Goal: Task Accomplishment & Management: Manage account settings

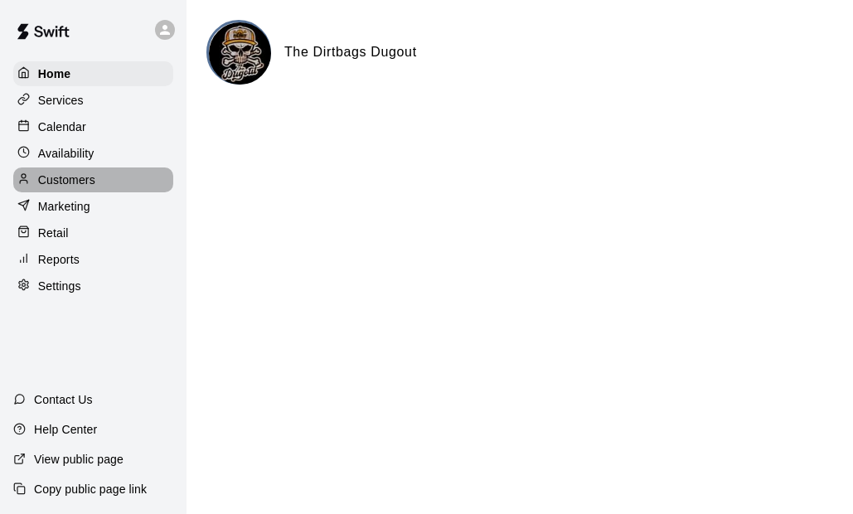
click at [90, 192] on div "Customers" at bounding box center [93, 179] width 160 height 25
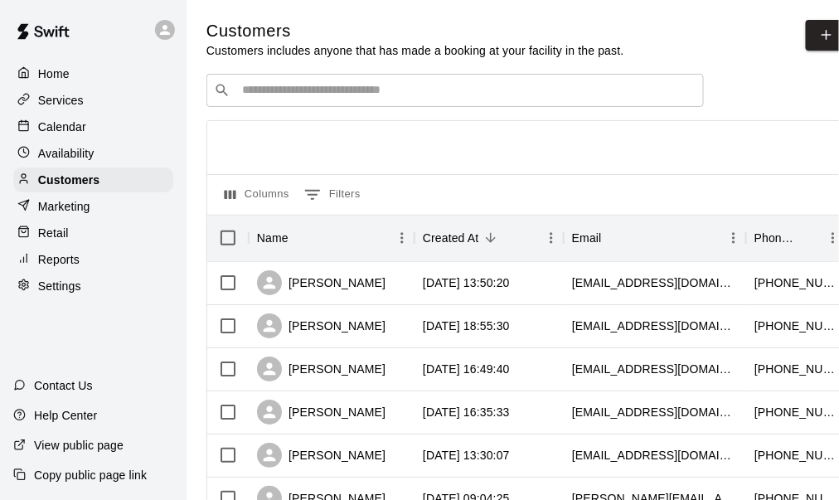
click at [292, 94] on input "Search customers by name or email" at bounding box center [466, 90] width 459 height 17
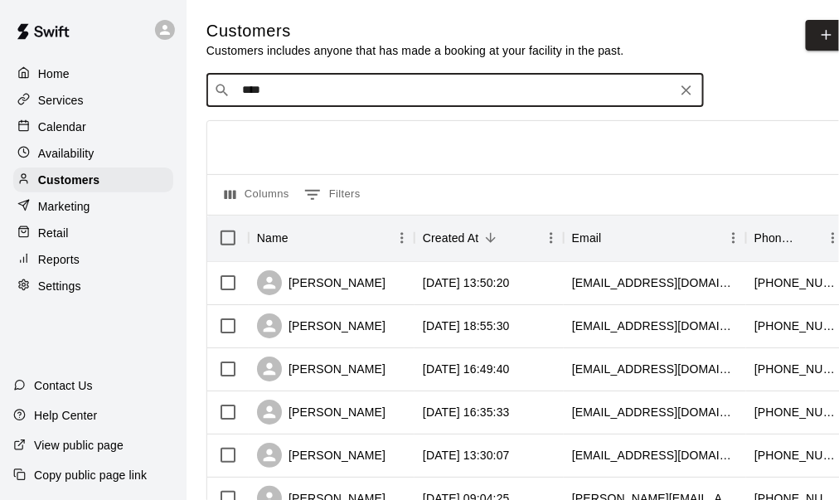
type input "*****"
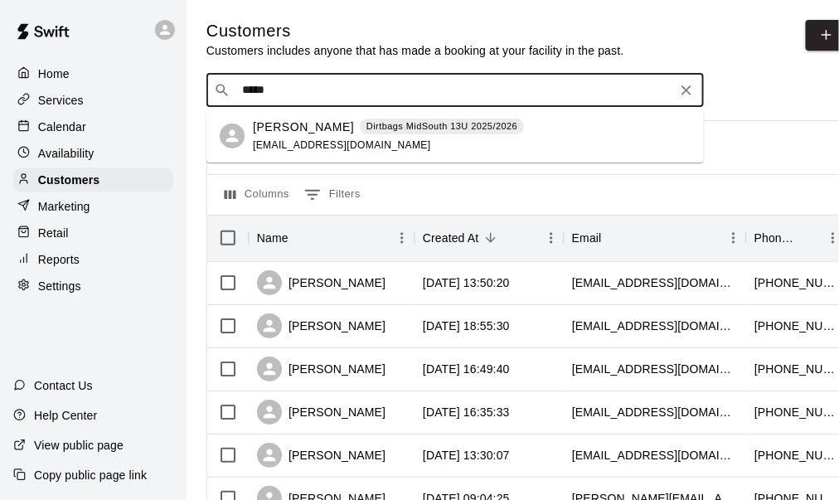
click at [300, 124] on p "[PERSON_NAME]" at bounding box center [303, 126] width 101 height 17
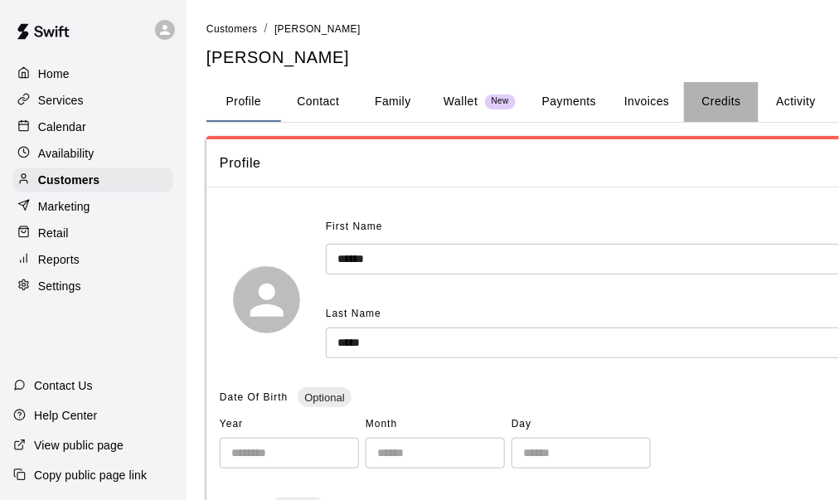
click at [727, 102] on button "Credits" at bounding box center [721, 102] width 75 height 40
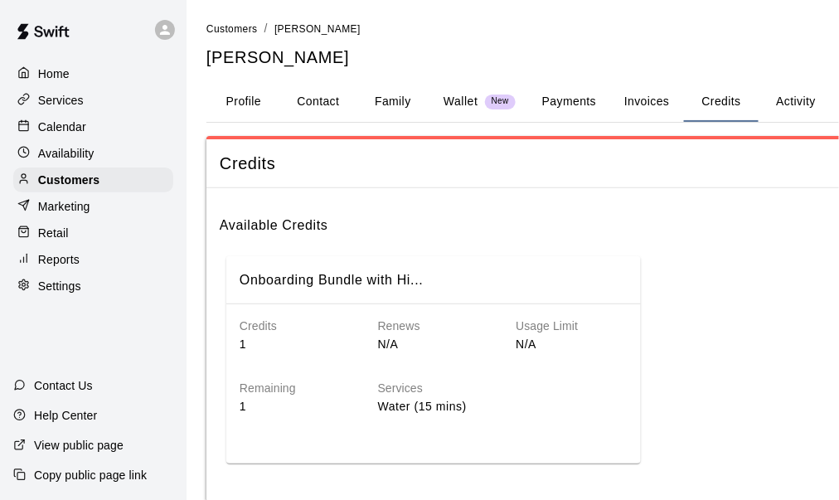
click at [585, 99] on button "Payments" at bounding box center [569, 102] width 80 height 40
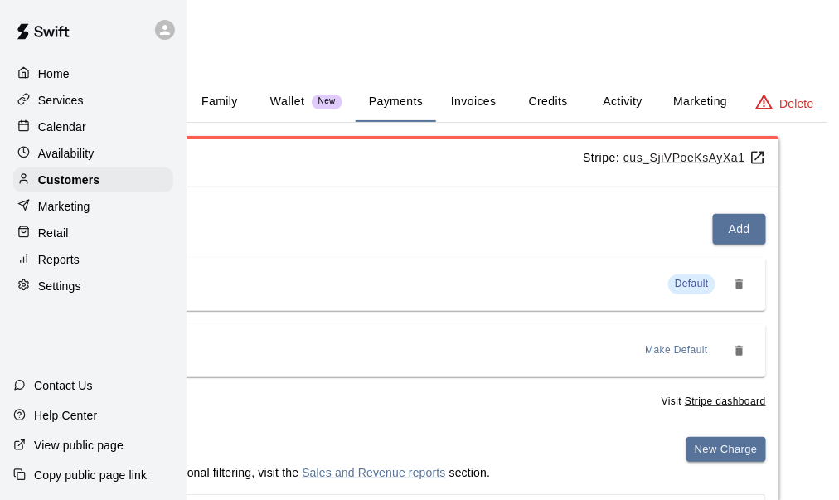
scroll to position [0, 181]
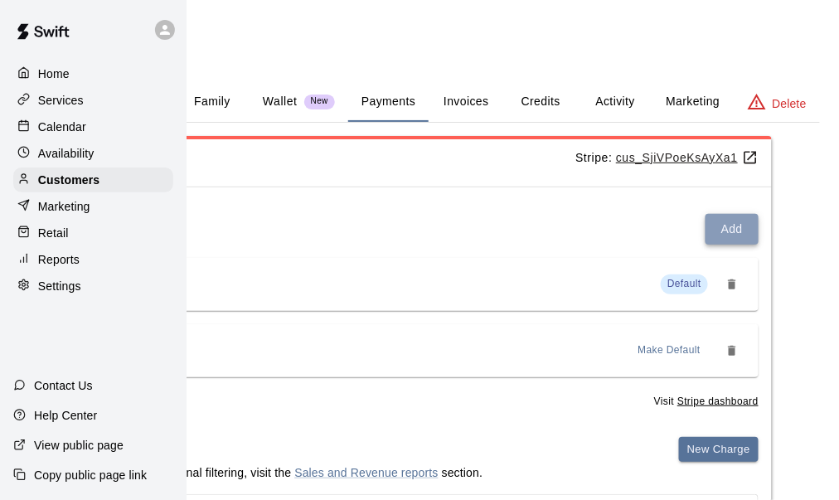
click at [725, 227] on button "Add" at bounding box center [731, 229] width 53 height 31
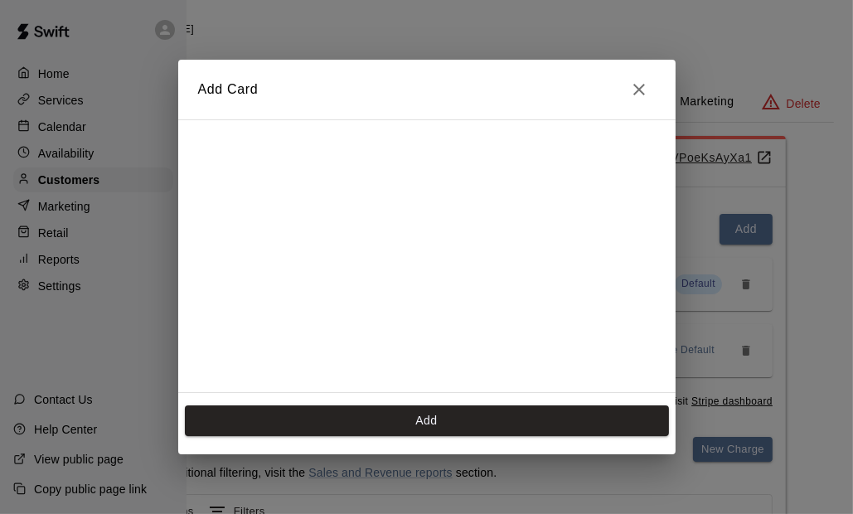
scroll to position [229, 0]
drag, startPoint x: 423, startPoint y: 418, endPoint x: 432, endPoint y: 410, distance: 11.8
click at [428, 415] on button "Add" at bounding box center [427, 420] width 484 height 31
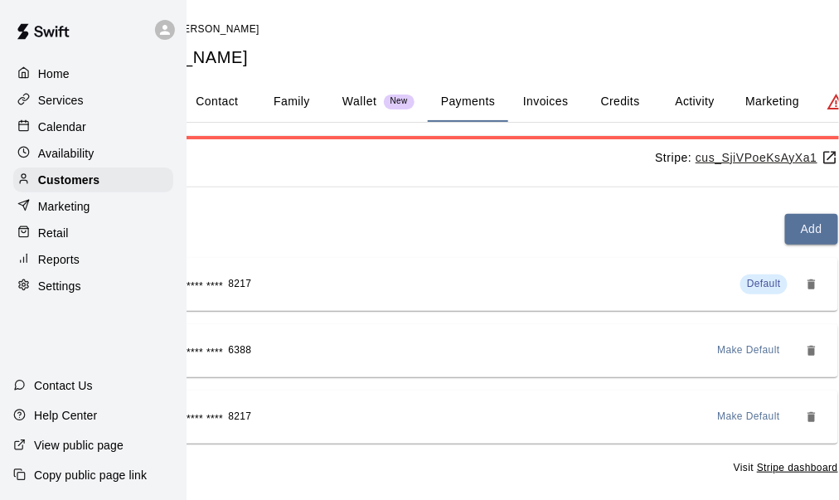
scroll to position [0, 181]
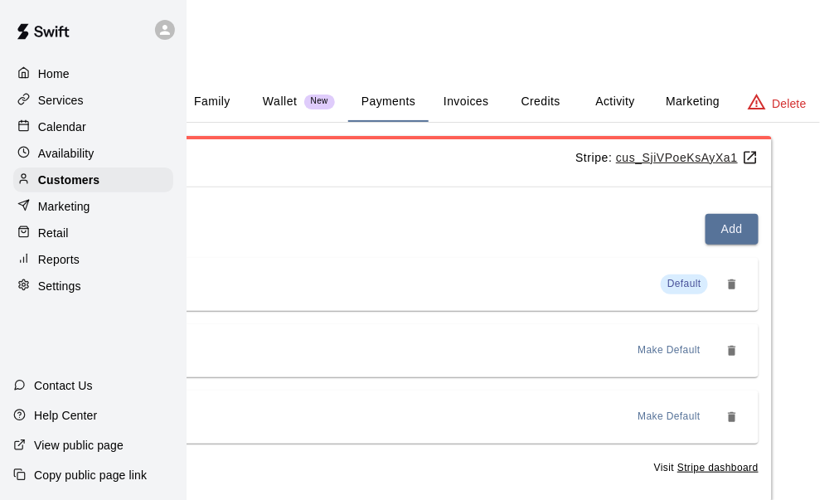
click at [682, 353] on span "Make Default" at bounding box center [669, 350] width 63 height 17
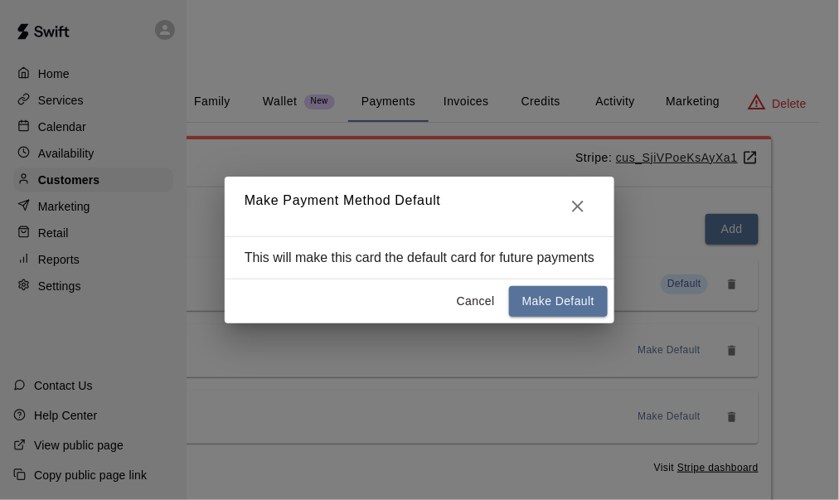
scroll to position [0, 167]
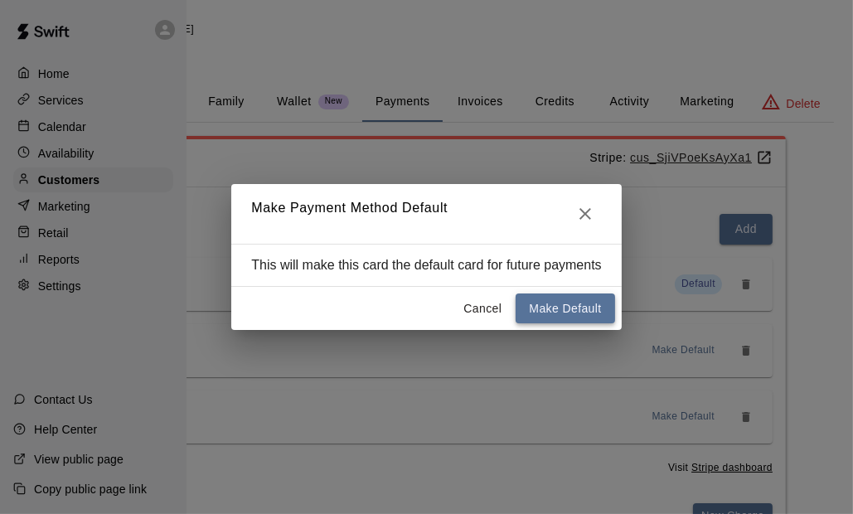
click at [578, 308] on button "Make Default" at bounding box center [564, 308] width 99 height 31
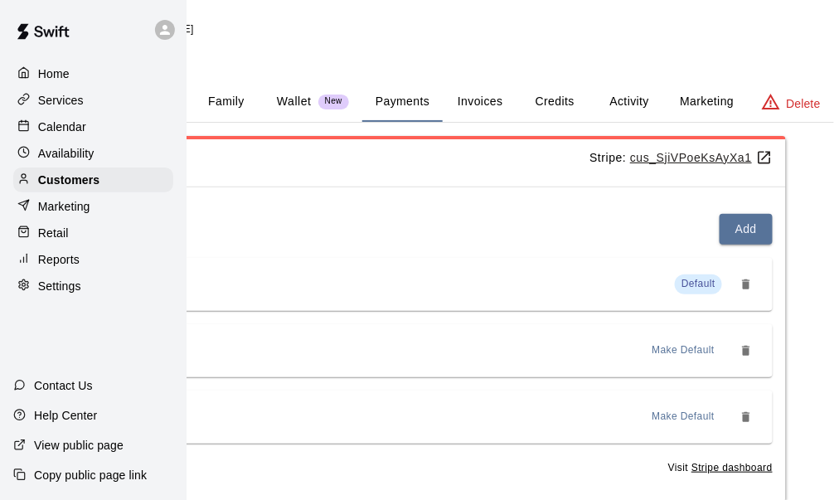
click at [745, 346] on icon "Remove" at bounding box center [745, 350] width 13 height 13
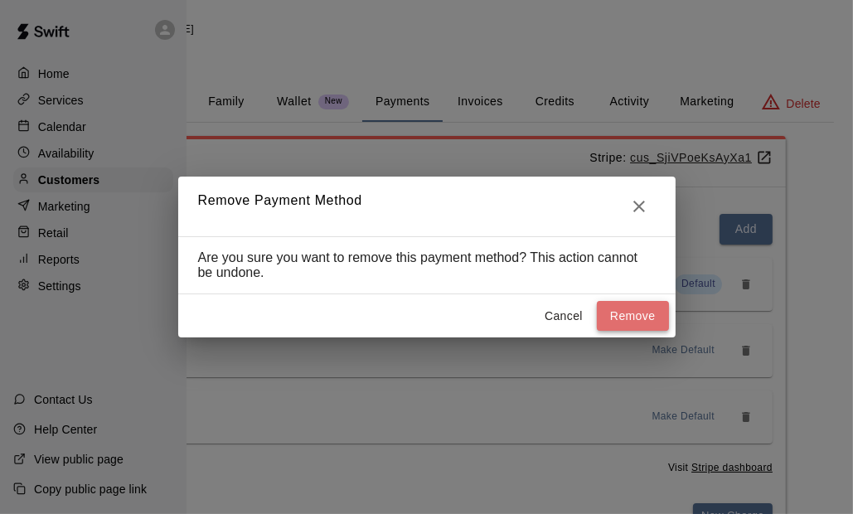
click at [637, 313] on button "Remove" at bounding box center [633, 316] width 72 height 31
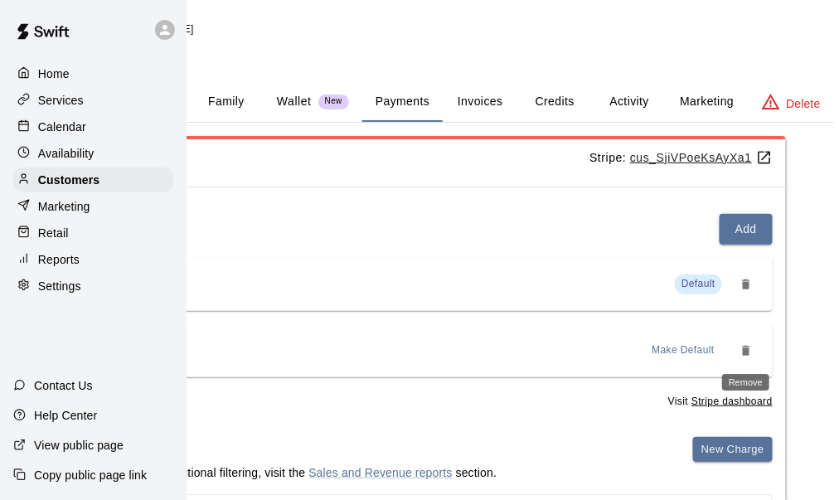
click at [747, 347] on icon "Remove" at bounding box center [745, 351] width 7 height 10
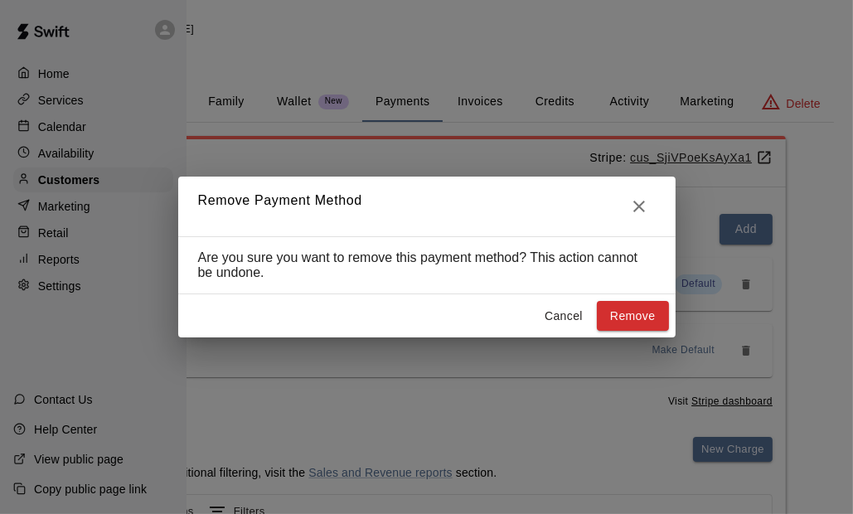
click at [630, 320] on button "Remove" at bounding box center [633, 316] width 72 height 31
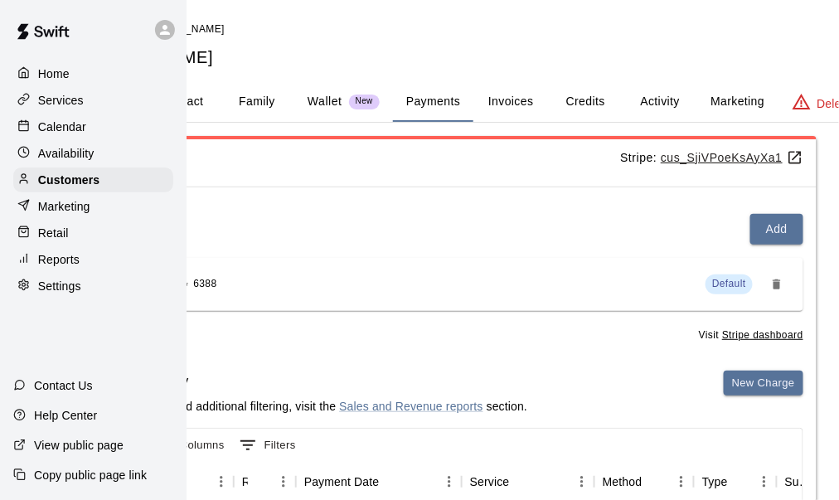
scroll to position [0, 156]
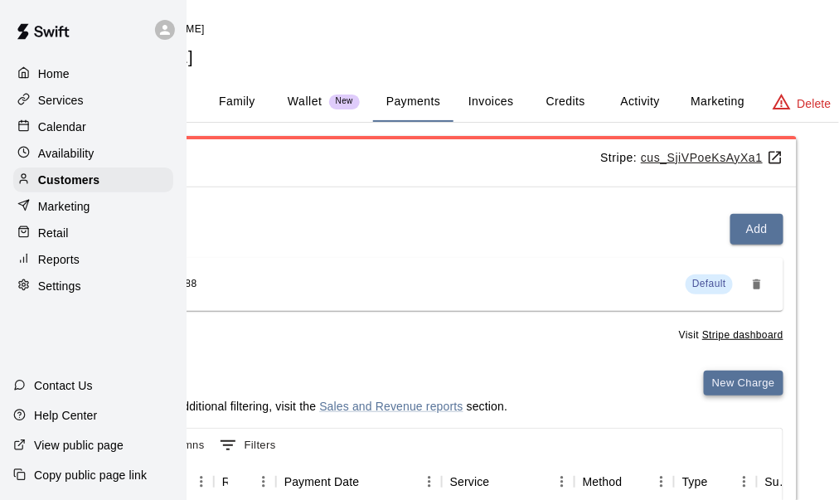
click at [731, 380] on button "New Charge" at bounding box center [743, 383] width 80 height 26
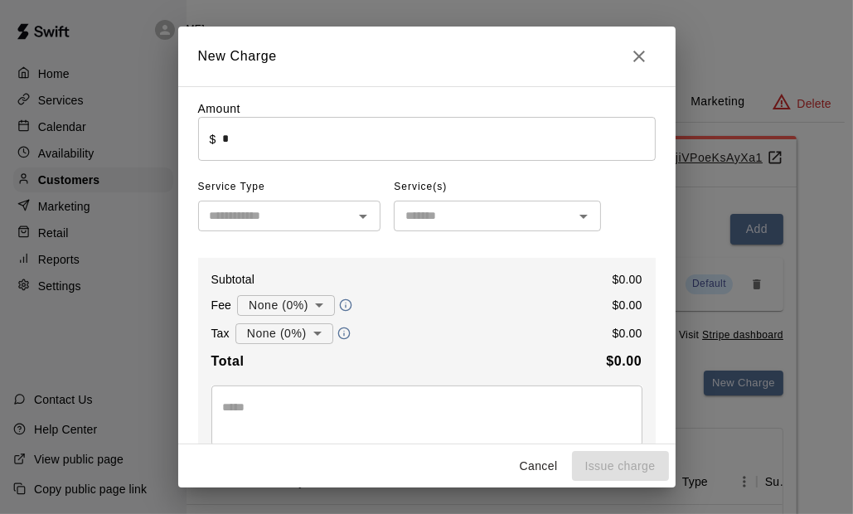
click at [275, 139] on input "*" at bounding box center [438, 139] width 433 height 44
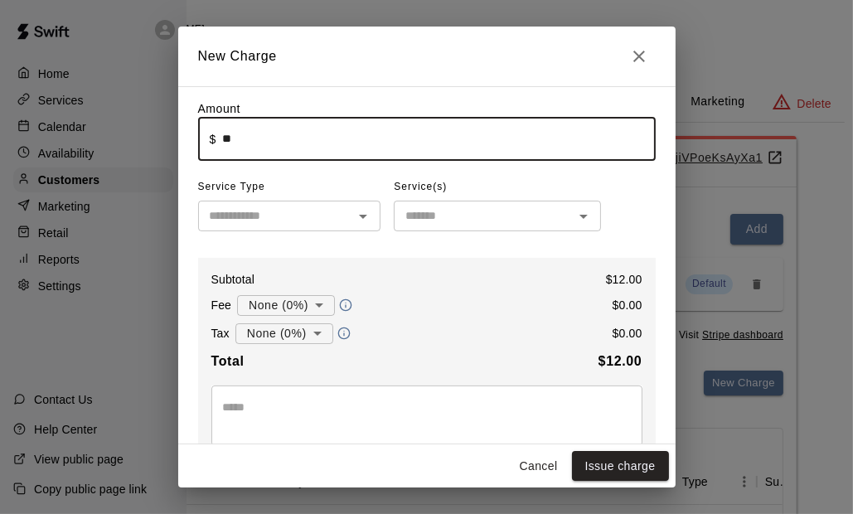
type input "*****"
click at [275, 215] on input "text" at bounding box center [276, 215] width 146 height 21
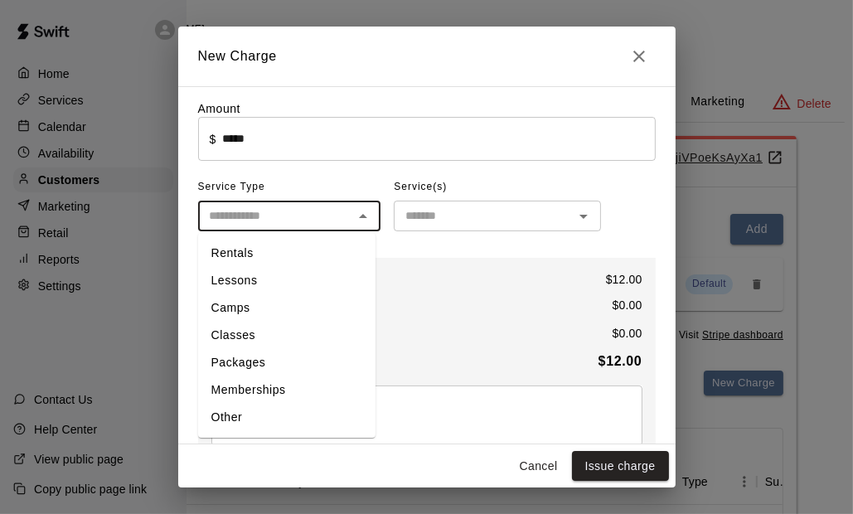
drag, startPoint x: 249, startPoint y: 423, endPoint x: 288, endPoint y: 384, distance: 55.7
click at [249, 422] on li "Other" at bounding box center [286, 417] width 177 height 27
type input "*****"
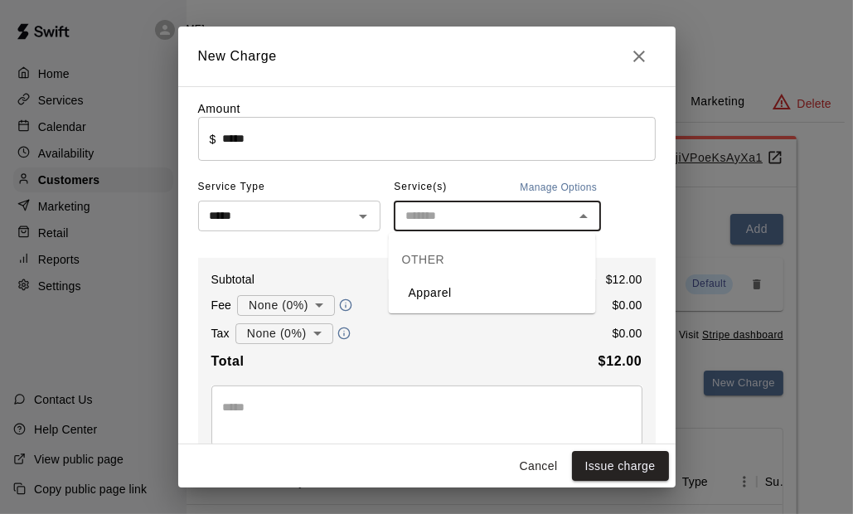
click at [449, 212] on input "text" at bounding box center [484, 215] width 170 height 21
click at [442, 292] on li "Apparel" at bounding box center [492, 292] width 207 height 27
type input "*******"
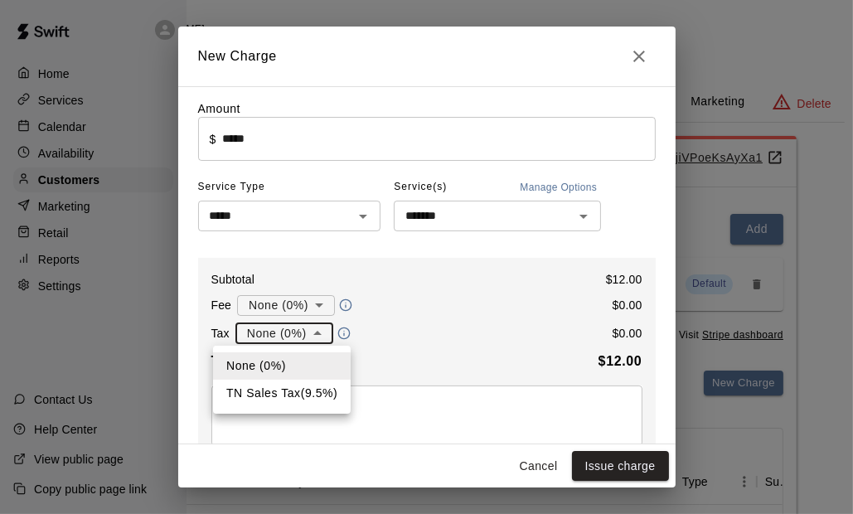
click at [285, 333] on body "Home Services Calendar Availability Customers Marketing Retail Reports Settings…" at bounding box center [270, 418] width 853 height 837
drag, startPoint x: 290, startPoint y: 389, endPoint x: 302, endPoint y: 394, distance: 12.3
click at [292, 389] on li "TN Sales Tax ( 9.5 %)" at bounding box center [282, 392] width 138 height 27
type input "**********"
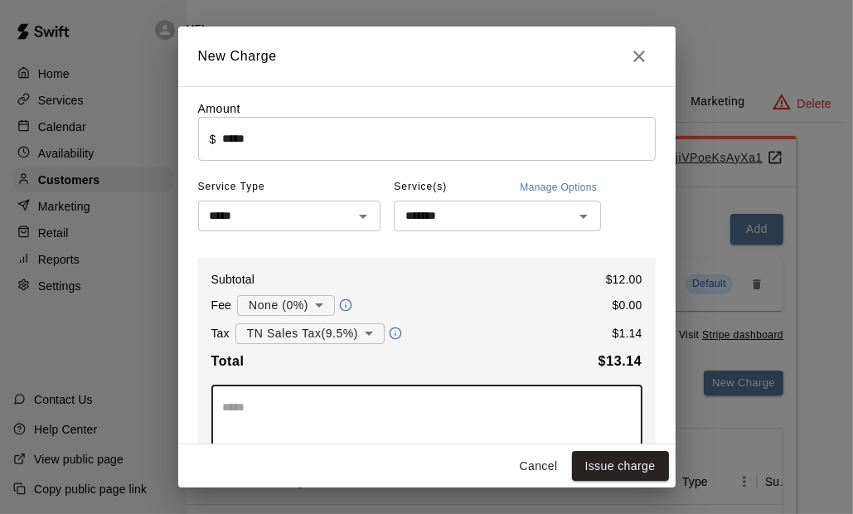
click at [294, 410] on textarea at bounding box center [427, 415] width 408 height 33
type textarea "********"
click at [625, 468] on button "Issue charge" at bounding box center [620, 466] width 97 height 31
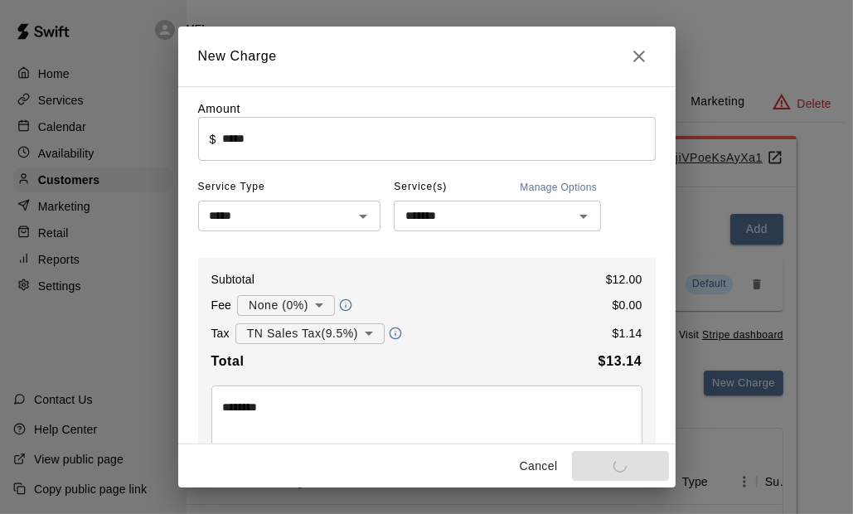
type input "*"
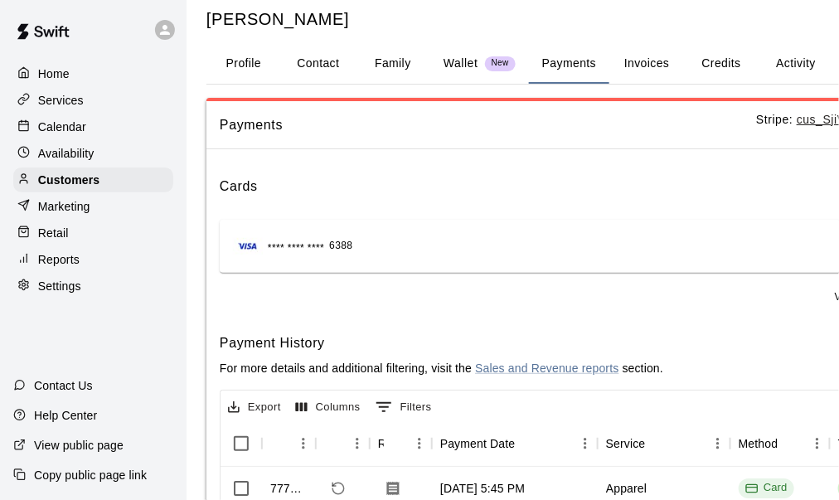
scroll to position [0, 0]
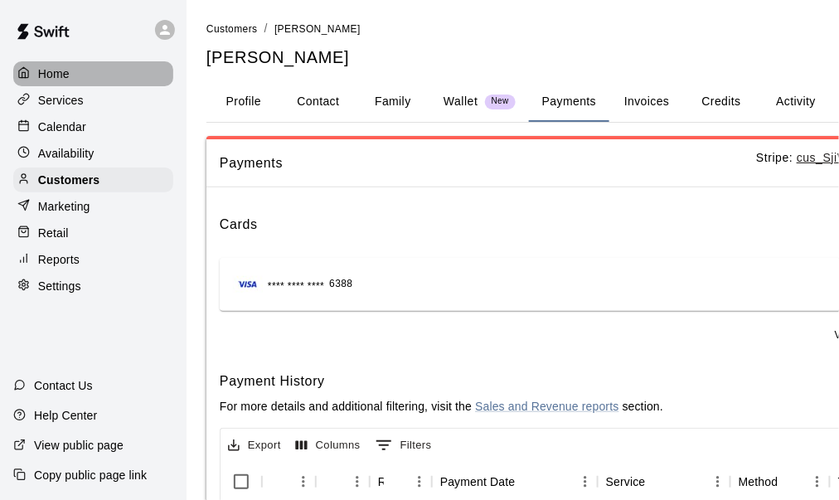
click at [71, 75] on div "Home" at bounding box center [93, 73] width 160 height 25
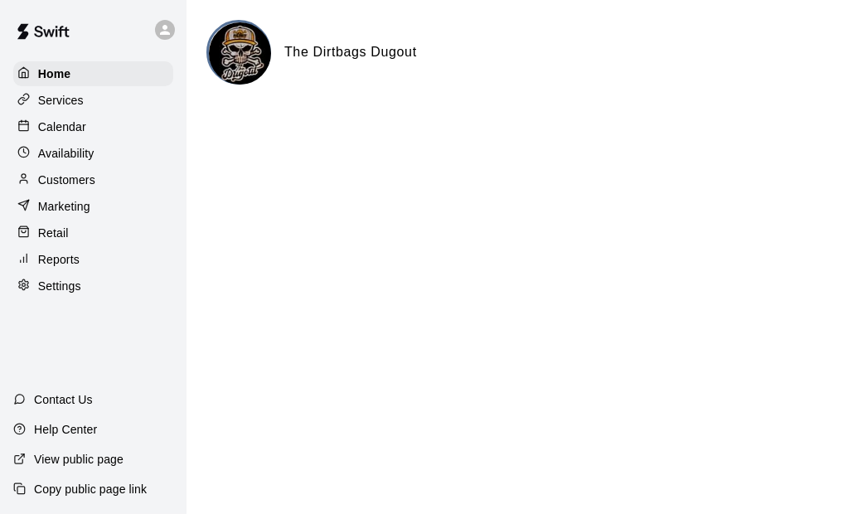
click at [80, 192] on div "Customers" at bounding box center [93, 179] width 160 height 25
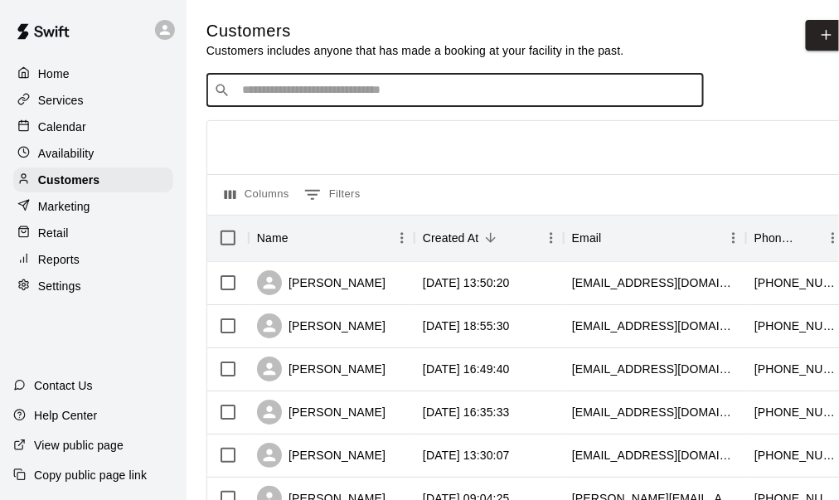
click at [302, 94] on input "Search customers by name or email" at bounding box center [466, 90] width 459 height 17
type input "****"
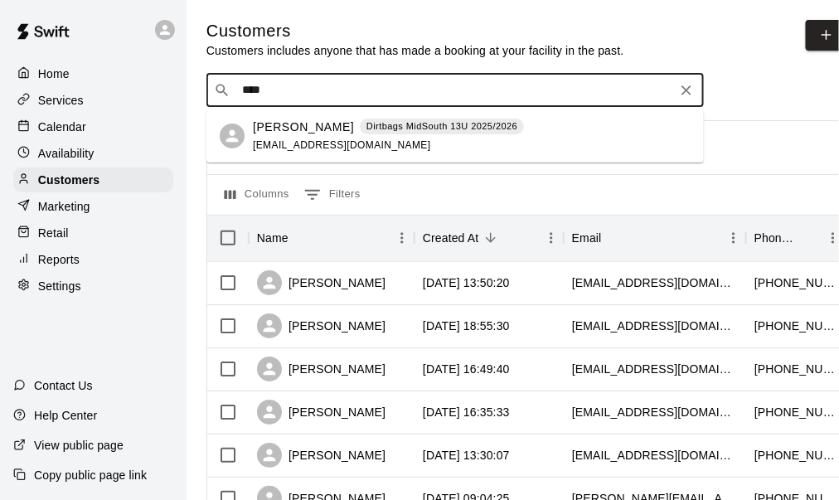
click at [292, 130] on p "[PERSON_NAME]" at bounding box center [303, 126] width 101 height 17
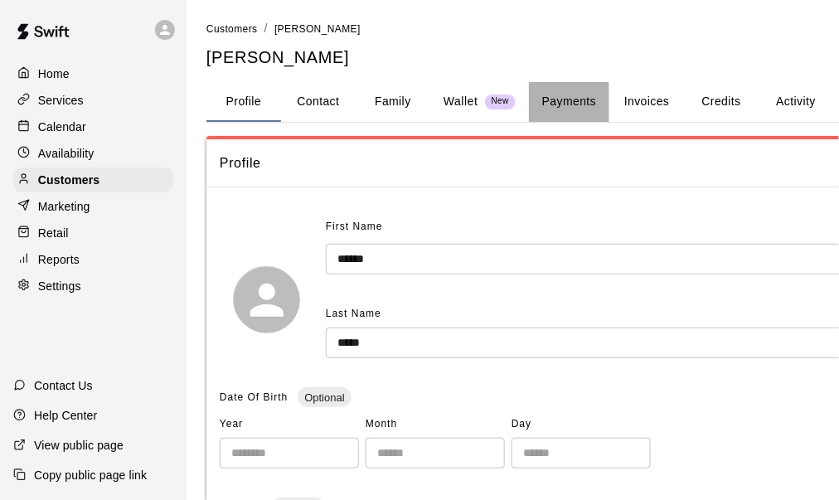
click at [572, 101] on button "Payments" at bounding box center [569, 102] width 80 height 40
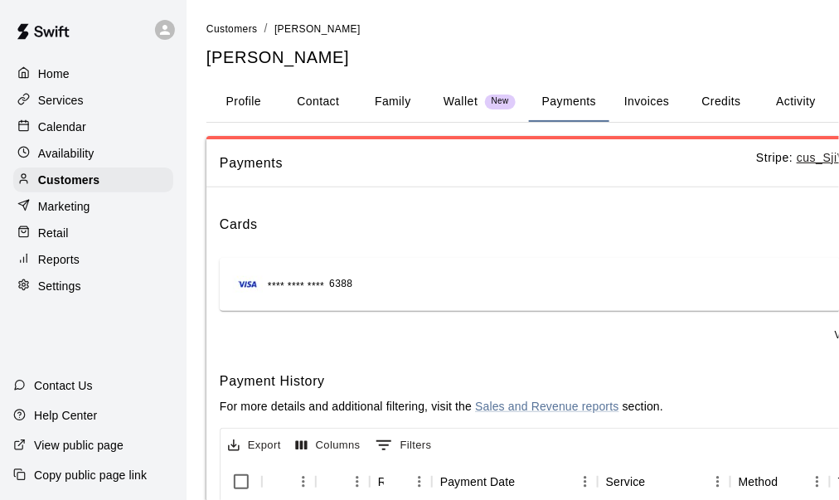
scroll to position [0, 181]
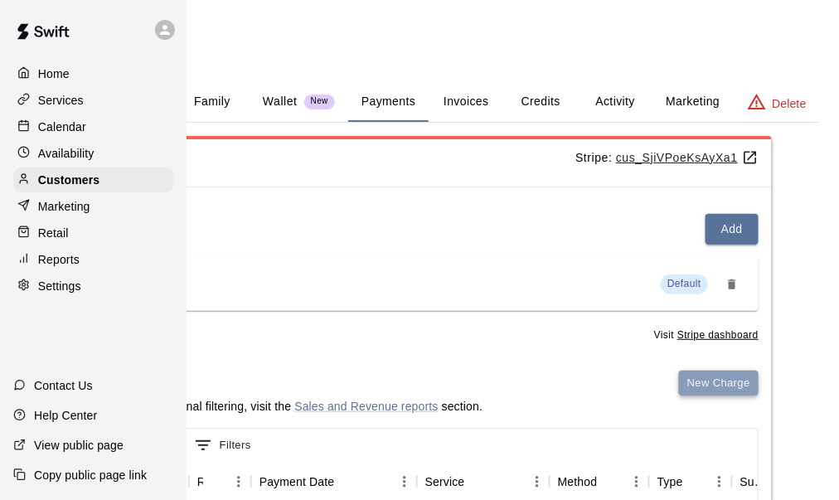
click at [710, 373] on button "New Charge" at bounding box center [719, 383] width 80 height 26
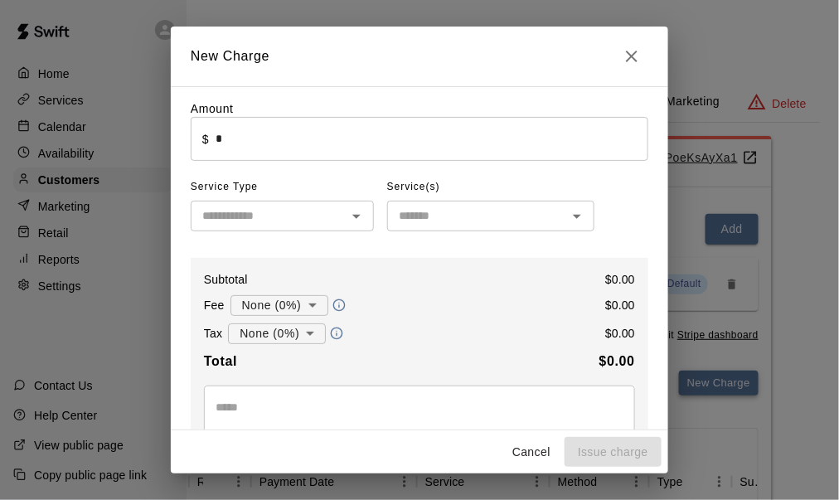
scroll to position [0, 167]
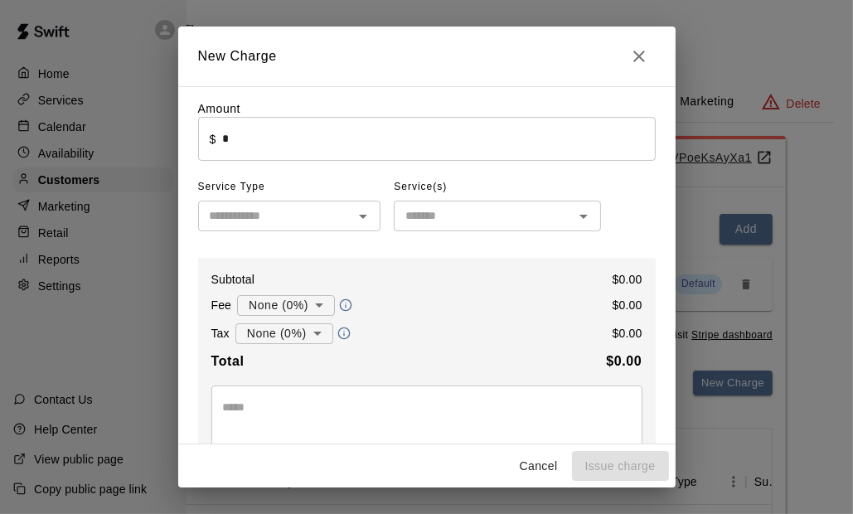
click at [249, 143] on input "*" at bounding box center [438, 139] width 433 height 44
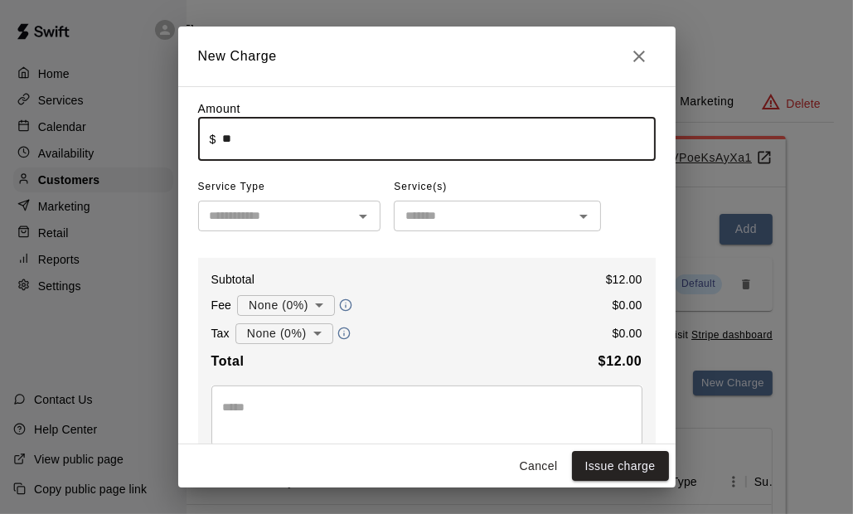
type input "*****"
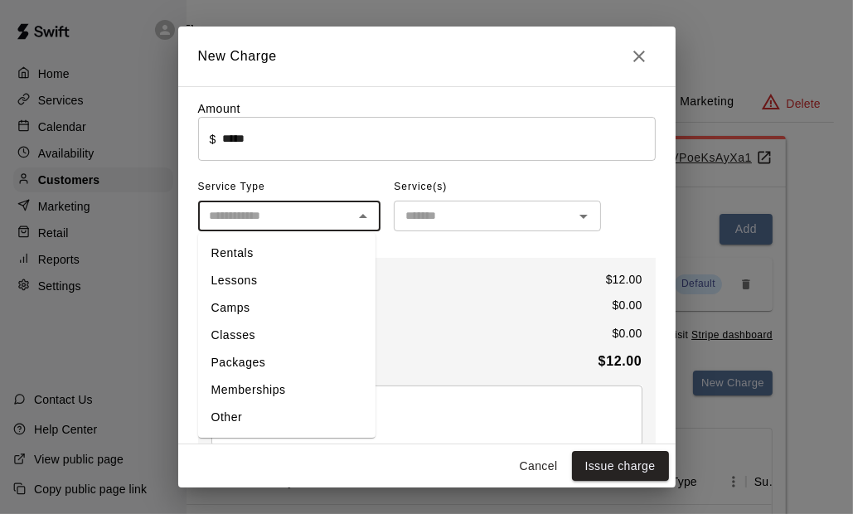
click at [317, 226] on input "text" at bounding box center [276, 215] width 146 height 21
click at [260, 413] on li "Other" at bounding box center [286, 417] width 177 height 27
type input "*****"
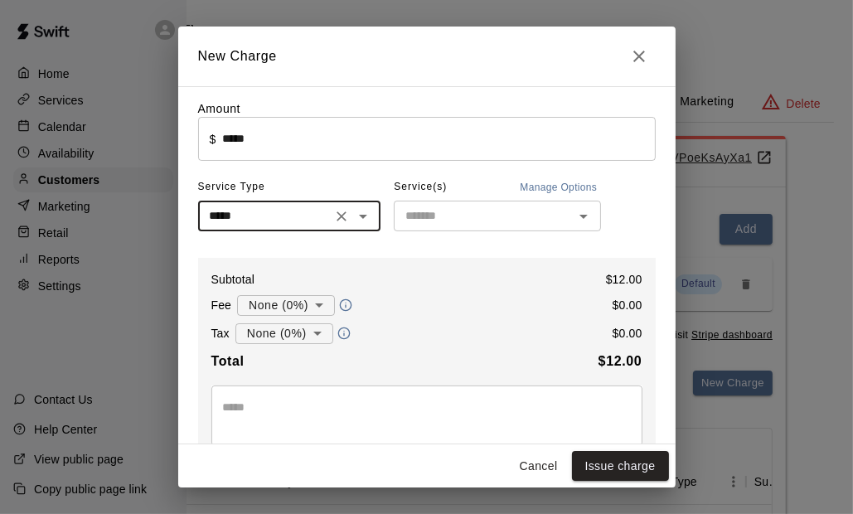
click at [425, 219] on input "text" at bounding box center [484, 215] width 170 height 21
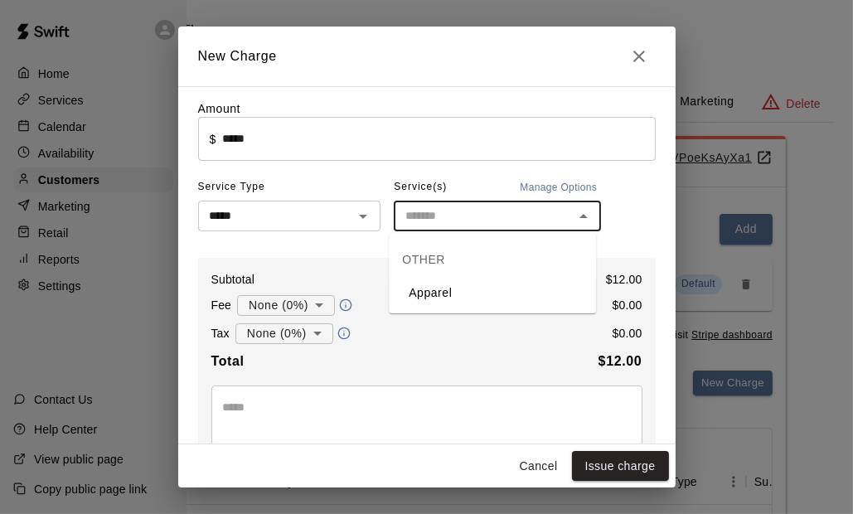
click at [441, 288] on li "Apparel" at bounding box center [492, 292] width 207 height 27
type input "*******"
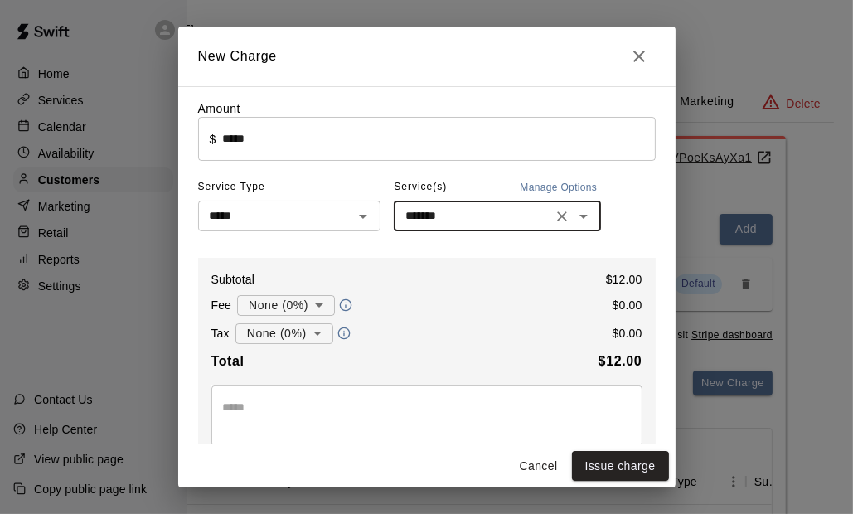
click at [296, 339] on body "Home Services Calendar Availability Customers Marketing Retail Reports Settings…" at bounding box center [259, 418] width 853 height 837
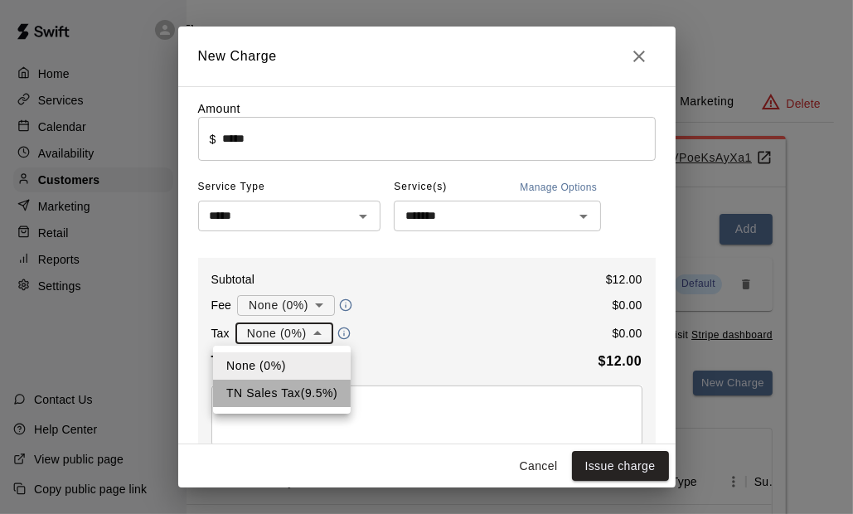
click at [289, 394] on li "TN Sales Tax ( 9.5 %)" at bounding box center [282, 392] width 138 height 27
type input "**********"
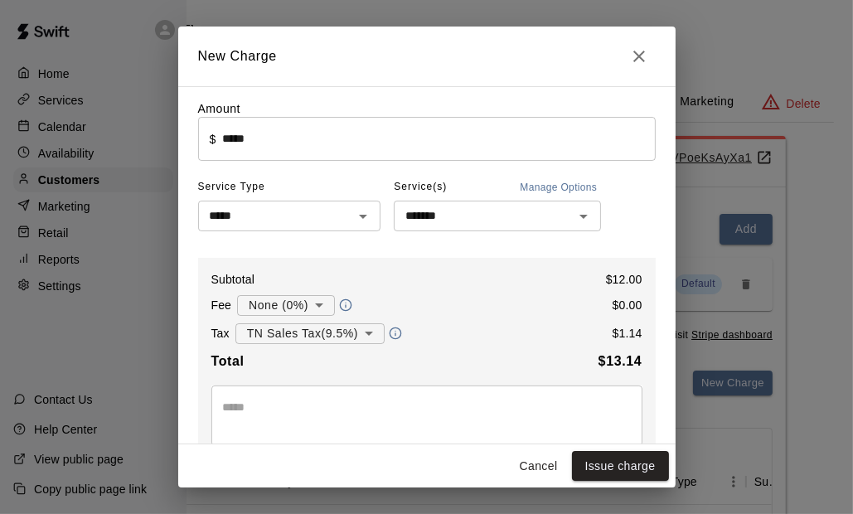
click at [279, 406] on textarea at bounding box center [427, 415] width 408 height 33
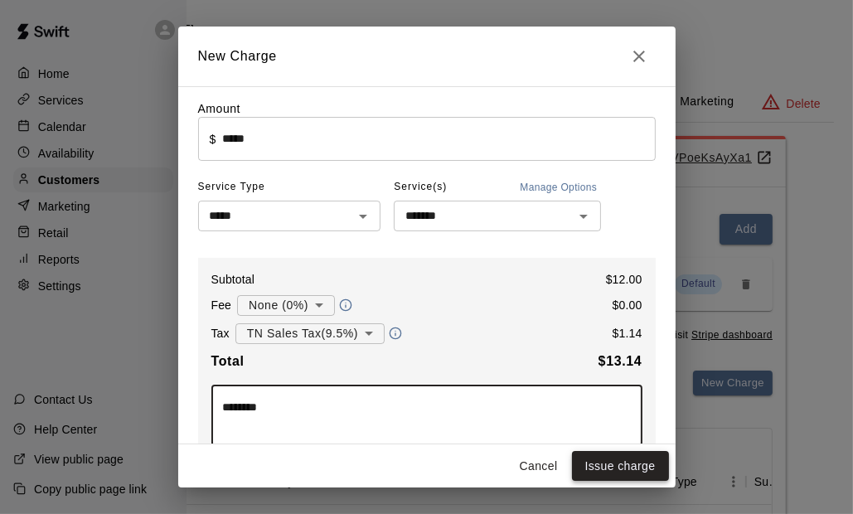
type textarea "********"
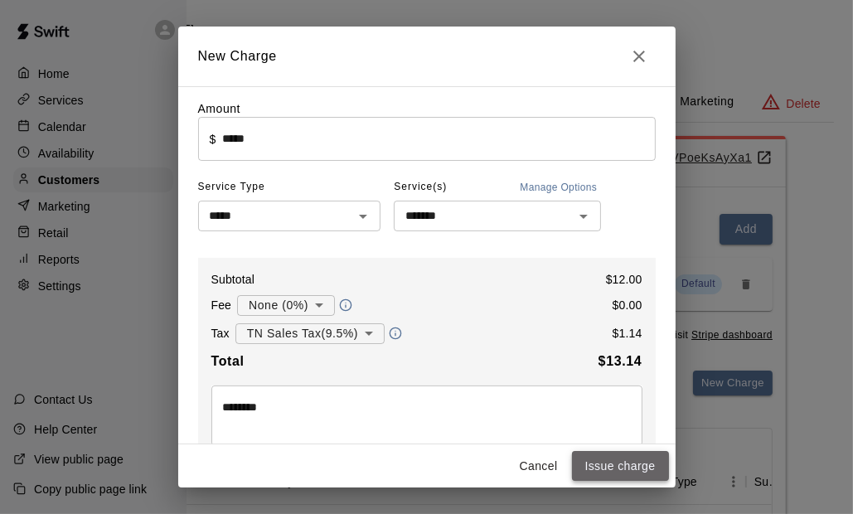
click at [601, 463] on button "Issue charge" at bounding box center [620, 466] width 97 height 31
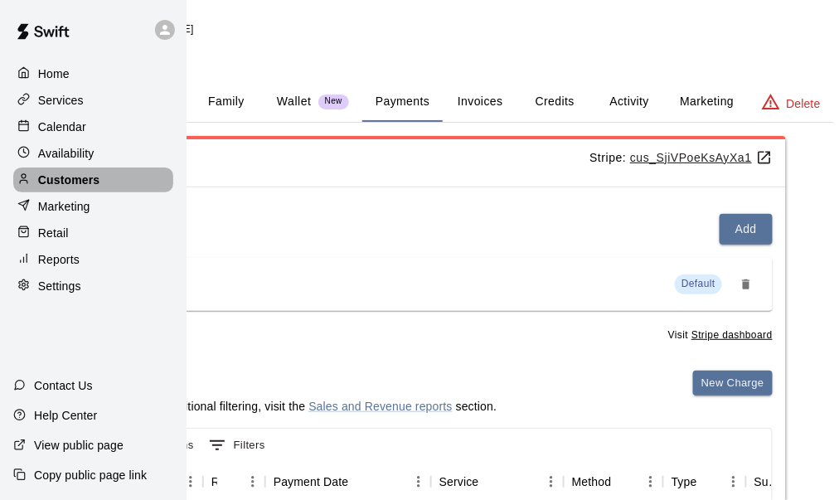
click at [86, 182] on p "Customers" at bounding box center [68, 180] width 61 height 17
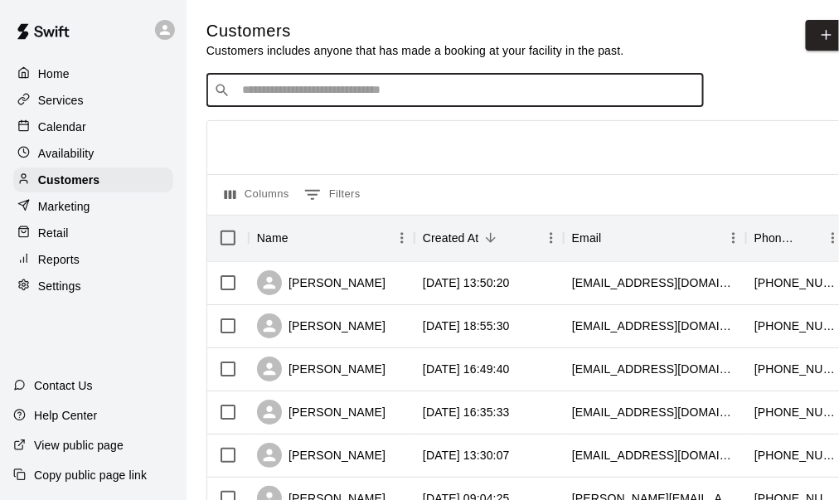
click at [264, 93] on input "Search customers by name or email" at bounding box center [466, 90] width 459 height 17
type input "******"
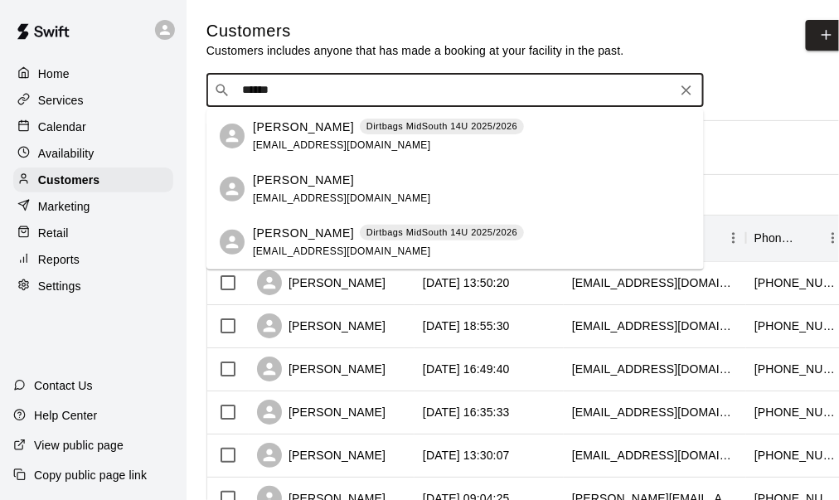
click at [276, 92] on input "******" at bounding box center [454, 90] width 434 height 17
click at [296, 132] on div "Britt Bowman Dirtbags MidSouth 14U 2025/2026 jadeyow27@yahoo.com" at bounding box center [388, 136] width 271 height 36
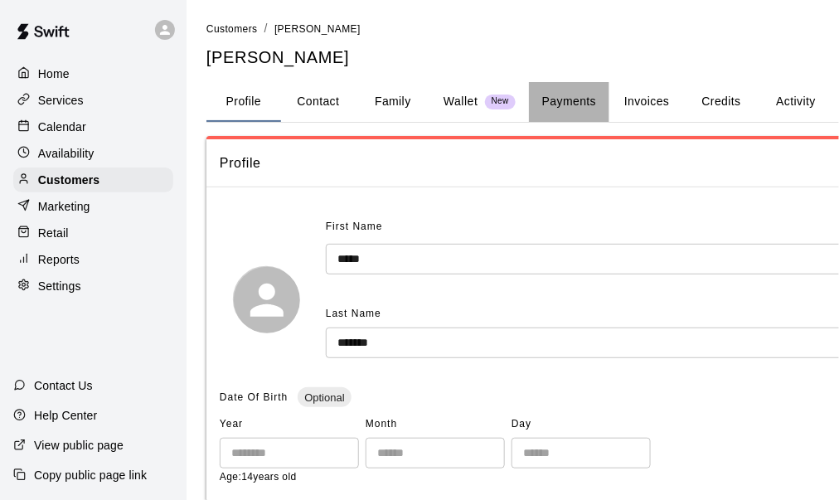
click at [572, 96] on button "Payments" at bounding box center [569, 102] width 80 height 40
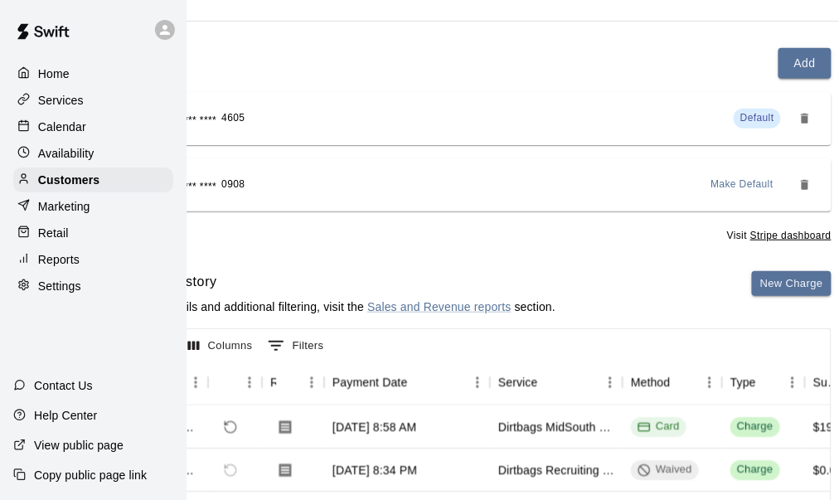
scroll to position [166, 127]
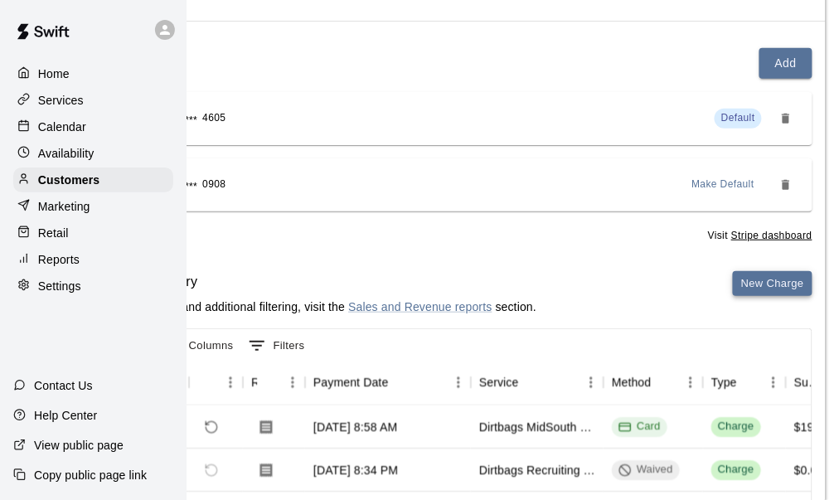
click at [752, 278] on button "New Charge" at bounding box center [772, 284] width 80 height 26
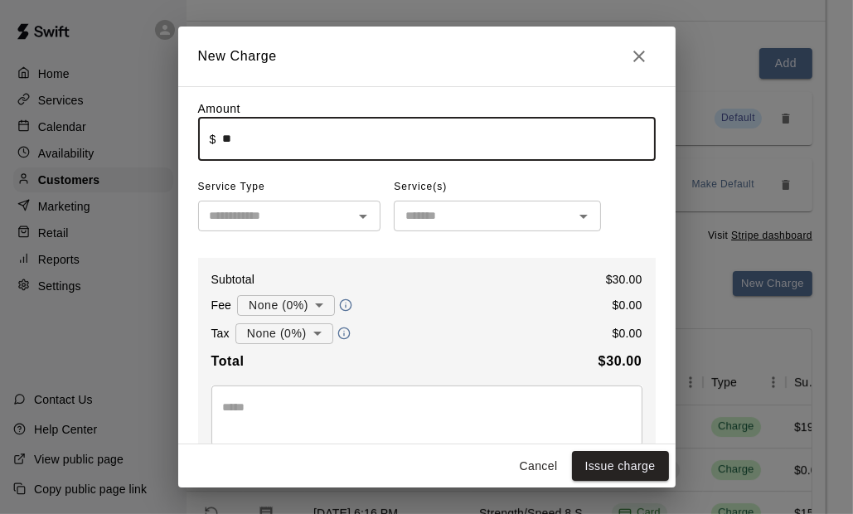
type input "*****"
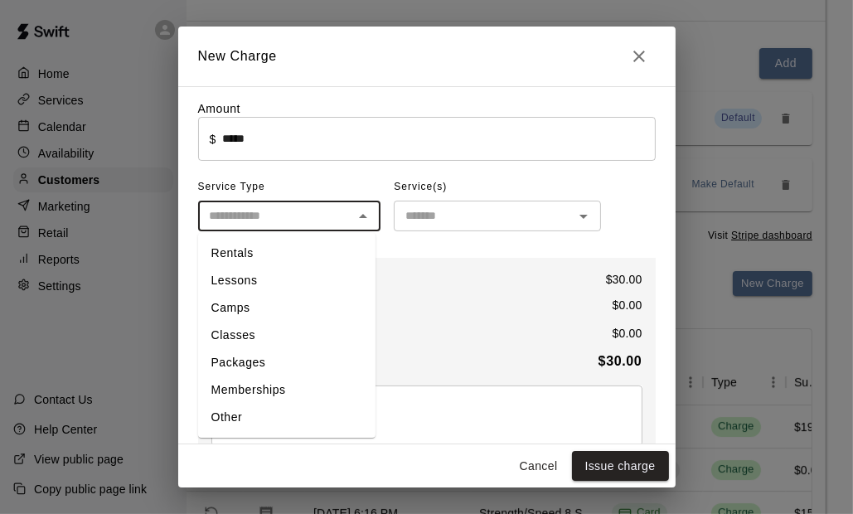
click at [263, 226] on input "text" at bounding box center [276, 215] width 146 height 21
click at [247, 418] on li "Other" at bounding box center [286, 417] width 177 height 27
type input "*****"
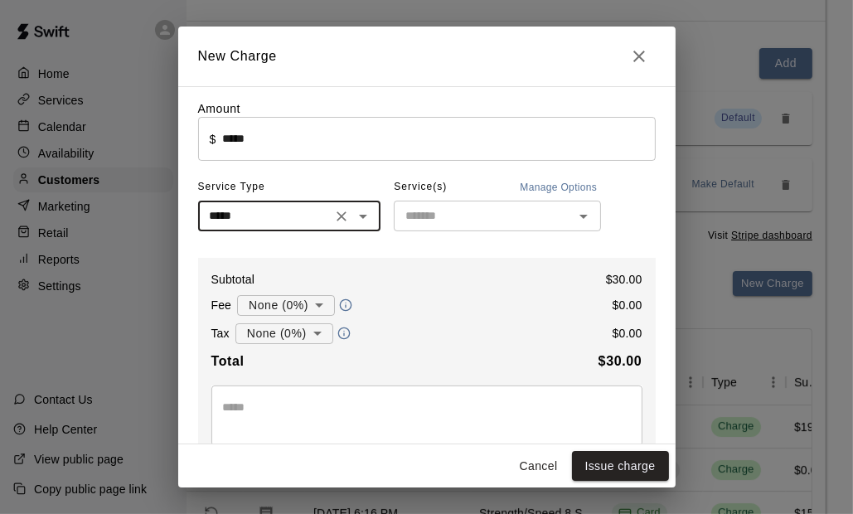
click at [449, 224] on input "text" at bounding box center [484, 215] width 170 height 21
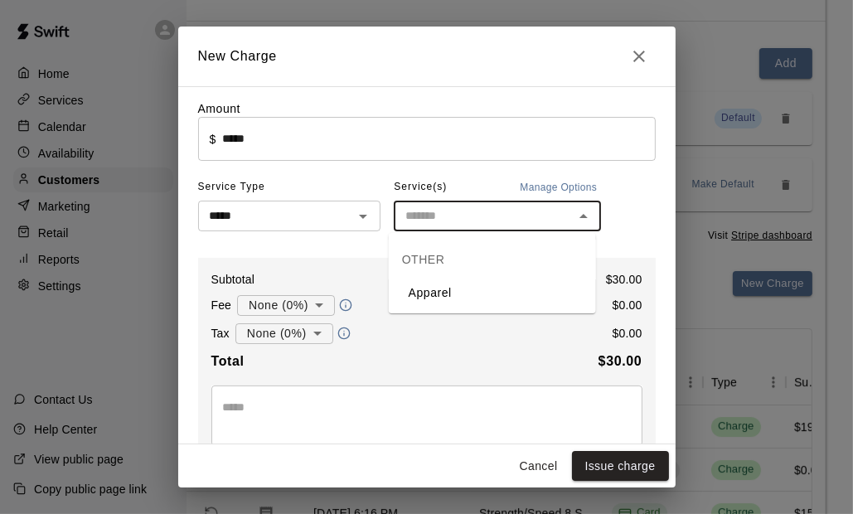
drag, startPoint x: 445, startPoint y: 290, endPoint x: 422, endPoint y: 305, distance: 27.6
click at [444, 291] on li "Apparel" at bounding box center [492, 292] width 207 height 27
type input "*******"
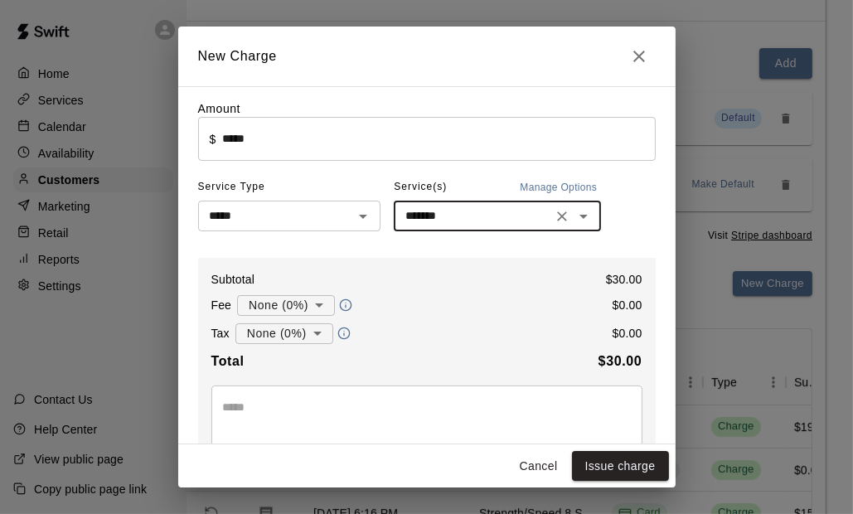
click at [300, 337] on body "Home Services Calendar Availability Customers Marketing Retail Reports Settings…" at bounding box center [299, 285] width 853 height 903
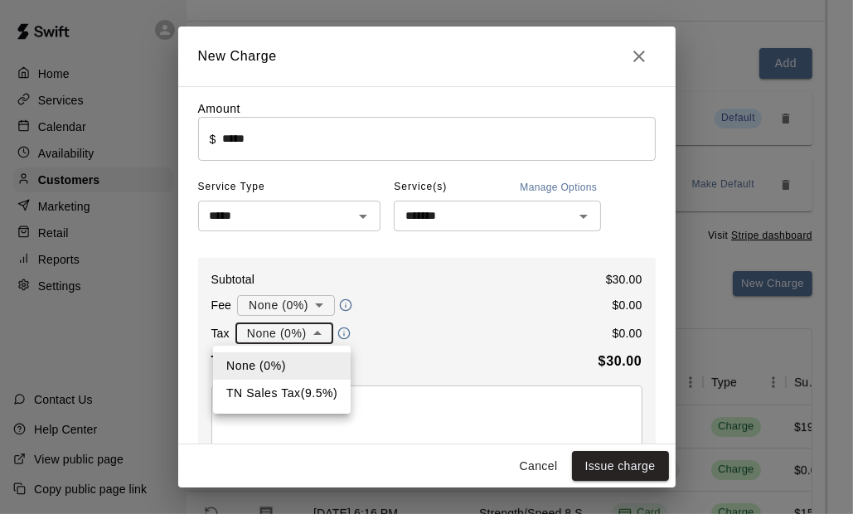
drag, startPoint x: 297, startPoint y: 384, endPoint x: 297, endPoint y: 396, distance: 11.6
click at [298, 384] on li "TN Sales Tax ( 9.5 %)" at bounding box center [282, 392] width 138 height 27
type input "**********"
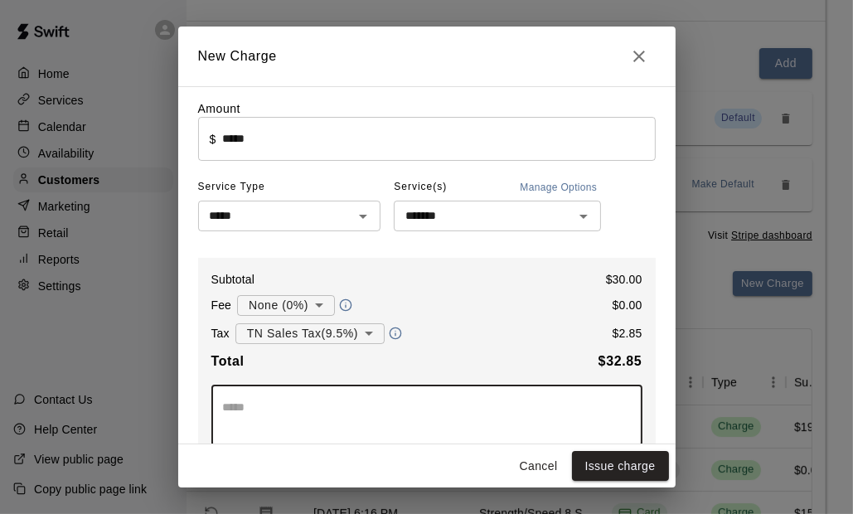
click at [287, 410] on textarea at bounding box center [427, 415] width 408 height 33
type textarea "**********"
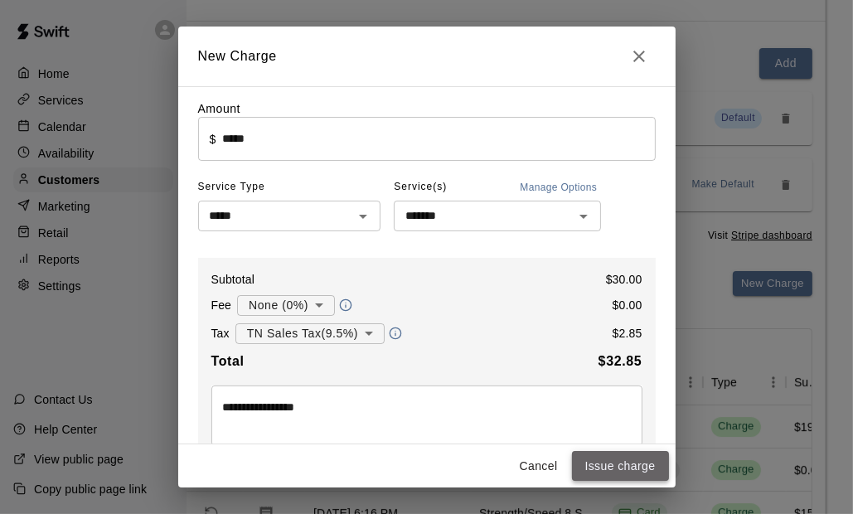
click at [636, 461] on button "Issue charge" at bounding box center [620, 466] width 97 height 31
type input "*"
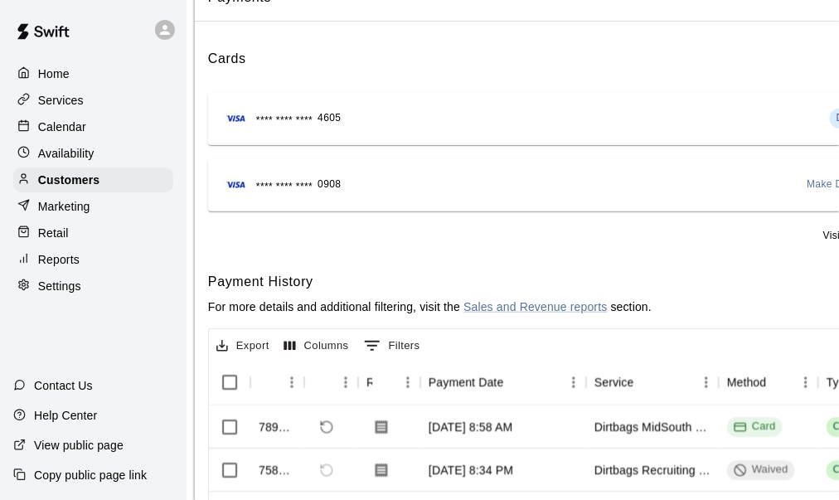
scroll to position [166, 0]
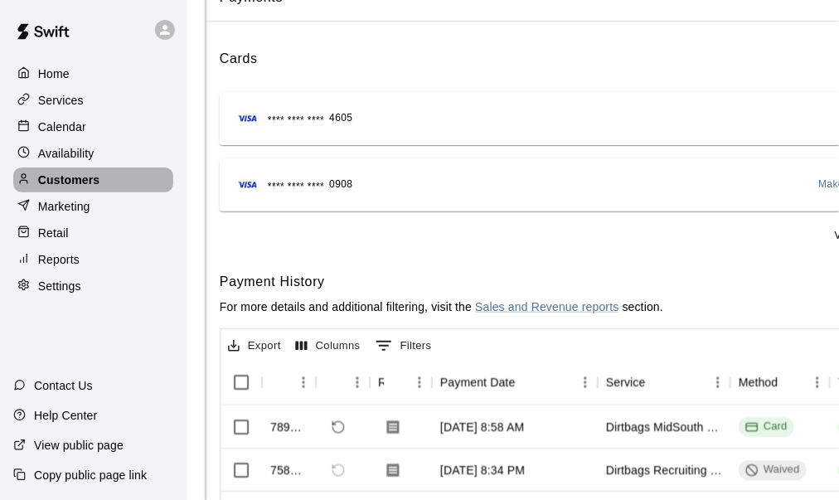
click at [98, 186] on p "Customers" at bounding box center [68, 180] width 61 height 17
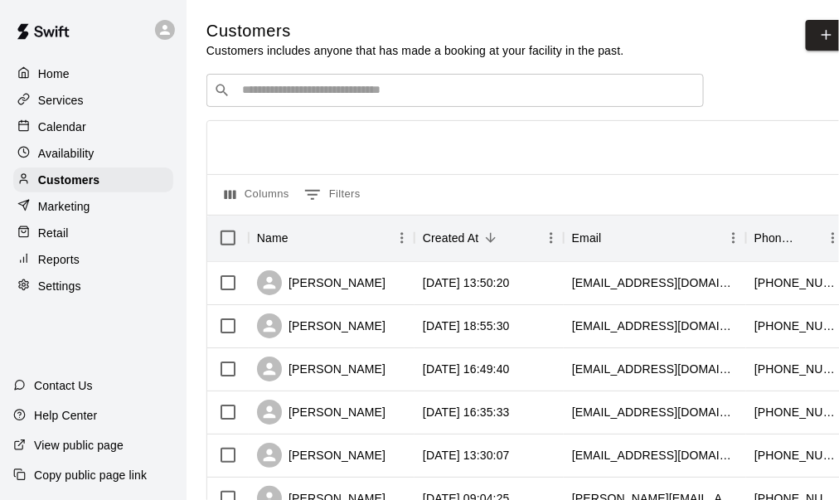
click at [275, 91] on input "Search customers by name or email" at bounding box center [466, 90] width 459 height 17
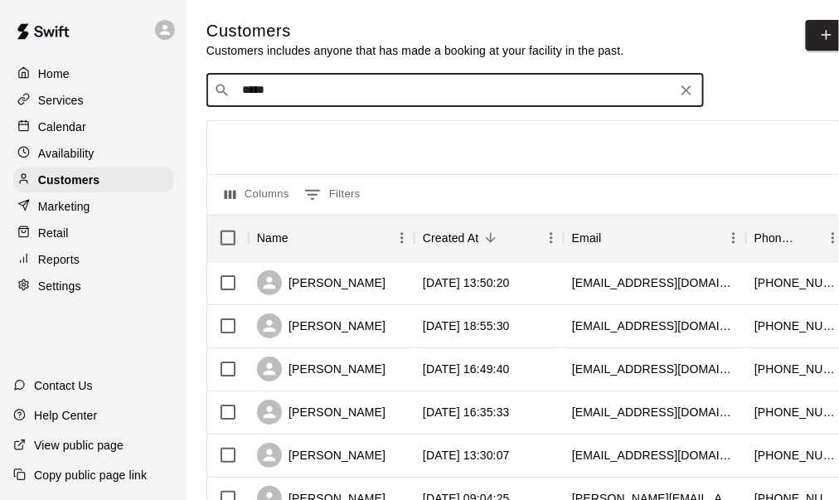
type input "******"
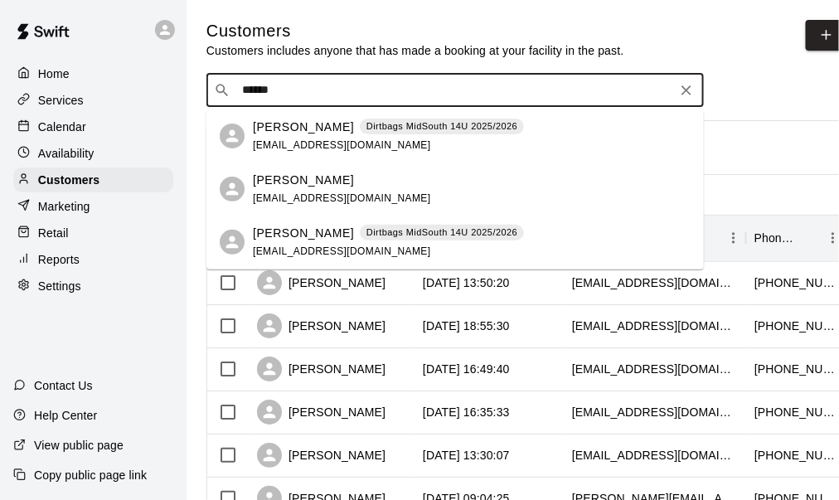
click at [311, 244] on div "Britt Bowman Dirtbags MidSouth 14U 2025/2026 jadeyow27@yahoo.com" at bounding box center [388, 243] width 271 height 36
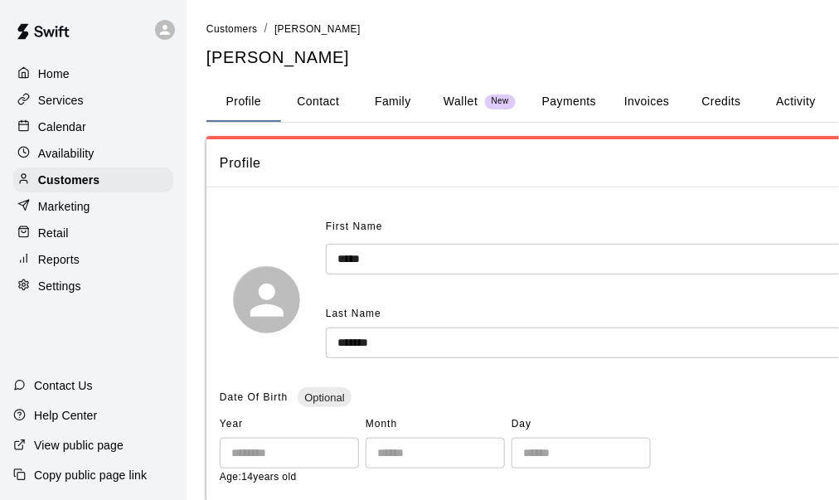
click at [564, 109] on button "Payments" at bounding box center [569, 102] width 80 height 40
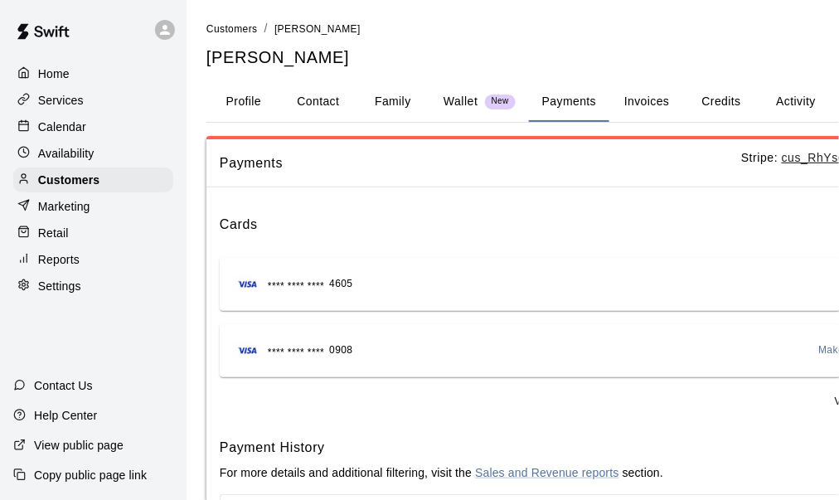
click at [396, 105] on button "Family" at bounding box center [392, 102] width 75 height 40
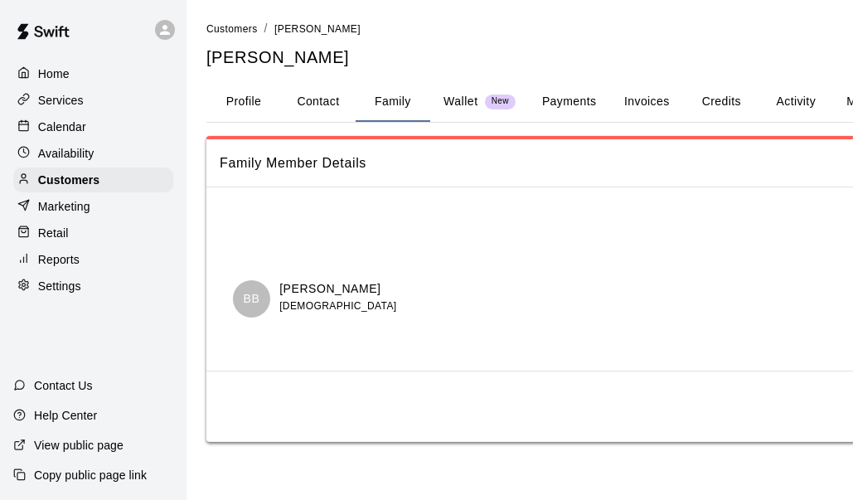
click at [561, 101] on button "Payments" at bounding box center [569, 102] width 80 height 40
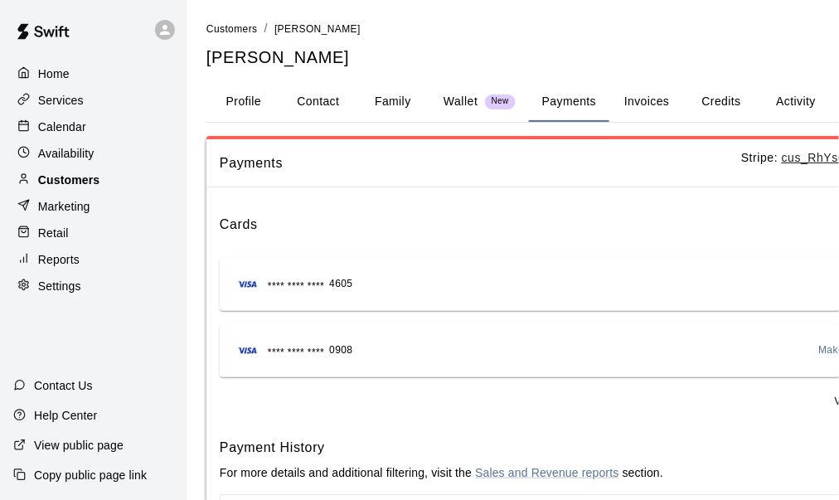
click at [131, 183] on div "Customers" at bounding box center [93, 179] width 160 height 25
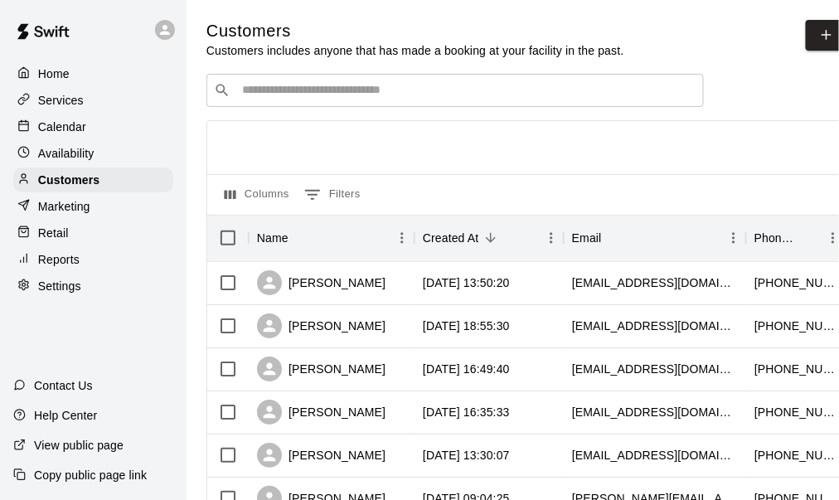
click at [310, 85] on div "​ ​" at bounding box center [454, 90] width 497 height 33
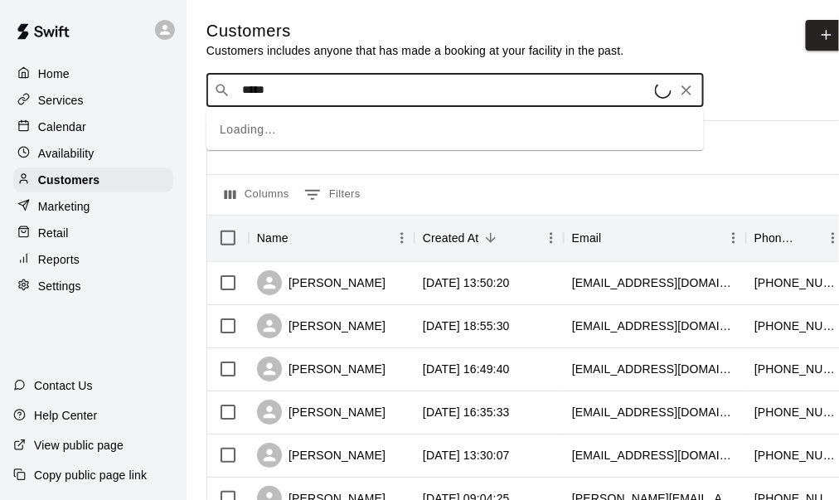
type input "******"
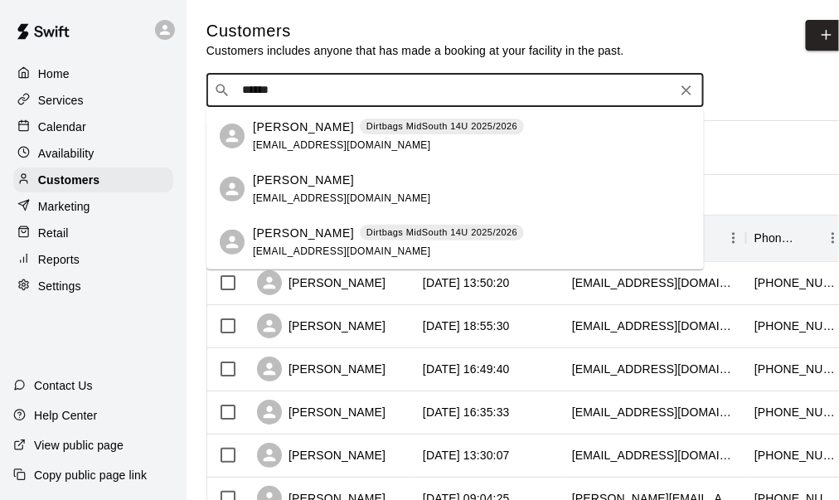
click at [305, 188] on div "Casey Bowman caseyrandallb@yahoo.com" at bounding box center [342, 190] width 178 height 36
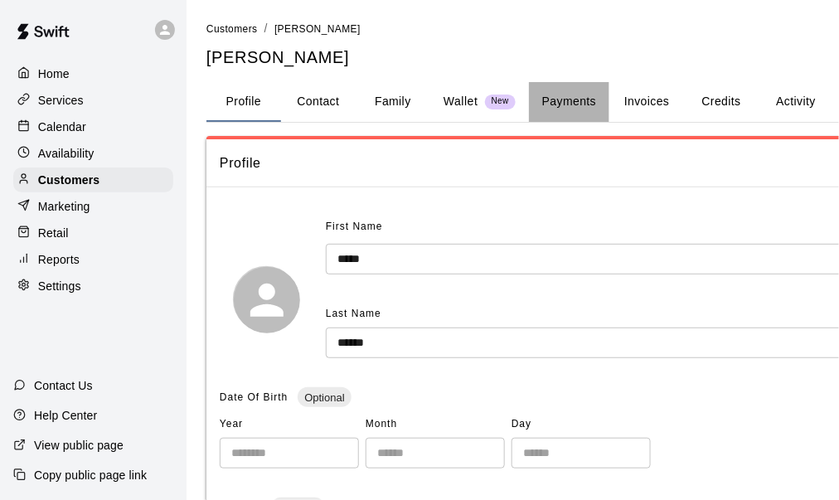
click at [584, 99] on button "Payments" at bounding box center [569, 102] width 80 height 40
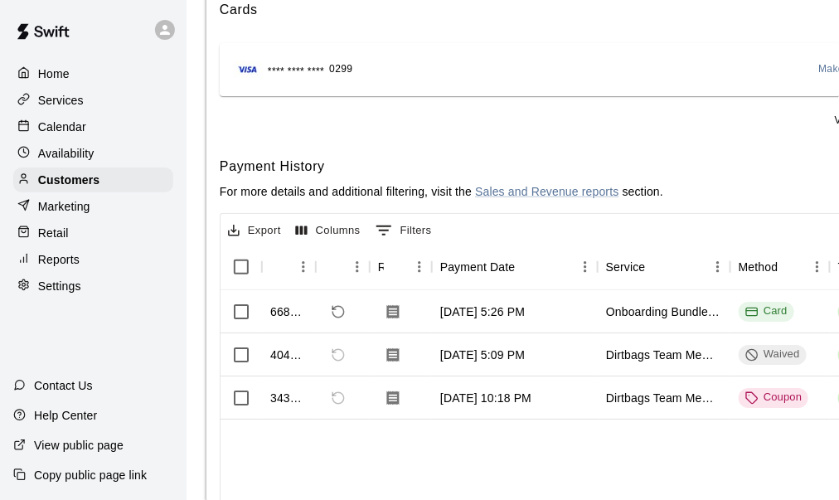
scroll to position [249, 0]
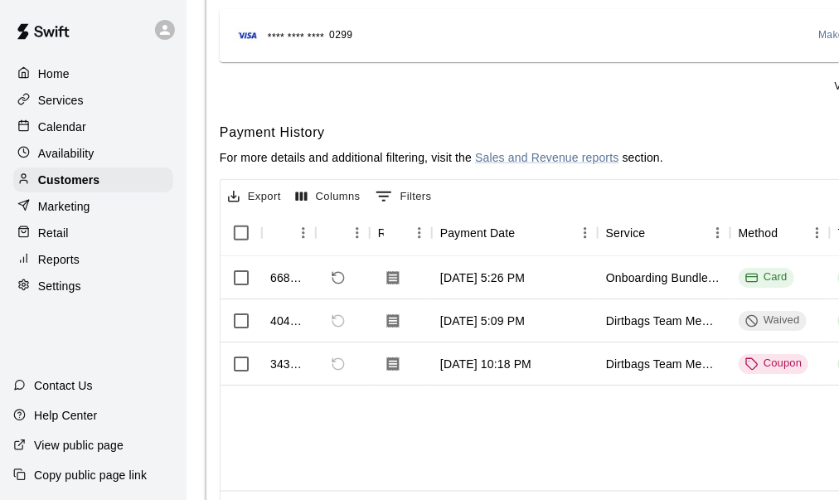
drag, startPoint x: 429, startPoint y: 461, endPoint x: 471, endPoint y: 454, distance: 42.0
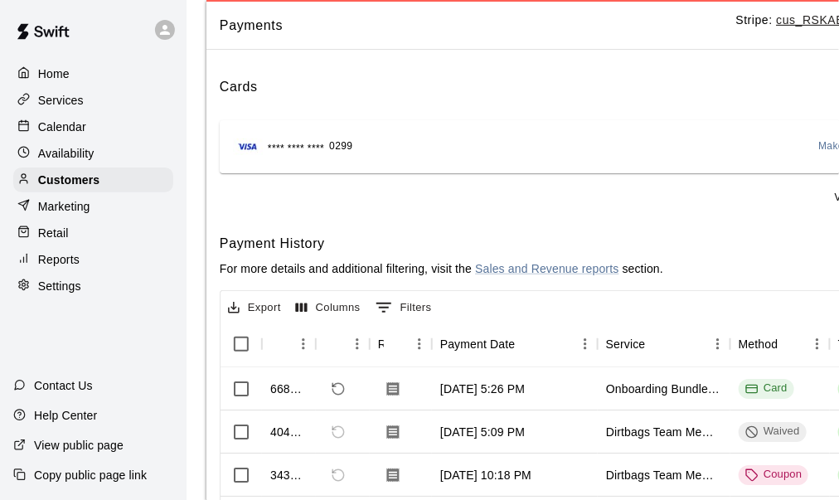
scroll to position [0, 0]
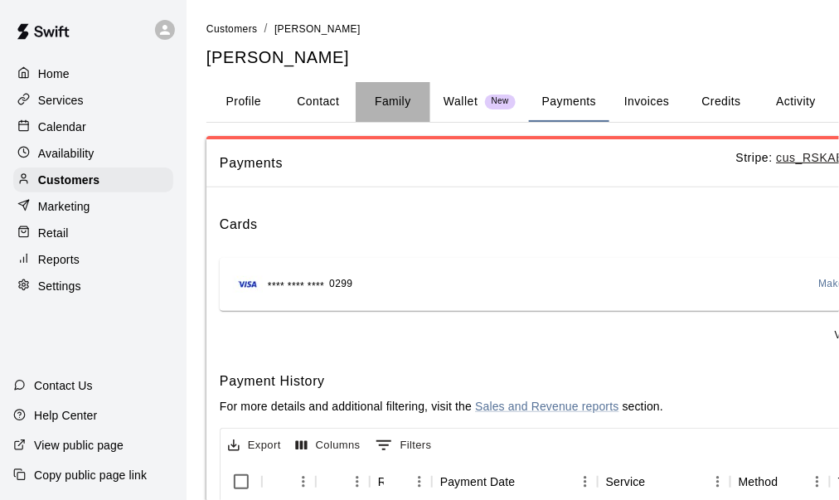
click at [392, 99] on button "Family" at bounding box center [392, 102] width 75 height 40
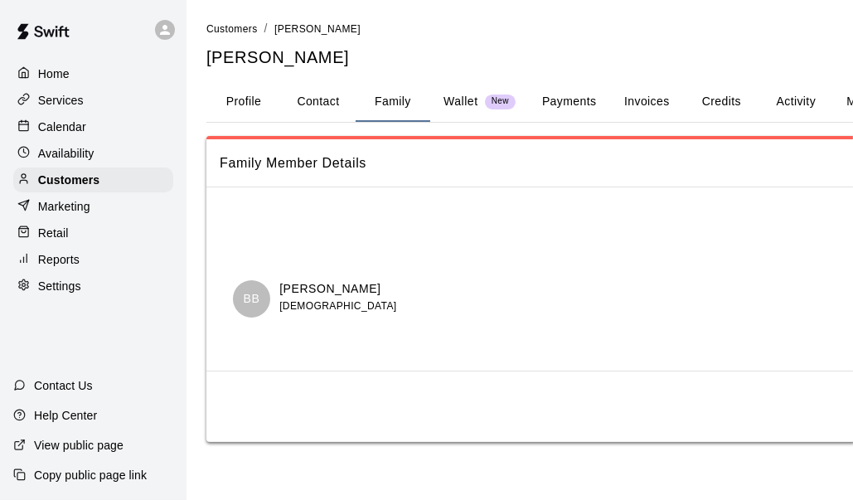
click at [568, 100] on button "Payments" at bounding box center [569, 102] width 80 height 40
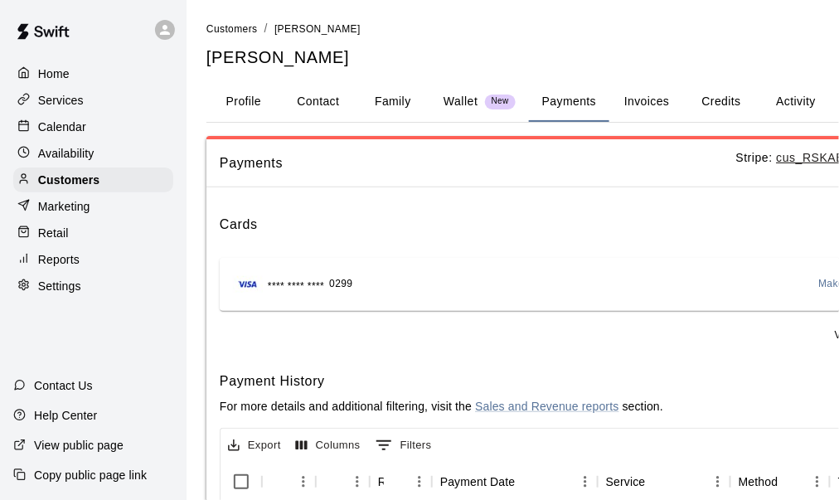
scroll to position [0, 181]
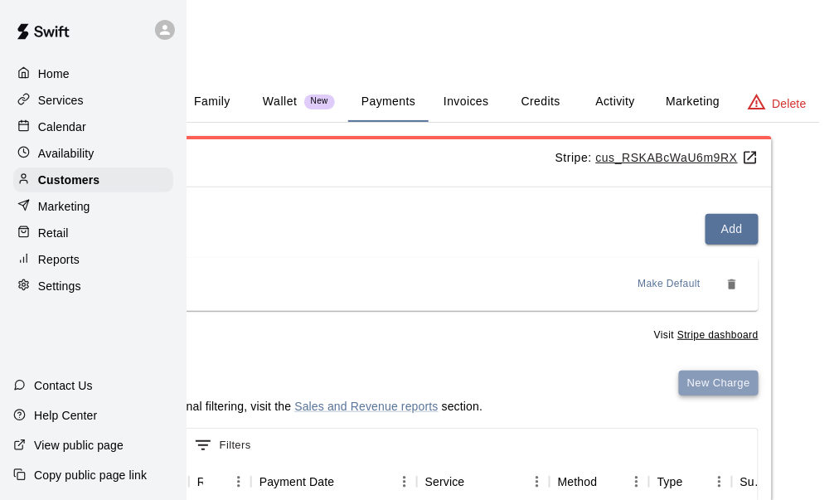
click at [724, 376] on button "New Charge" at bounding box center [719, 383] width 80 height 26
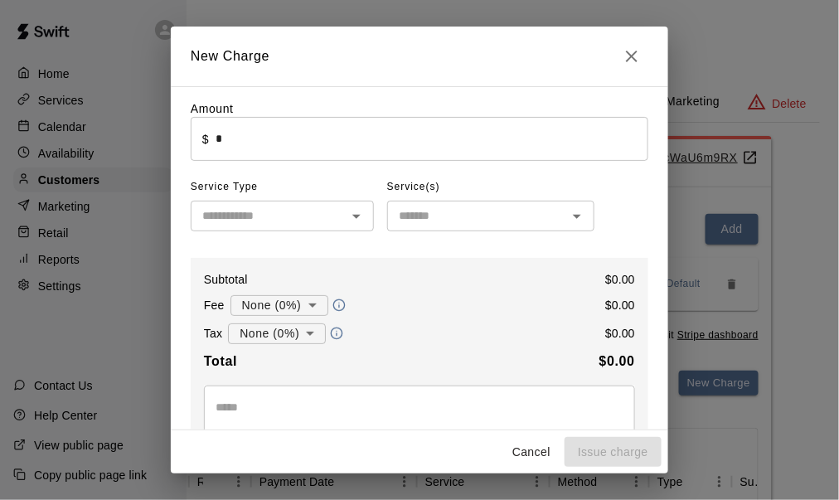
scroll to position [0, 167]
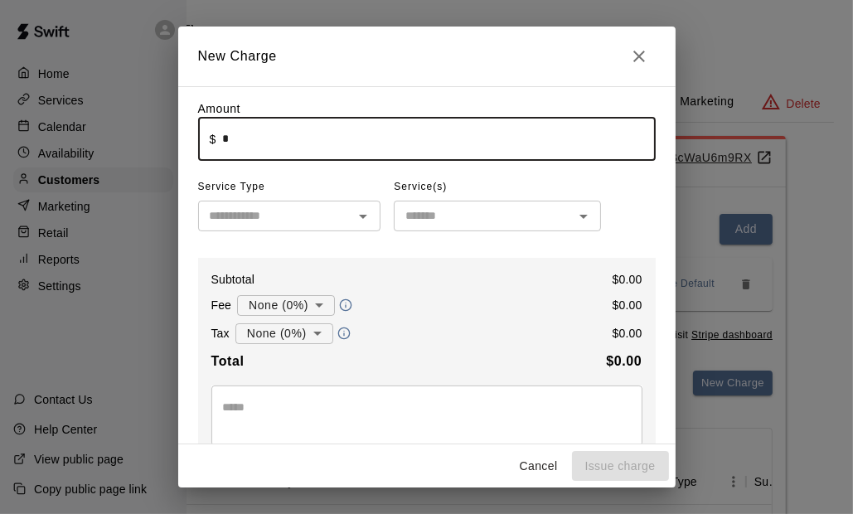
click at [277, 142] on input "*" at bounding box center [438, 139] width 433 height 44
click at [266, 206] on div "​" at bounding box center [289, 216] width 183 height 31
type input "*****"
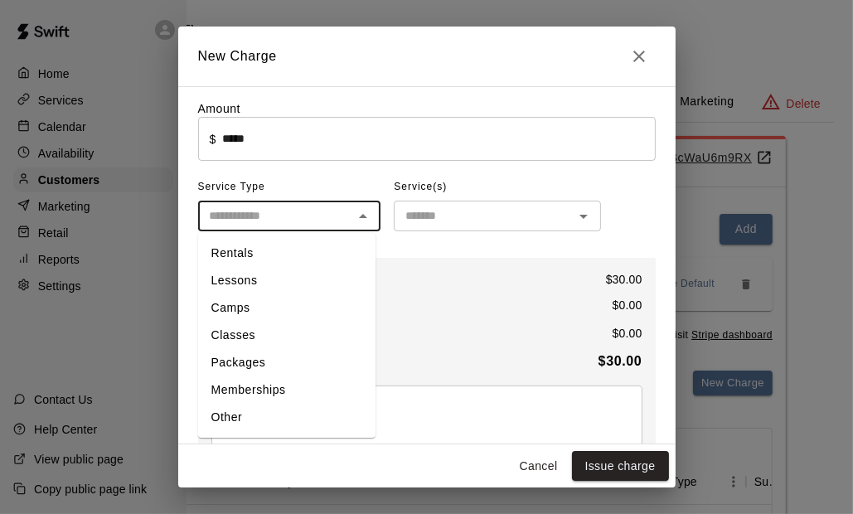
click at [243, 407] on li "Other" at bounding box center [286, 417] width 177 height 27
type input "*****"
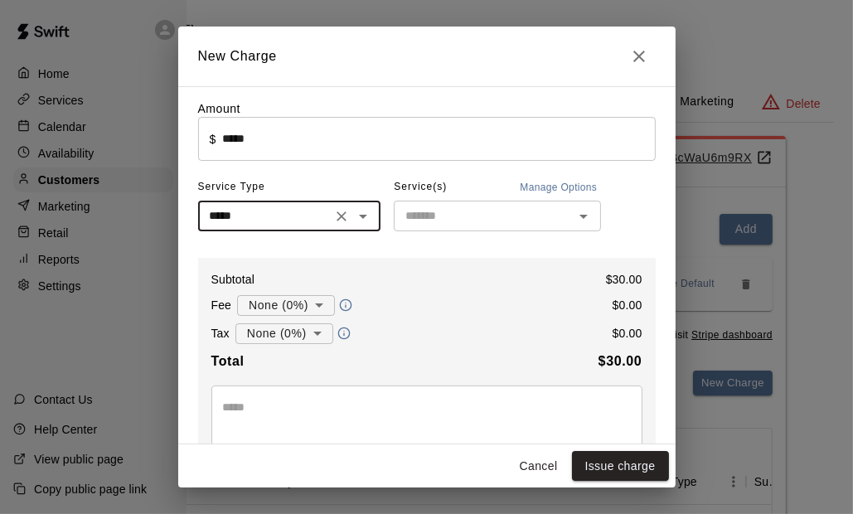
click at [414, 221] on input "text" at bounding box center [484, 215] width 170 height 21
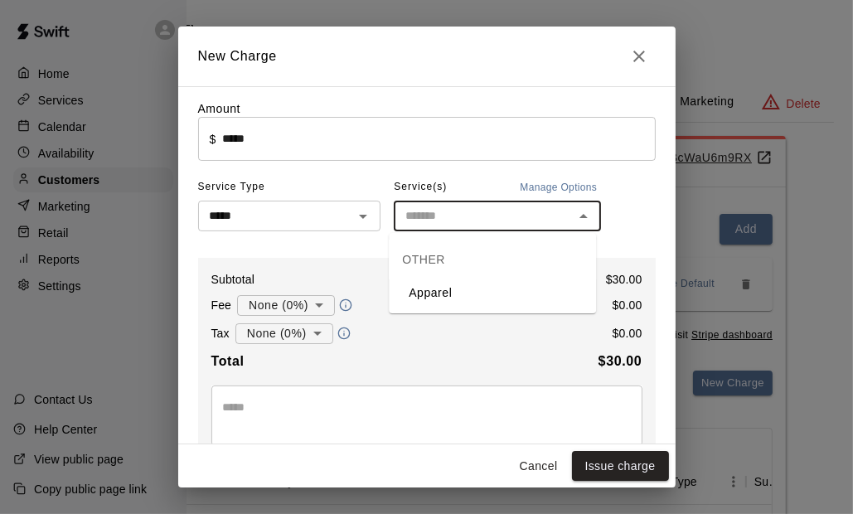
drag, startPoint x: 440, startPoint y: 297, endPoint x: 433, endPoint y: 303, distance: 9.4
click at [440, 297] on li "Apparel" at bounding box center [492, 292] width 207 height 27
type input "*******"
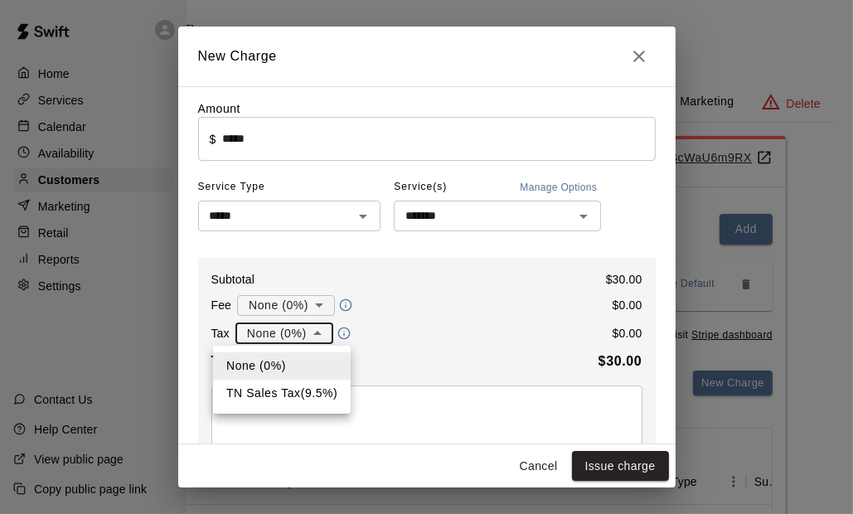
click at [292, 327] on body "Home Services Calendar Availability Customers Marketing Retail Reports Settings…" at bounding box center [259, 418] width 853 height 837
click at [292, 391] on li "TN Sales Tax ( 9.5 %)" at bounding box center [282, 392] width 138 height 27
type input "**********"
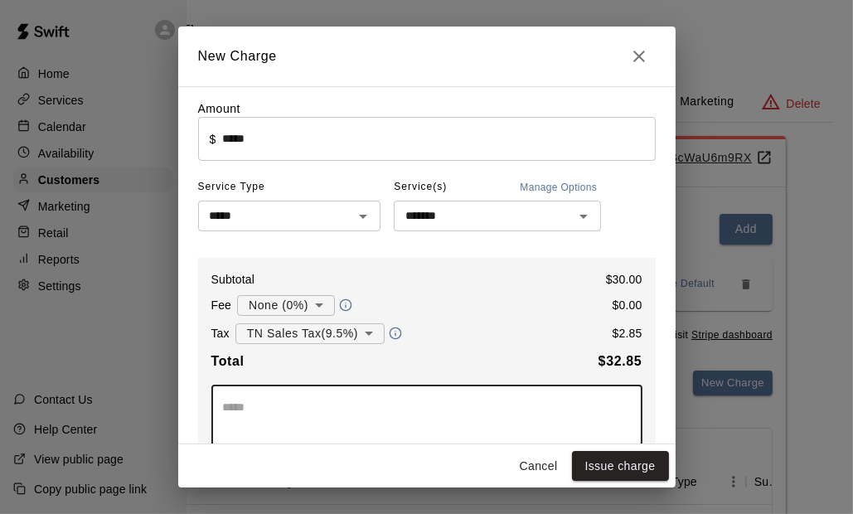
click at [286, 403] on textarea at bounding box center [427, 415] width 408 height 33
type textarea "**********"
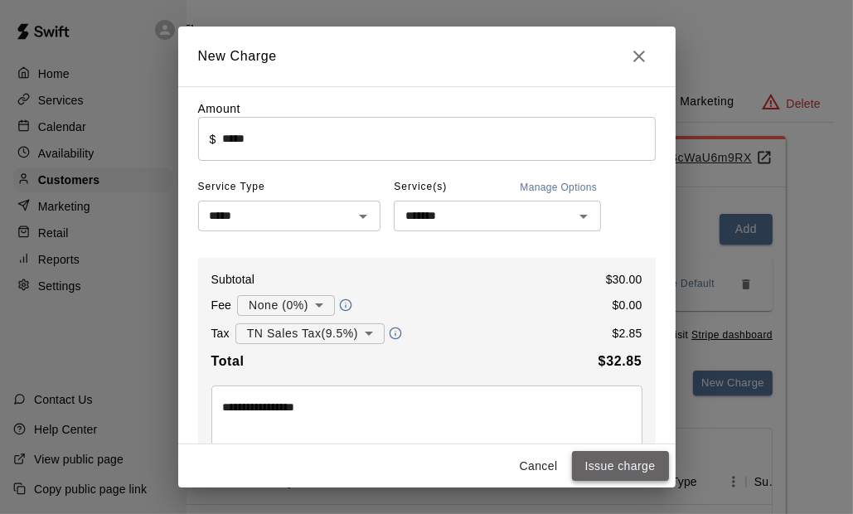
click at [588, 471] on button "Issue charge" at bounding box center [620, 466] width 97 height 31
type input "*"
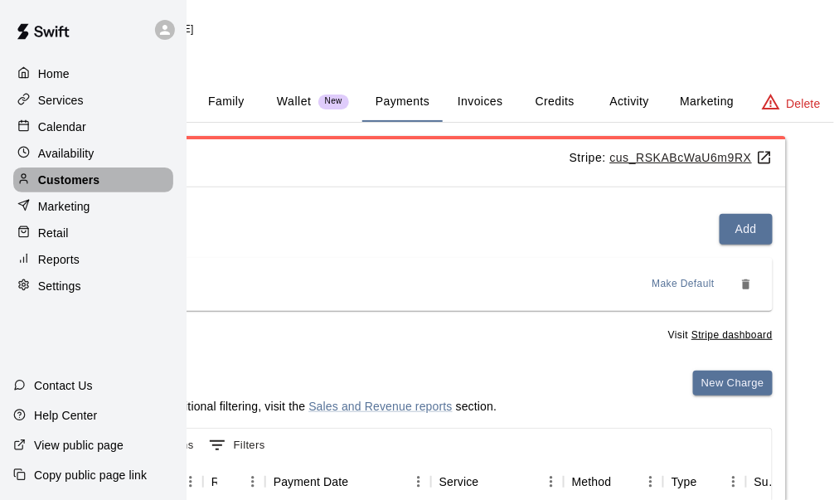
click at [89, 184] on p "Customers" at bounding box center [68, 180] width 61 height 17
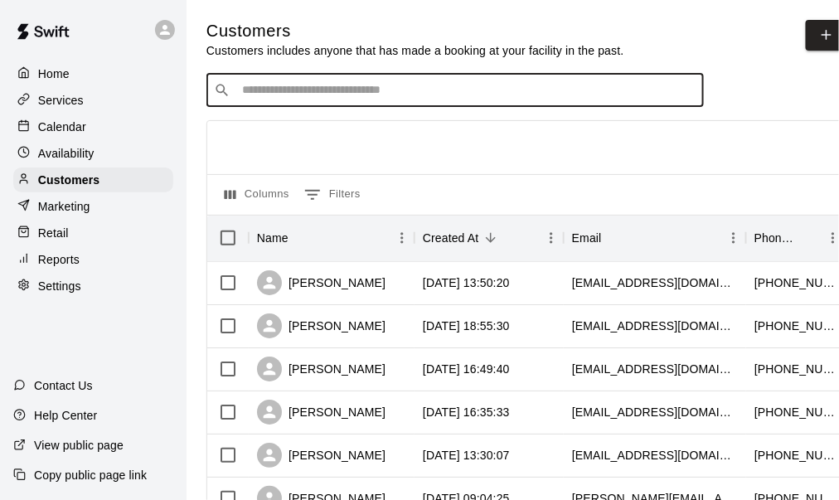
click at [352, 89] on input "Search customers by name or email" at bounding box center [466, 90] width 459 height 17
type input "******"
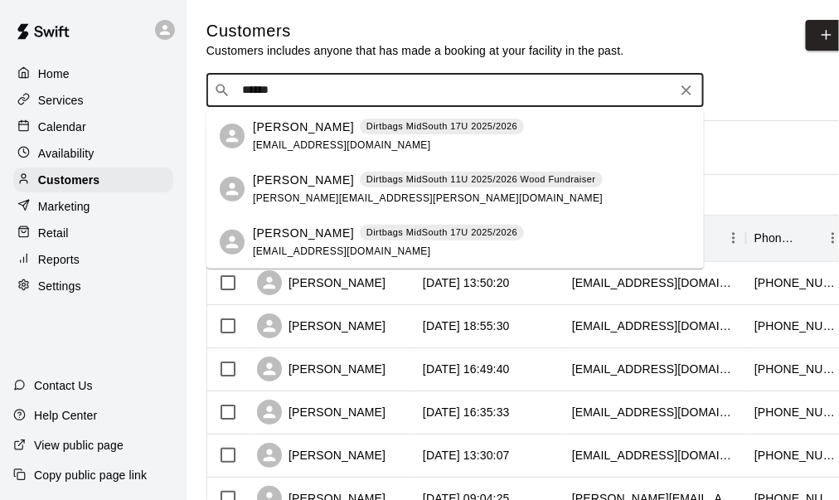
click at [315, 187] on p "[PERSON_NAME]" at bounding box center [303, 180] width 101 height 17
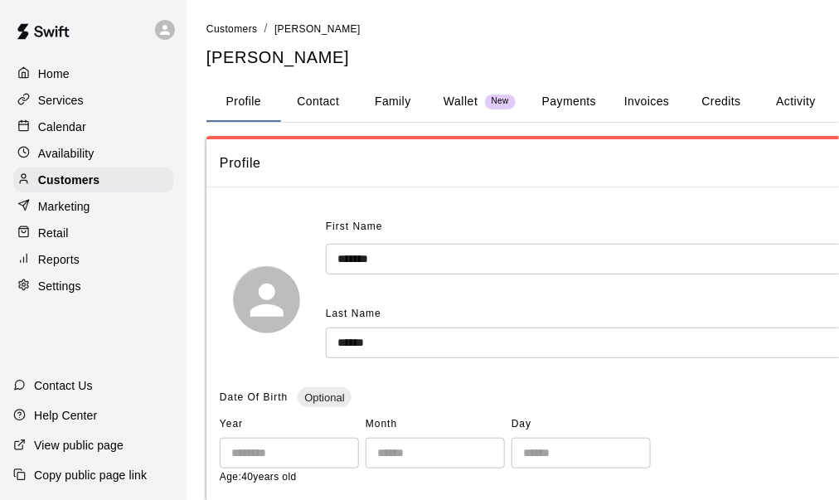
click at [560, 104] on button "Payments" at bounding box center [569, 102] width 80 height 40
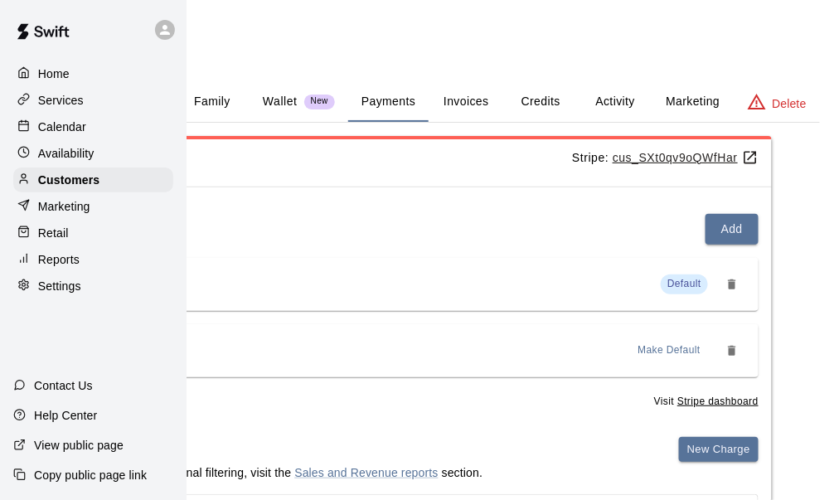
scroll to position [0, 75]
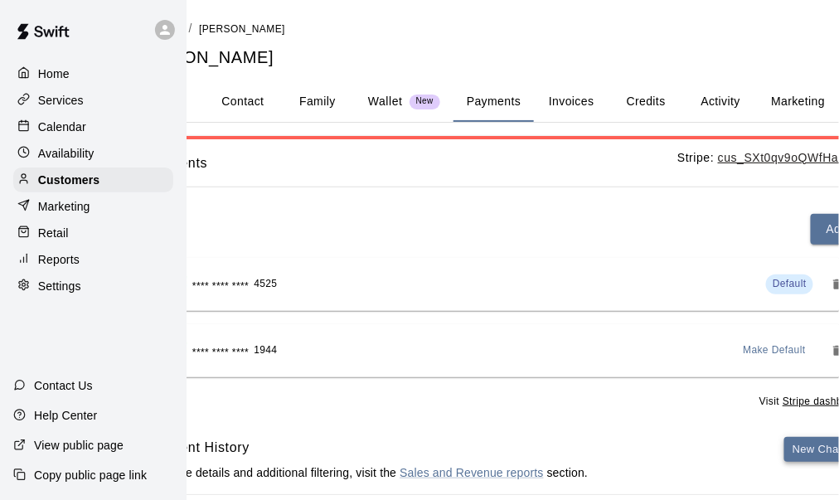
click at [804, 447] on button "New Charge" at bounding box center [824, 450] width 80 height 26
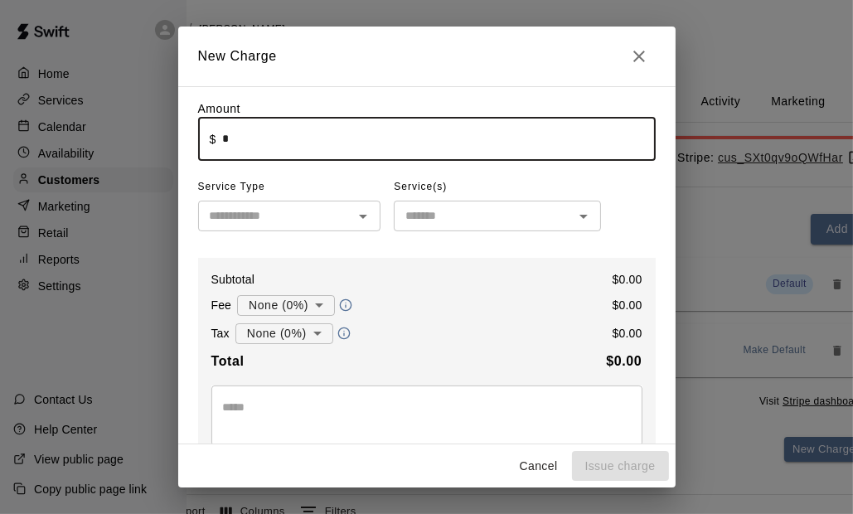
click at [224, 124] on input "*" at bounding box center [438, 139] width 433 height 44
type input "*****"
click at [256, 215] on input "text" at bounding box center [276, 215] width 146 height 21
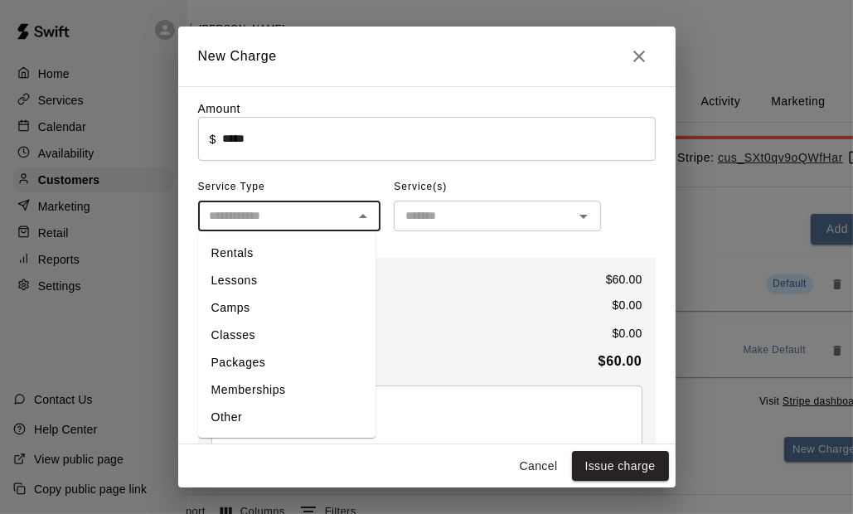
drag, startPoint x: 259, startPoint y: 412, endPoint x: 355, endPoint y: 367, distance: 106.0
click at [263, 413] on li "Other" at bounding box center [286, 417] width 177 height 27
type input "*****"
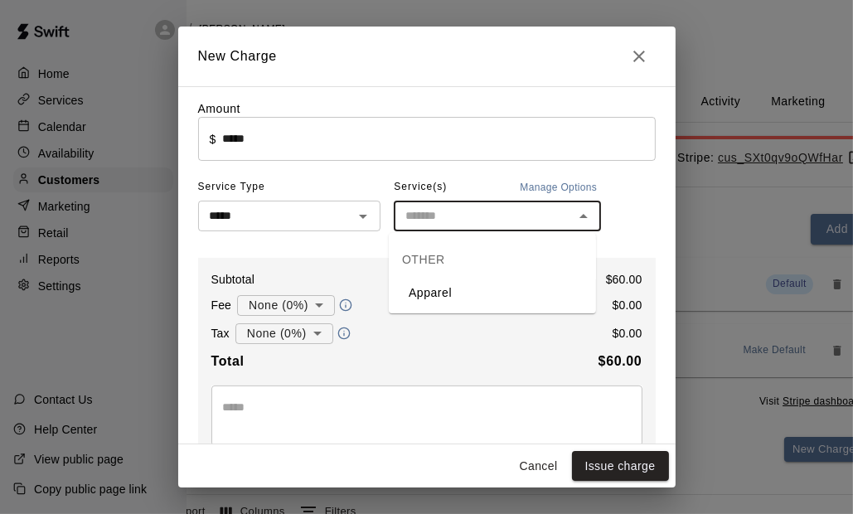
click at [462, 219] on input "text" at bounding box center [484, 215] width 170 height 21
click at [438, 285] on li "Apparel" at bounding box center [492, 292] width 207 height 27
type input "*******"
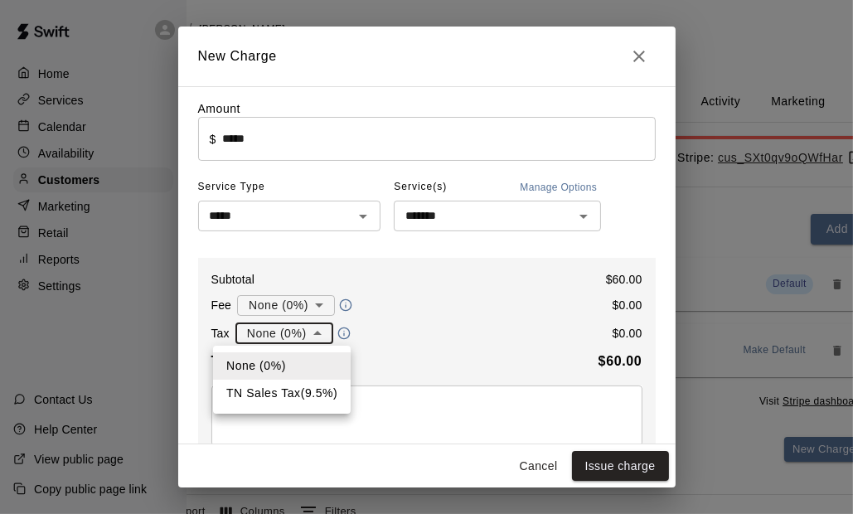
drag, startPoint x: 286, startPoint y: 331, endPoint x: 292, endPoint y: 345, distance: 15.6
click at [286, 331] on body "Home Services Calendar Availability Customers Marketing Retail Reports Settings…" at bounding box center [351, 451] width 853 height 903
drag, startPoint x: 300, startPoint y: 387, endPoint x: 298, endPoint y: 399, distance: 11.7
click at [302, 387] on li "TN Sales Tax ( 9.5 %)" at bounding box center [282, 392] width 138 height 27
type input "**********"
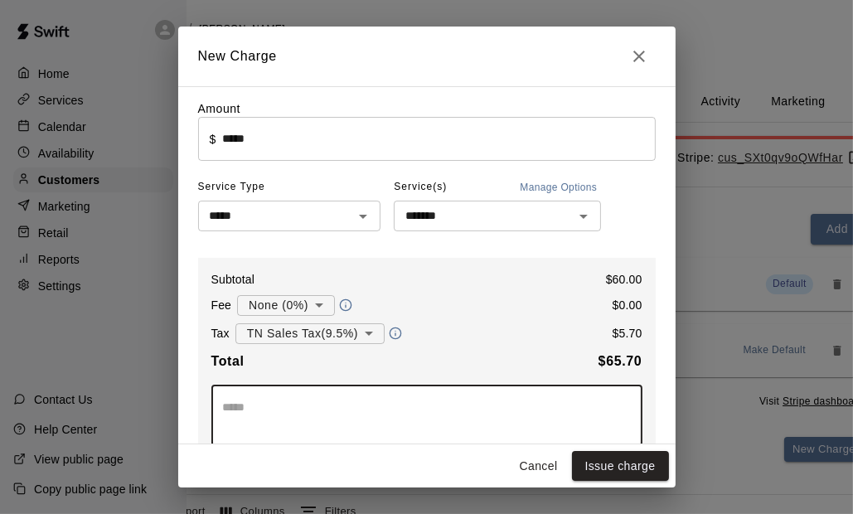
click at [290, 406] on textarea at bounding box center [427, 415] width 408 height 33
type textarea "****"
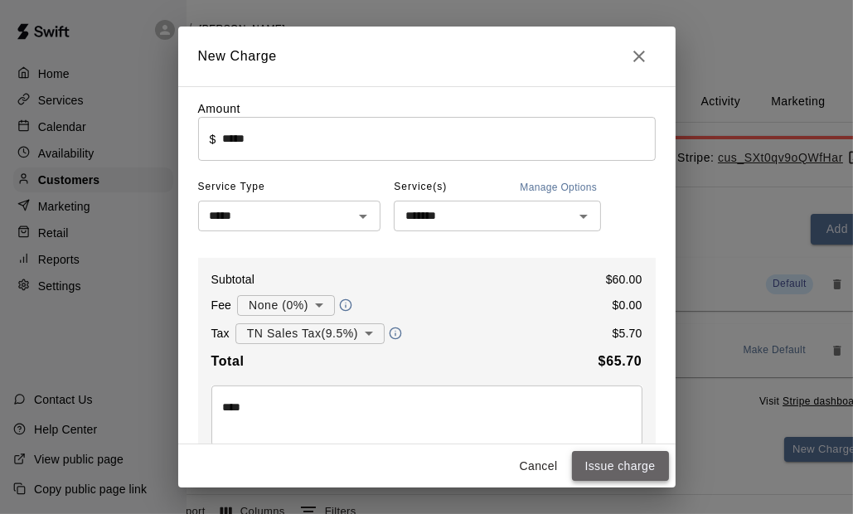
click at [605, 461] on button "Issue charge" at bounding box center [620, 466] width 97 height 31
type input "*"
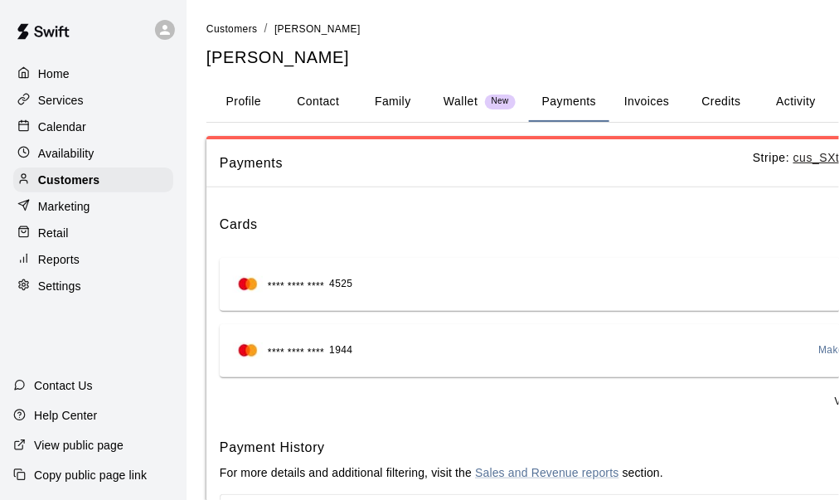
scroll to position [0, 181]
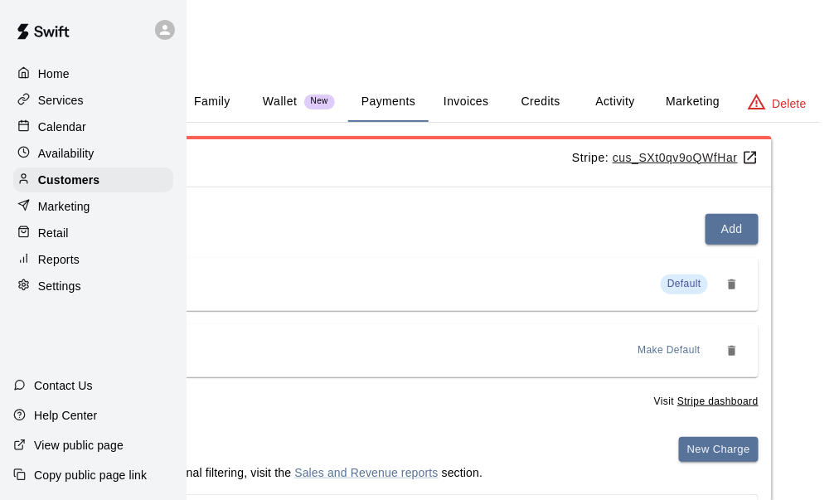
click at [686, 347] on span "Make Default" at bounding box center [669, 350] width 63 height 17
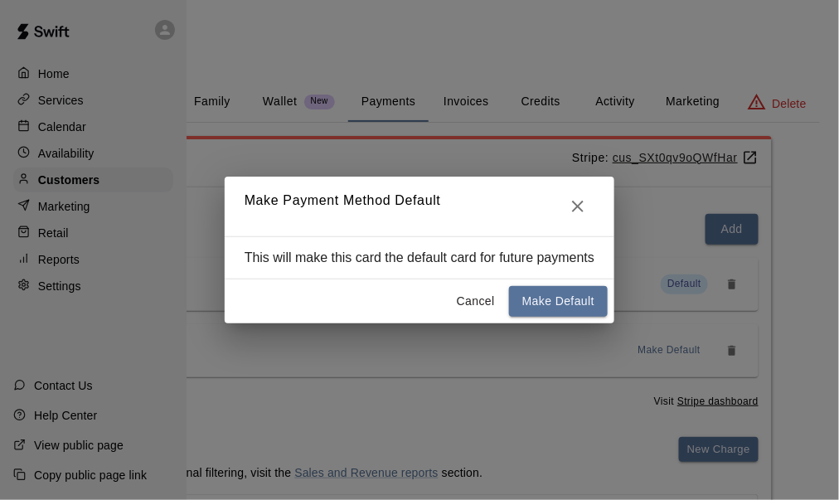
scroll to position [0, 167]
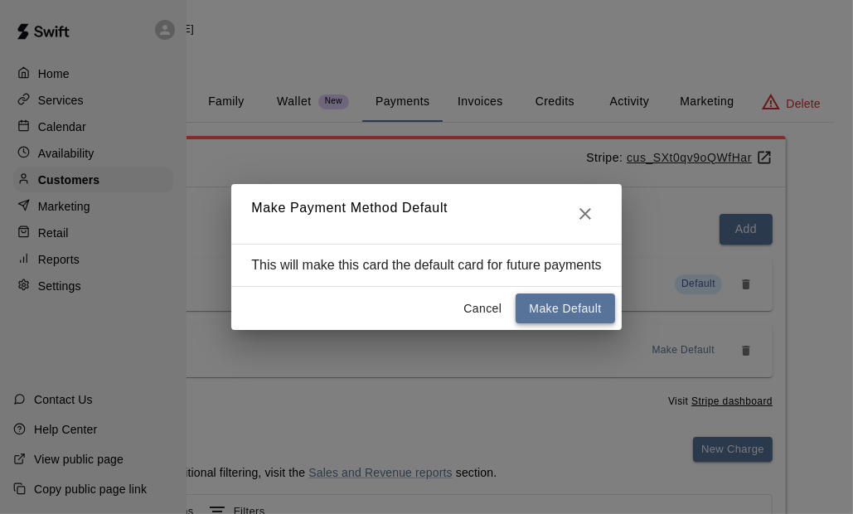
click at [578, 307] on button "Make Default" at bounding box center [564, 308] width 99 height 31
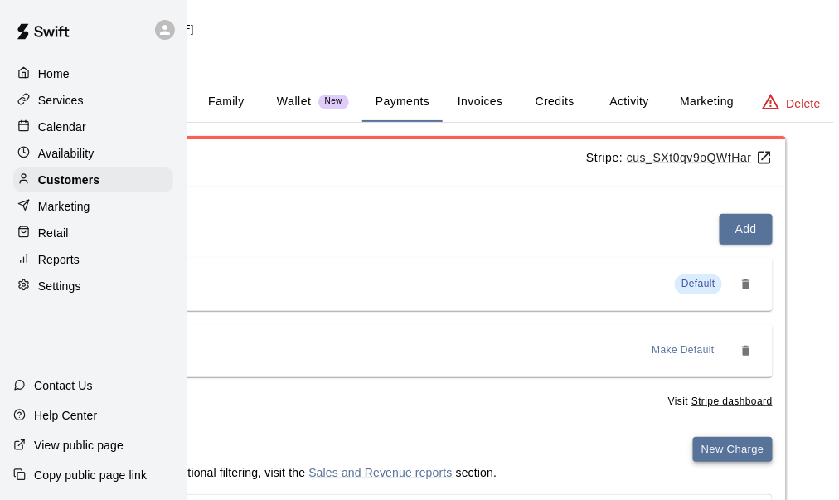
click at [726, 443] on button "New Charge" at bounding box center [733, 450] width 80 height 26
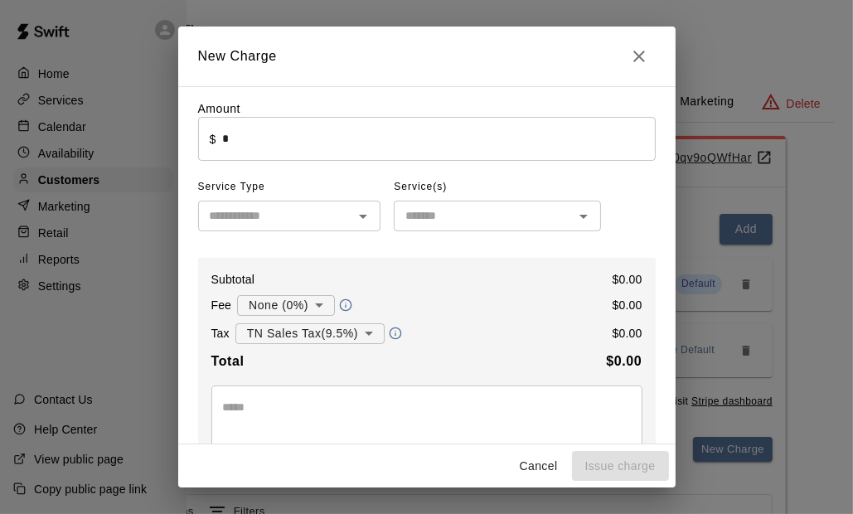
click at [234, 138] on input "*" at bounding box center [438, 139] width 433 height 44
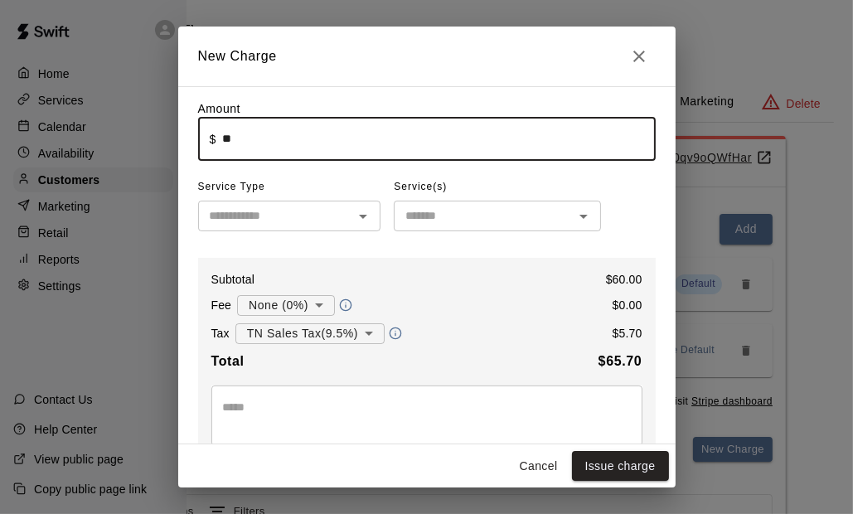
drag, startPoint x: 232, startPoint y: 230, endPoint x: 240, endPoint y: 224, distance: 10.6
click at [233, 229] on div "​" at bounding box center [289, 216] width 183 height 31
type input "*****"
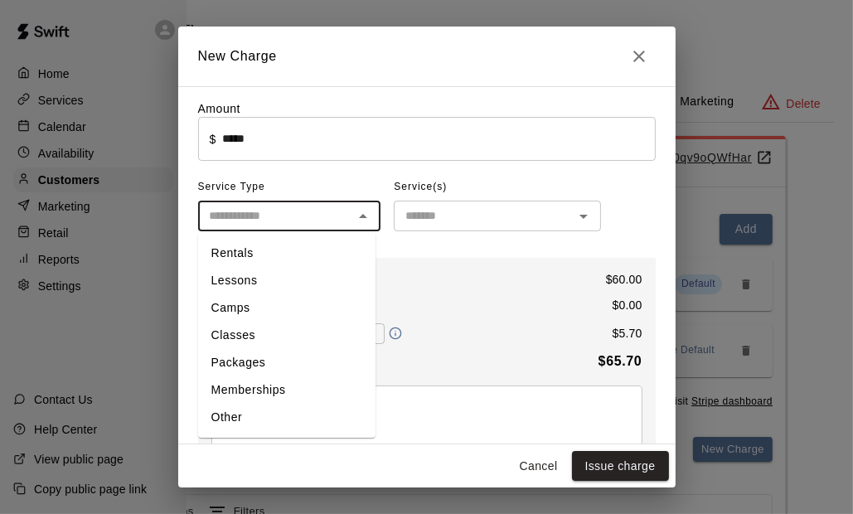
click at [277, 409] on li "Other" at bounding box center [286, 417] width 177 height 27
type input "*****"
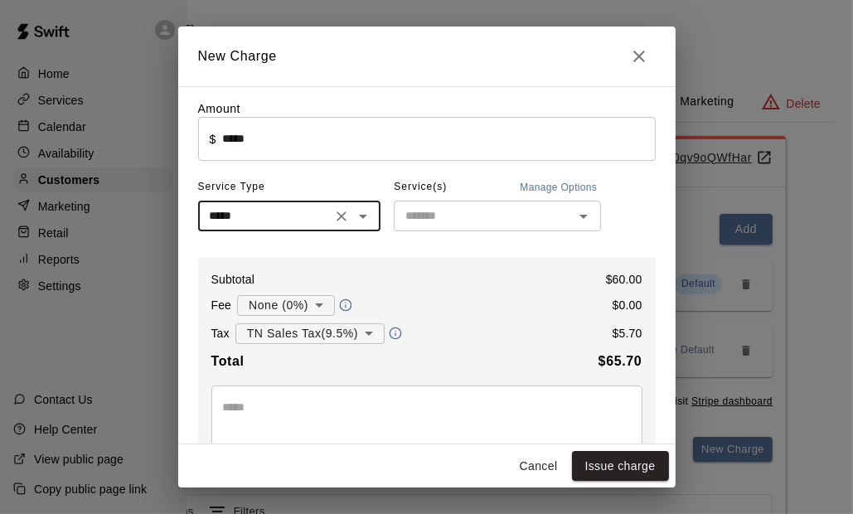
click at [445, 210] on input "text" at bounding box center [484, 215] width 170 height 21
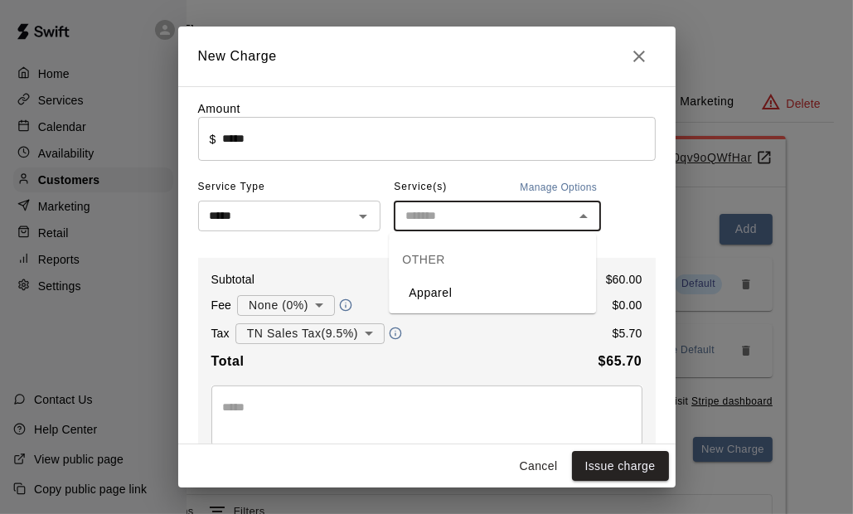
click at [472, 296] on li "Apparel" at bounding box center [492, 292] width 207 height 27
type input "*******"
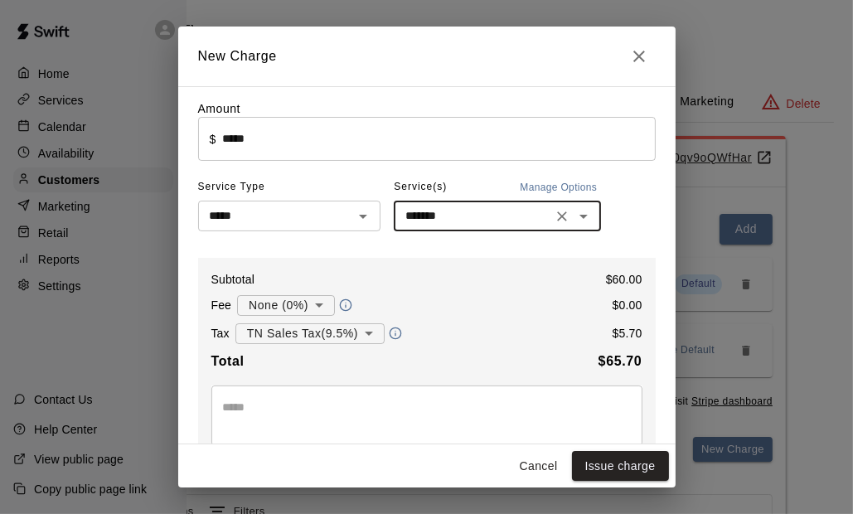
click at [300, 405] on textarea at bounding box center [427, 415] width 408 height 33
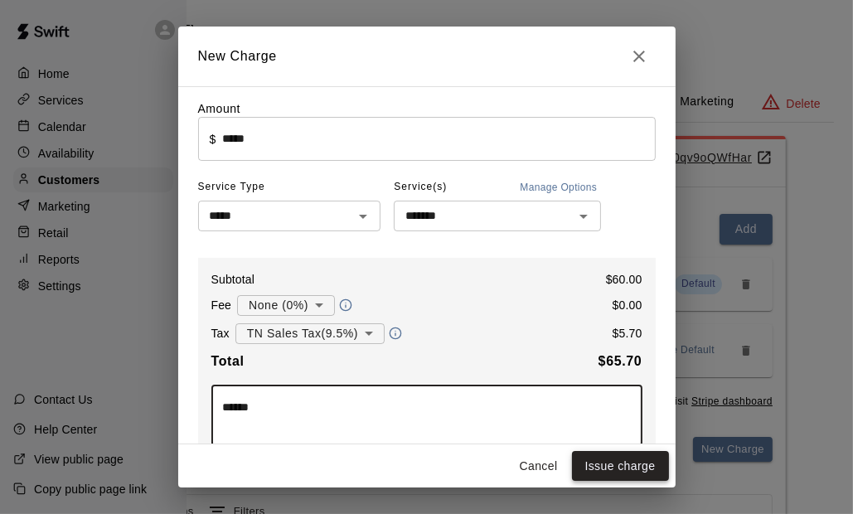
type textarea "******"
click at [610, 467] on button "Issue charge" at bounding box center [620, 466] width 97 height 31
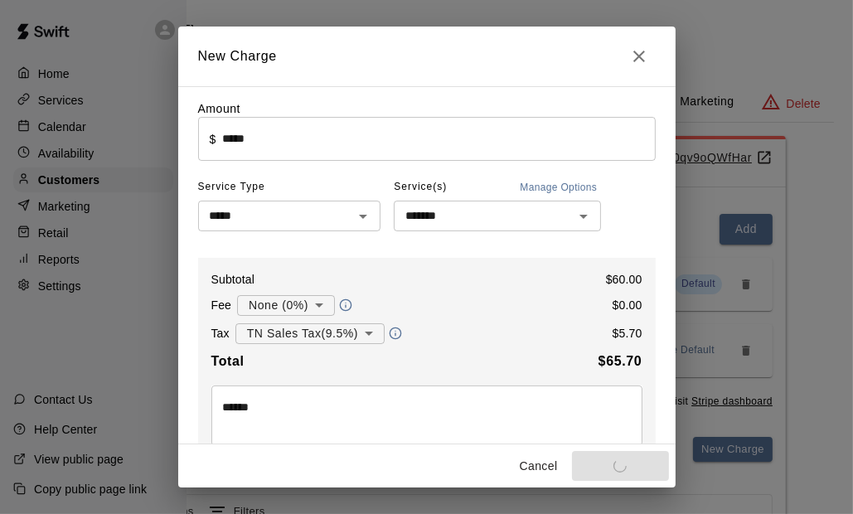
type input "*"
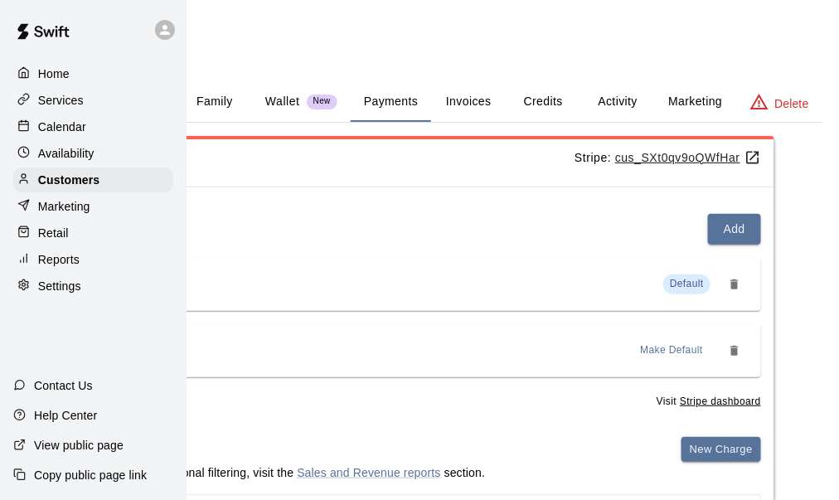
scroll to position [0, 181]
click at [688, 278] on span "Default" at bounding box center [684, 284] width 34 height 12
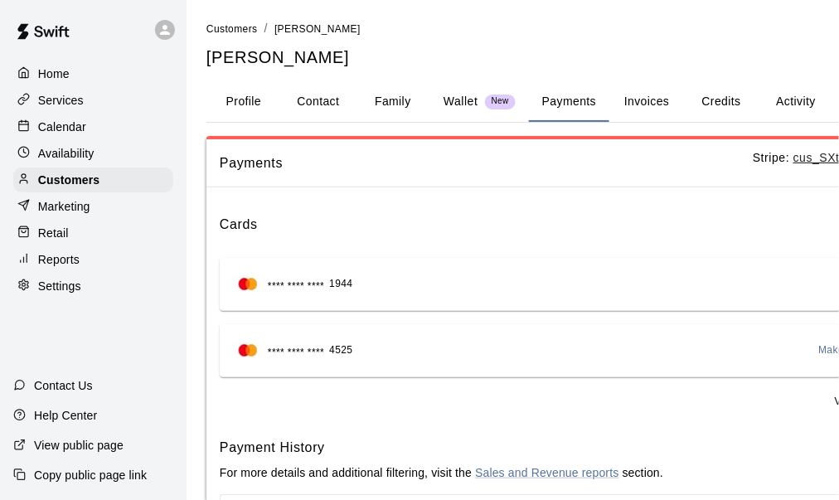
click at [400, 101] on button "Family" at bounding box center [392, 102] width 75 height 40
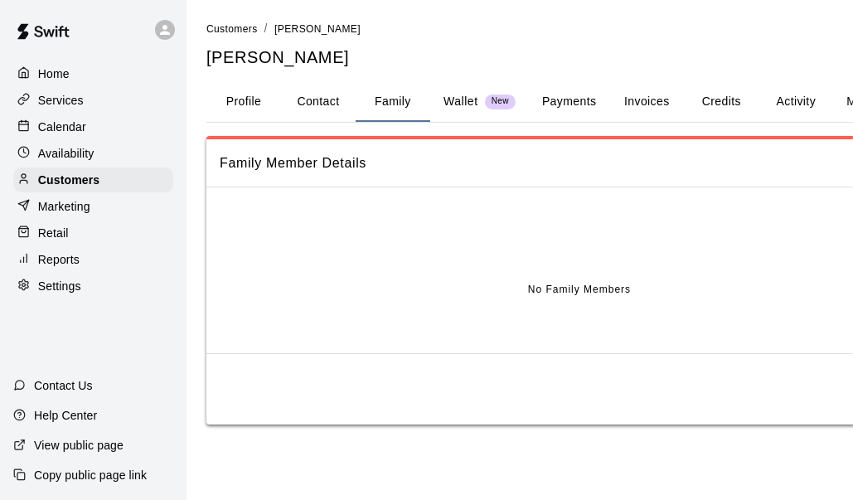
click at [331, 109] on button "Contact" at bounding box center [318, 102] width 75 height 40
select select "**"
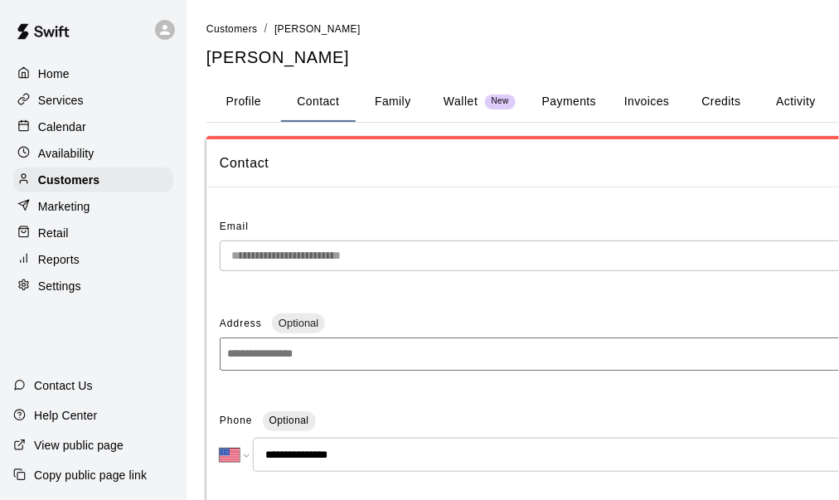
click at [248, 105] on button "Profile" at bounding box center [243, 102] width 75 height 40
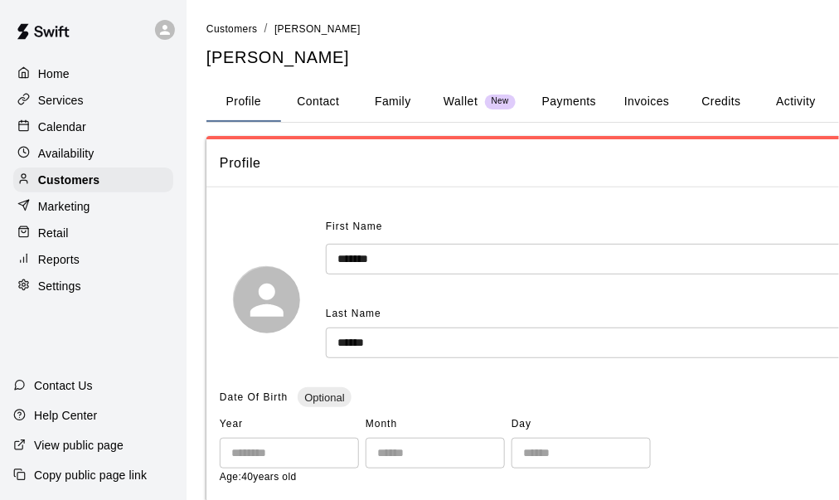
click at [573, 106] on button "Payments" at bounding box center [569, 102] width 80 height 40
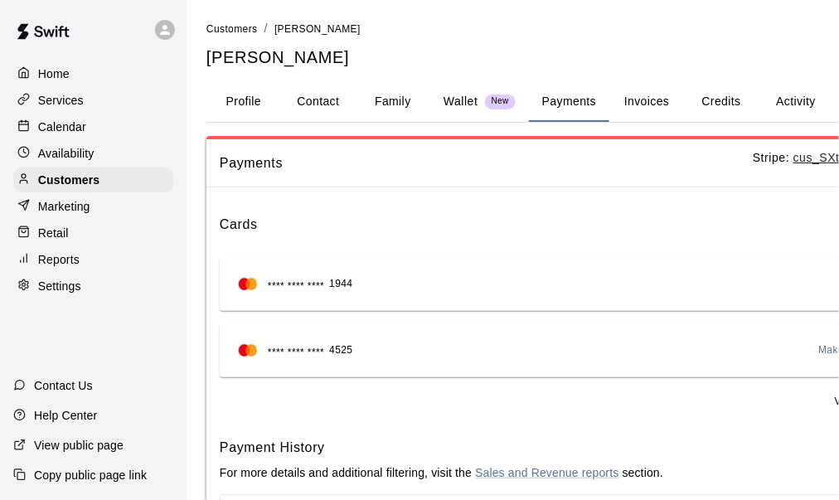
click at [239, 96] on button "Profile" at bounding box center [243, 102] width 75 height 40
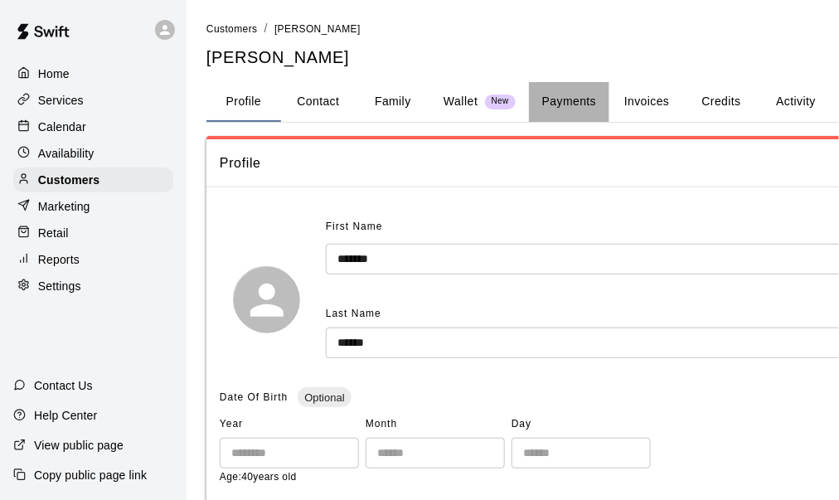
click at [571, 104] on button "Payments" at bounding box center [569, 102] width 80 height 40
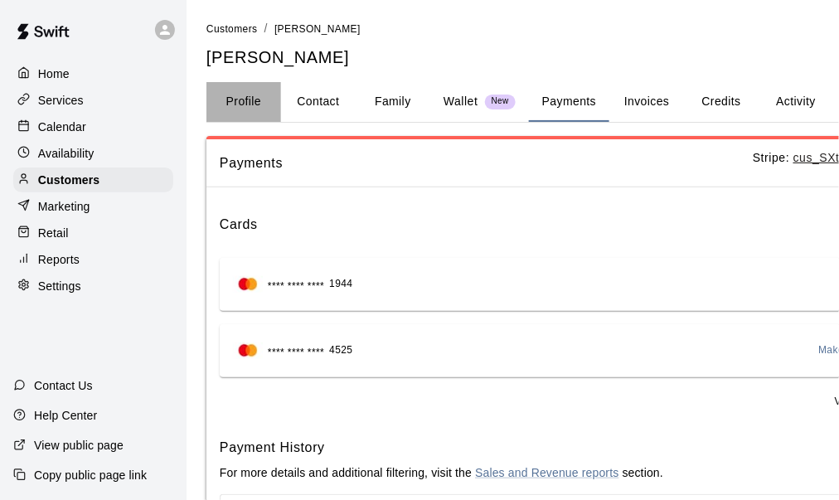
click at [236, 99] on button "Profile" at bounding box center [243, 102] width 75 height 40
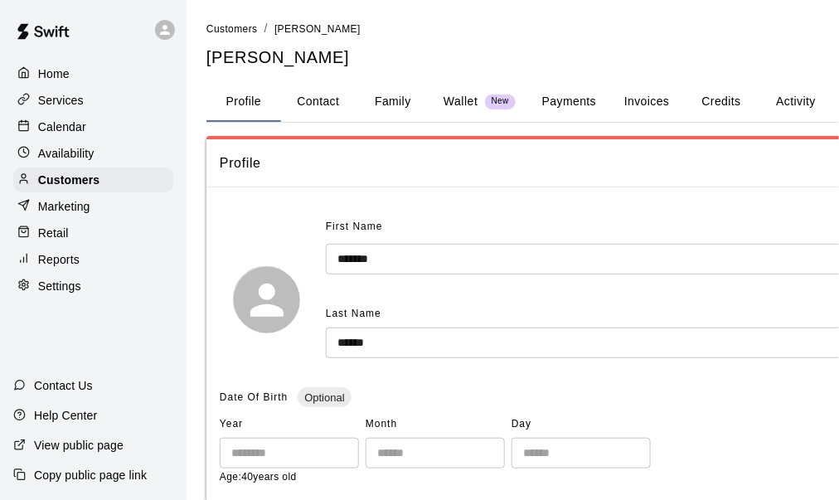
click at [331, 95] on button "Contact" at bounding box center [318, 102] width 75 height 40
select select "**"
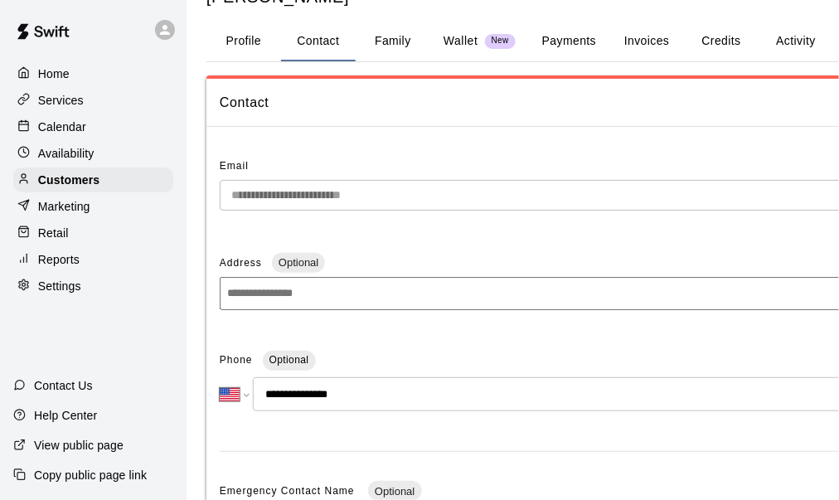
scroll to position [83, 0]
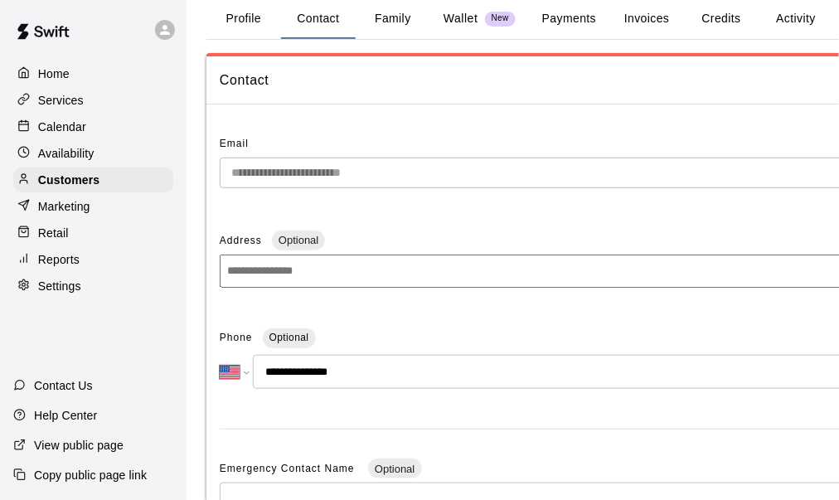
drag, startPoint x: 363, startPoint y: 368, endPoint x: 427, endPoint y: 375, distance: 64.2
click at [286, 378] on input "**********" at bounding box center [583, 372] width 660 height 34
click at [399, 370] on input "**********" at bounding box center [583, 372] width 660 height 34
drag, startPoint x: 374, startPoint y: 365, endPoint x: 278, endPoint y: 387, distance: 97.7
click at [278, 387] on input "**********" at bounding box center [583, 372] width 660 height 34
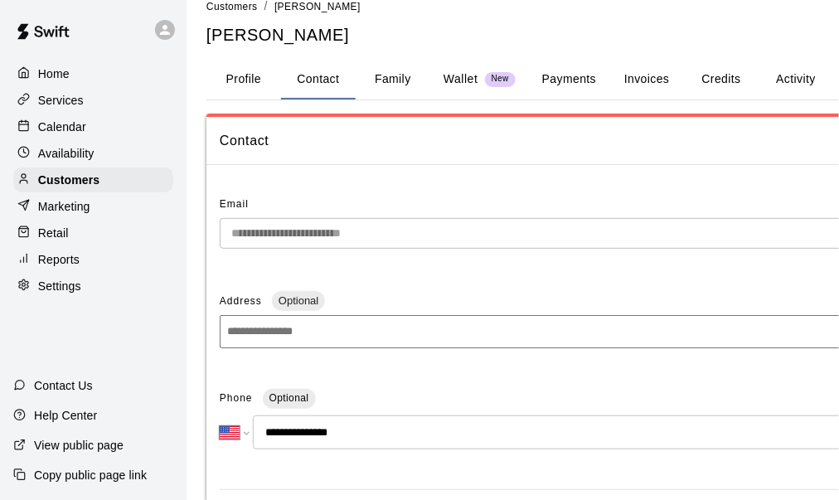
scroll to position [0, 0]
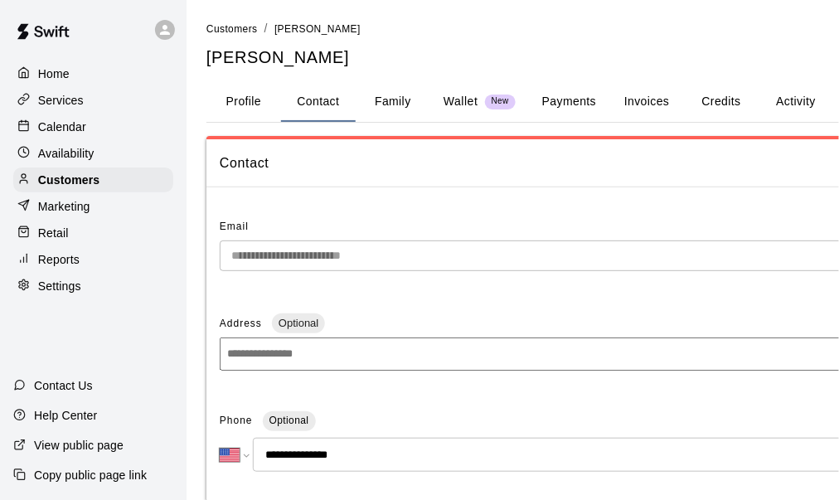
click at [423, 30] on ol "Customers / Phillip Murphy" at bounding box center [603, 29] width 794 height 18
click at [41, 69] on p "Home" at bounding box center [53, 73] width 31 height 17
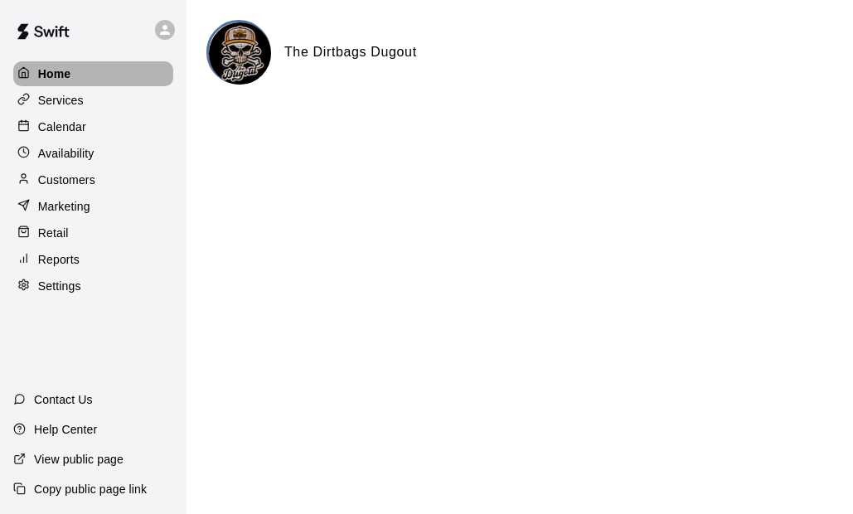
click at [83, 77] on div "Home" at bounding box center [93, 73] width 160 height 25
click at [79, 182] on p "Customers" at bounding box center [66, 180] width 57 height 17
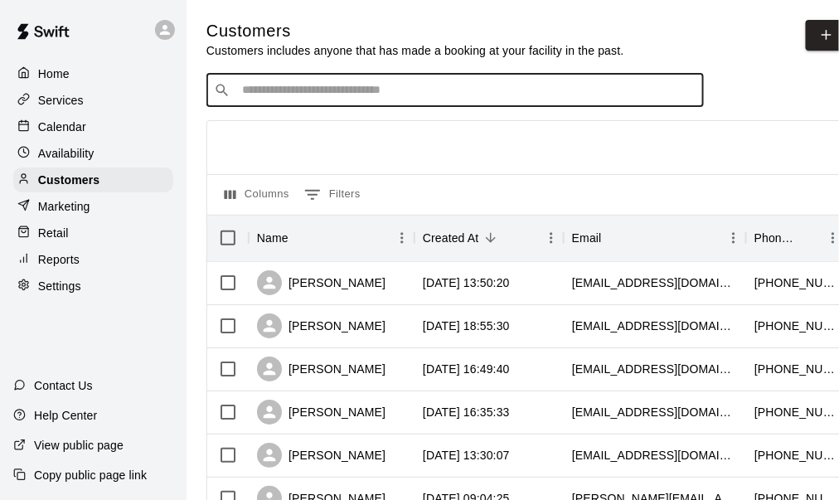
click at [286, 98] on input "Search customers by name or email" at bounding box center [466, 90] width 459 height 17
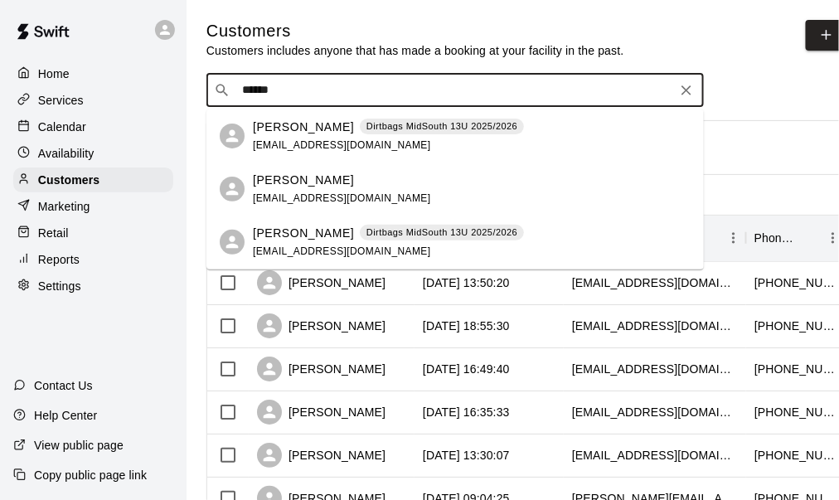
type input "*******"
drag, startPoint x: 285, startPoint y: 141, endPoint x: 318, endPoint y: 143, distance: 33.2
click at [285, 141] on span "[EMAIL_ADDRESS][DOMAIN_NAME]" at bounding box center [342, 145] width 178 height 12
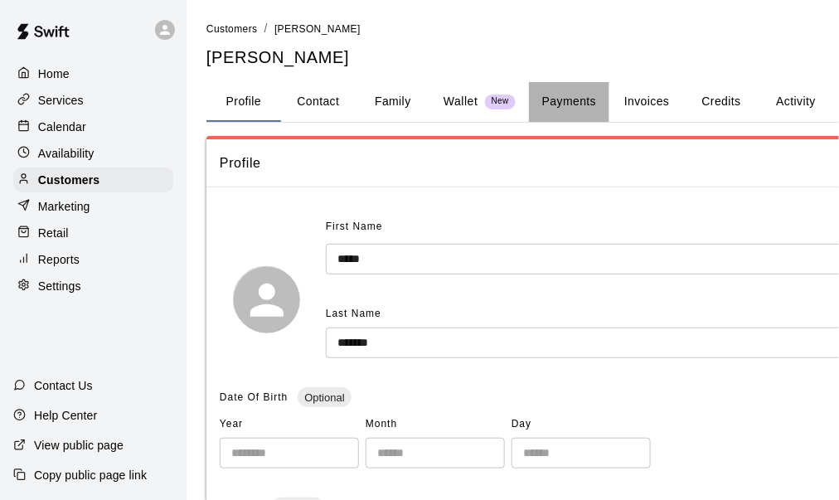
click at [574, 103] on button "Payments" at bounding box center [569, 102] width 80 height 40
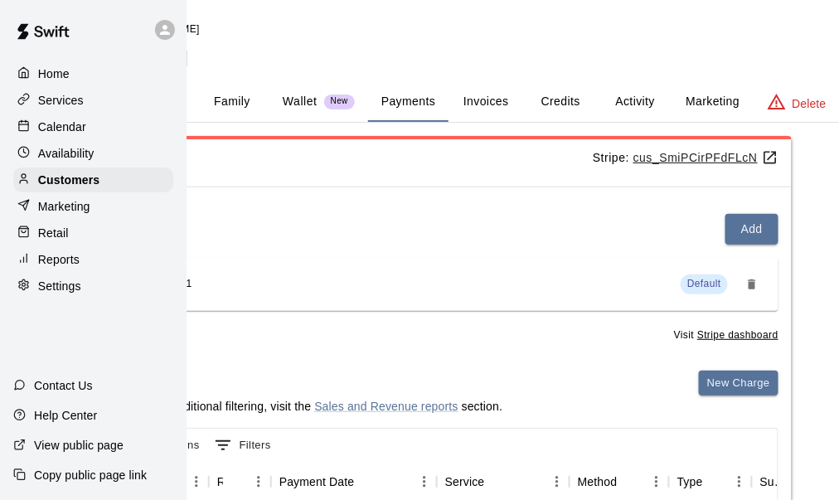
scroll to position [0, 181]
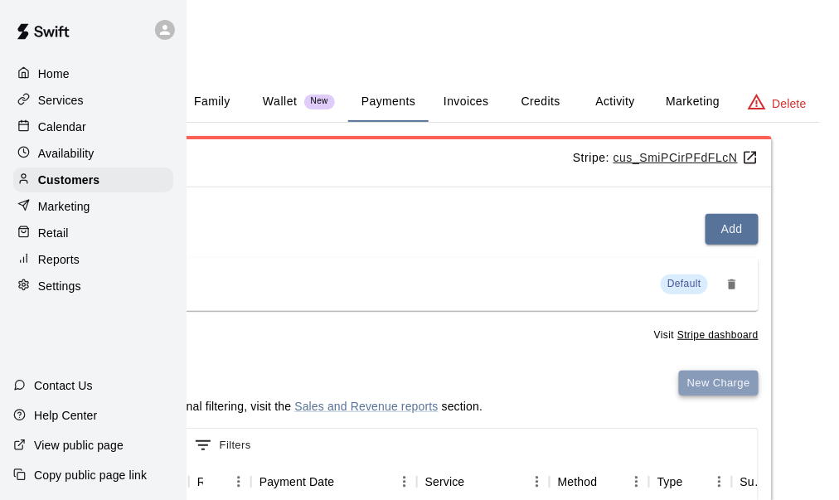
click at [719, 386] on button "New Charge" at bounding box center [719, 383] width 80 height 26
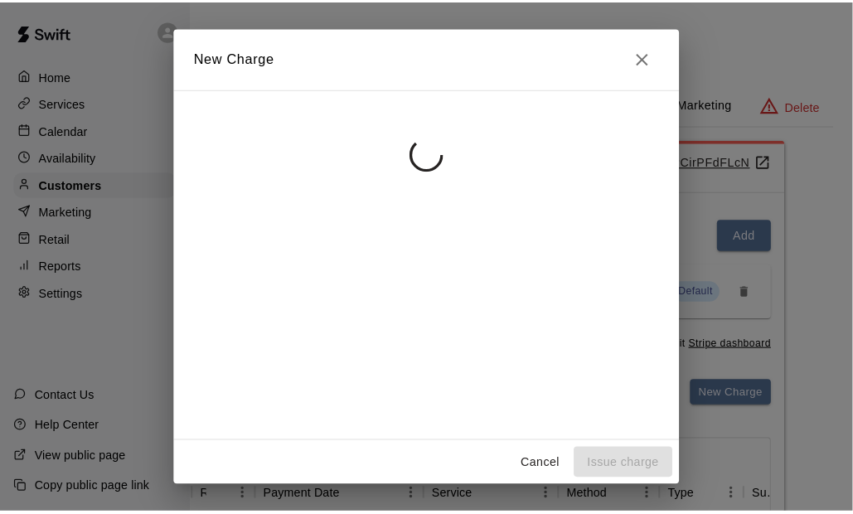
scroll to position [0, 167]
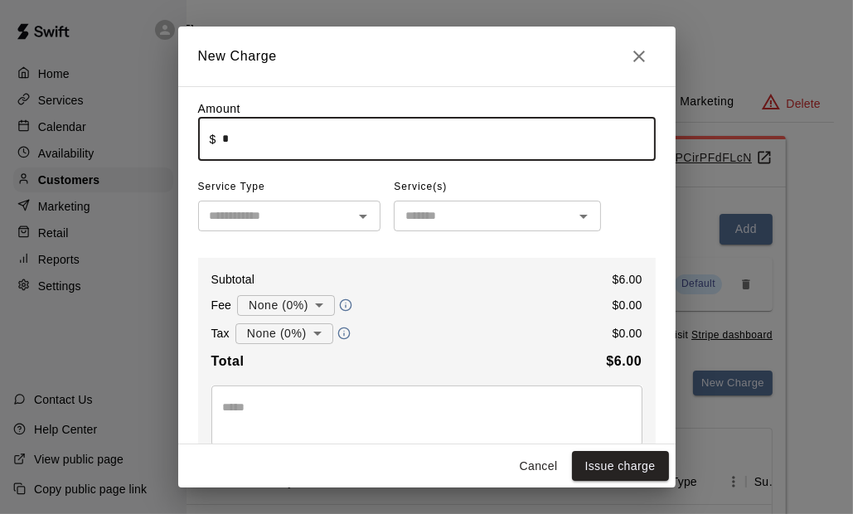
type input "****"
click at [308, 337] on body "Home Services Calendar Availability Customers Marketing Retail Reports Settings…" at bounding box center [259, 418] width 853 height 837
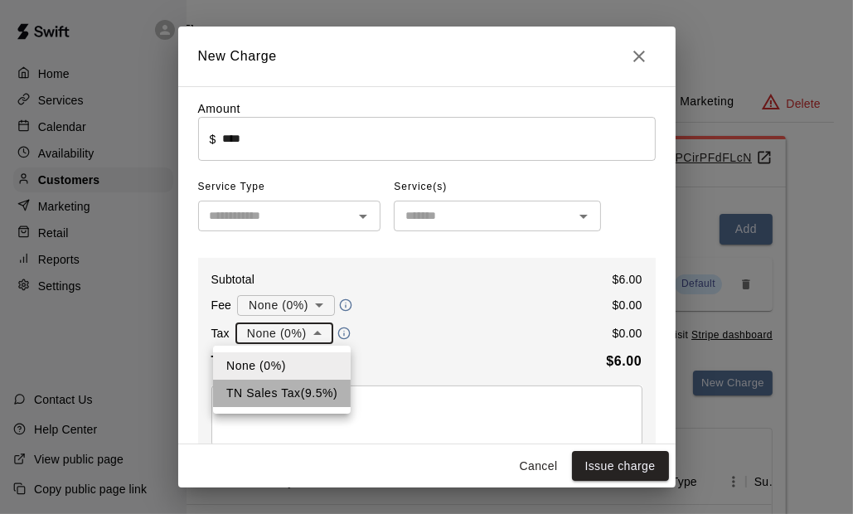
click at [293, 389] on li "TN Sales Tax ( 9.5 %)" at bounding box center [282, 392] width 138 height 27
type input "**********"
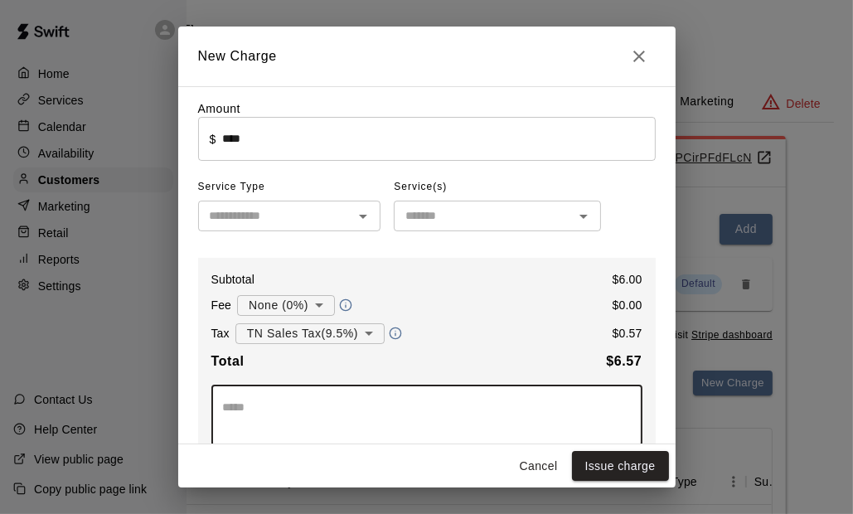
click at [253, 432] on textarea at bounding box center [427, 415] width 408 height 33
type textarea "**********"
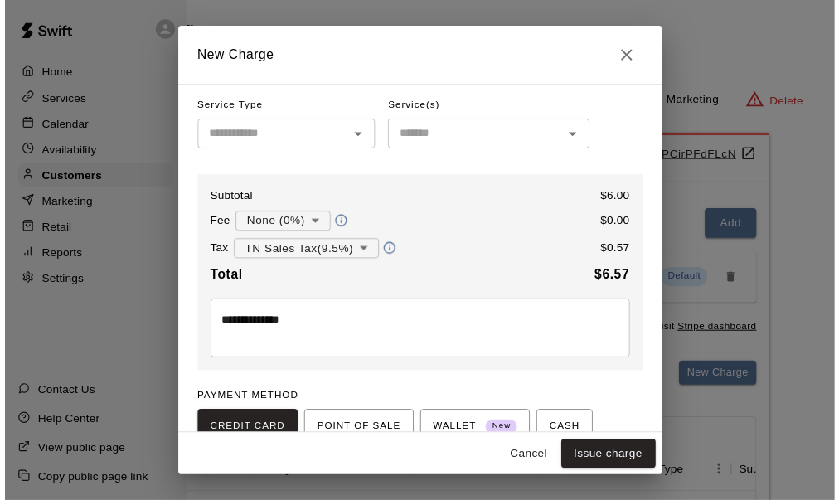
scroll to position [97, 0]
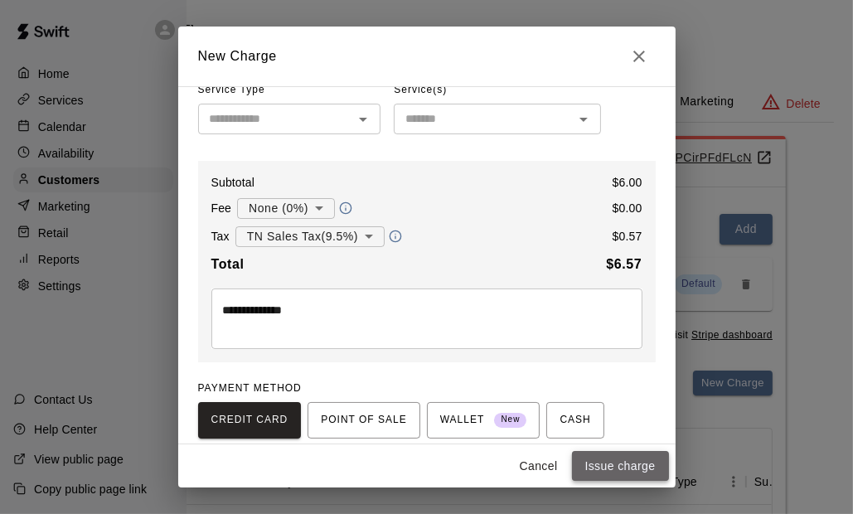
click at [641, 471] on button "Issue charge" at bounding box center [620, 466] width 97 height 31
type input "*"
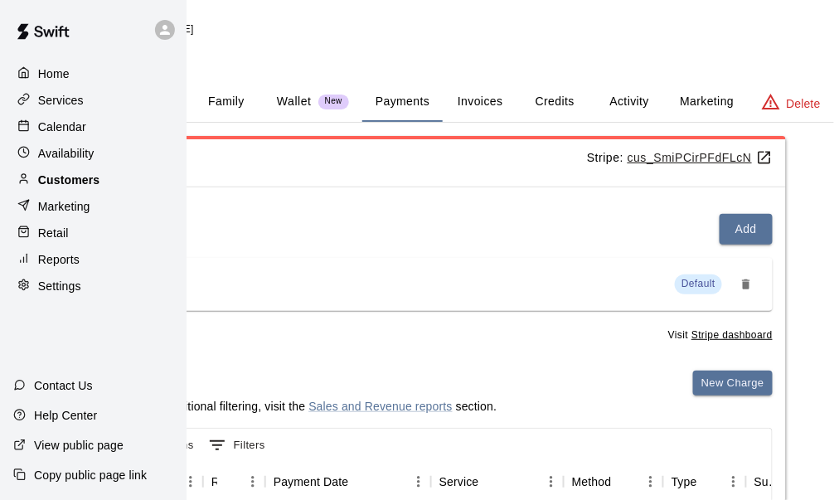
click at [76, 184] on p "Customers" at bounding box center [68, 180] width 61 height 17
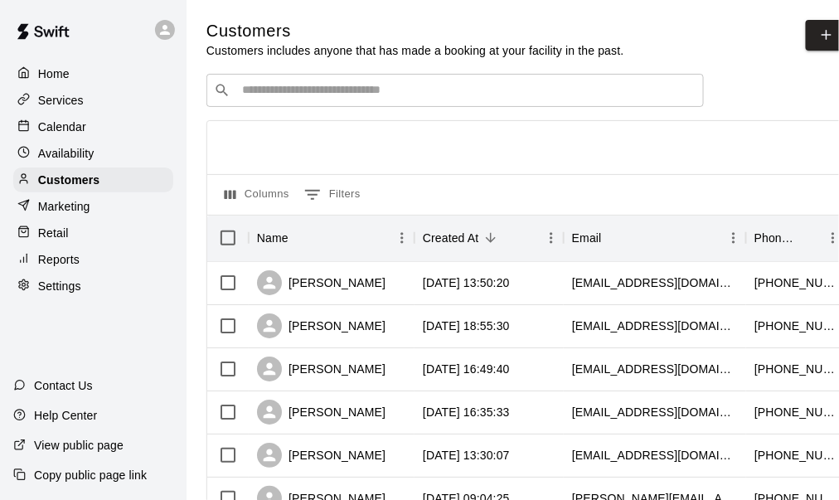
click at [330, 92] on input "Search customers by name or email" at bounding box center [466, 90] width 459 height 17
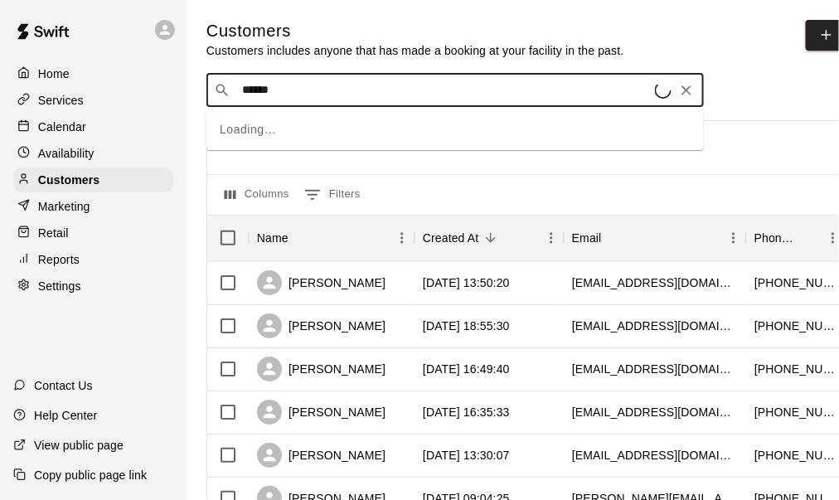
type input "*******"
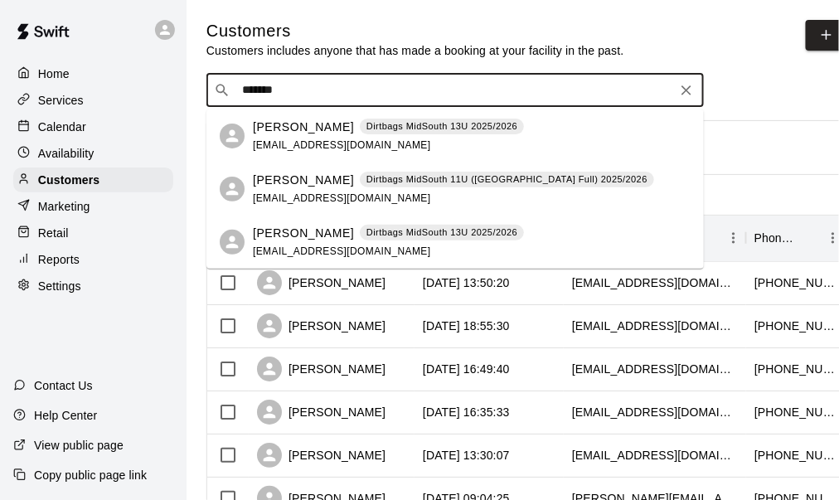
click at [316, 138] on div "Robert Maxwell Dirtbags MidSouth 13U 2025/2026 rwmaxwell9@gmail.com" at bounding box center [388, 136] width 271 height 36
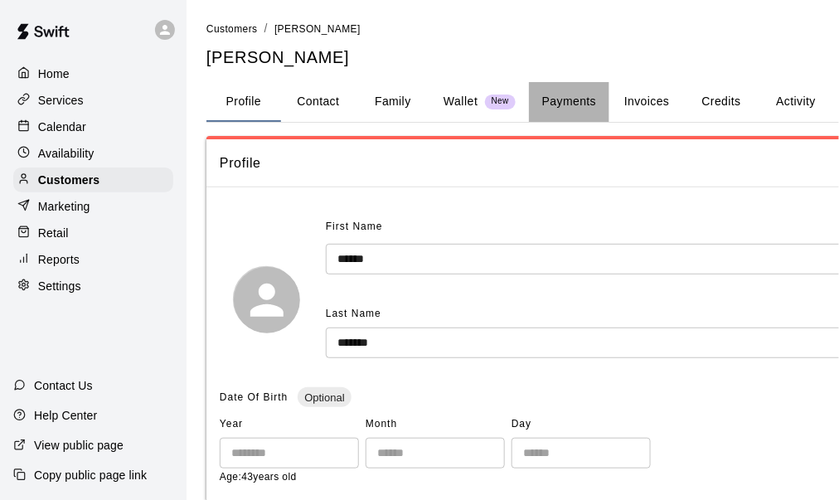
click at [576, 96] on button "Payments" at bounding box center [569, 102] width 80 height 40
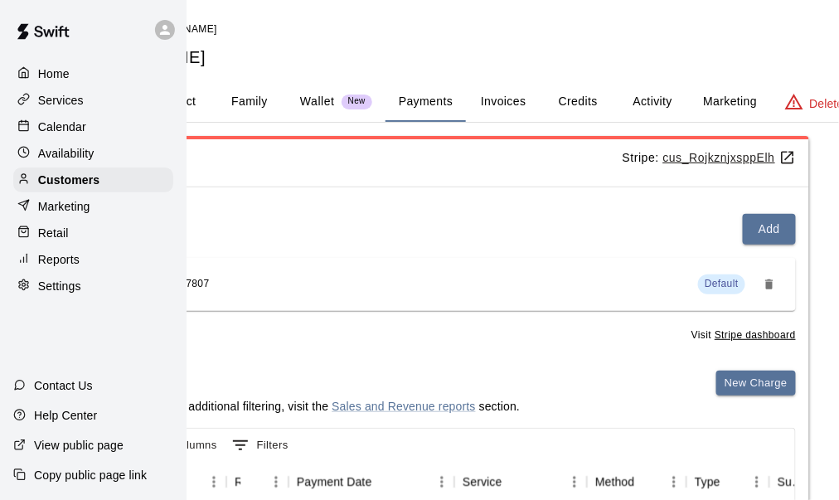
scroll to position [0, 153]
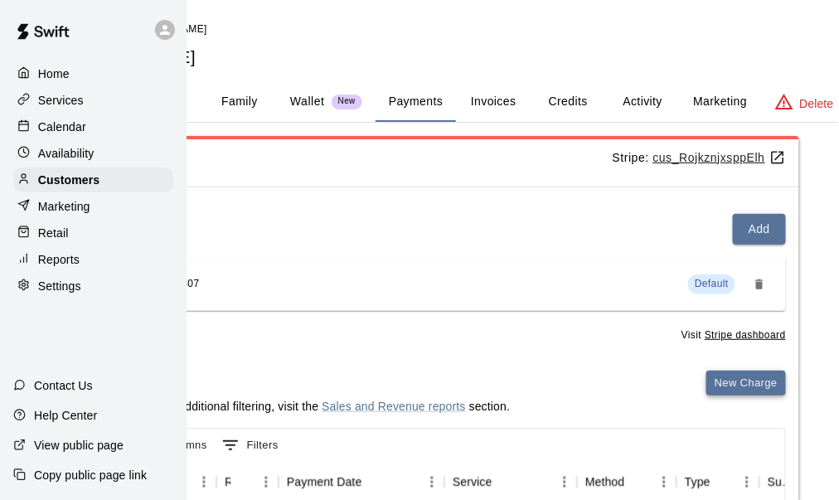
click at [737, 376] on button "New Charge" at bounding box center [746, 383] width 80 height 26
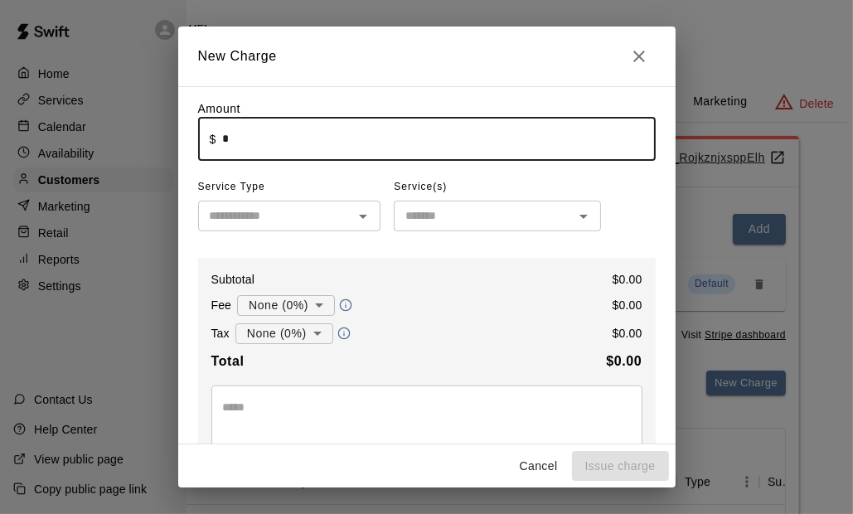
click at [251, 139] on input "*" at bounding box center [438, 139] width 433 height 44
type input "****"
click at [275, 225] on input "text" at bounding box center [276, 215] width 146 height 21
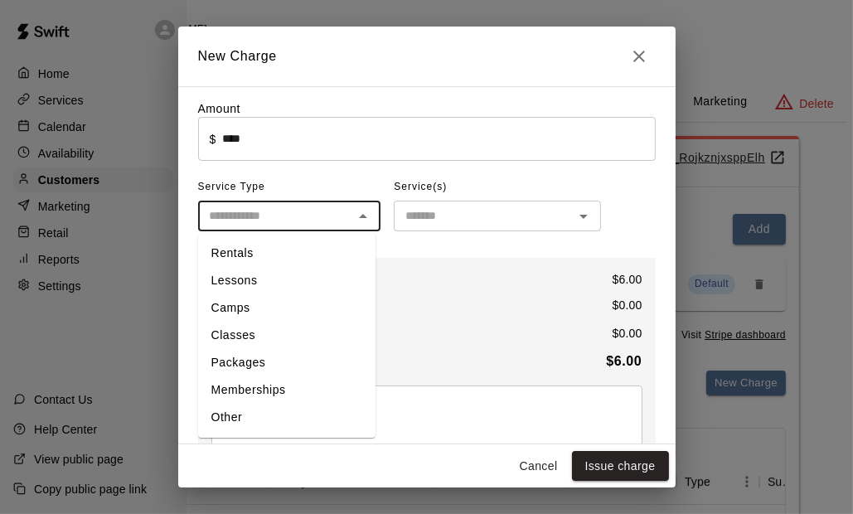
click at [257, 411] on li "Other" at bounding box center [286, 417] width 177 height 27
type input "*****"
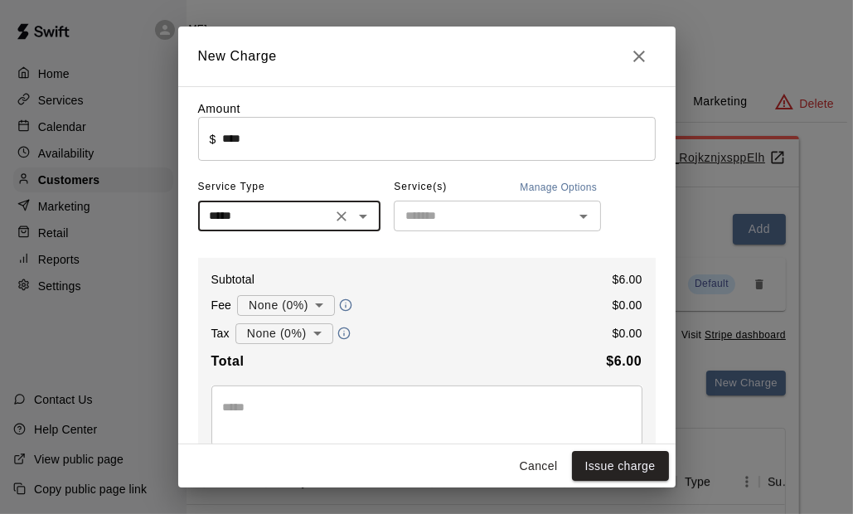
click at [447, 220] on input "text" at bounding box center [484, 215] width 170 height 21
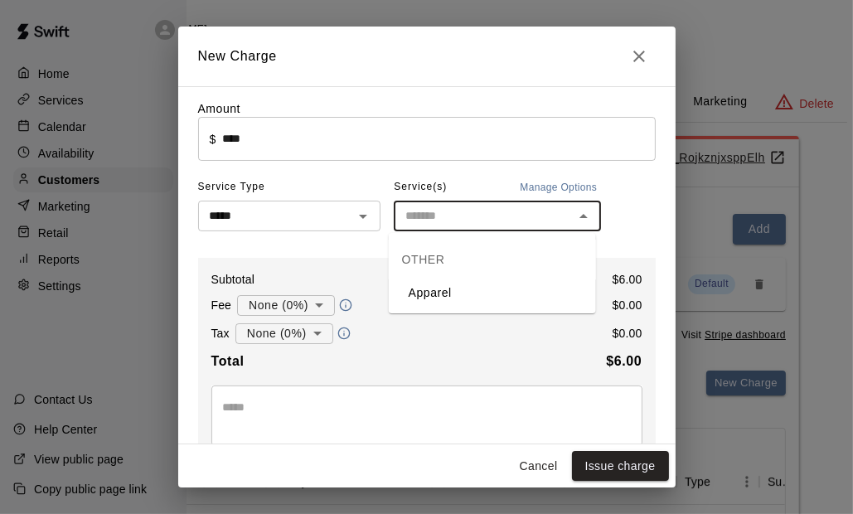
click at [448, 295] on li "Apparel" at bounding box center [492, 292] width 207 height 27
type input "*******"
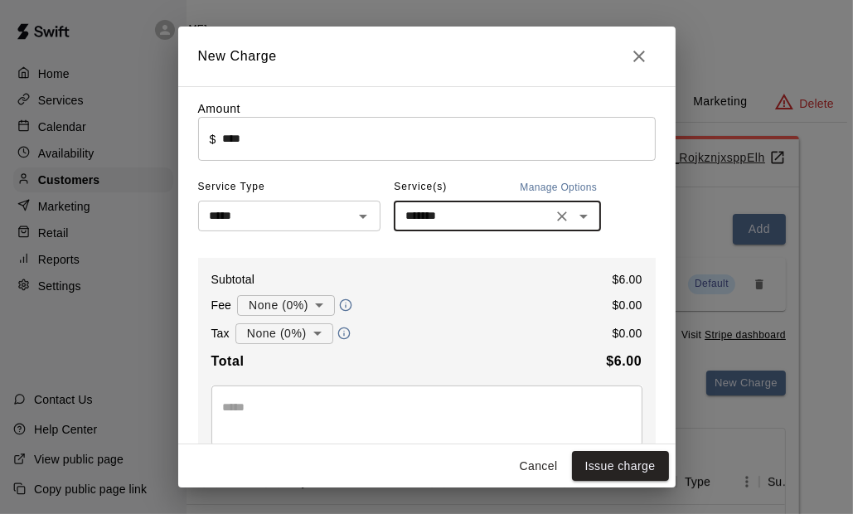
click at [281, 340] on body "Home Services Calendar Availability Customers Marketing Retail Reports Settings…" at bounding box center [273, 418] width 853 height 837
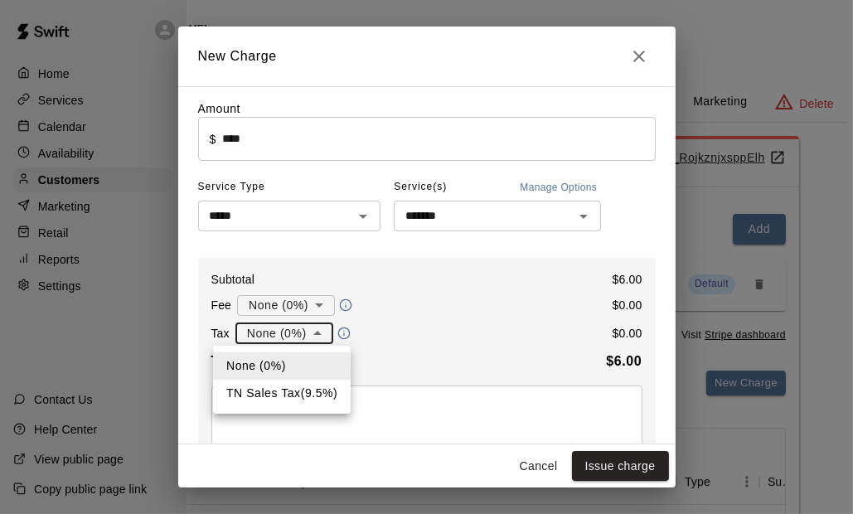
click at [301, 391] on li "TN Sales Tax ( 9.5 %)" at bounding box center [282, 392] width 138 height 27
type input "**********"
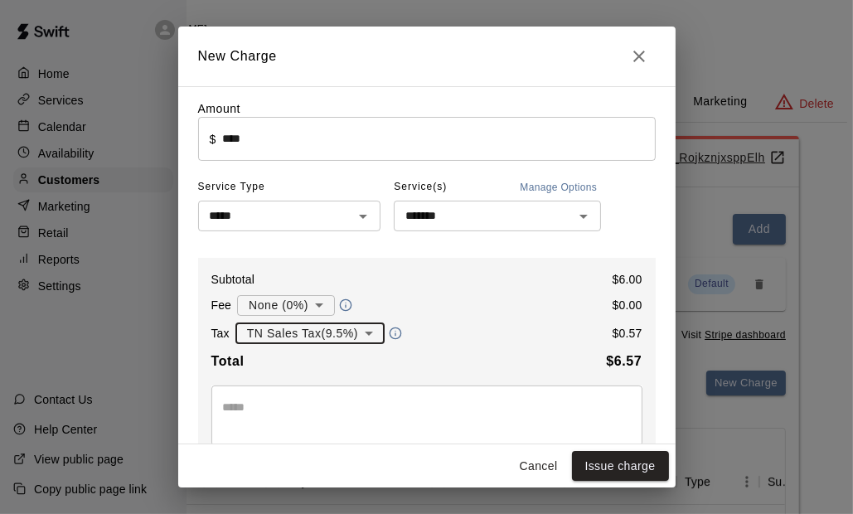
click at [292, 403] on textarea at bounding box center [427, 415] width 408 height 33
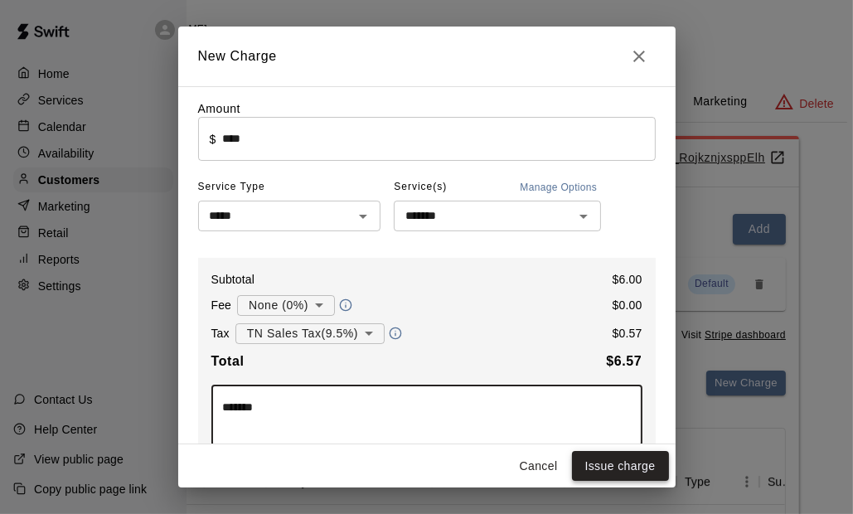
type textarea "*******"
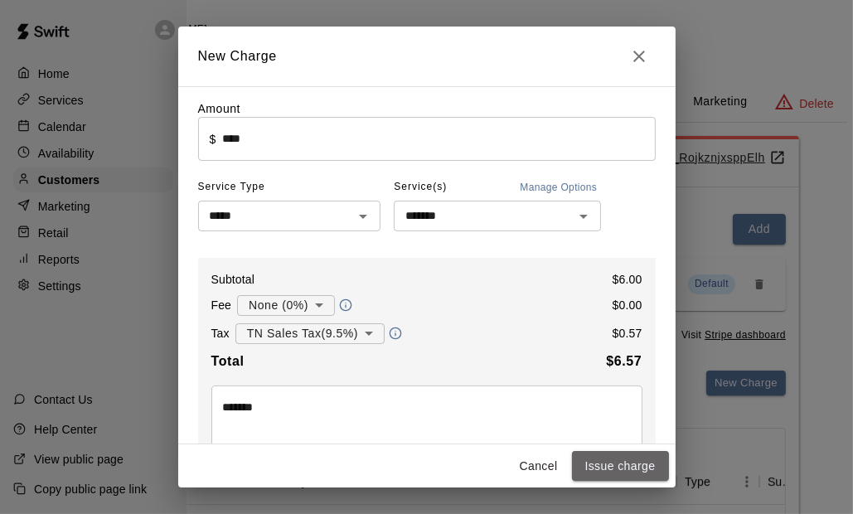
click at [617, 468] on button "Issue charge" at bounding box center [620, 466] width 97 height 31
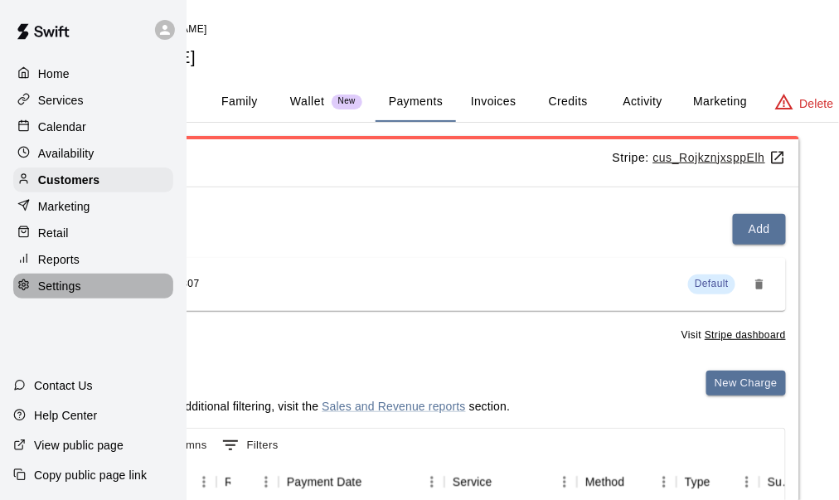
click at [69, 294] on p "Settings" at bounding box center [59, 286] width 43 height 17
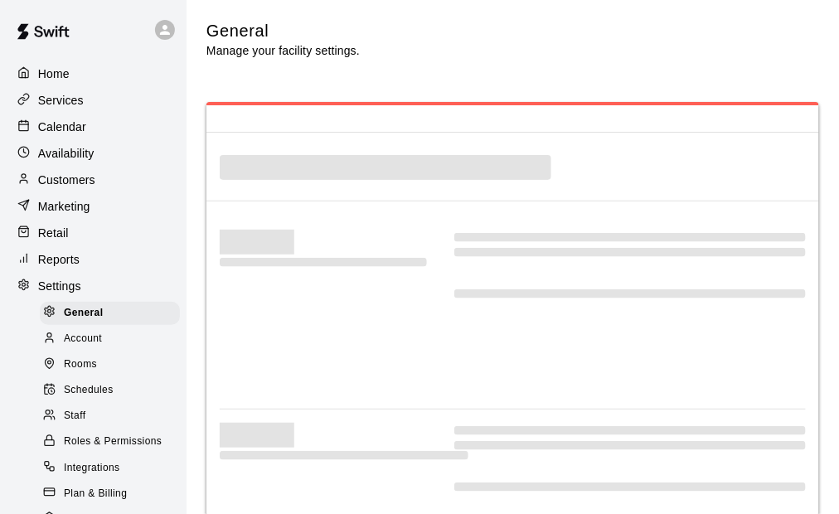
select select "**"
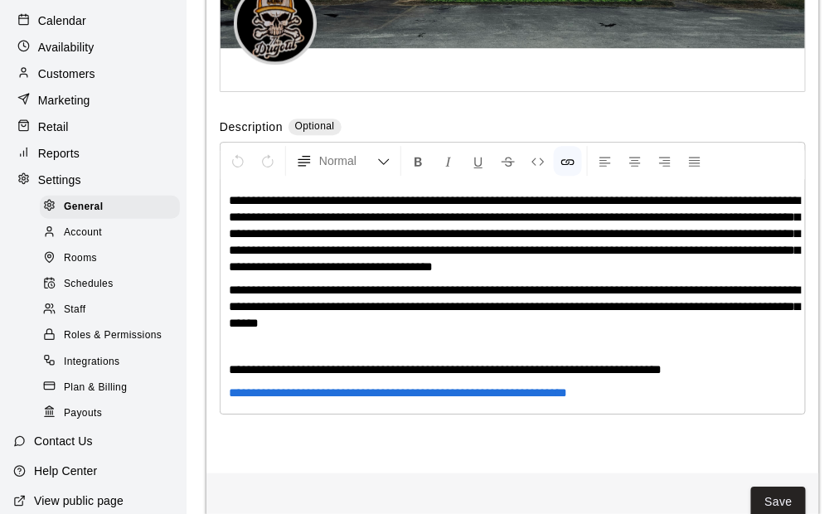
scroll to position [124, 0]
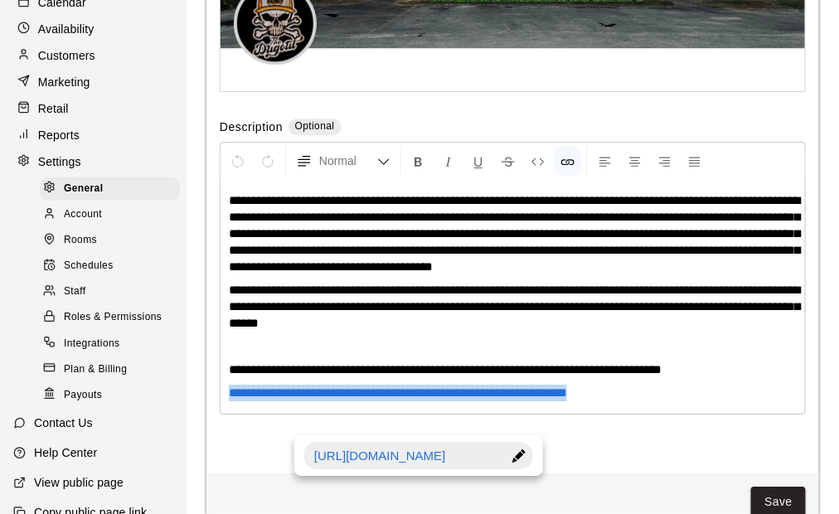
click at [97, 404] on span "Payouts" at bounding box center [83, 395] width 38 height 17
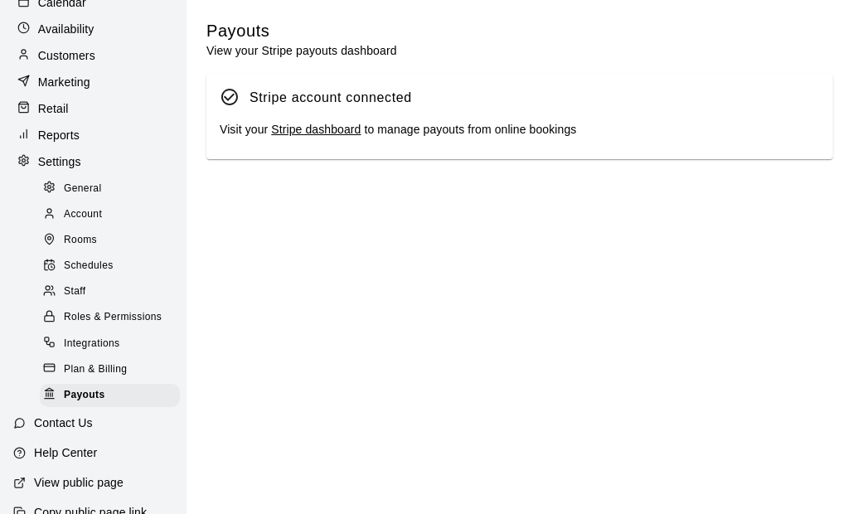
click at [291, 166] on html "Home Services Calendar Availability Customers Marketing Retail Reports Settings…" at bounding box center [426, 83] width 853 height 166
click at [320, 129] on link "Stripe dashboard" at bounding box center [315, 129] width 89 height 13
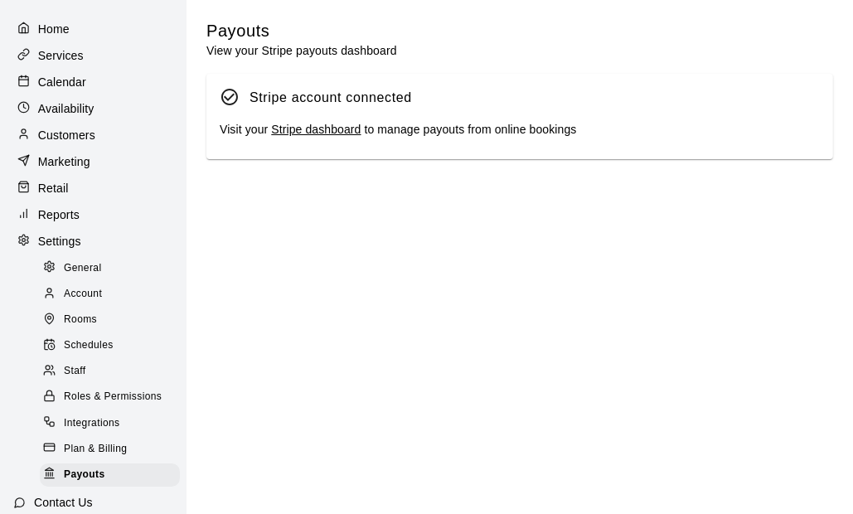
scroll to position [17, 0]
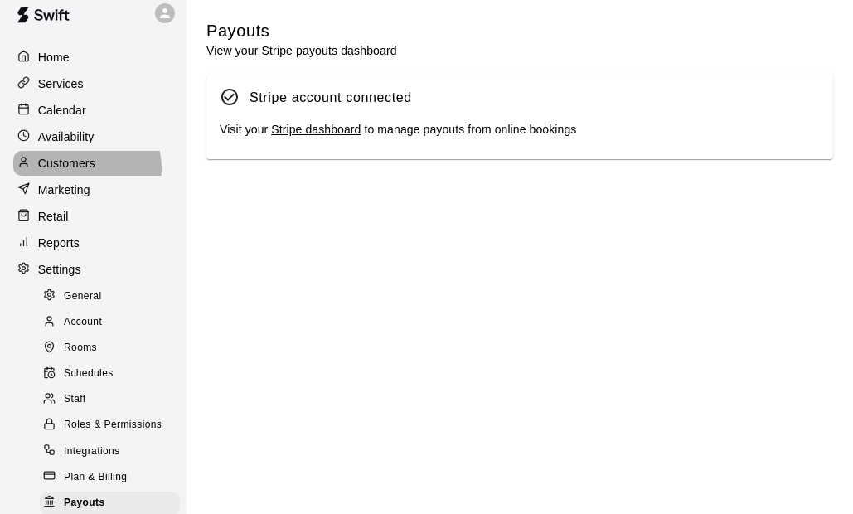
click at [80, 172] on p "Customers" at bounding box center [66, 163] width 57 height 17
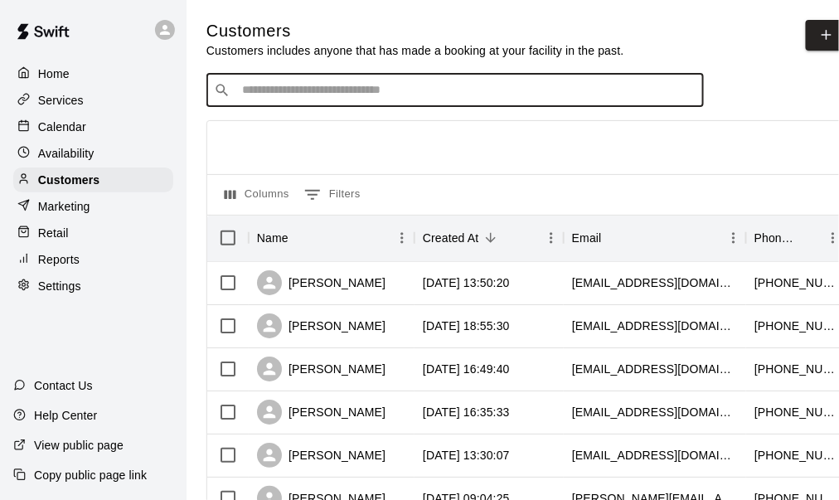
click at [360, 94] on input "Search customers by name or email" at bounding box center [466, 90] width 459 height 17
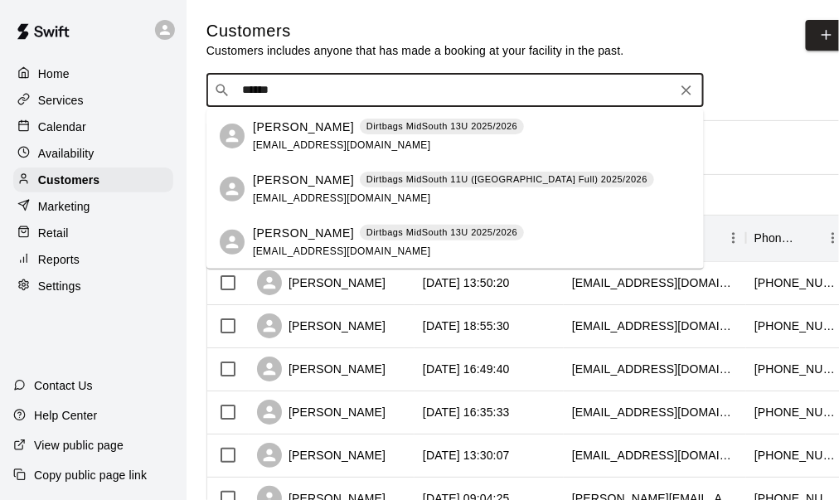
type input "*******"
click at [330, 138] on div "Robert Maxwell Dirtbags MidSouth 13U 2025/2026 rwmaxwell9@gmail.com" at bounding box center [388, 136] width 271 height 36
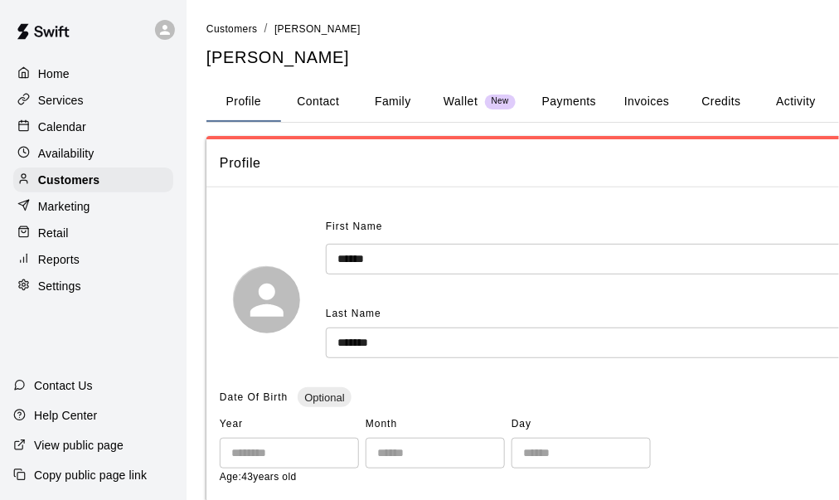
click at [582, 99] on button "Payments" at bounding box center [569, 102] width 80 height 40
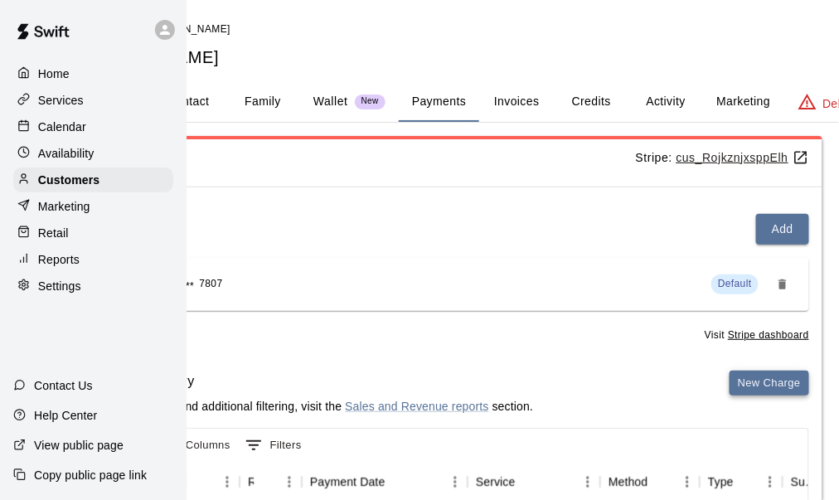
scroll to position [0, 136]
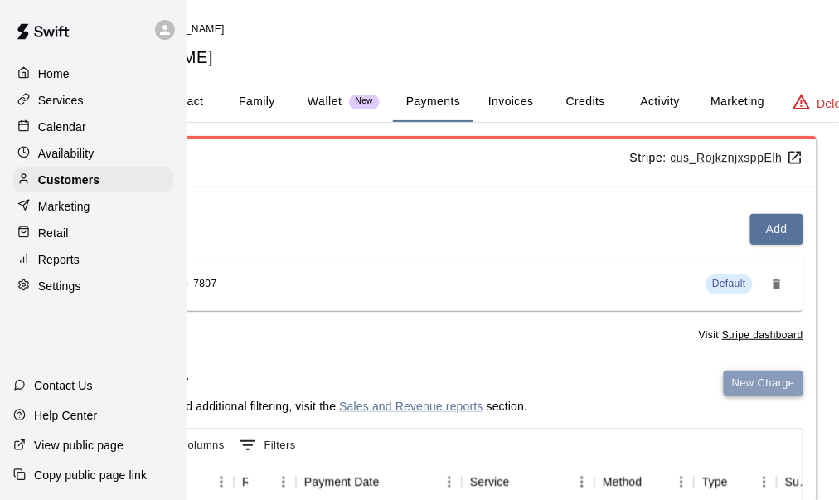
click at [760, 389] on button "New Charge" at bounding box center [763, 383] width 80 height 26
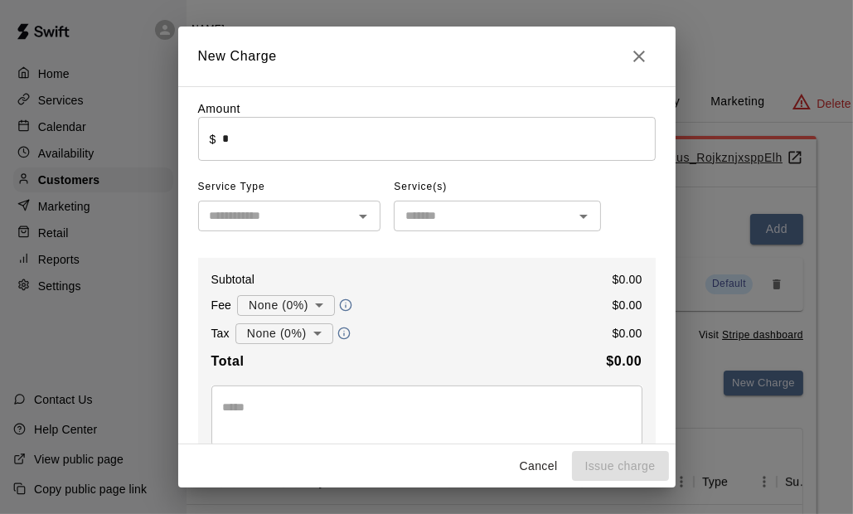
click at [216, 142] on div "​ $ * ​" at bounding box center [426, 139] width 457 height 44
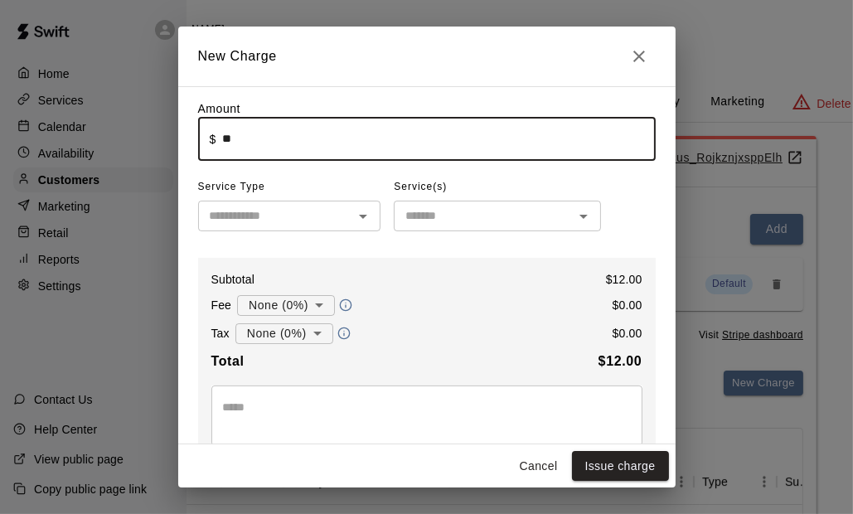
type input "*****"
click at [247, 215] on input "text" at bounding box center [276, 215] width 146 height 21
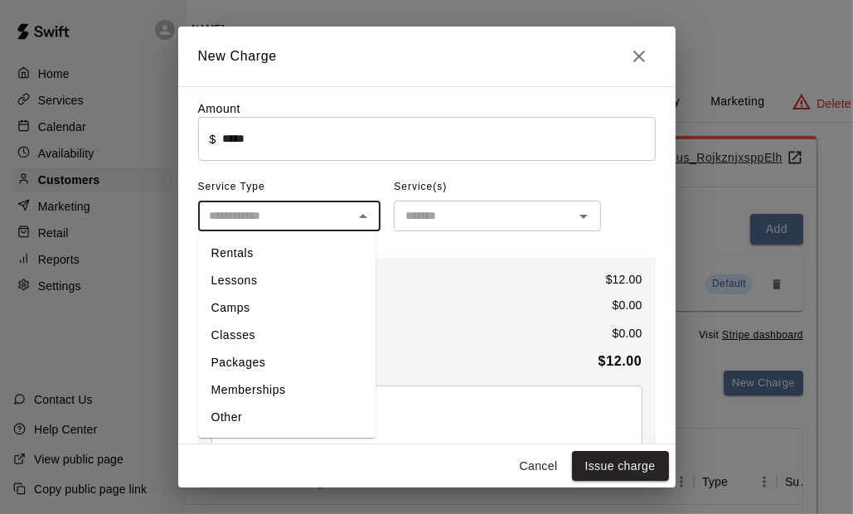
drag, startPoint x: 283, startPoint y: 413, endPoint x: 320, endPoint y: 376, distance: 52.1
click at [290, 408] on li "Other" at bounding box center [286, 417] width 177 height 27
type input "*****"
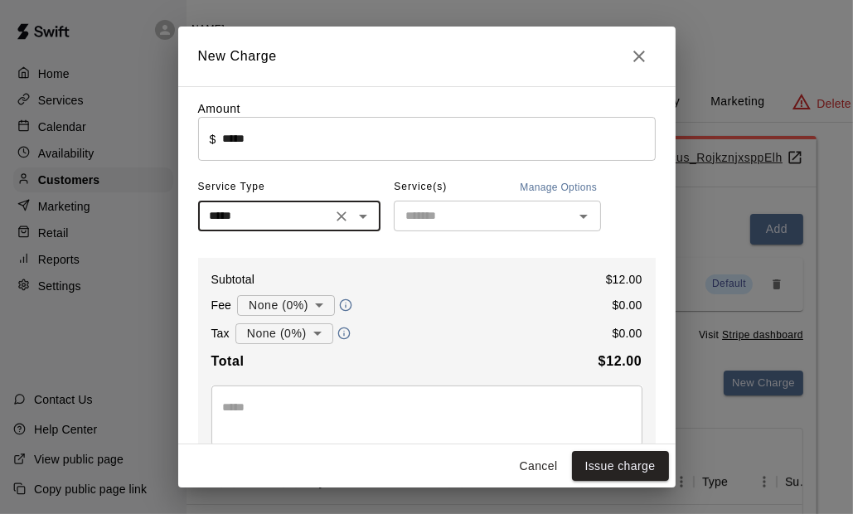
click at [444, 217] on input "text" at bounding box center [484, 215] width 170 height 21
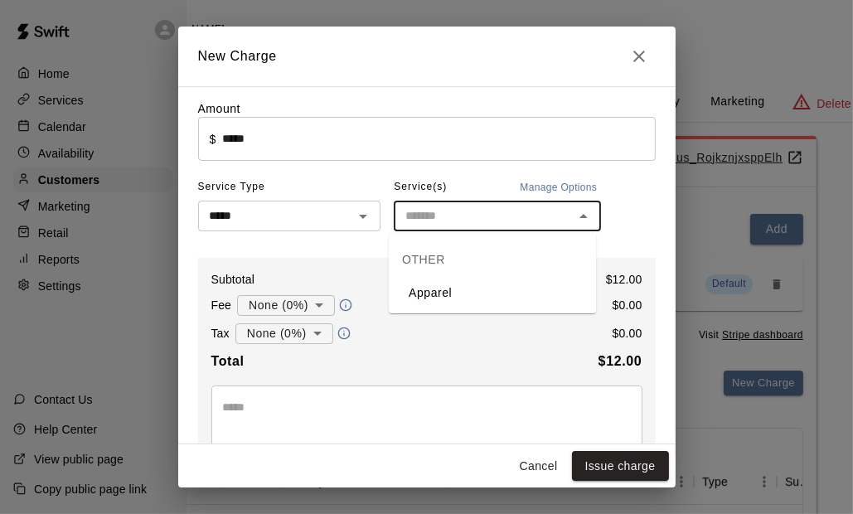
click at [461, 302] on li "Apparel" at bounding box center [492, 292] width 207 height 27
type input "*******"
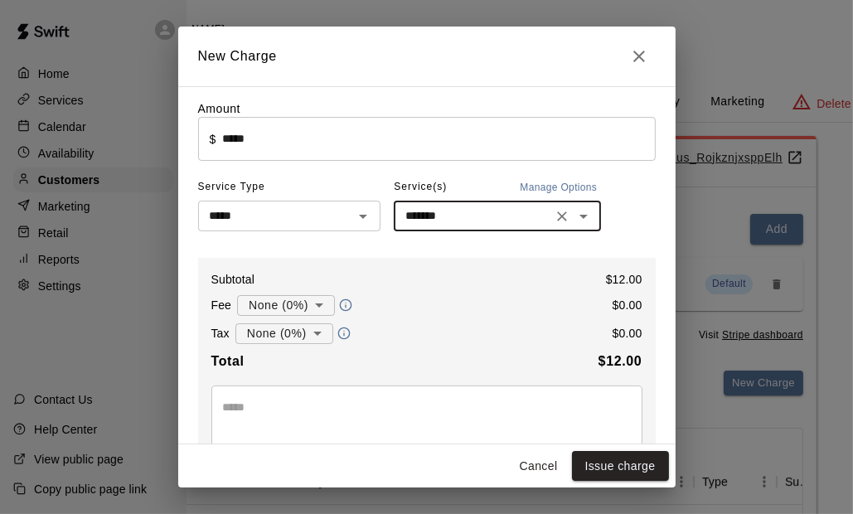
click at [282, 338] on body "Home Services Calendar Availability Customers Marketing Retail Reports Settings…" at bounding box center [290, 418] width 853 height 837
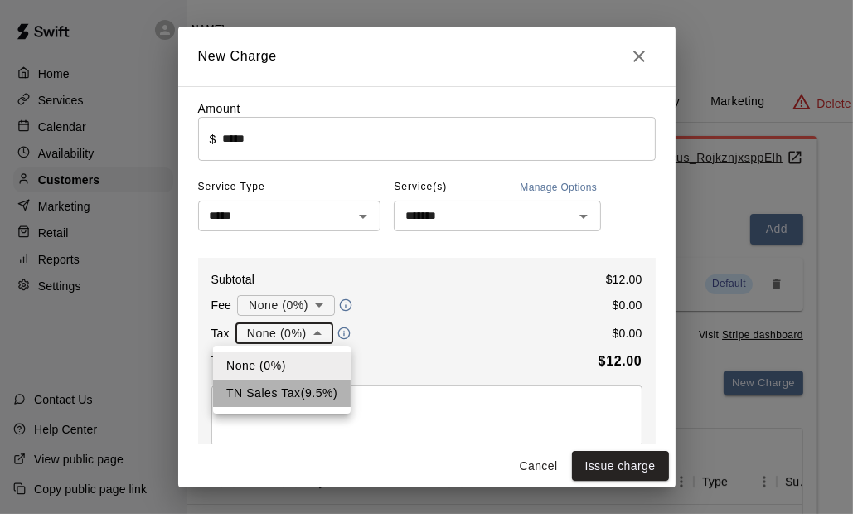
click at [309, 390] on li "TN Sales Tax ( 9.5 %)" at bounding box center [282, 392] width 138 height 27
type input "**********"
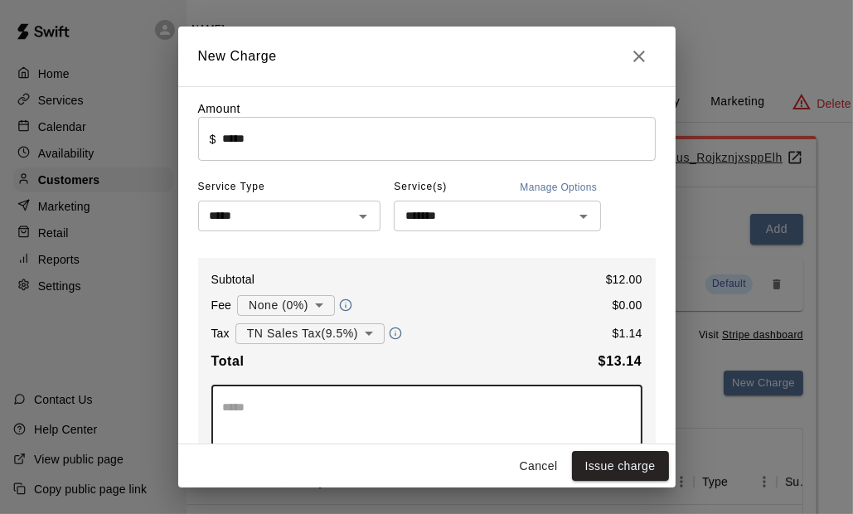
click at [295, 414] on textarea at bounding box center [427, 415] width 408 height 33
type textarea "**********"
click at [598, 473] on button "Issue charge" at bounding box center [620, 466] width 97 height 31
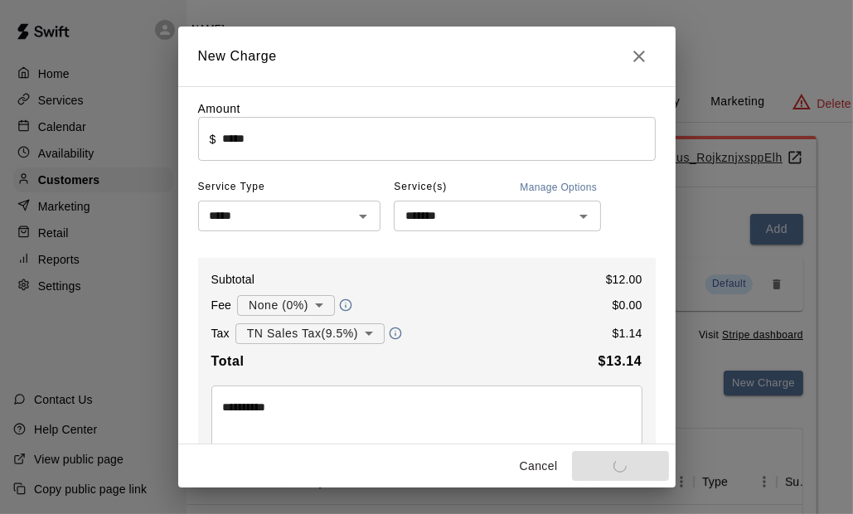
type input "*"
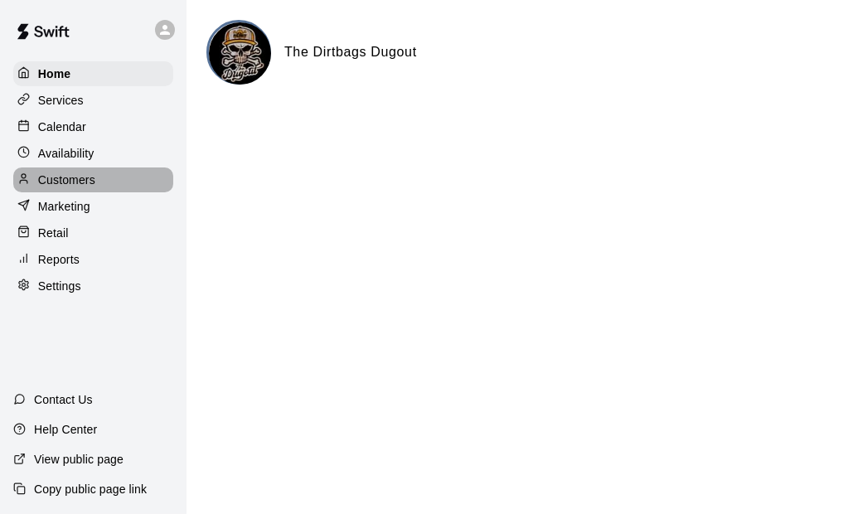
click at [97, 182] on div "Customers" at bounding box center [93, 179] width 160 height 25
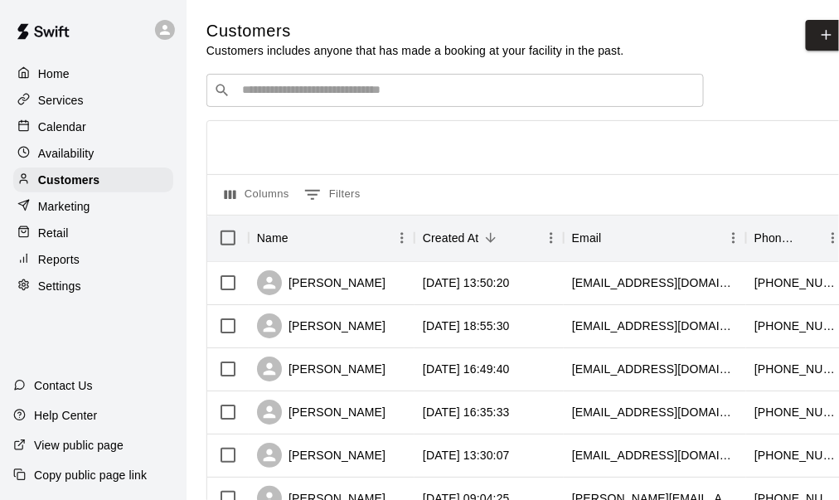
click at [321, 87] on input "Search customers by name or email" at bounding box center [466, 90] width 459 height 17
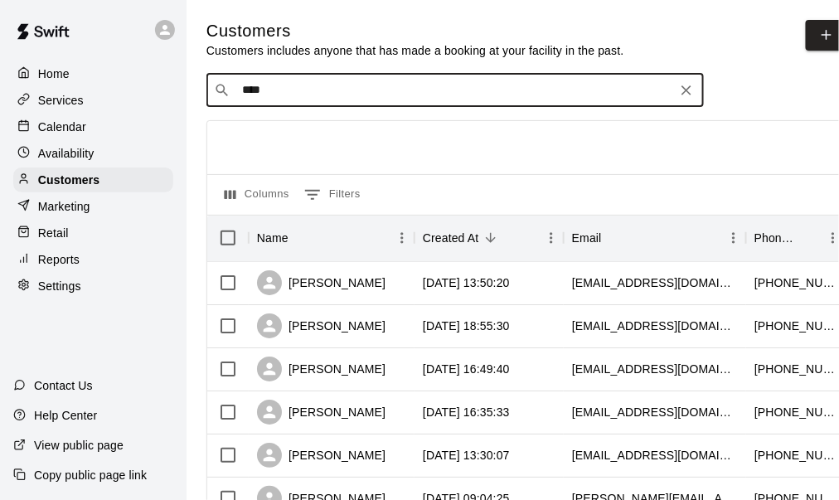
type input "*****"
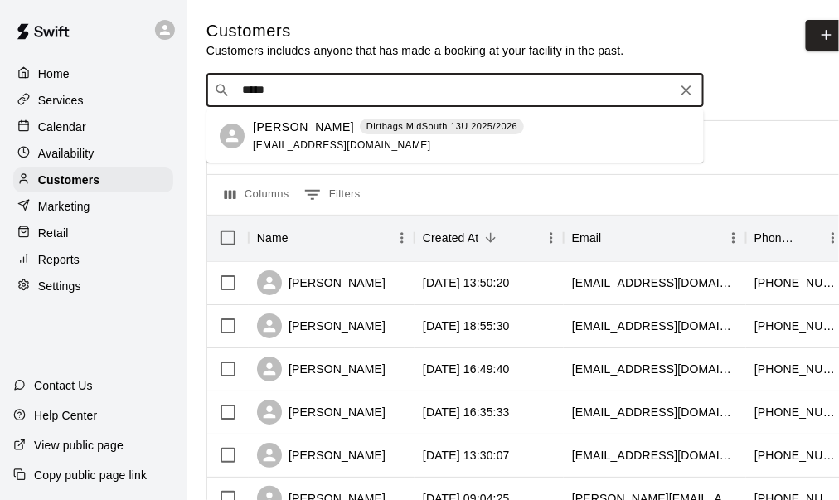
click at [286, 128] on p "[PERSON_NAME]" at bounding box center [303, 126] width 101 height 17
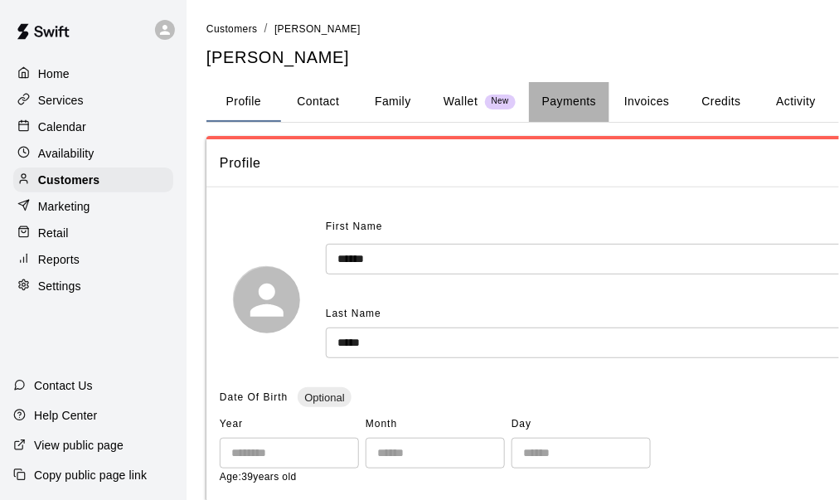
click at [555, 97] on button "Payments" at bounding box center [569, 102] width 80 height 40
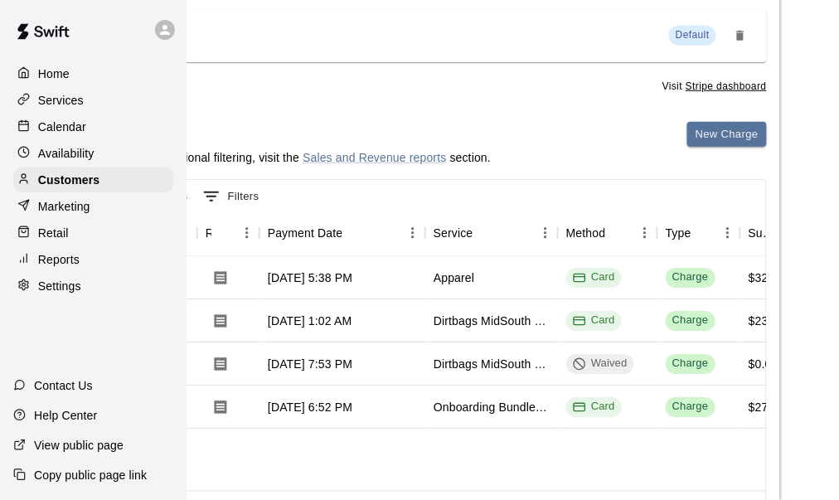
scroll to position [249, 176]
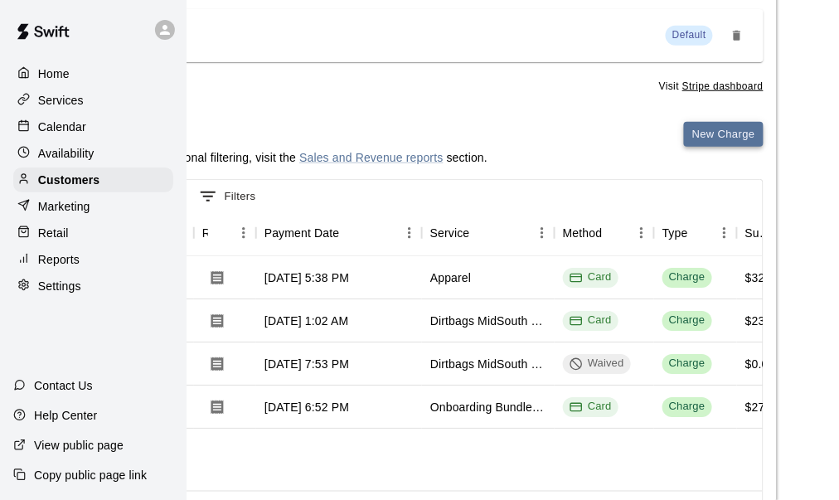
click at [729, 126] on button "New Charge" at bounding box center [724, 135] width 80 height 26
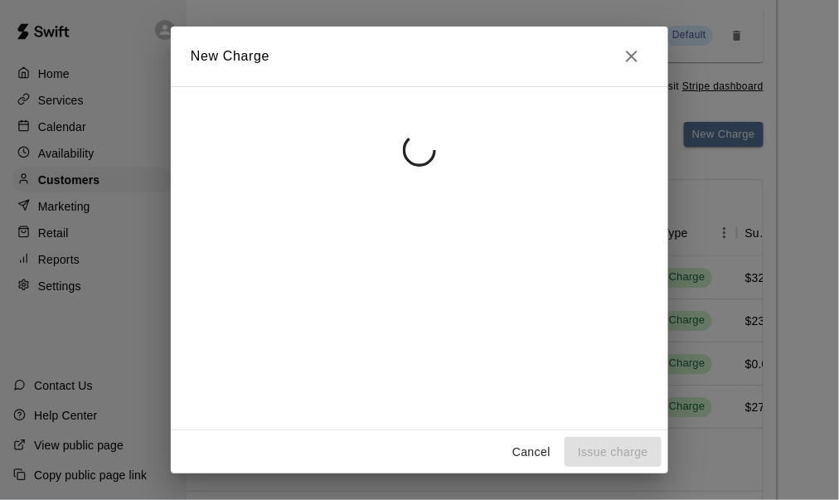
scroll to position [249, 167]
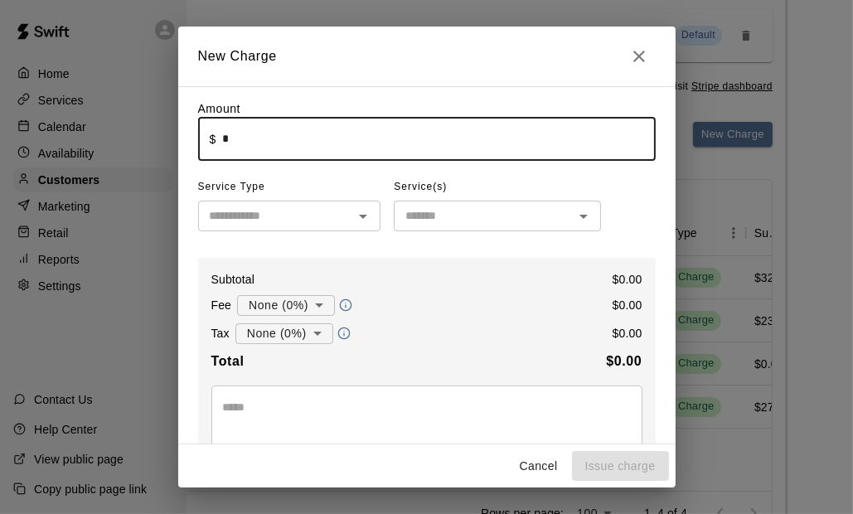
click at [239, 139] on input "*" at bounding box center [438, 139] width 433 height 44
click at [261, 222] on input "text" at bounding box center [276, 215] width 146 height 21
type input "****"
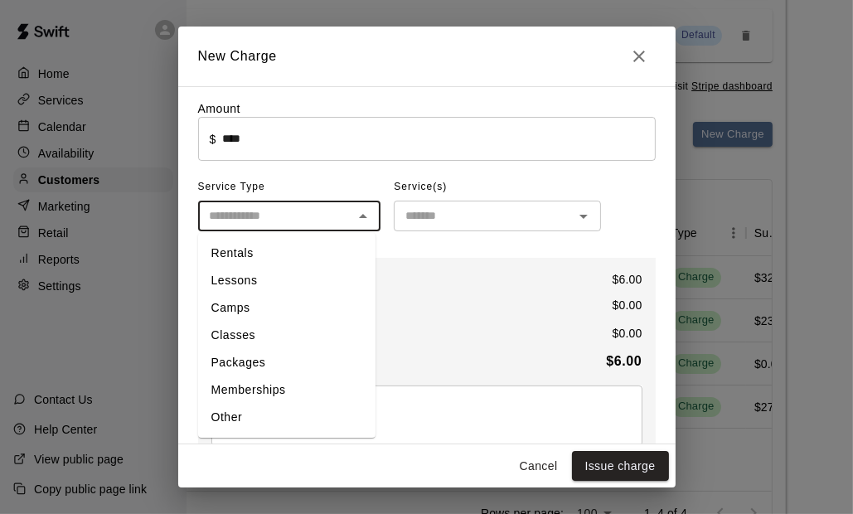
drag, startPoint x: 268, startPoint y: 410, endPoint x: 400, endPoint y: 304, distance: 169.1
click at [271, 408] on li "Other" at bounding box center [286, 417] width 177 height 27
type input "*****"
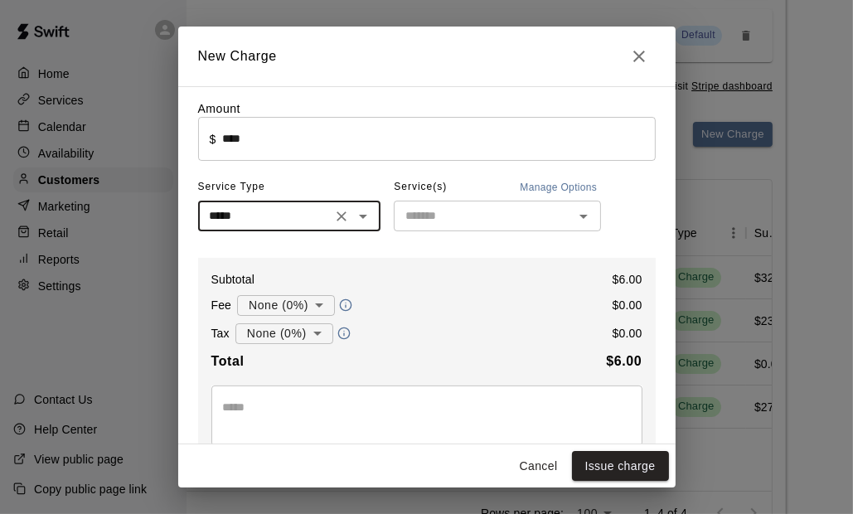
click at [492, 213] on input "text" at bounding box center [484, 215] width 170 height 21
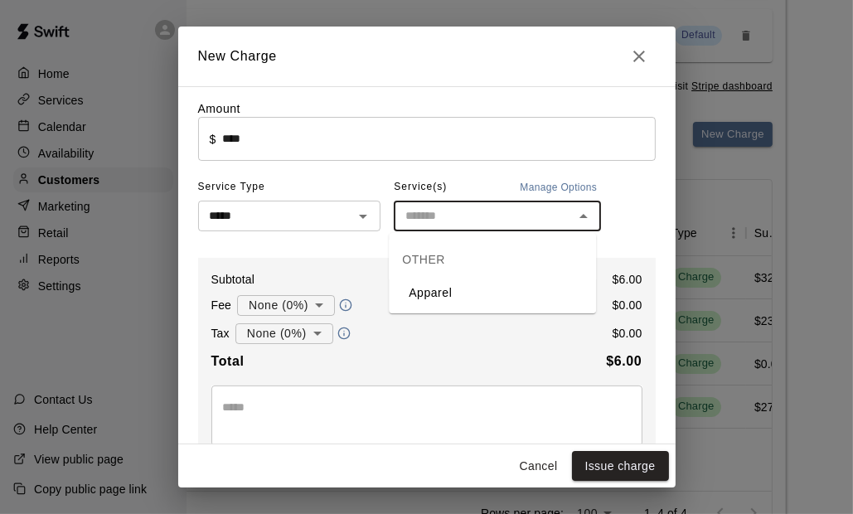
drag, startPoint x: 465, startPoint y: 294, endPoint x: 389, endPoint y: 351, distance: 95.3
click at [465, 293] on li "Apparel" at bounding box center [492, 292] width 207 height 27
type input "*******"
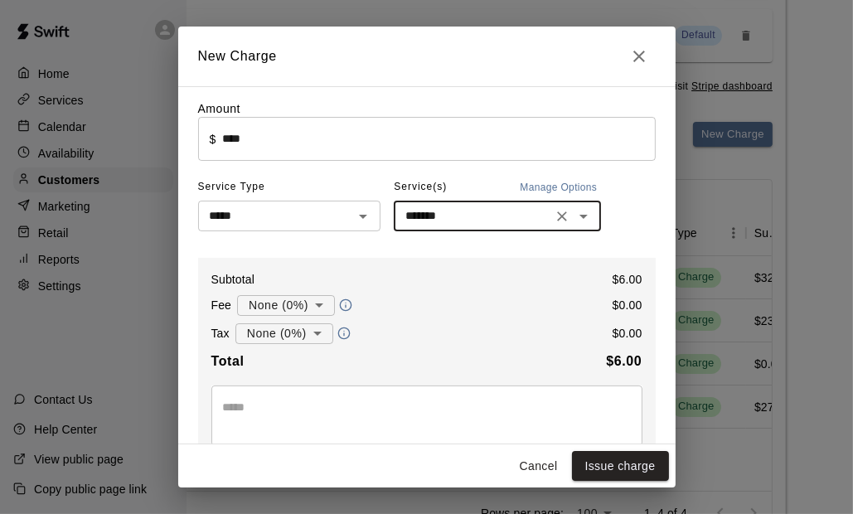
click at [278, 305] on body "Home Services Calendar Availability Customers Marketing Retail Reports Settings…" at bounding box center [259, 169] width 853 height 837
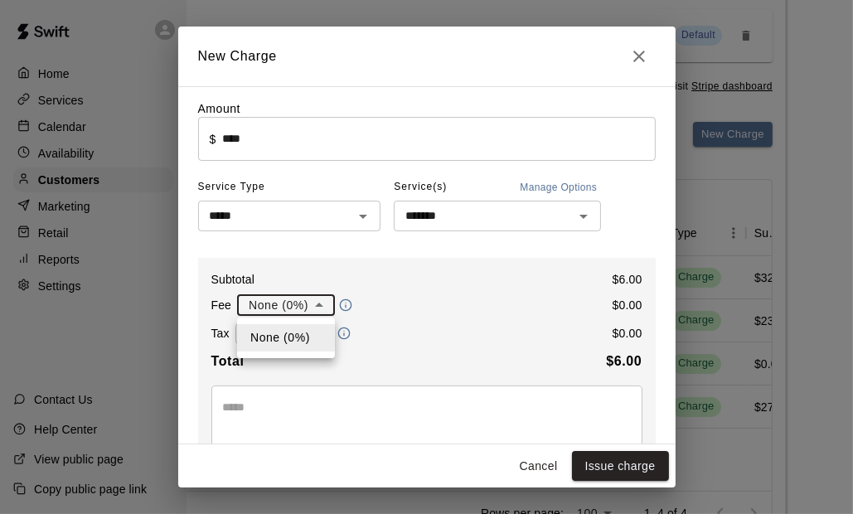
click at [391, 274] on div at bounding box center [426, 257] width 853 height 514
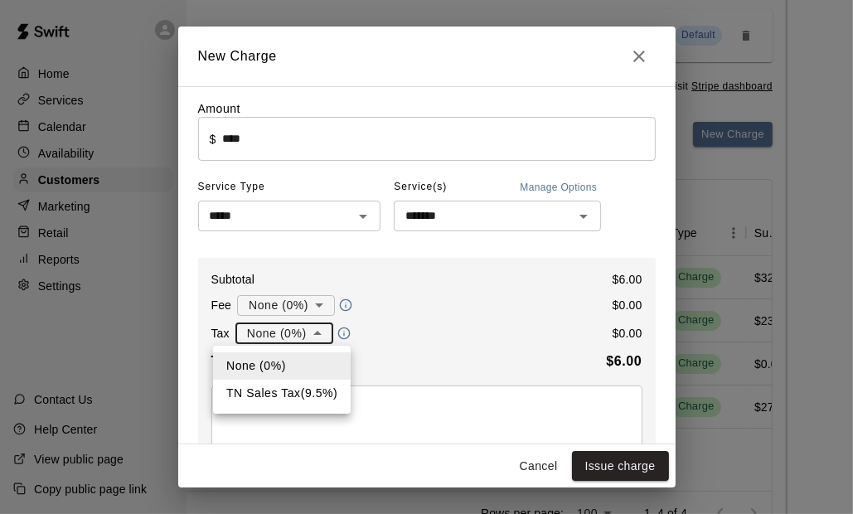
click at [288, 334] on body "Home Services Calendar Availability Customers Marketing Retail Reports Settings…" at bounding box center [259, 169] width 853 height 837
click at [281, 384] on li "TN Sales Tax ( 9.5 %)" at bounding box center [282, 392] width 138 height 27
type input "**********"
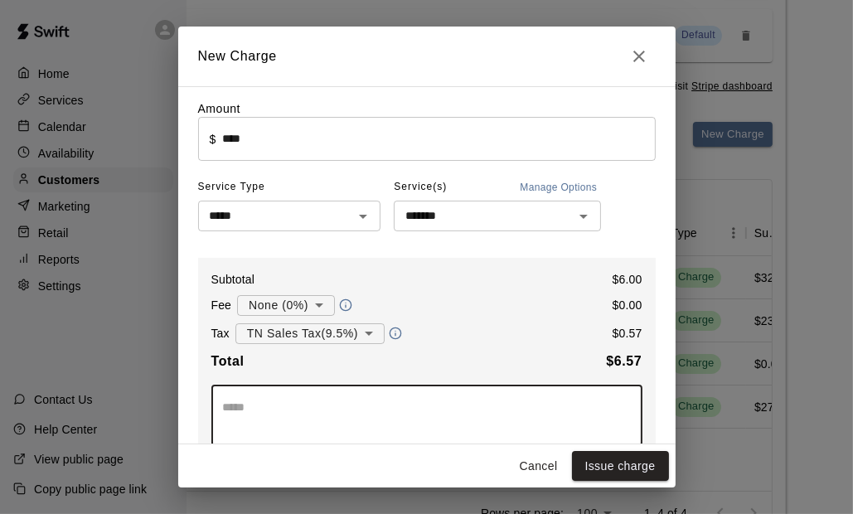
click at [267, 409] on textarea at bounding box center [427, 415] width 408 height 33
type textarea "********"
click at [596, 462] on button "Issue charge" at bounding box center [620, 466] width 97 height 31
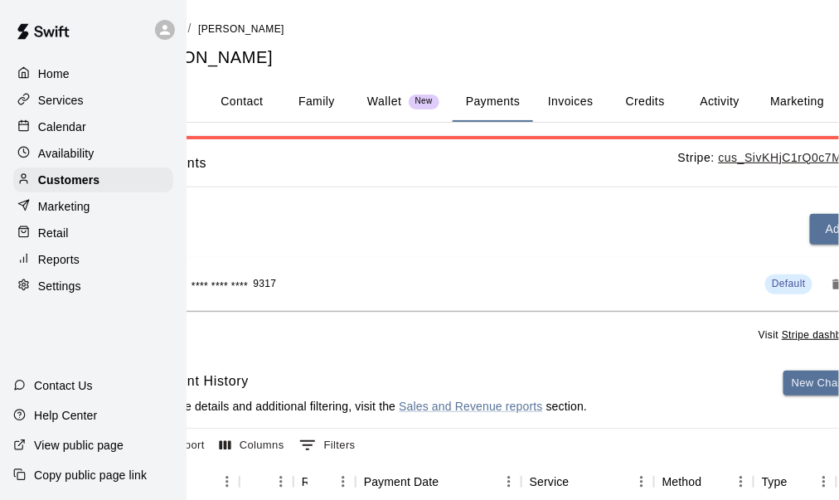
scroll to position [0, 0]
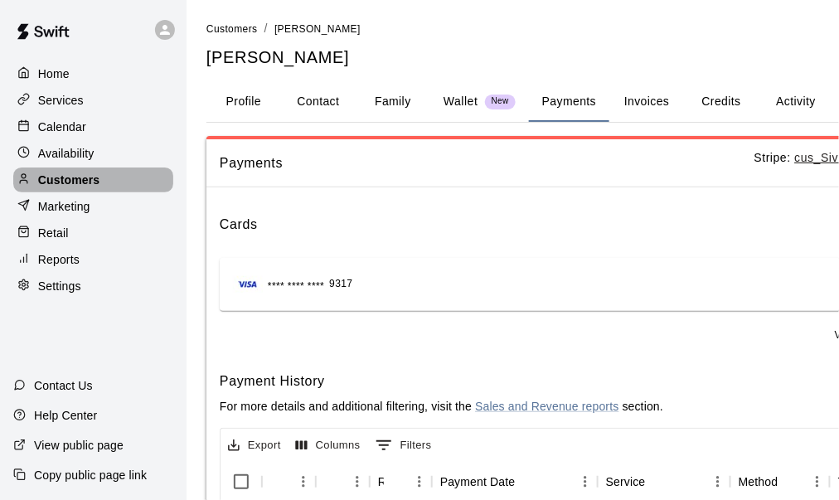
click at [85, 186] on p "Customers" at bounding box center [68, 180] width 61 height 17
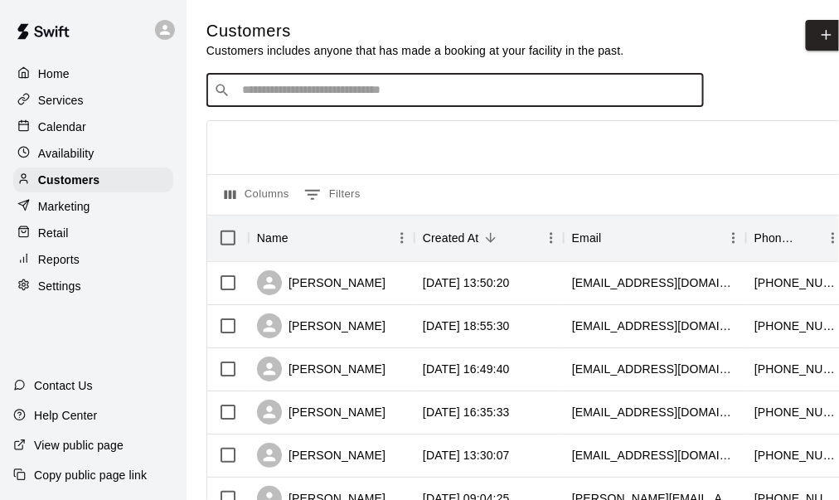
click at [297, 93] on input "Search customers by name or email" at bounding box center [466, 90] width 459 height 17
type input "******"
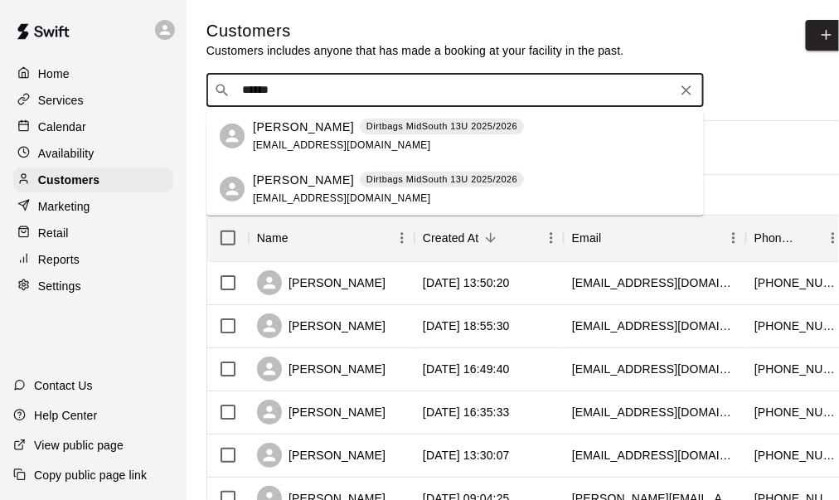
click at [270, 139] on span "[EMAIL_ADDRESS][DOMAIN_NAME]" at bounding box center [342, 145] width 178 height 12
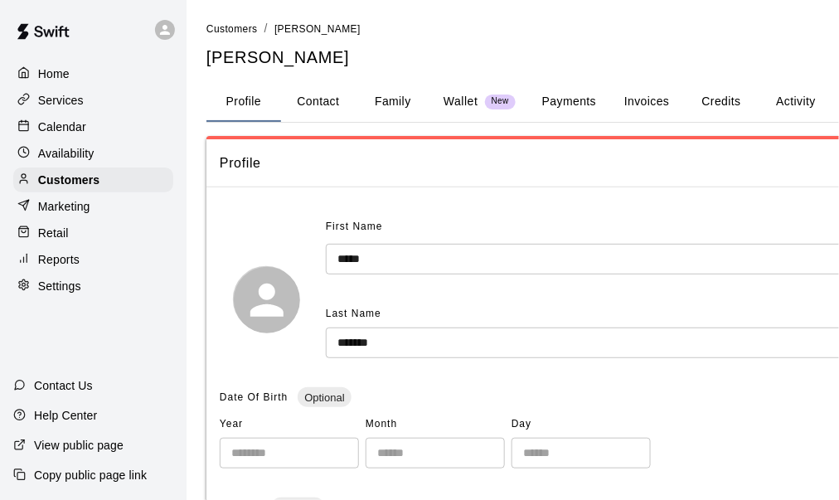
click at [573, 99] on button "Payments" at bounding box center [569, 102] width 80 height 40
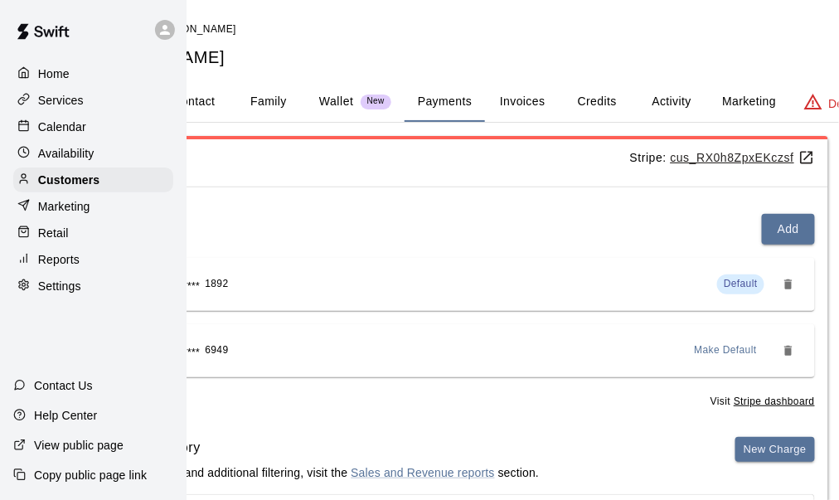
scroll to position [0, 125]
click at [749, 451] on button "New Charge" at bounding box center [774, 450] width 80 height 26
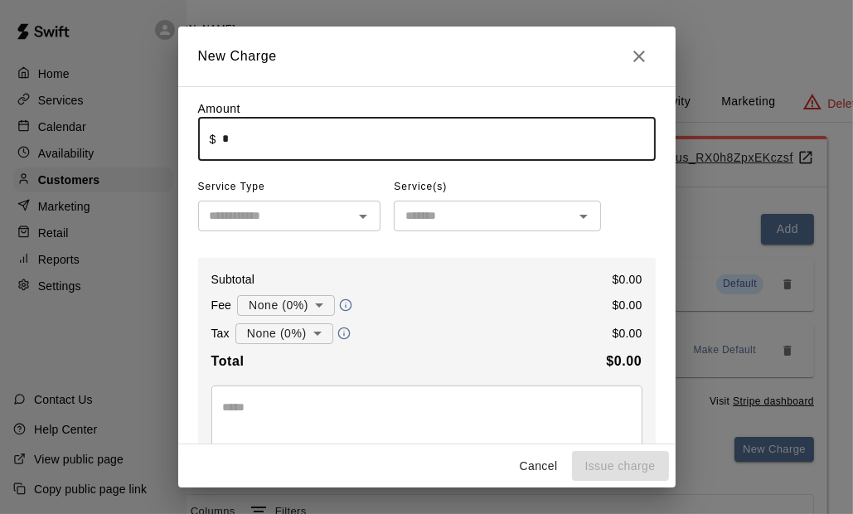
click at [285, 139] on input "*" at bounding box center [438, 139] width 433 height 44
click at [278, 223] on input "text" at bounding box center [276, 215] width 146 height 21
type input "****"
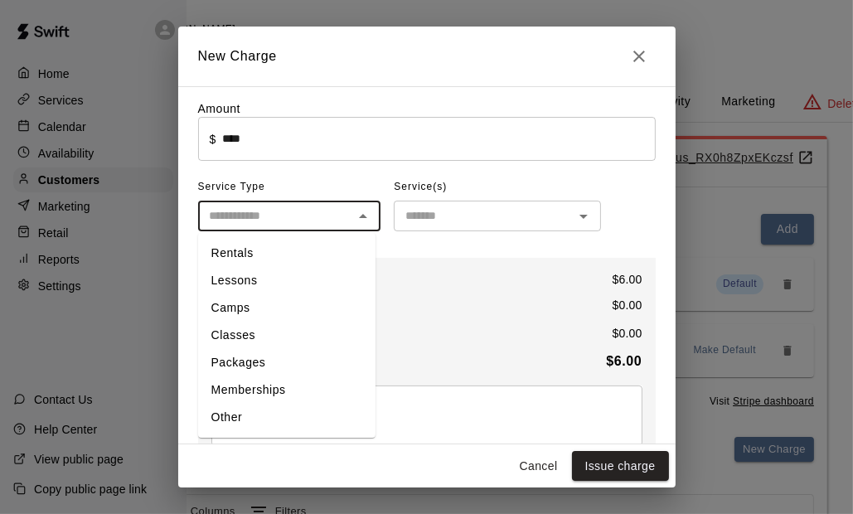
drag, startPoint x: 271, startPoint y: 412, endPoint x: 383, endPoint y: 321, distance: 143.8
click at [273, 411] on li "Other" at bounding box center [286, 417] width 177 height 27
type input "*****"
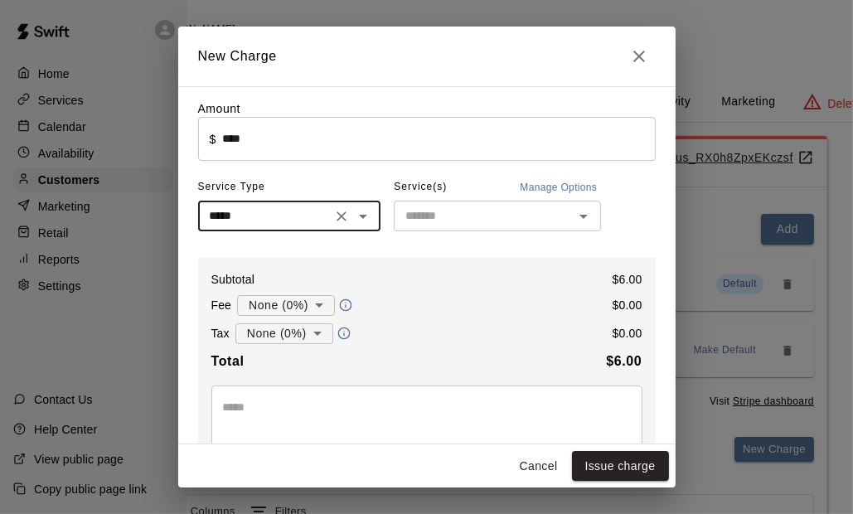
click at [457, 211] on input "text" at bounding box center [484, 215] width 170 height 21
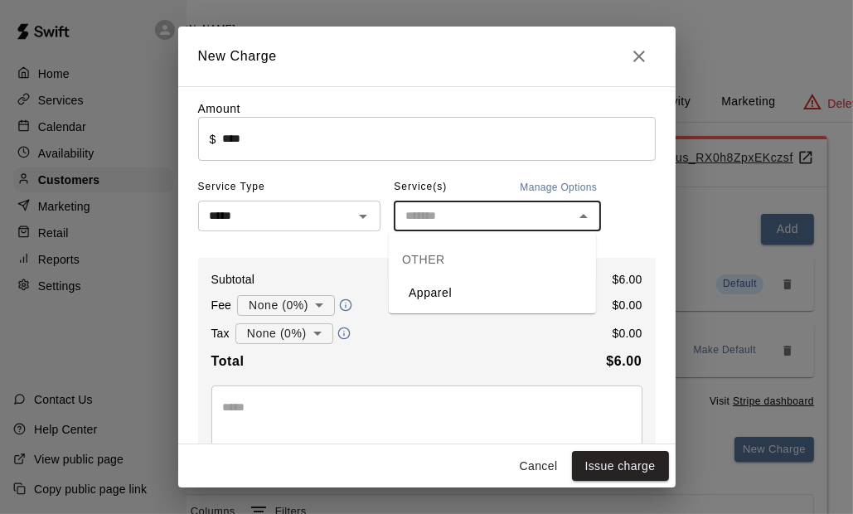
click at [445, 288] on li "Apparel" at bounding box center [492, 292] width 207 height 27
type input "*******"
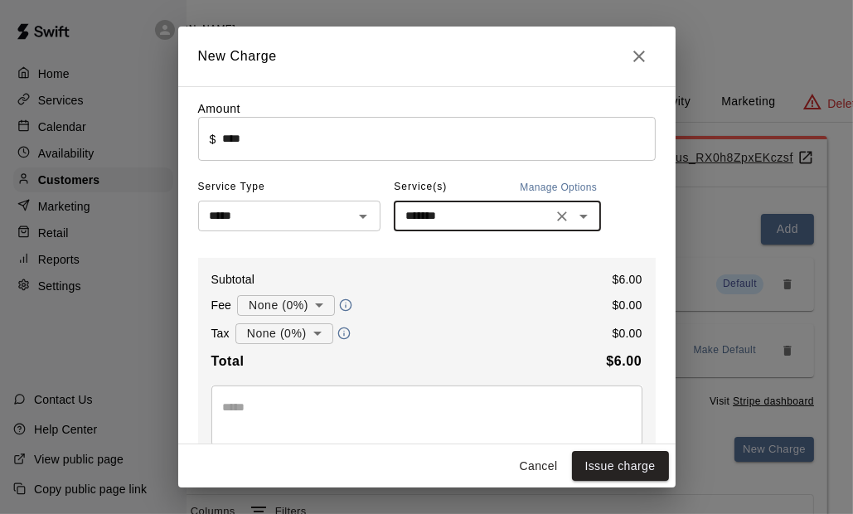
click at [283, 339] on body "Home Services Calendar Availability Customers Marketing Retail Reports Settings…" at bounding box center [301, 451] width 853 height 903
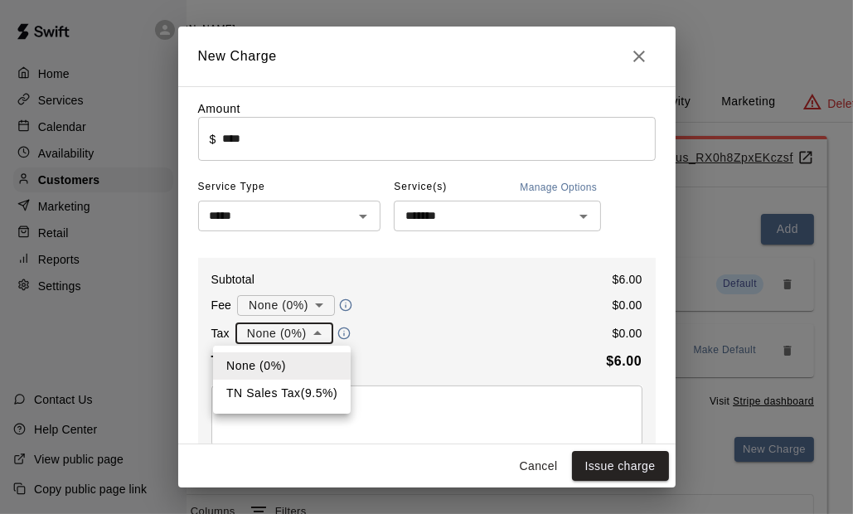
click at [290, 387] on li "TN Sales Tax ( 9.5 %)" at bounding box center [282, 392] width 138 height 27
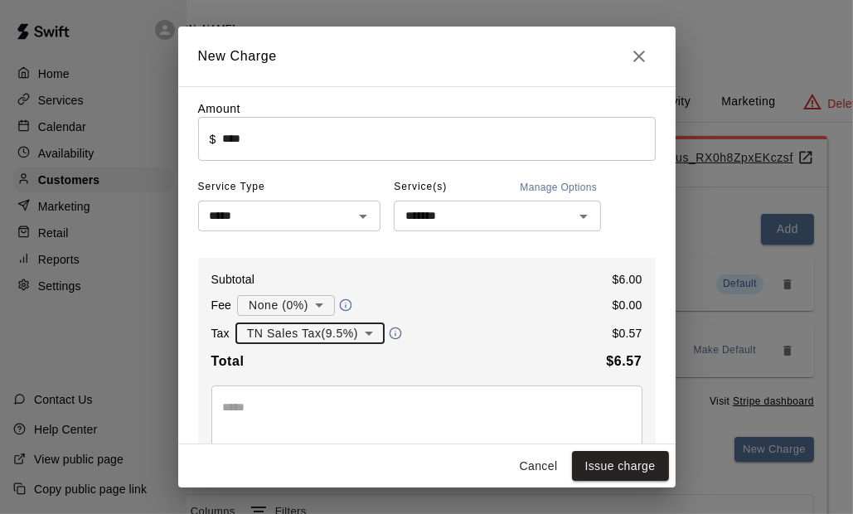
type input "**********"
click at [283, 413] on textarea at bounding box center [427, 415] width 408 height 33
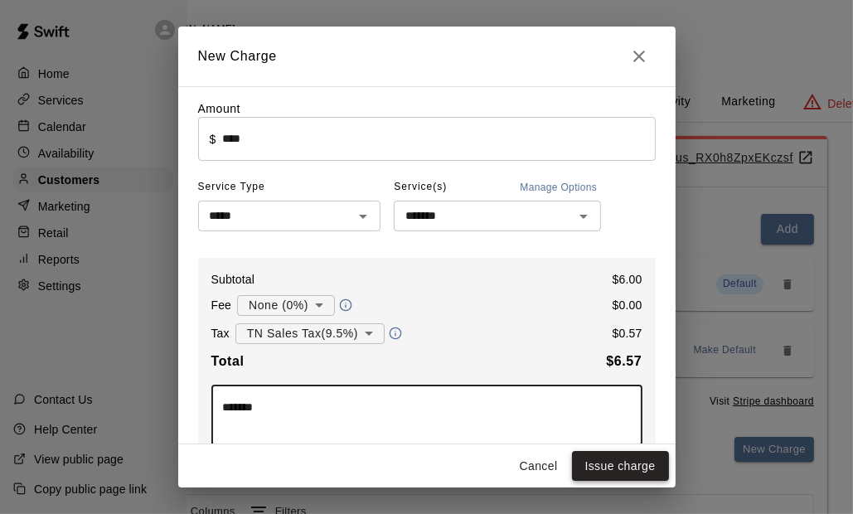
type textarea "*******"
click at [592, 466] on button "Issue charge" at bounding box center [620, 466] width 97 height 31
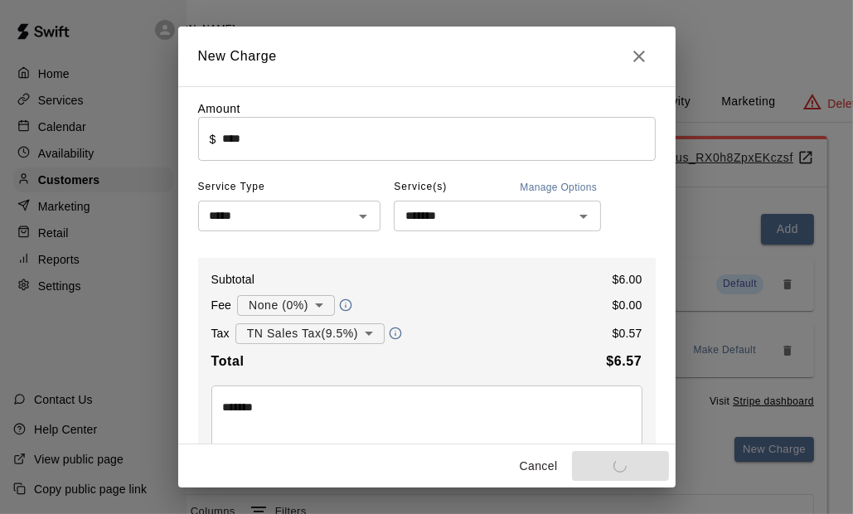
type input "*"
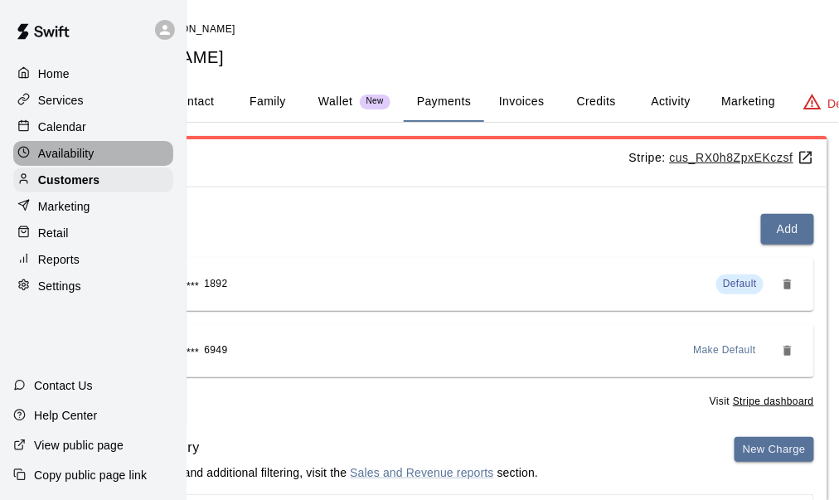
click at [66, 150] on p "Availability" at bounding box center [66, 153] width 56 height 17
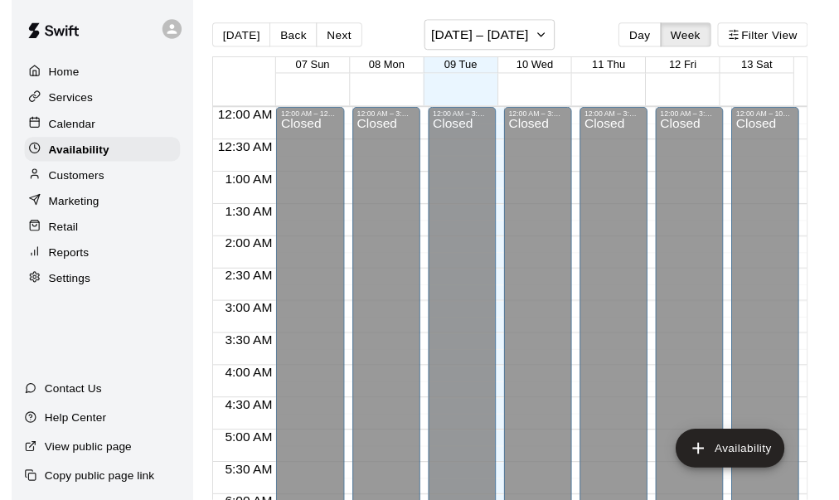
scroll to position [1167, 0]
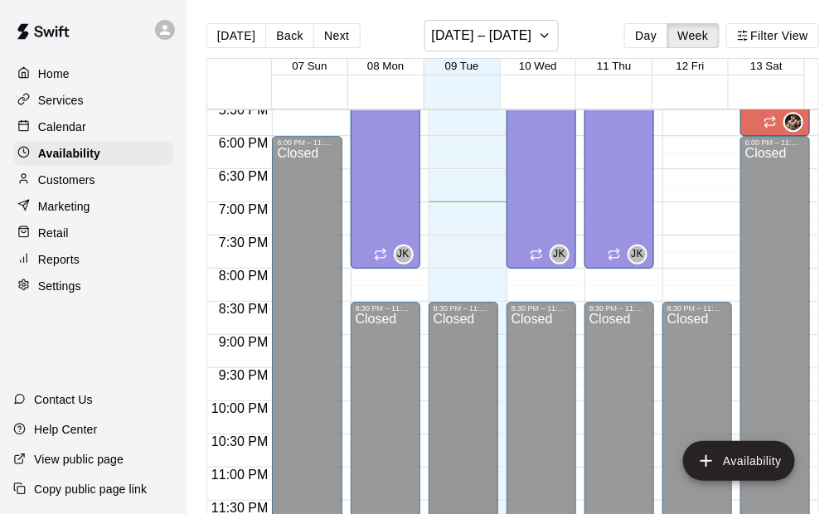
click at [65, 129] on p "Calendar" at bounding box center [62, 126] width 48 height 17
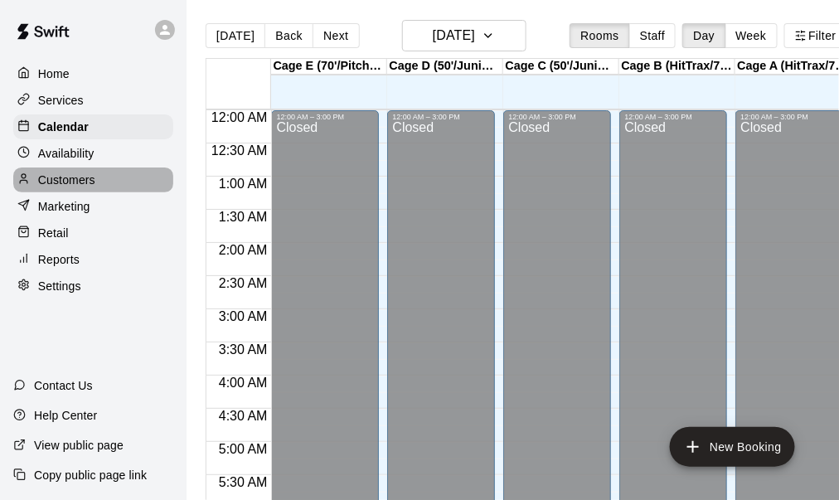
click at [65, 182] on p "Customers" at bounding box center [66, 180] width 57 height 17
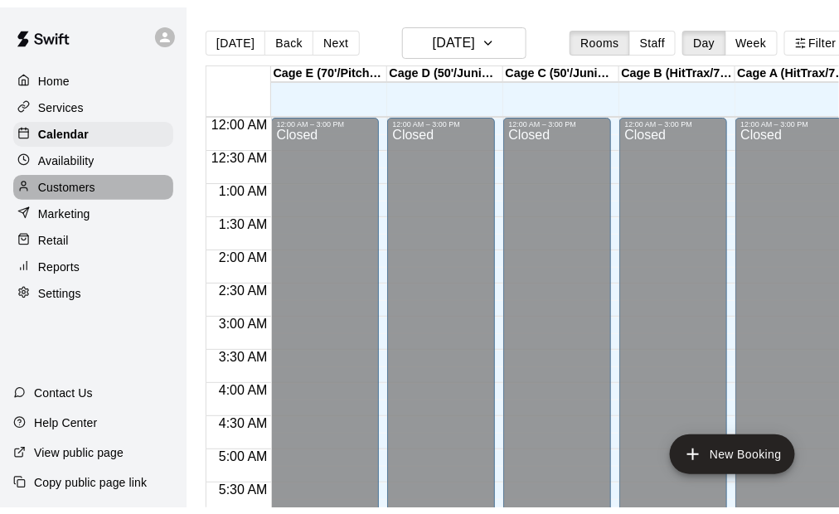
scroll to position [1118, 0]
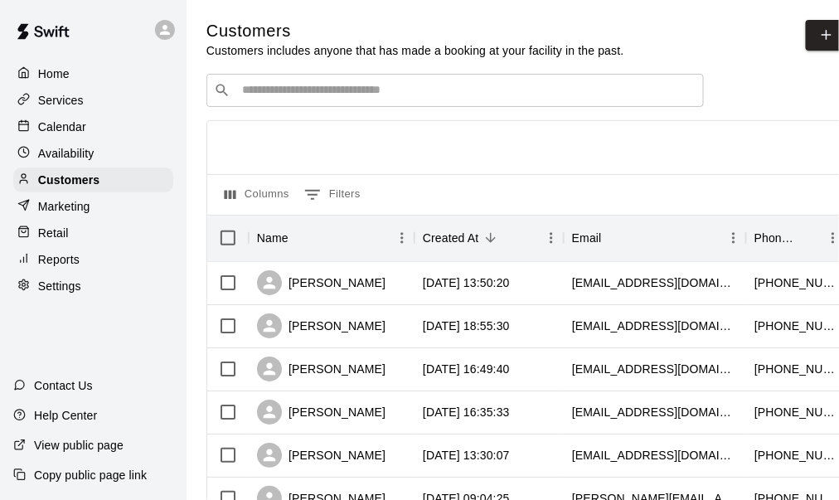
click at [69, 104] on p "Services" at bounding box center [61, 100] width 46 height 17
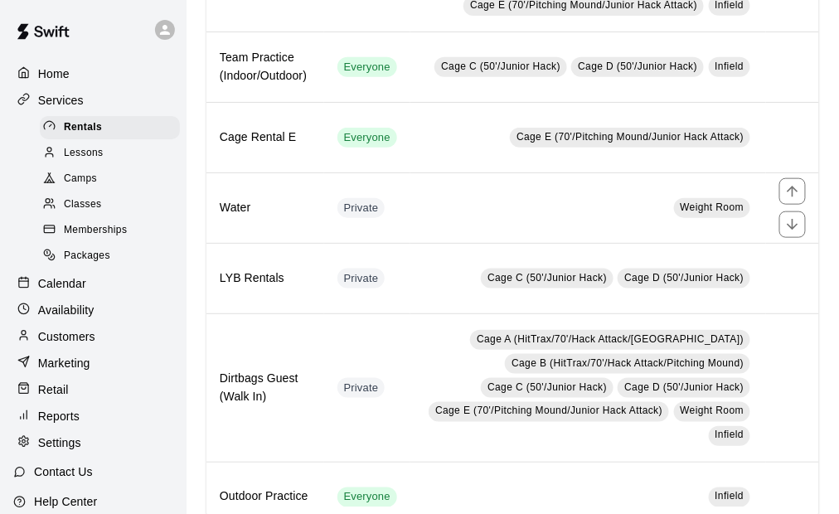
scroll to position [99, 0]
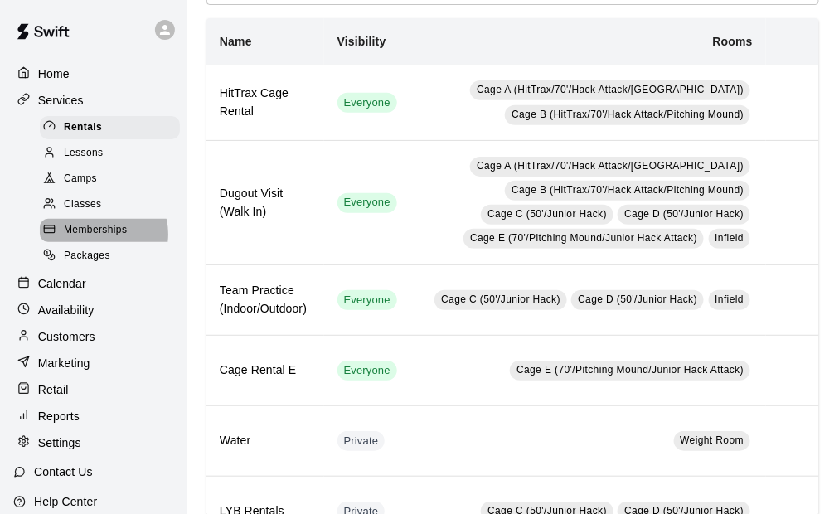
click at [103, 239] on span "Memberships" at bounding box center [95, 230] width 63 height 17
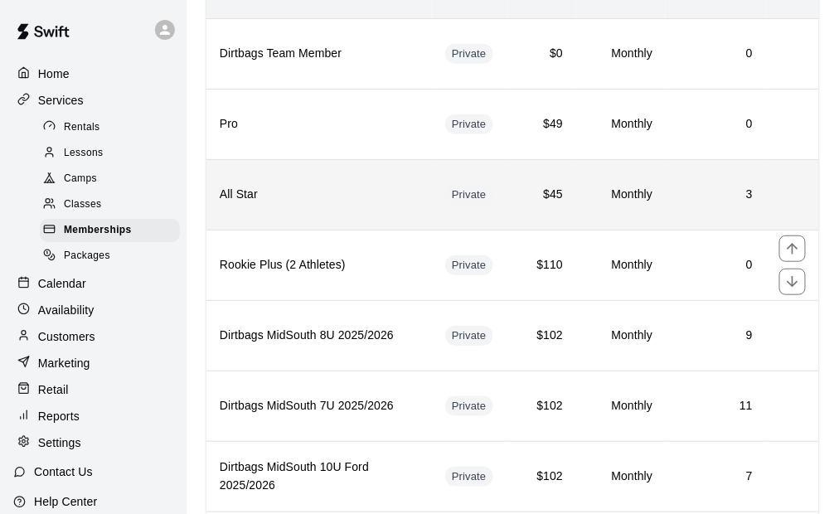
scroll to position [249, 0]
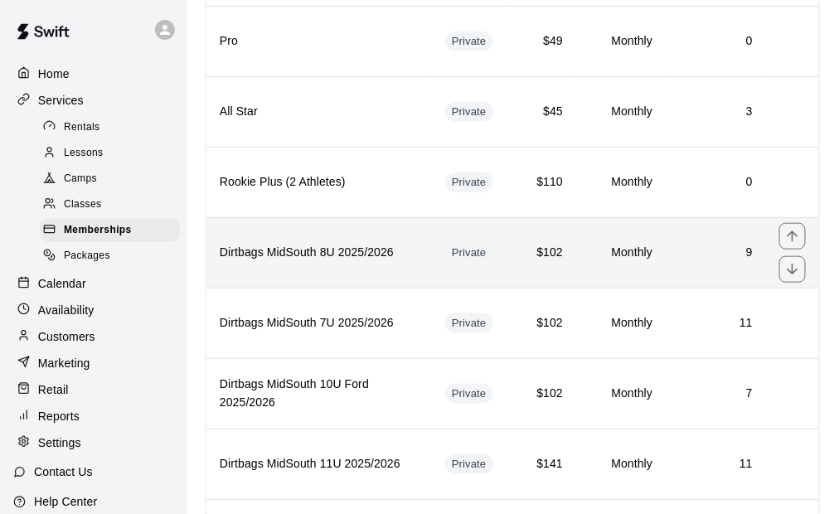
click at [371, 257] on th "Dirtbags MidSouth 8U 2025/2026" at bounding box center [318, 252] width 225 height 70
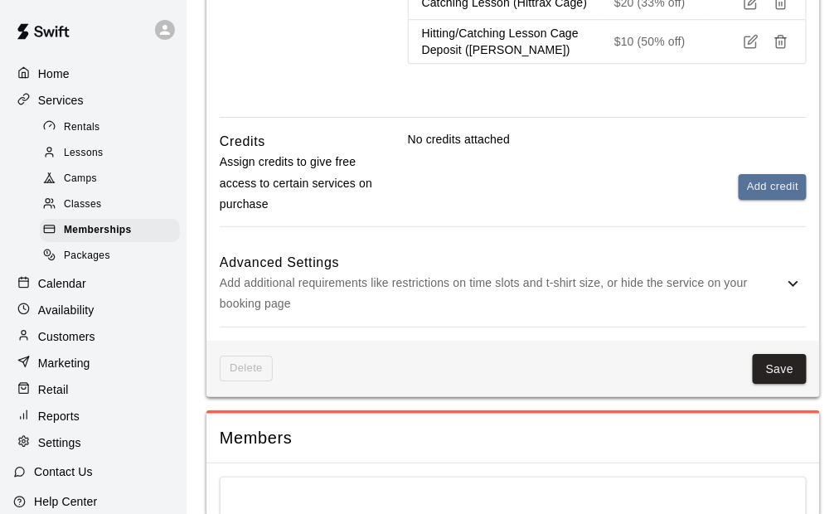
scroll to position [1160, 0]
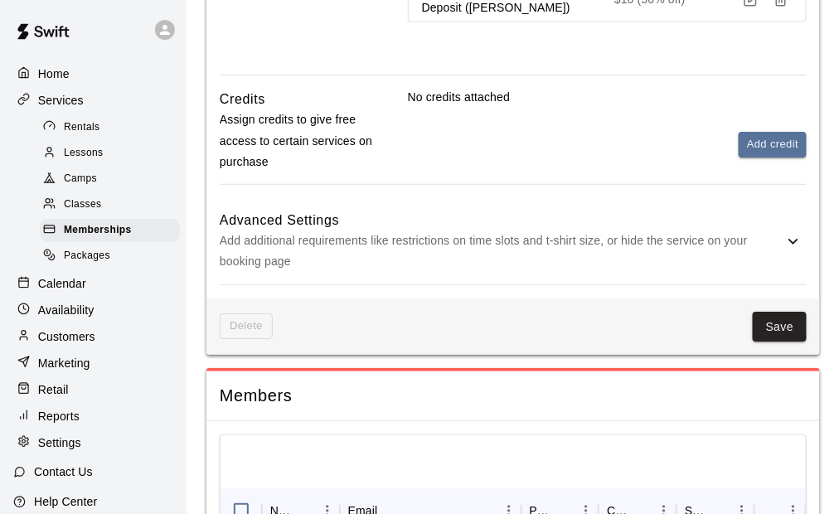
click at [488, 247] on p "Add additional requirements like restrictions on time slots and t-shirt size, o…" at bounding box center [501, 250] width 563 height 41
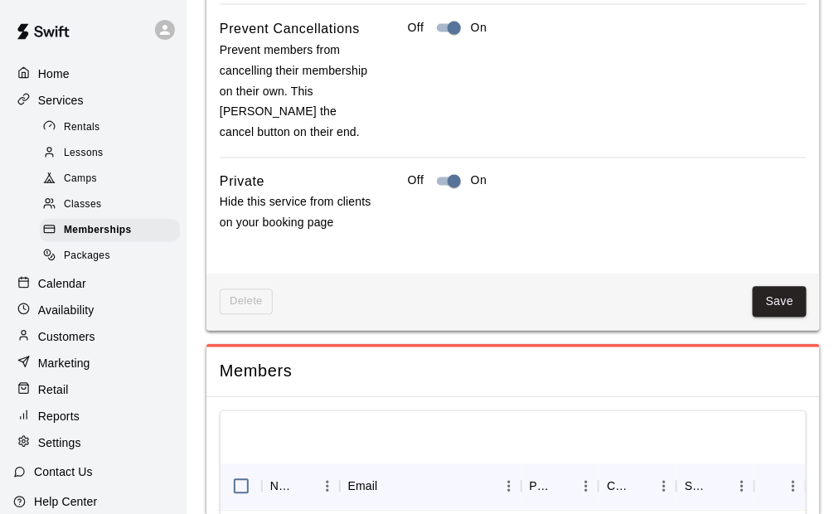
scroll to position [2093, 0]
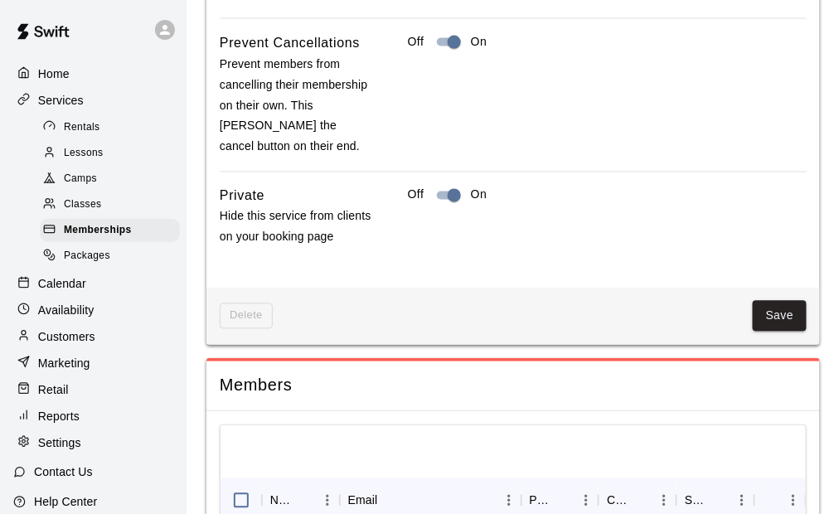
click at [780, 318] on button "Save" at bounding box center [779, 316] width 55 height 31
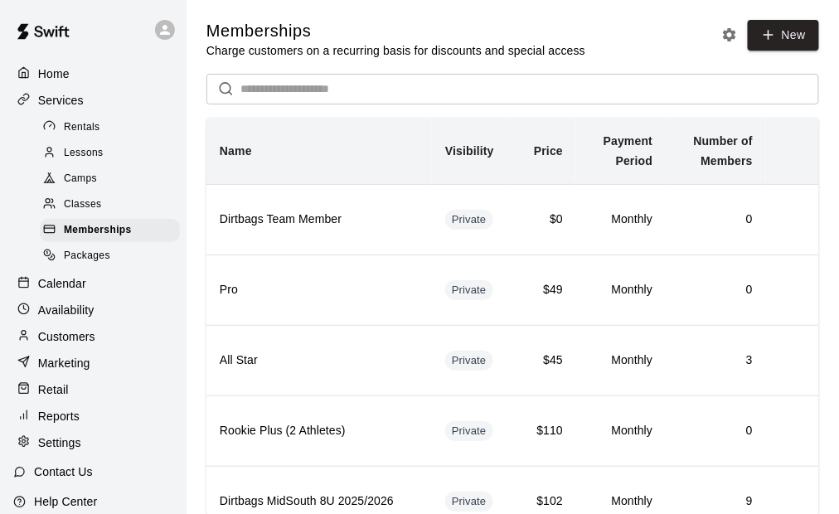
click at [83, 345] on p "Customers" at bounding box center [66, 336] width 57 height 17
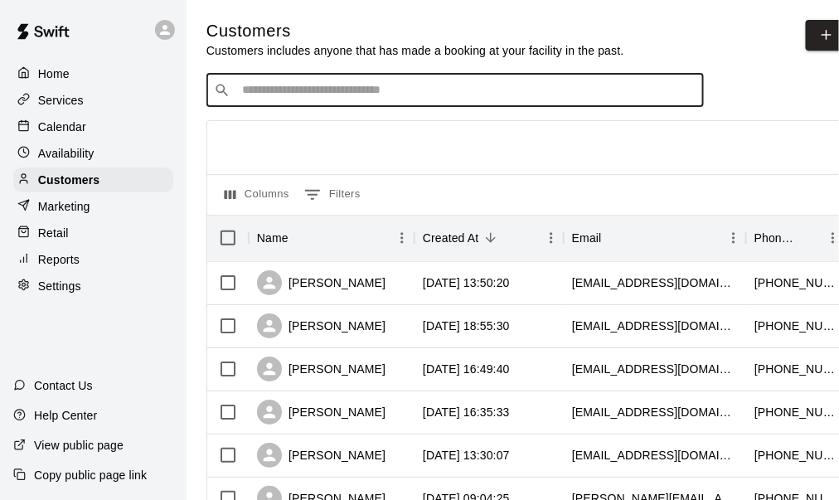
click at [335, 87] on input "Search customers by name or email" at bounding box center [466, 90] width 459 height 17
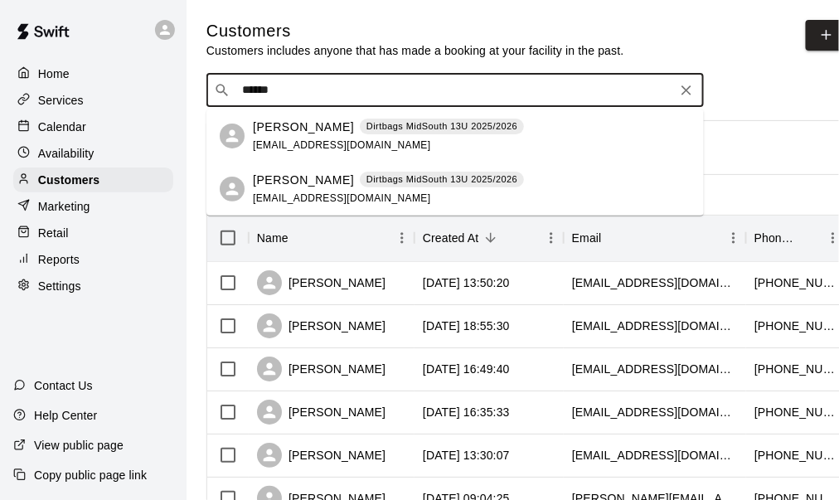
type input "*******"
click at [310, 181] on p "[PERSON_NAME]" at bounding box center [303, 180] width 101 height 17
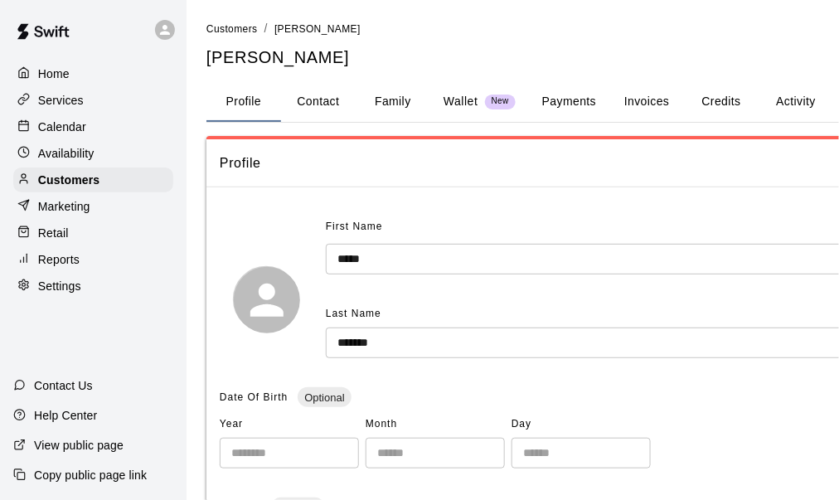
click at [578, 99] on button "Payments" at bounding box center [569, 102] width 80 height 40
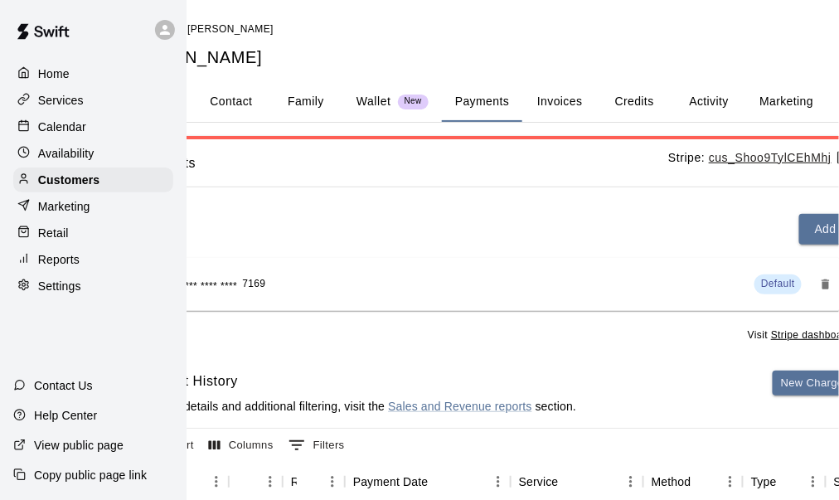
scroll to position [0, 165]
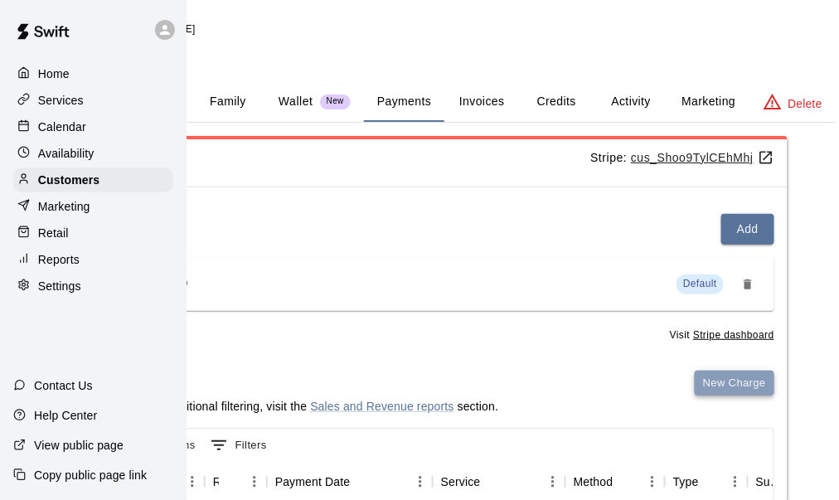
click at [743, 384] on button "New Charge" at bounding box center [734, 383] width 80 height 26
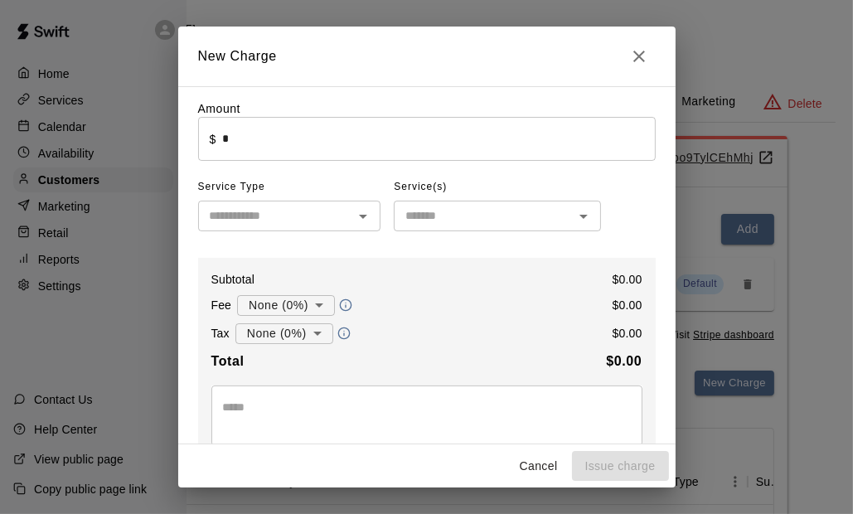
click at [243, 144] on input "*" at bounding box center [438, 139] width 433 height 44
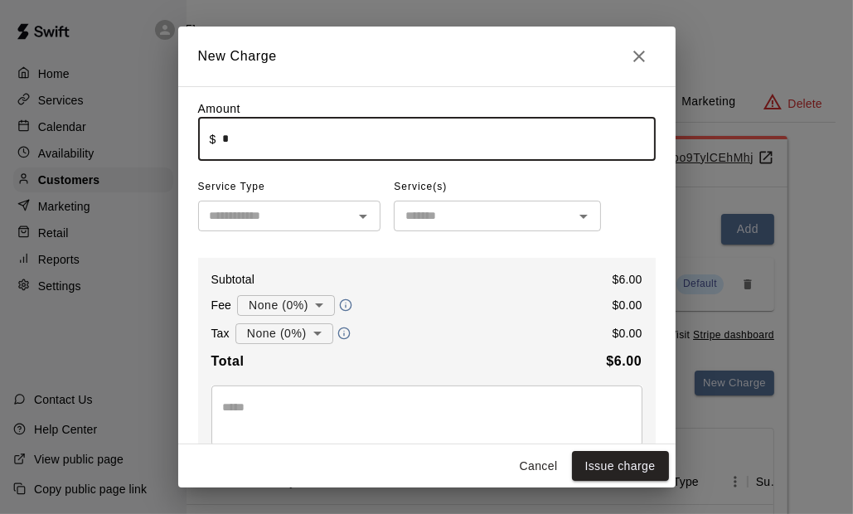
click at [268, 230] on div "​" at bounding box center [289, 216] width 183 height 31
type input "****"
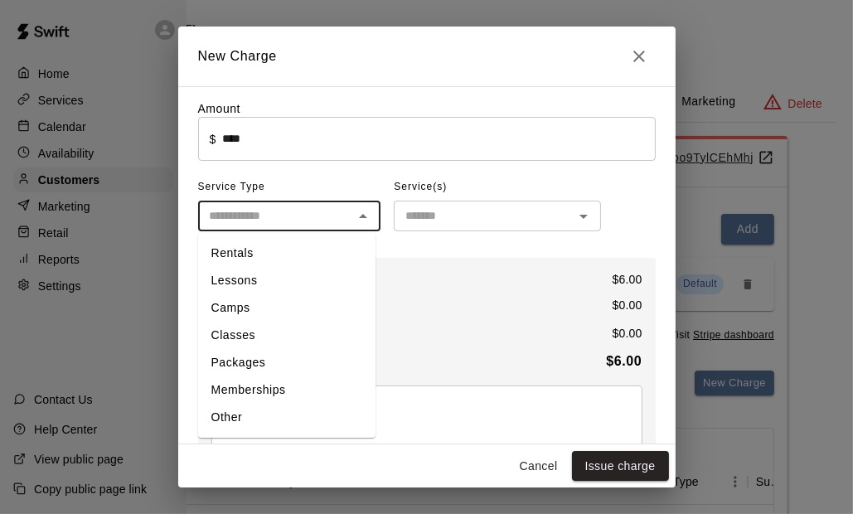
click at [254, 403] on ul "Rentals Lessons Camps Classes Packages Memberships Other" at bounding box center [286, 335] width 177 height 205
click at [242, 410] on li "Other" at bounding box center [286, 417] width 177 height 27
type input "*****"
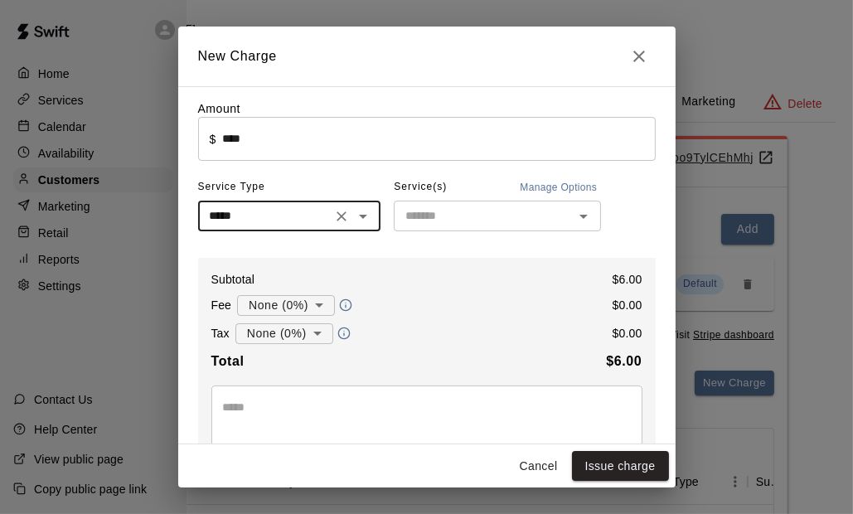
click at [452, 215] on input "text" at bounding box center [484, 215] width 170 height 21
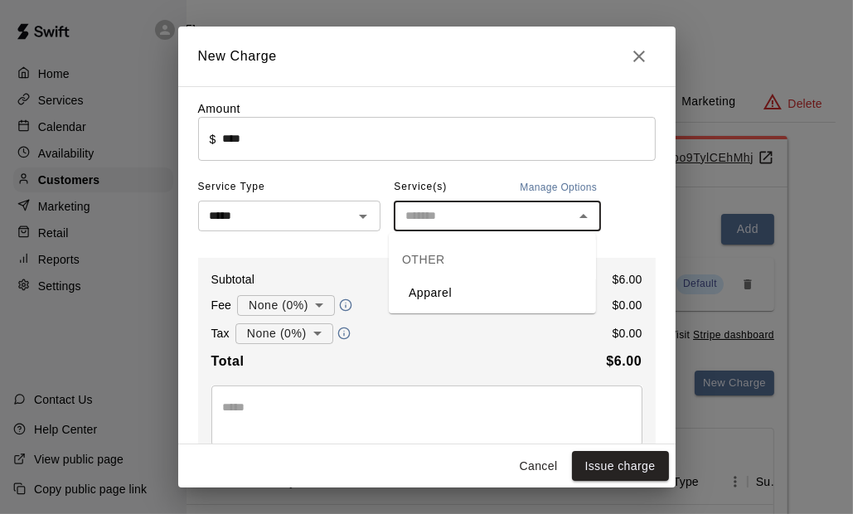
click at [439, 288] on li "Apparel" at bounding box center [492, 292] width 207 height 27
type input "*******"
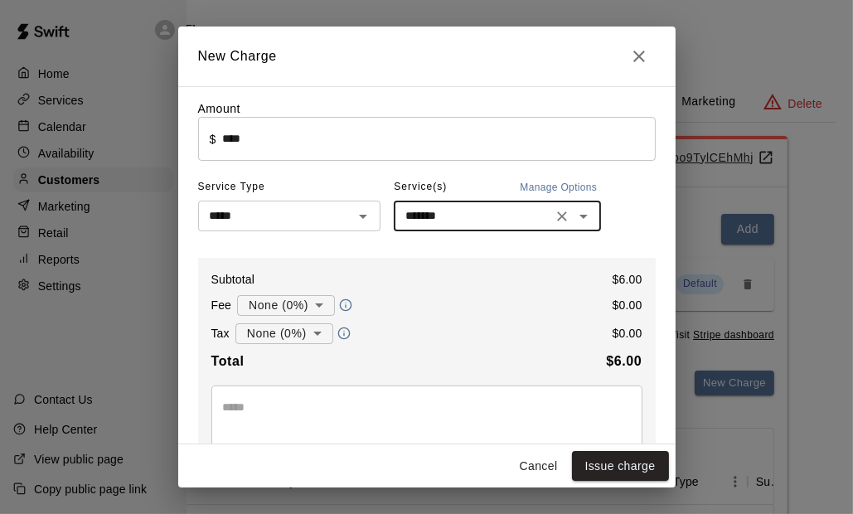
click at [273, 413] on textarea at bounding box center [427, 415] width 408 height 33
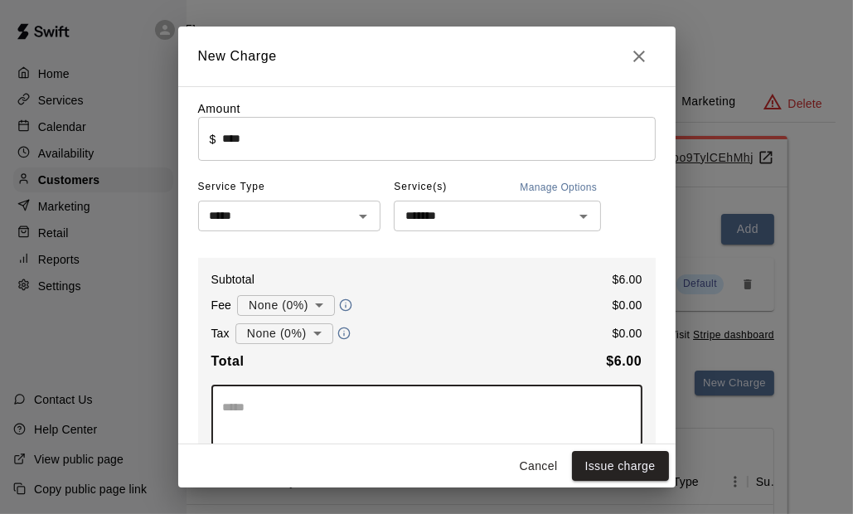
click at [302, 338] on body "Home Services Calendar Availability Customers Marketing Retail Reports Settings…" at bounding box center [261, 418] width 853 height 837
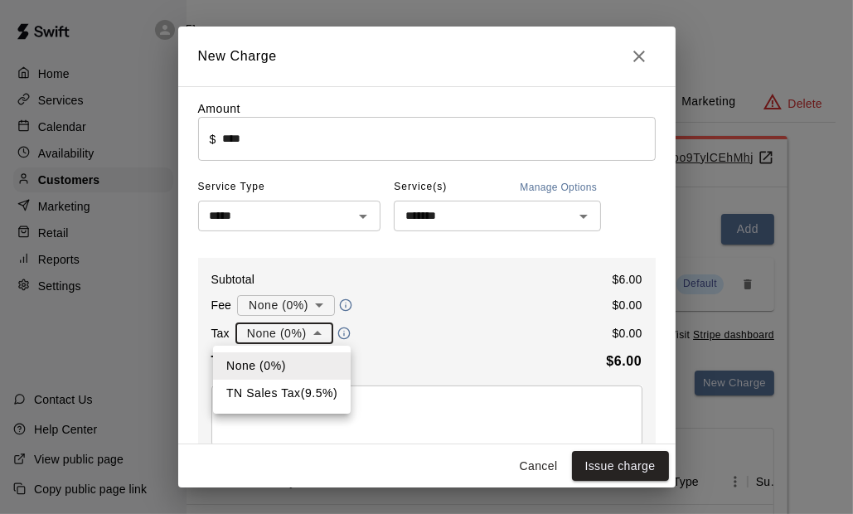
click at [292, 389] on li "TN Sales Tax ( 9.5 %)" at bounding box center [282, 392] width 138 height 27
type input "**********"
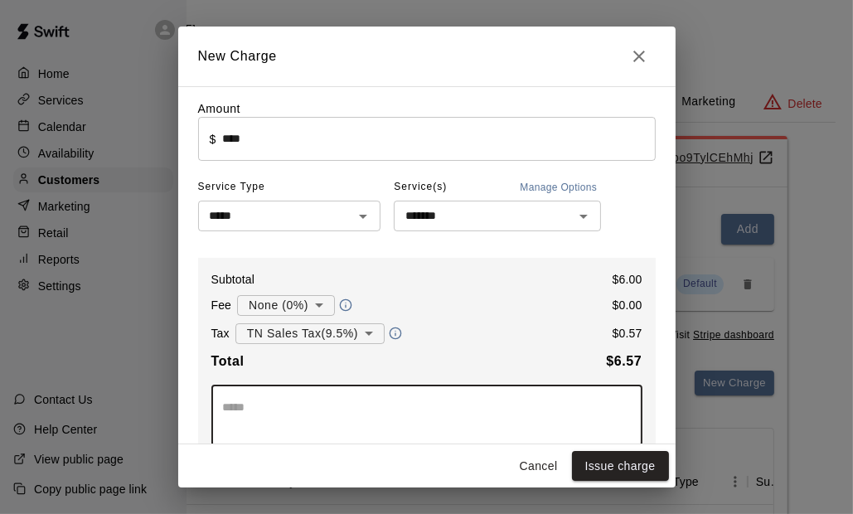
click at [272, 413] on textarea at bounding box center [427, 415] width 408 height 33
type textarea "*******"
click at [594, 455] on button "Issue charge" at bounding box center [620, 466] width 97 height 31
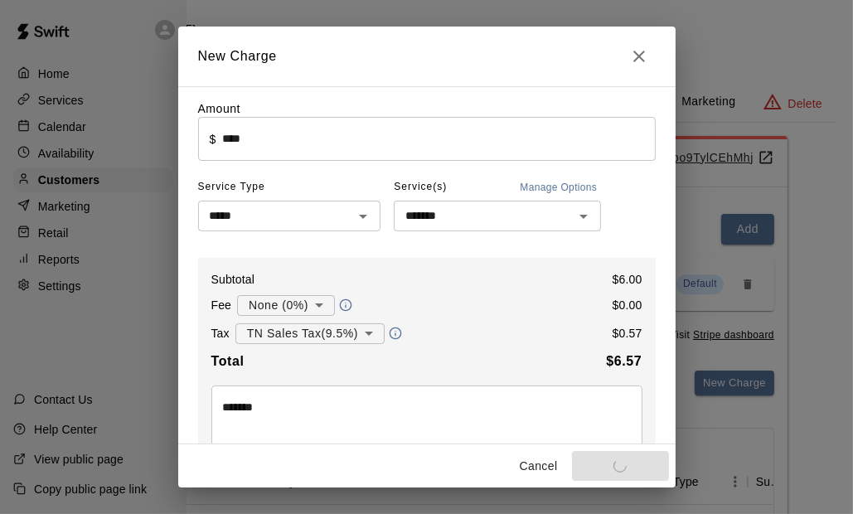
type input "*"
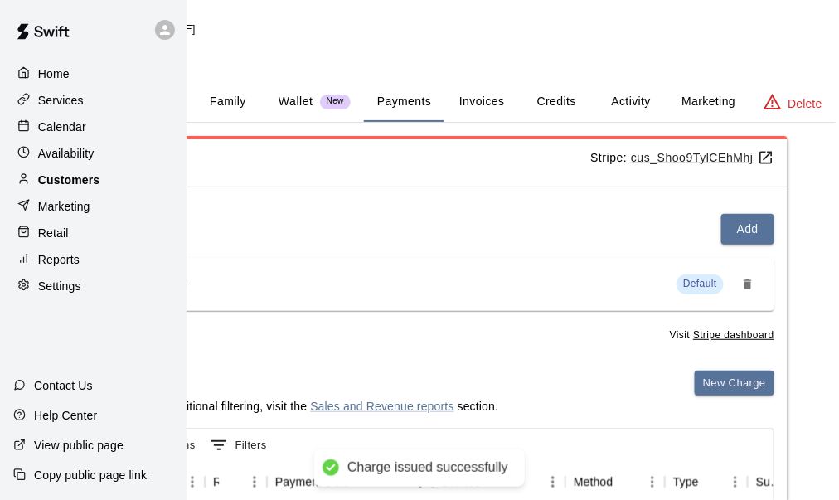
click at [45, 187] on p "Customers" at bounding box center [68, 180] width 61 height 17
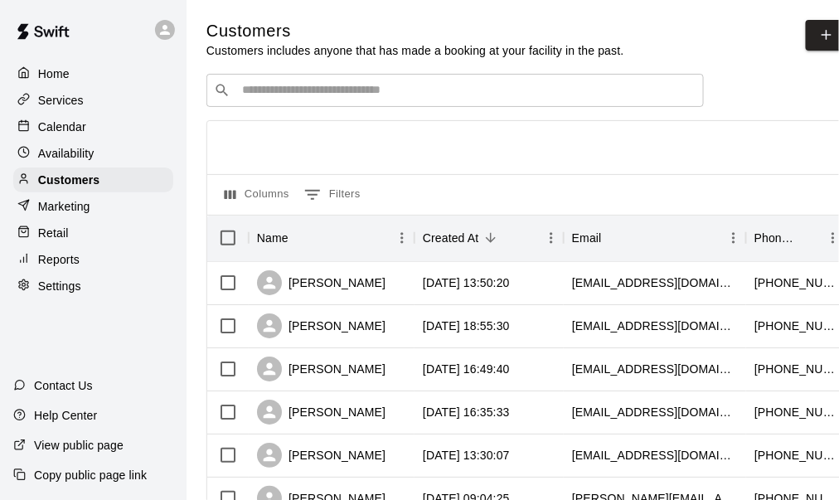
click at [76, 109] on p "Services" at bounding box center [61, 100] width 46 height 17
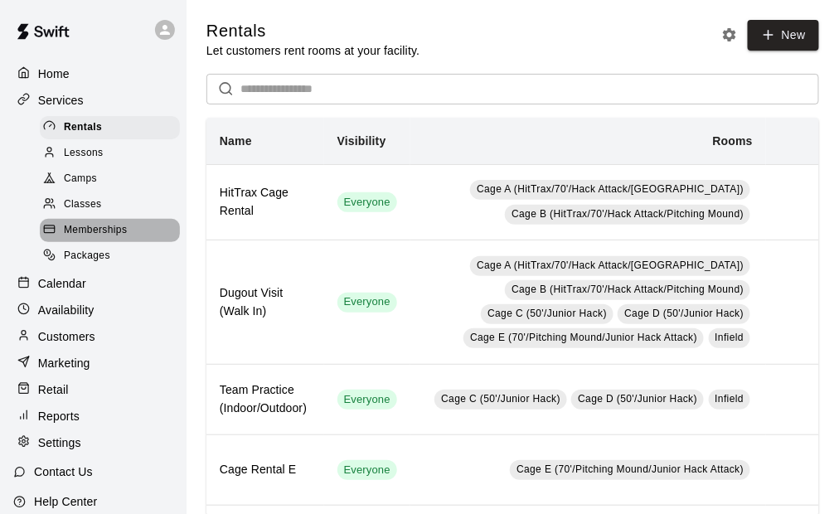
click at [109, 239] on span "Memberships" at bounding box center [95, 230] width 63 height 17
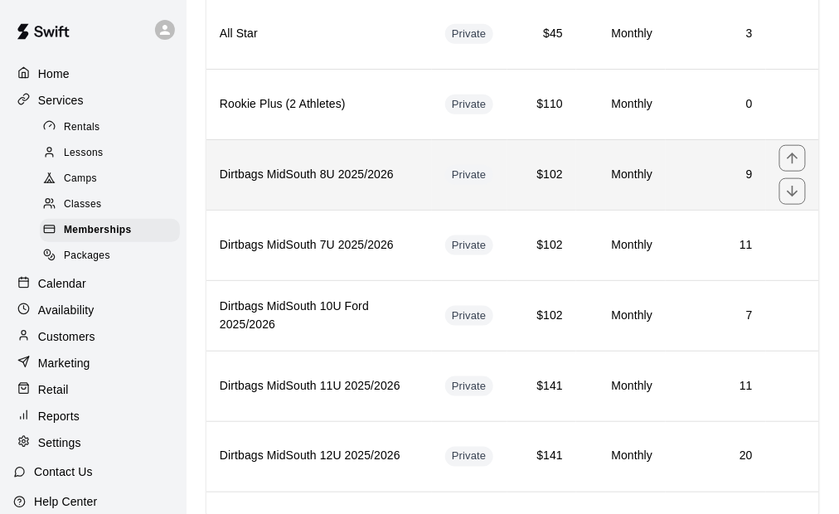
scroll to position [331, 0]
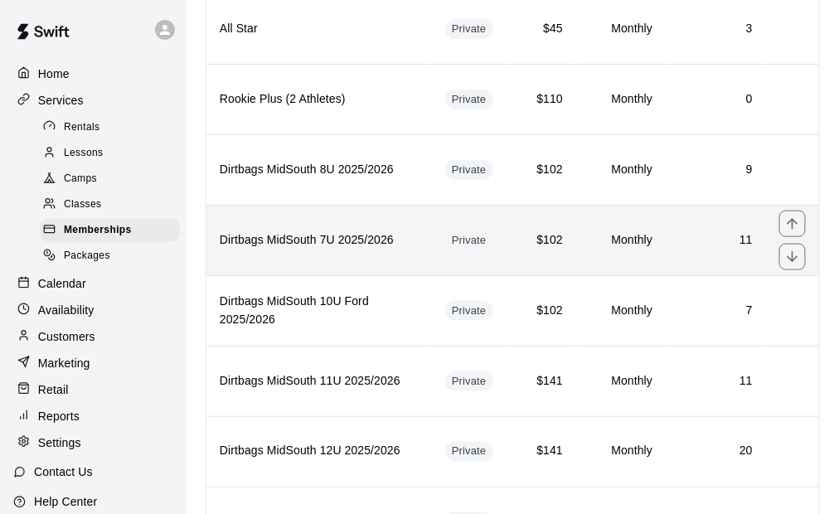
click at [385, 240] on h6 "Dirtbags MidSouth 7U 2025/2026" at bounding box center [319, 240] width 199 height 18
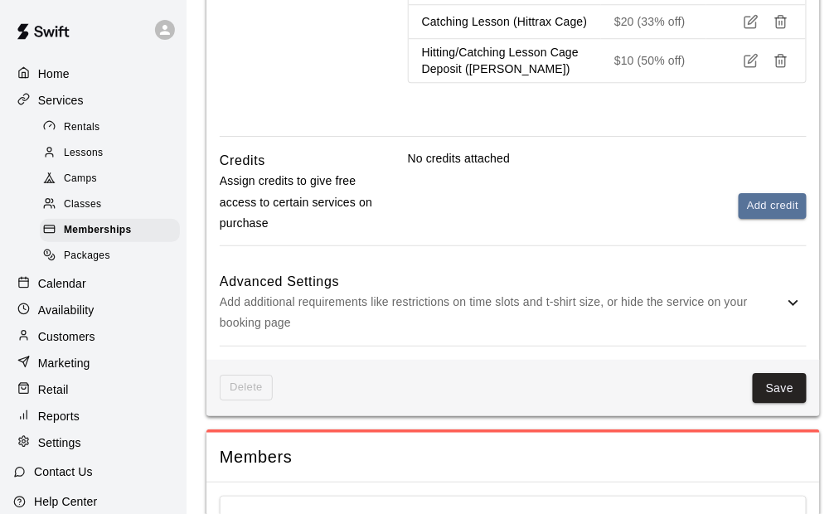
scroll to position [1160, 0]
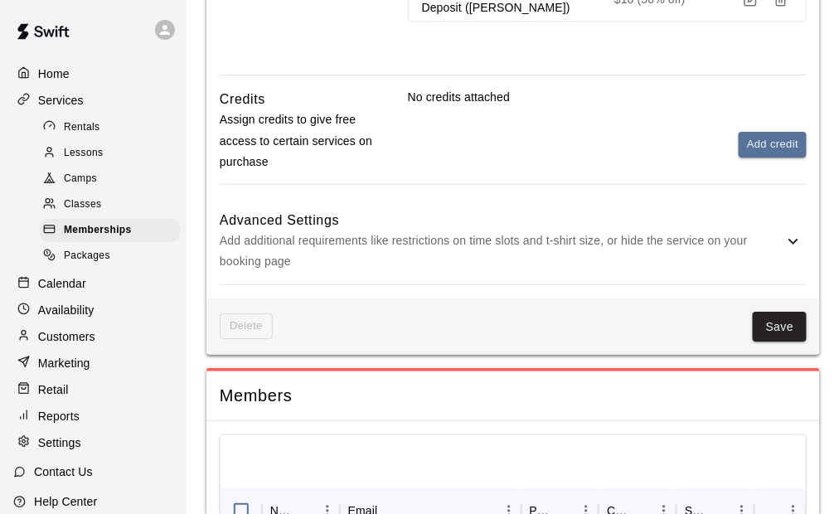
click at [554, 257] on p "Add additional requirements like restrictions on time slots and t-shirt size, o…" at bounding box center [501, 250] width 563 height 41
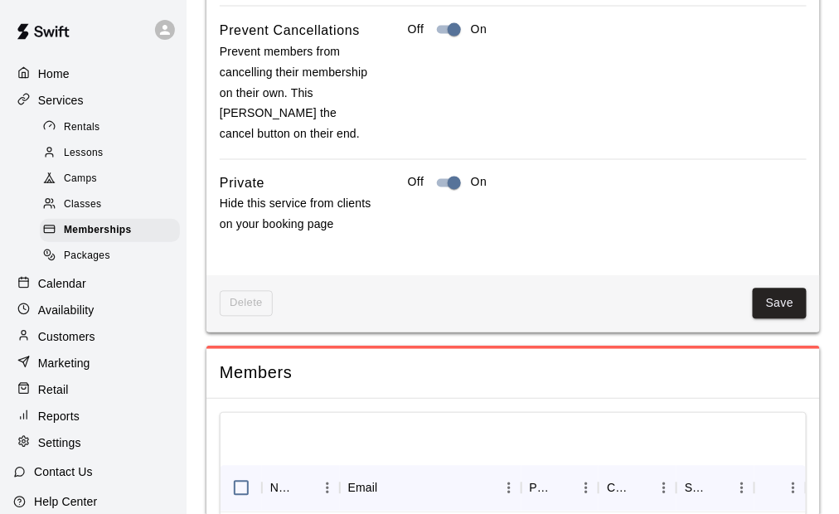
scroll to position [2237, 0]
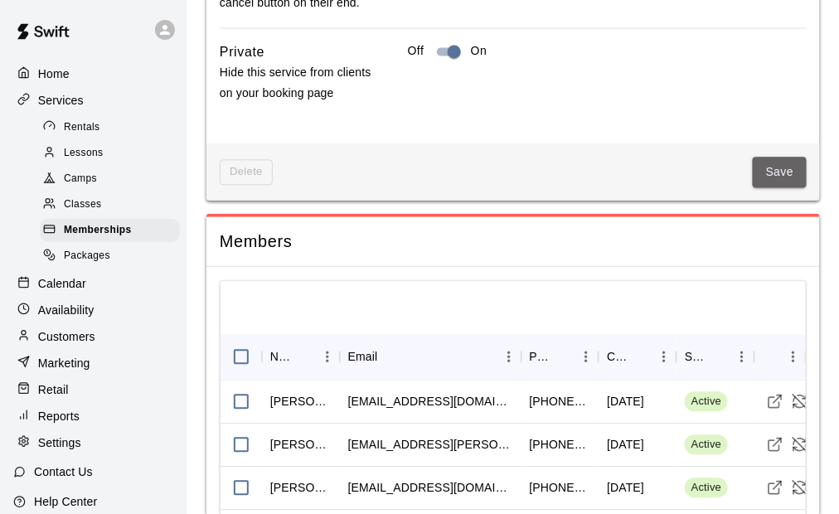
click at [770, 180] on button "Save" at bounding box center [779, 172] width 55 height 31
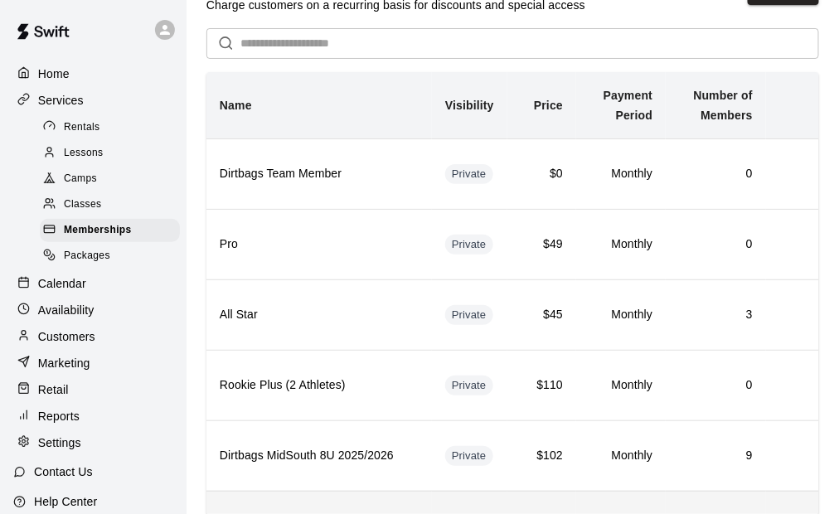
scroll to position [414, 0]
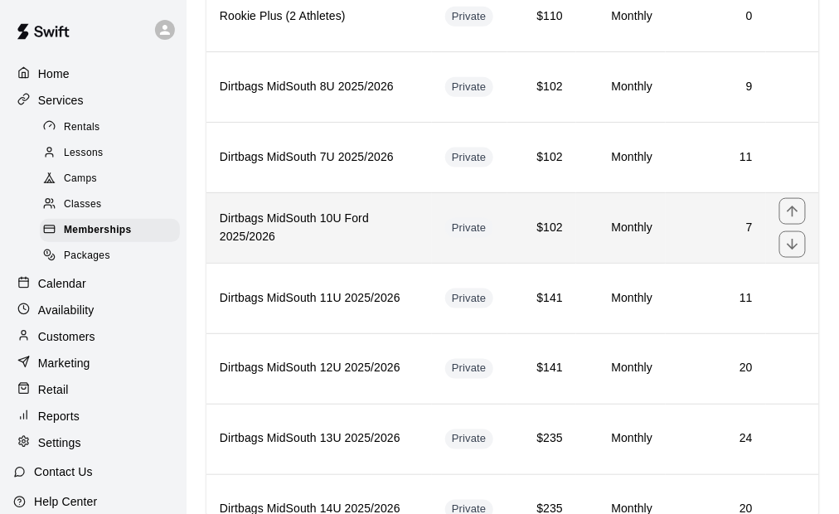
click at [360, 215] on h6 "Dirtbags MidSouth 10U Ford 2025/2026" at bounding box center [319, 228] width 199 height 36
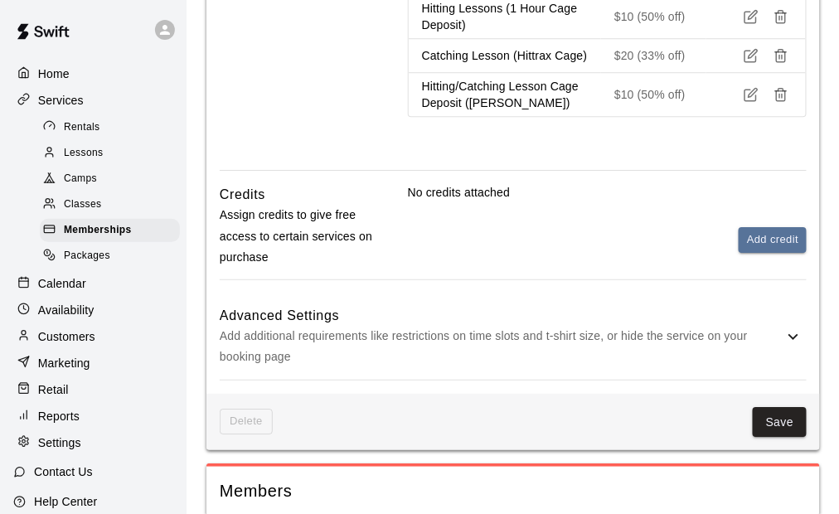
scroll to position [1160, 0]
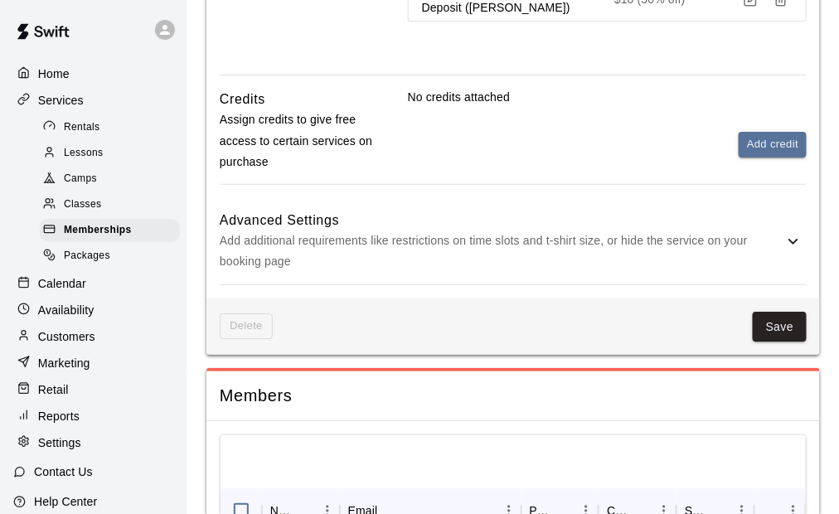
drag, startPoint x: 524, startPoint y: 260, endPoint x: 546, endPoint y: 265, distance: 22.9
click at [525, 260] on p "Add additional requirements like restrictions on time slots and t-shirt size, o…" at bounding box center [501, 250] width 563 height 41
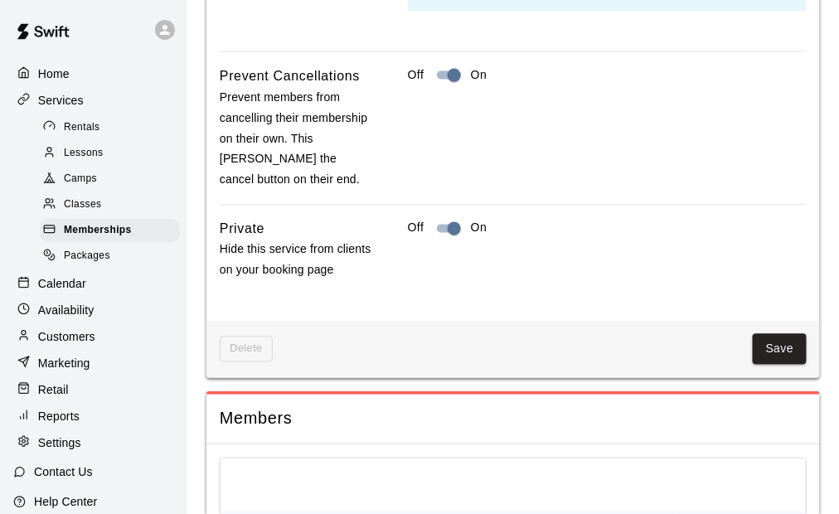
scroll to position [2237, 0]
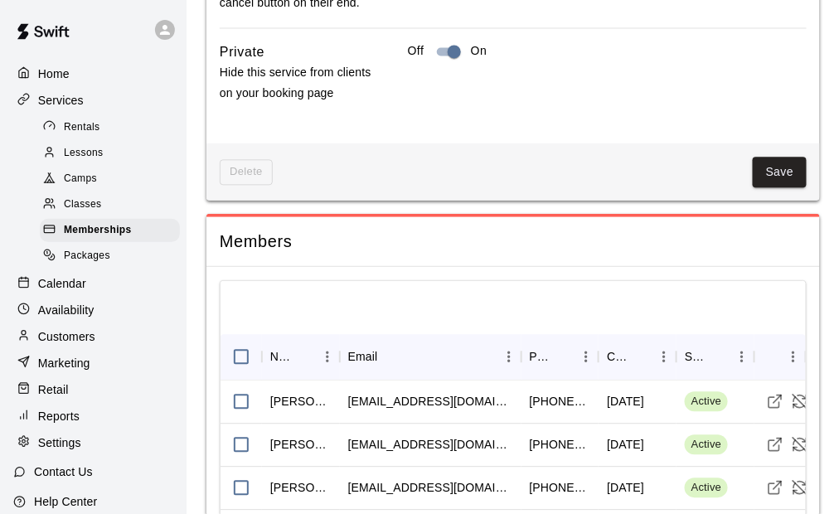
click at [773, 157] on div "Delete Save" at bounding box center [512, 171] width 613 height 57
click at [772, 171] on button "Save" at bounding box center [779, 172] width 55 height 31
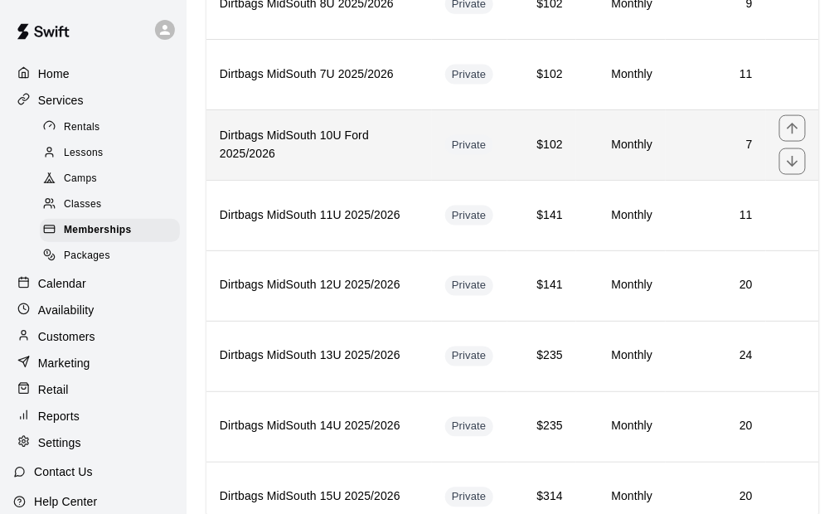
scroll to position [414, 0]
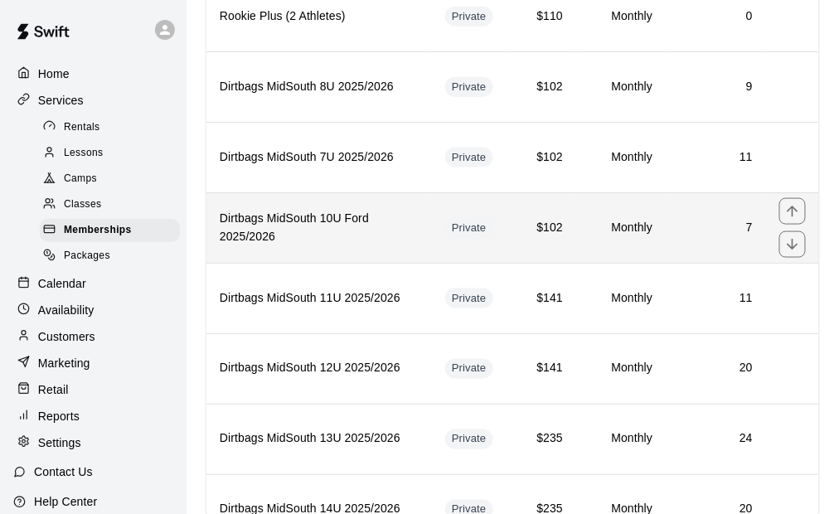
click at [362, 231] on h6 "Dirtbags MidSouth 10U Ford 2025/2026" at bounding box center [319, 228] width 199 height 36
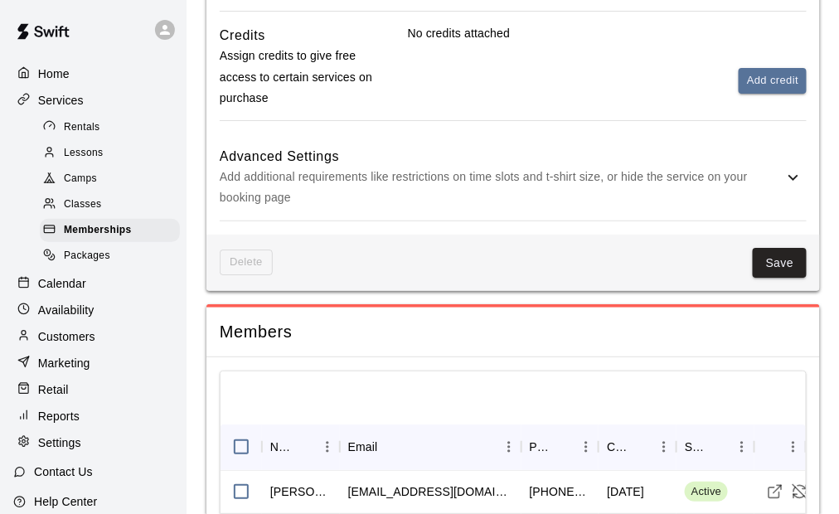
scroll to position [1243, 0]
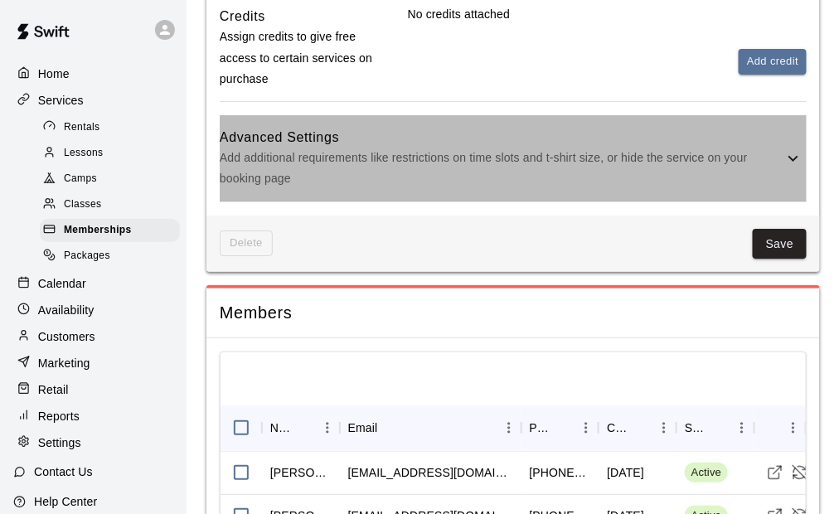
click at [420, 183] on p "Add additional requirements like restrictions on time slots and t-shirt size, o…" at bounding box center [501, 167] width 563 height 41
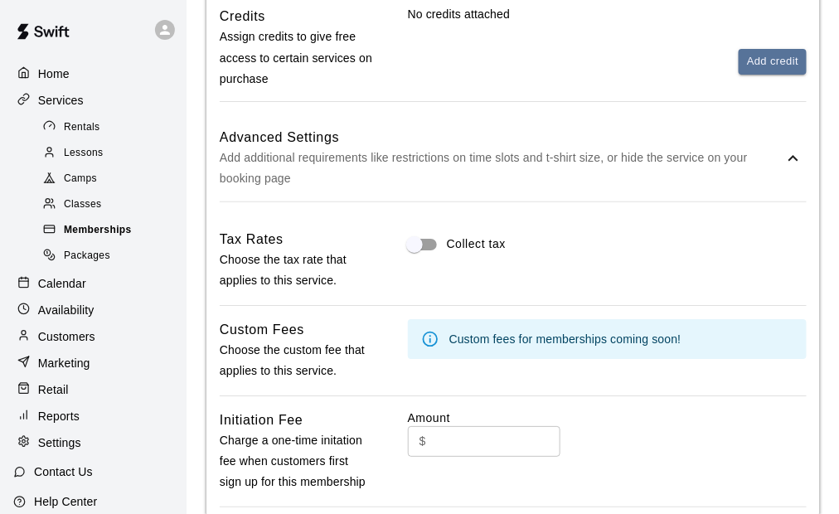
click at [118, 235] on span "Memberships" at bounding box center [98, 230] width 68 height 17
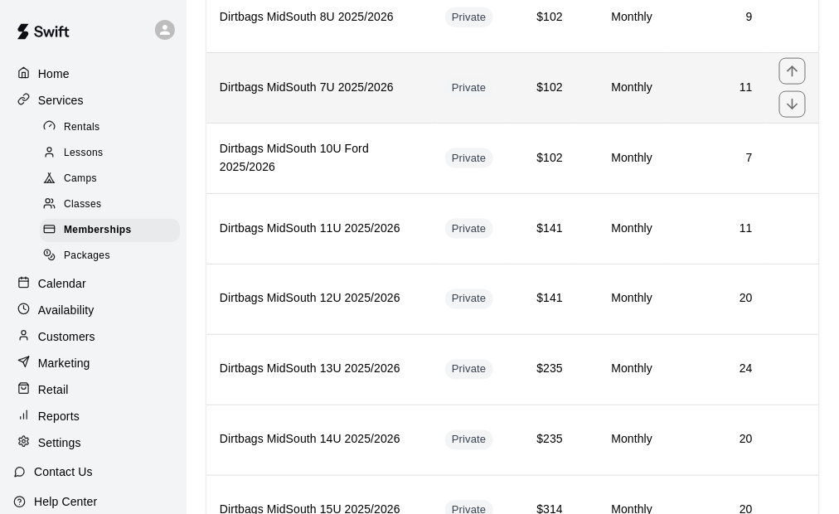
scroll to position [497, 0]
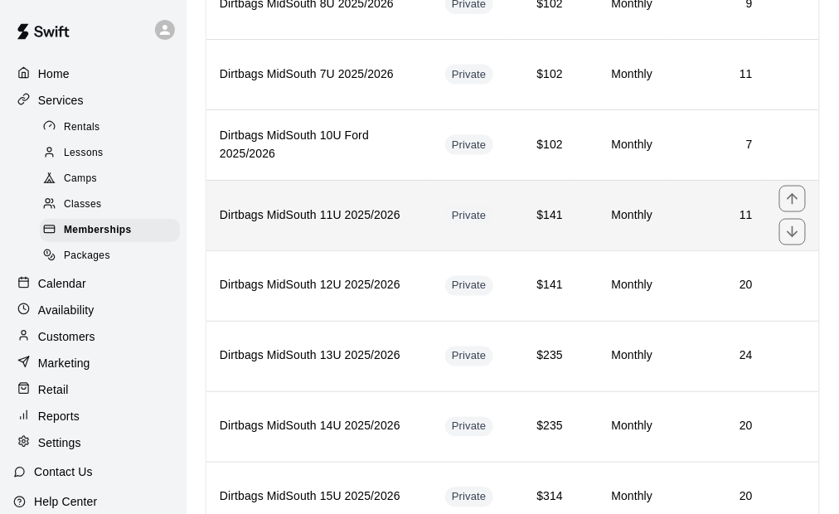
click at [356, 206] on h6 "Dirtbags MidSouth 11U 2025/2026" at bounding box center [319, 215] width 199 height 18
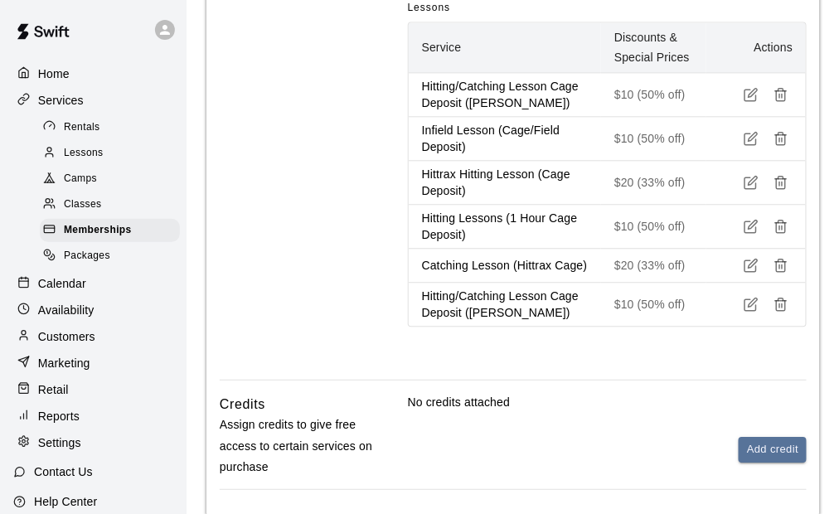
scroll to position [1021, 0]
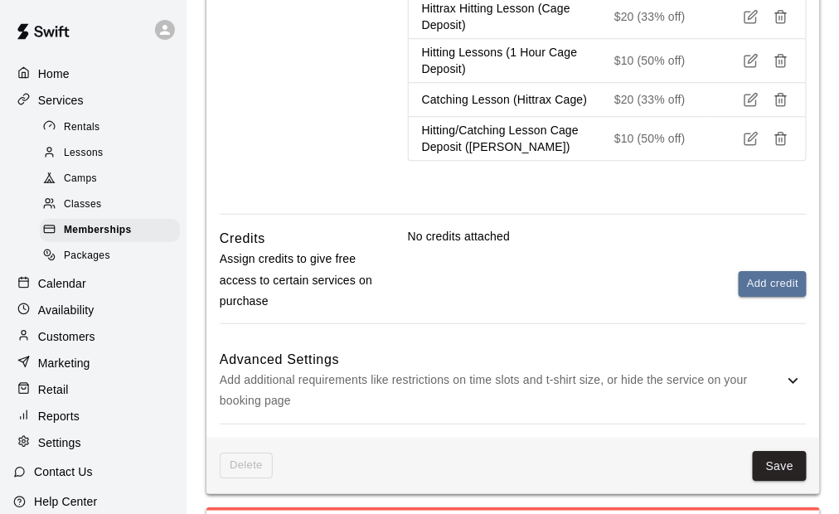
click at [529, 264] on div "No credits attached Add credit" at bounding box center [607, 262] width 399 height 69
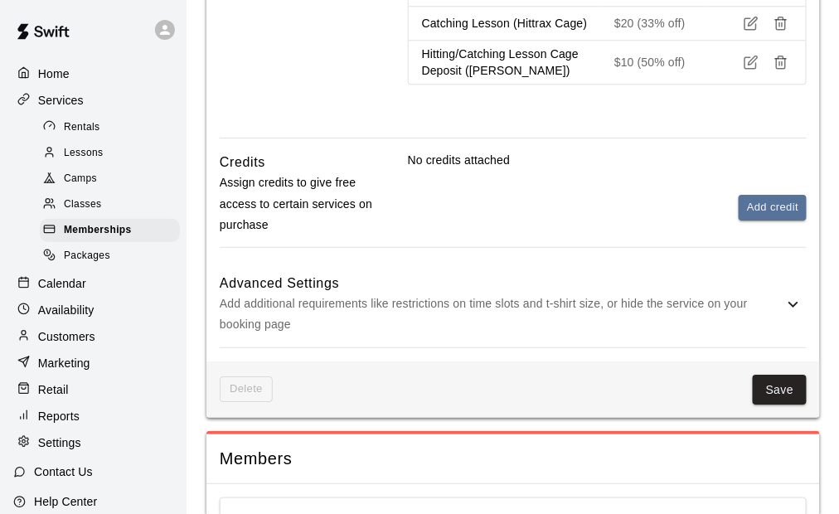
scroll to position [1187, 0]
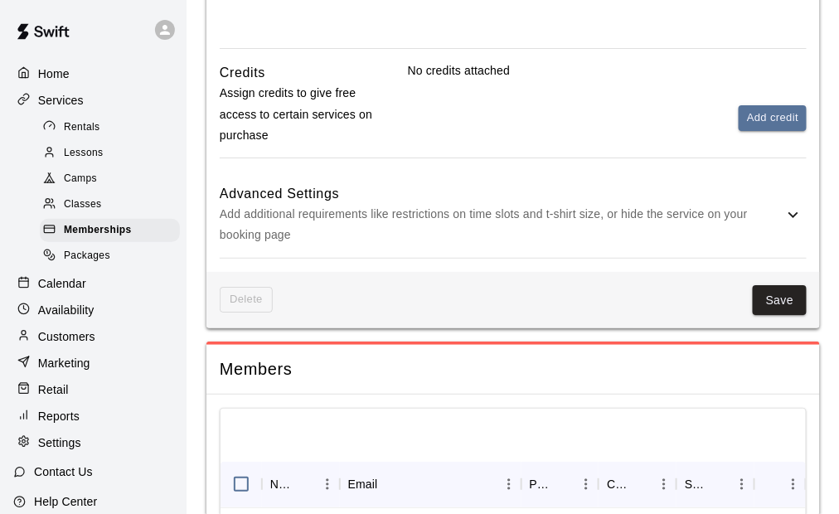
click at [545, 228] on p "Add additional requirements like restrictions on time slots and t-shirt size, o…" at bounding box center [501, 224] width 563 height 41
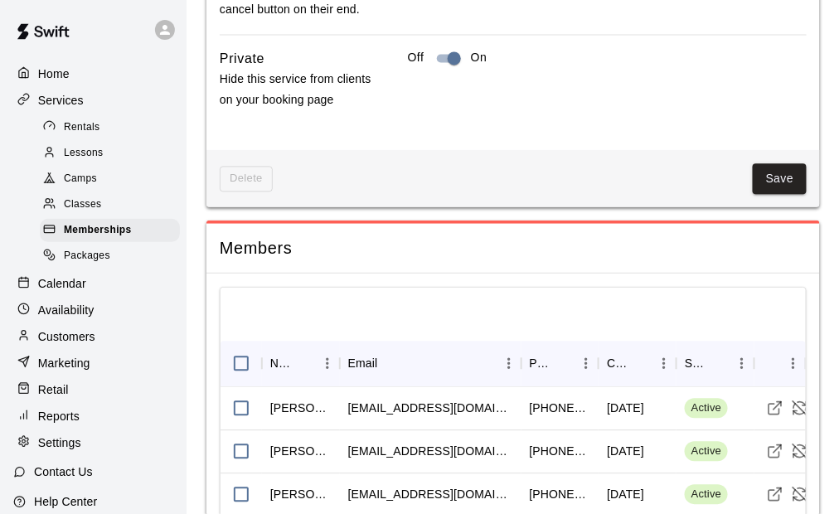
scroll to position [2264, 0]
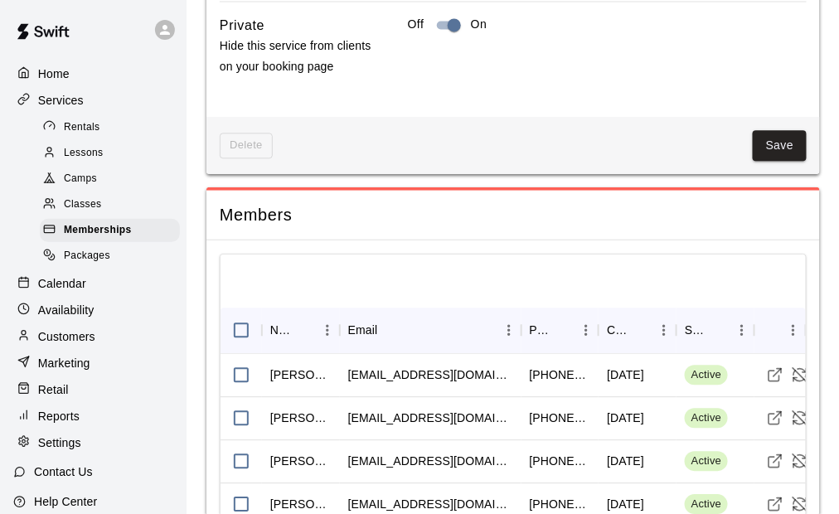
click at [776, 145] on button "Save" at bounding box center [779, 145] width 55 height 31
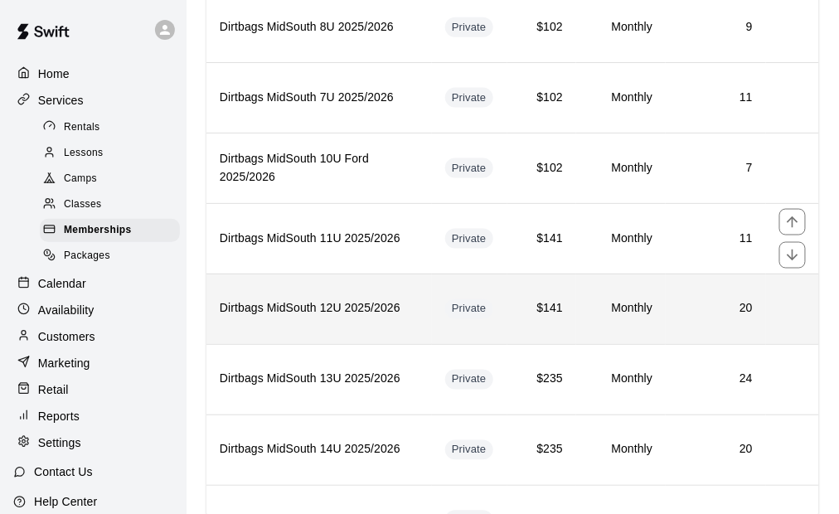
scroll to position [497, 0]
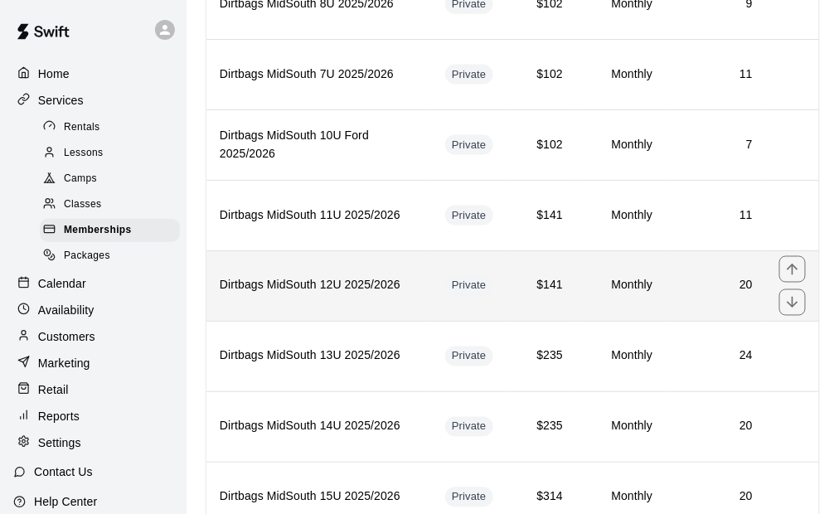
click at [375, 277] on h6 "Dirtbags MidSouth 12U 2025/2026" at bounding box center [319, 286] width 199 height 18
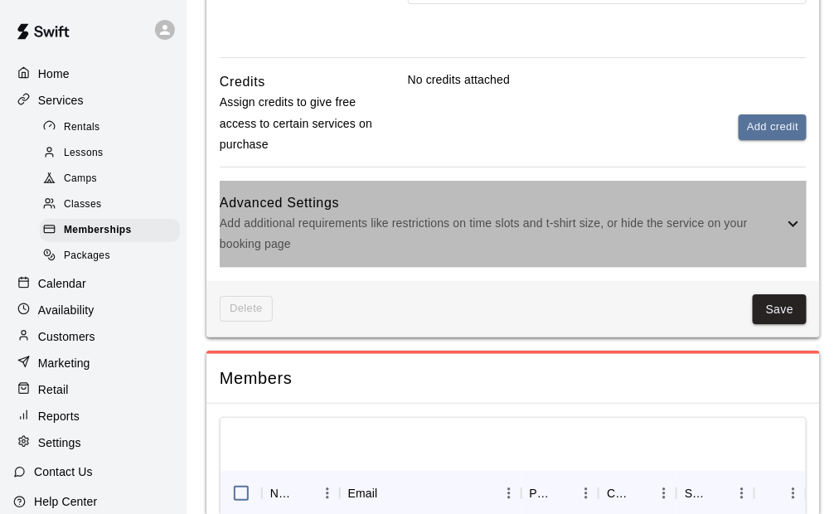
click at [643, 225] on p "Add additional requirements like restrictions on time slots and t-shirt size, o…" at bounding box center [501, 233] width 563 height 41
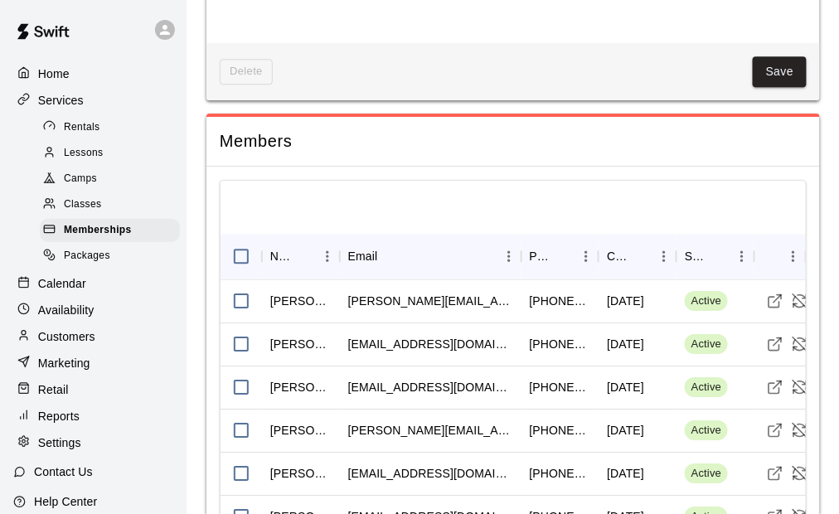
click at [770, 65] on button "Save" at bounding box center [779, 71] width 55 height 31
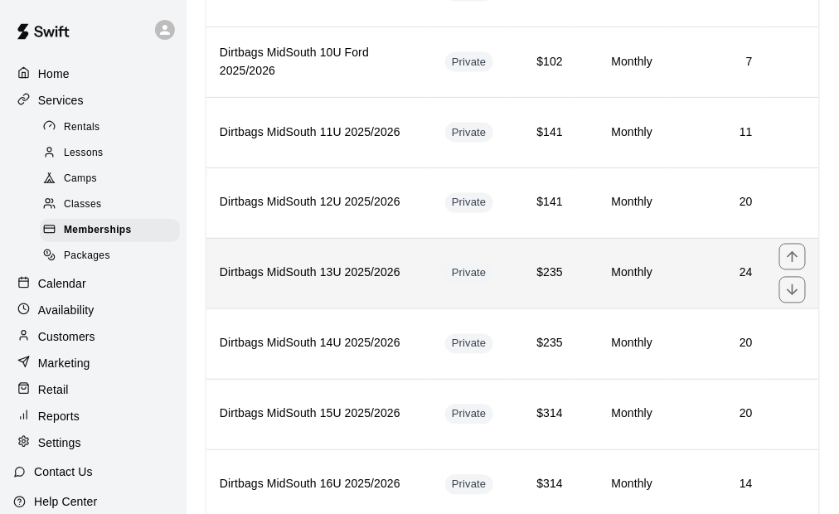
click at [375, 269] on th "Dirtbags MidSouth 13U 2025/2026" at bounding box center [318, 273] width 225 height 70
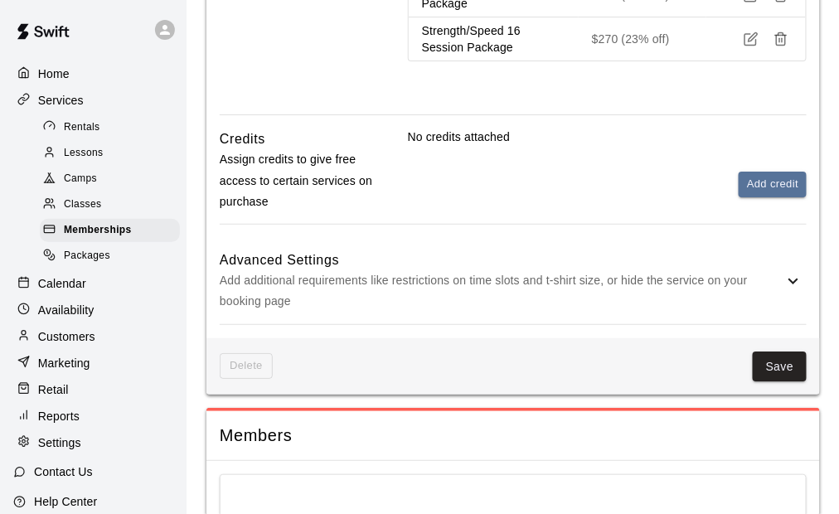
scroll to position [1326, 0]
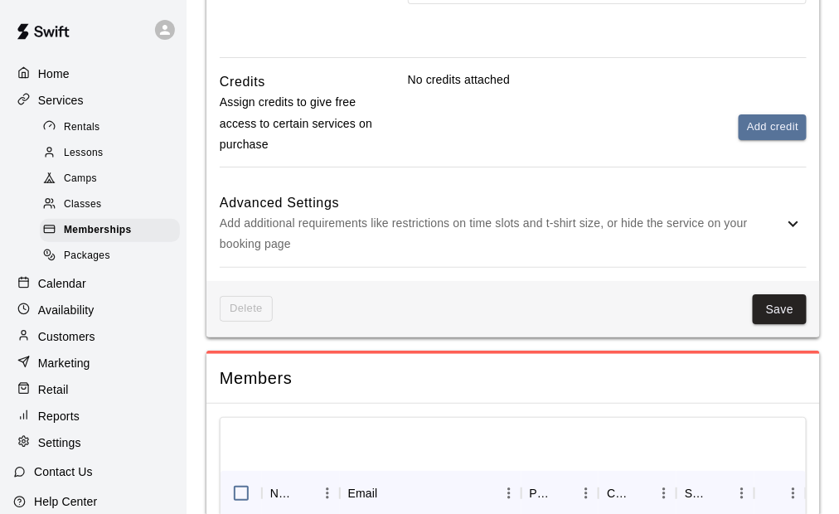
click at [670, 250] on p "Add additional requirements like restrictions on time slots and t-shirt size, o…" at bounding box center [501, 233] width 563 height 41
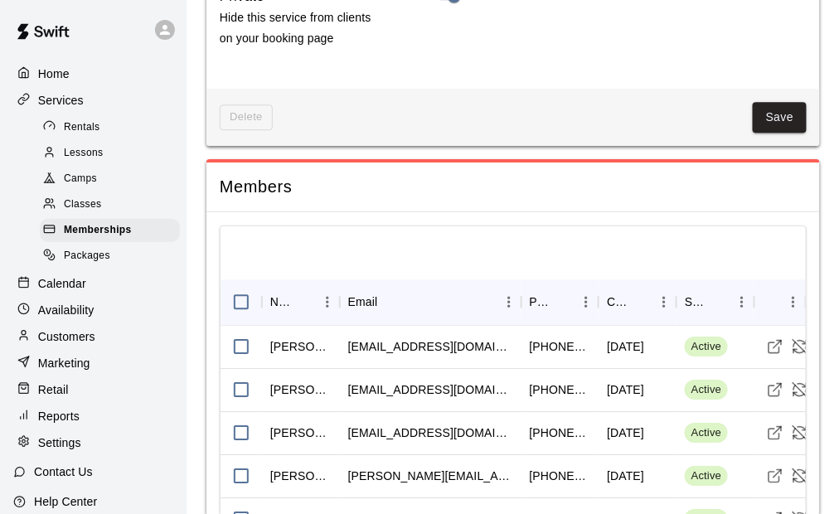
scroll to position [2486, 0]
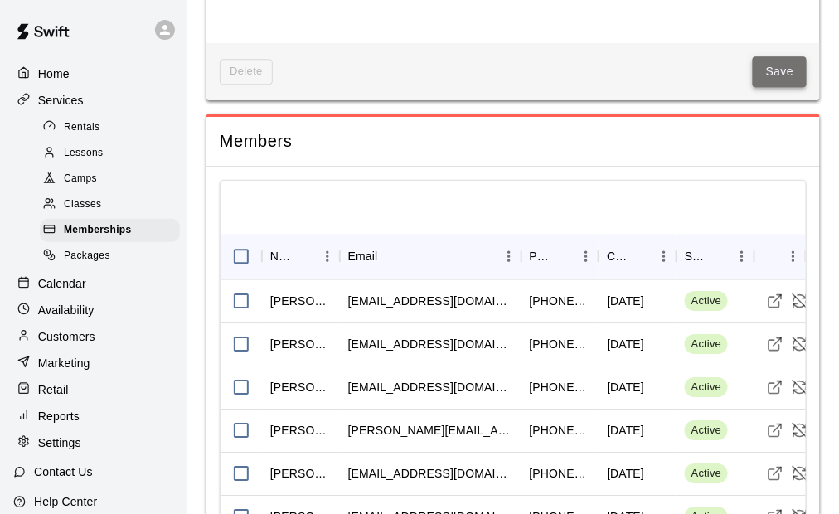
click at [781, 79] on button "Save" at bounding box center [779, 71] width 55 height 31
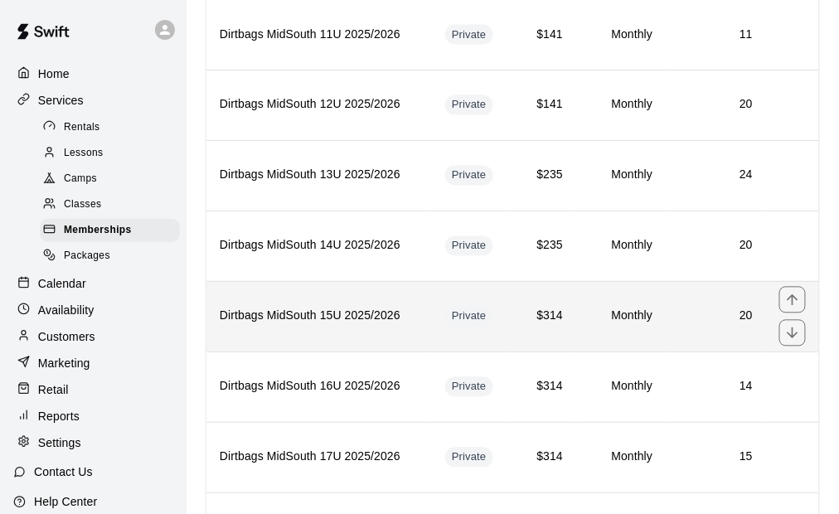
scroll to position [746, 0]
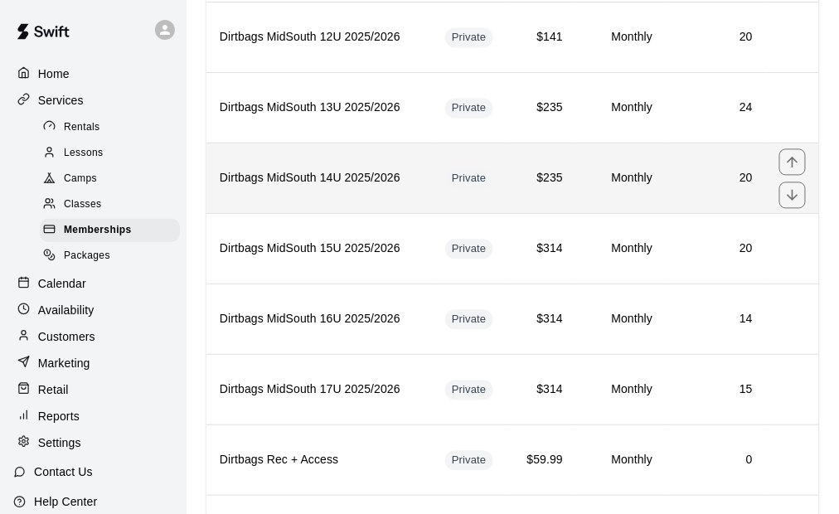
click at [371, 181] on th "Dirtbags MidSouth 14U 2025/2026" at bounding box center [318, 178] width 225 height 70
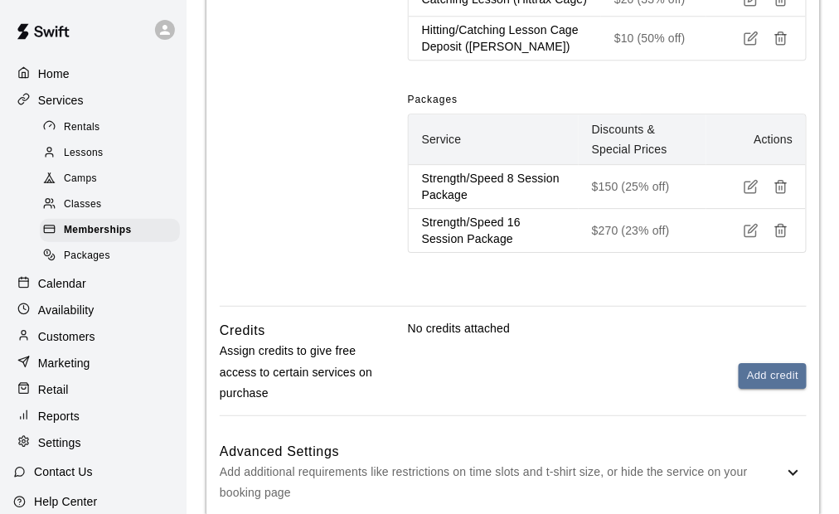
scroll to position [1243, 0]
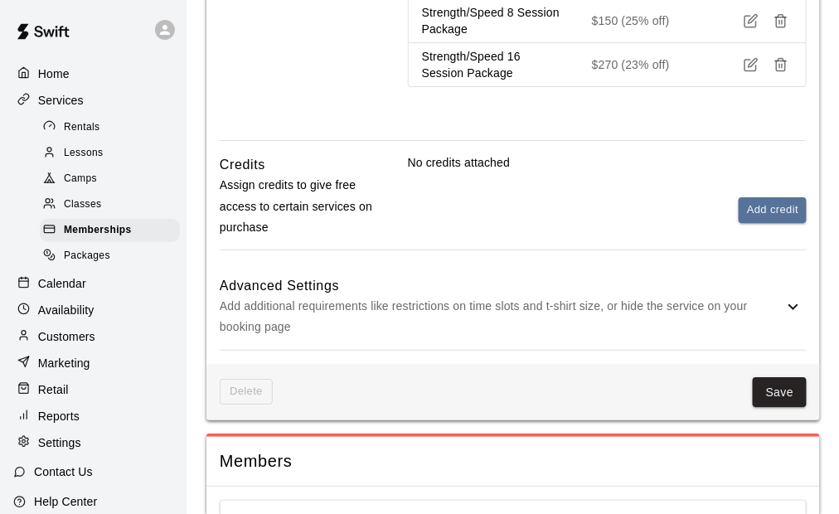
click at [555, 294] on h6 "Advanced Settings" at bounding box center [501, 286] width 563 height 22
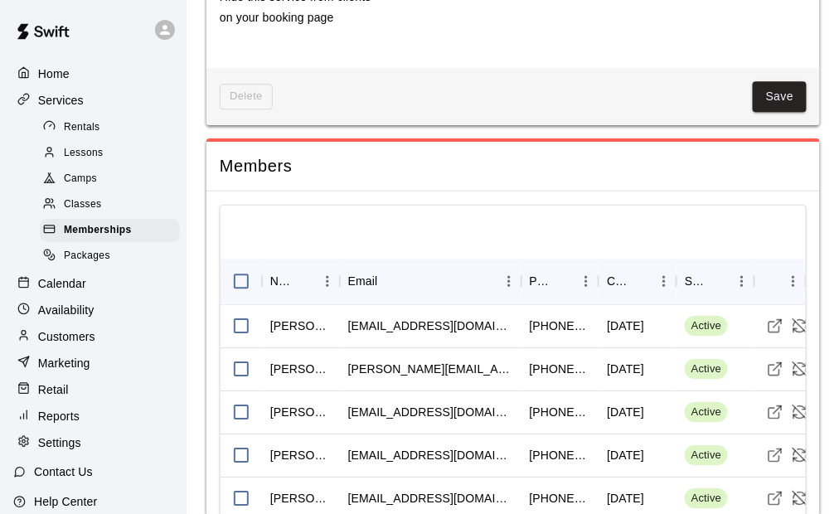
scroll to position [2486, 0]
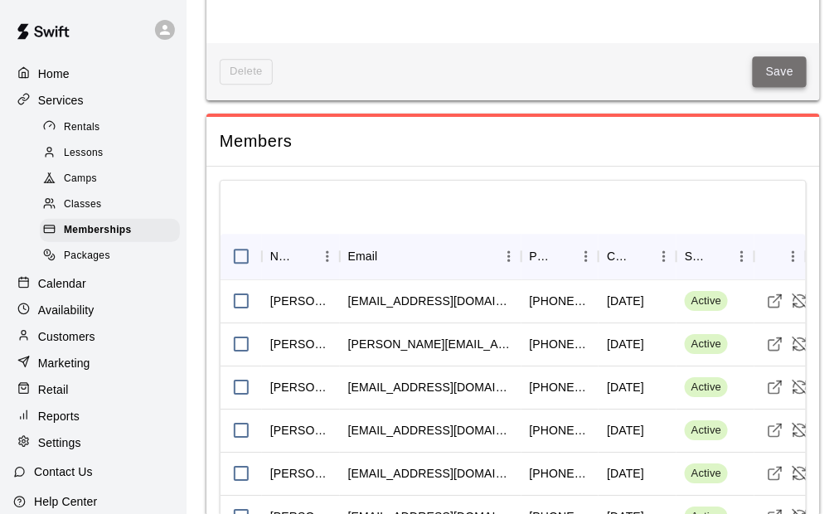
click at [786, 70] on button "Save" at bounding box center [779, 71] width 55 height 31
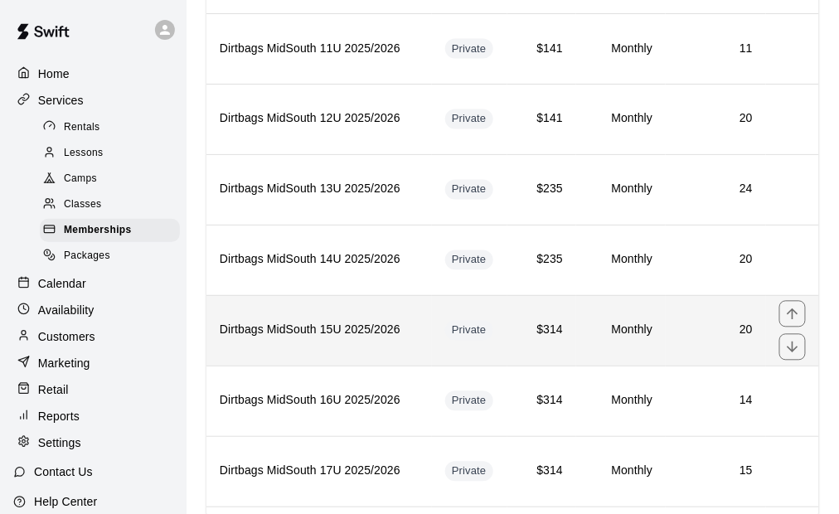
scroll to position [746, 0]
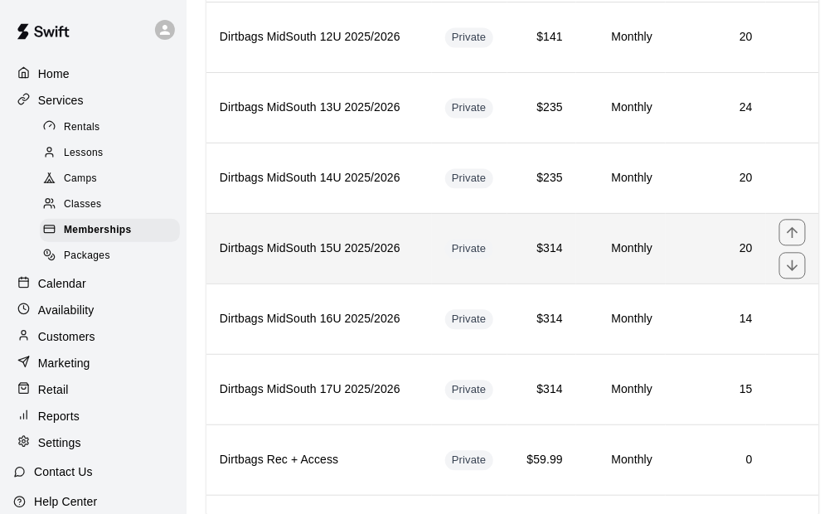
click at [372, 254] on th "Dirtbags MidSouth 15U 2025/2026" at bounding box center [318, 248] width 225 height 70
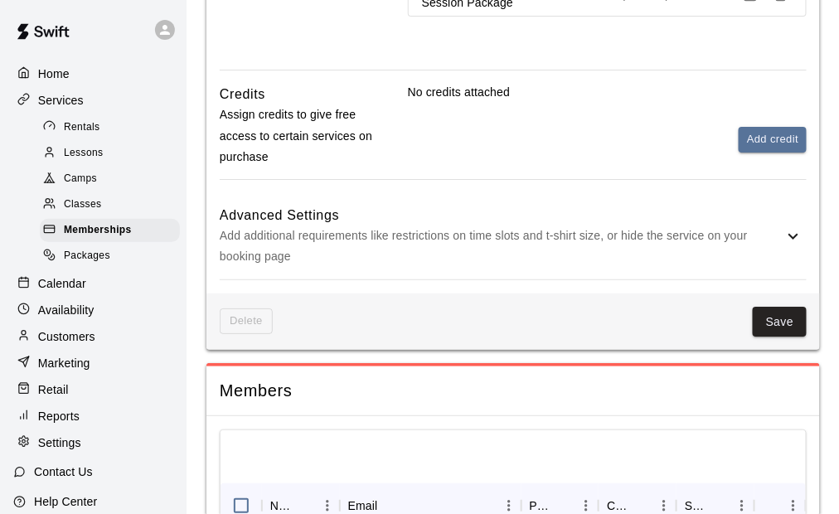
scroll to position [1293, 0]
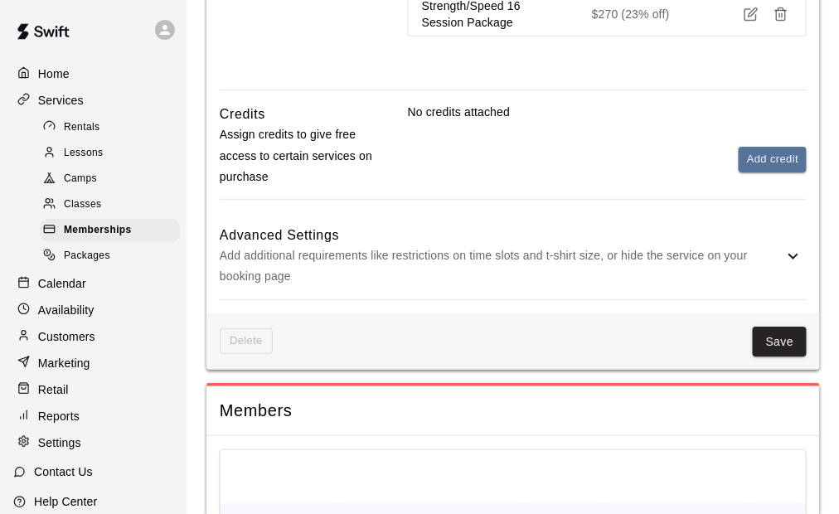
click at [532, 258] on p "Add additional requirements like restrictions on time slots and t-shirt size, o…" at bounding box center [501, 265] width 563 height 41
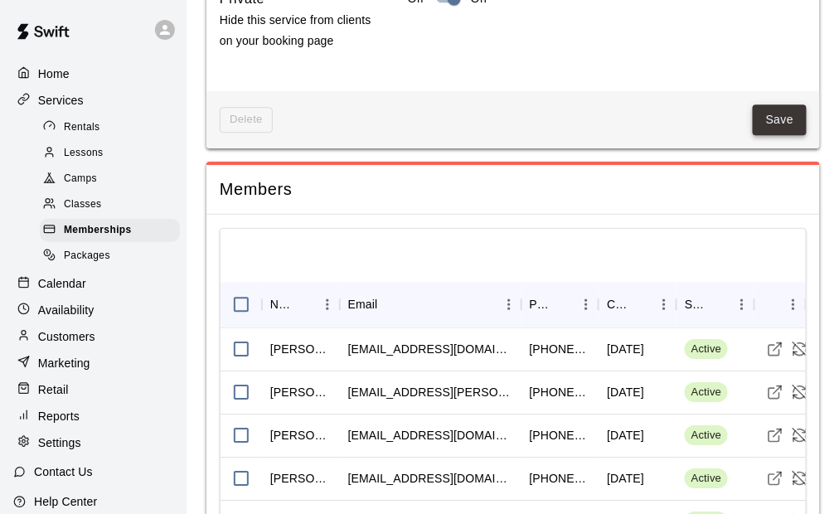
scroll to position [2453, 0]
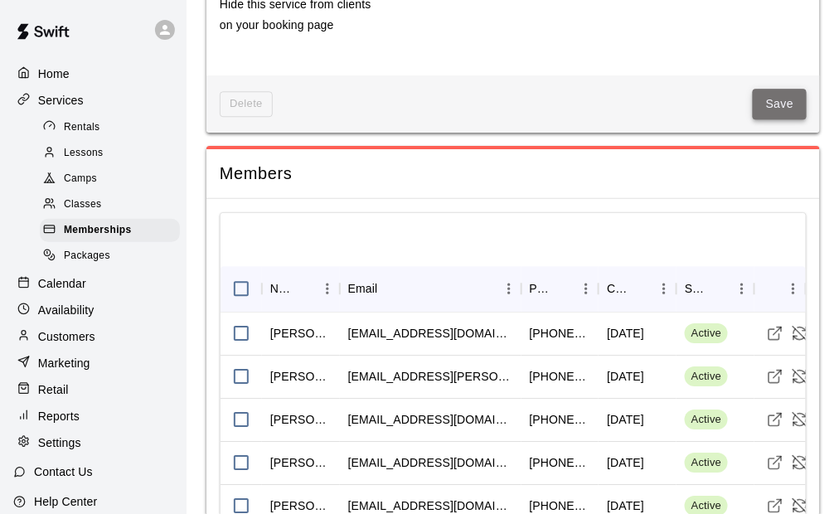
click at [780, 115] on button "Save" at bounding box center [779, 104] width 55 height 31
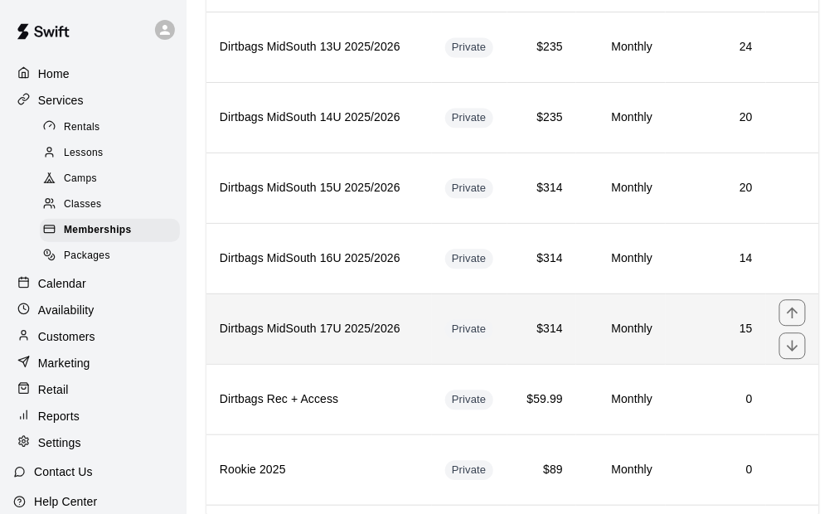
scroll to position [829, 0]
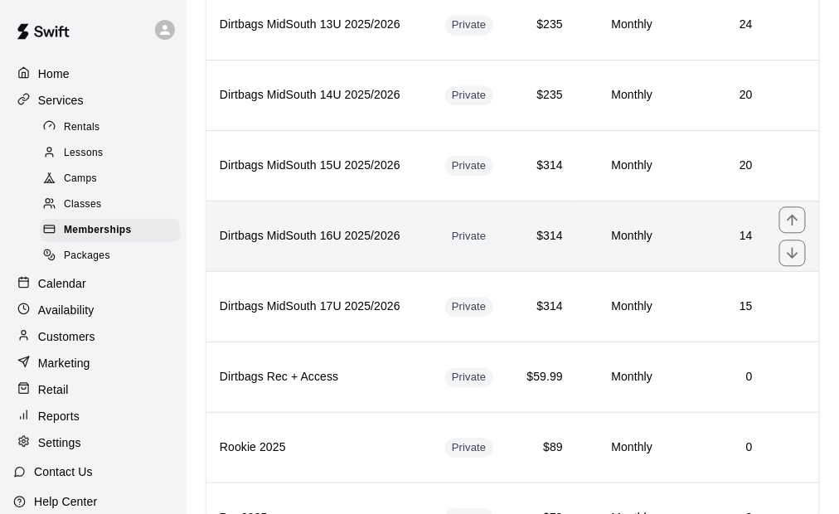
click at [379, 238] on th "Dirtbags MidSouth 16U 2025/2026" at bounding box center [318, 236] width 225 height 70
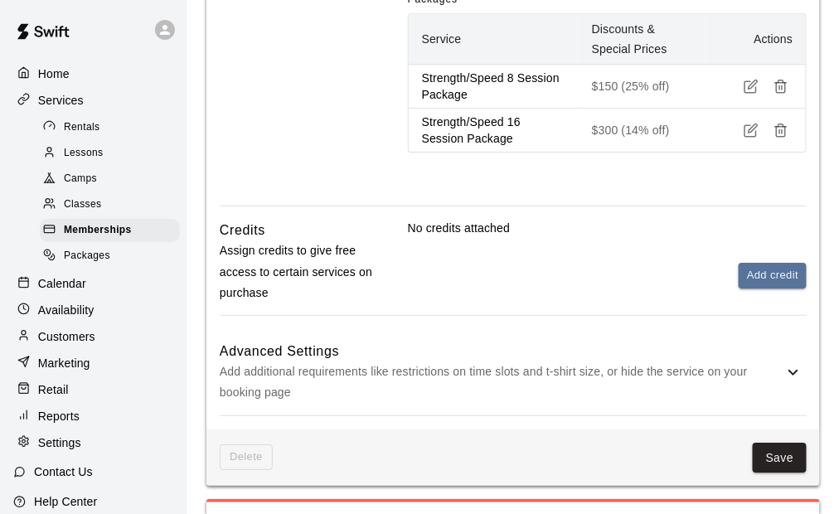
scroll to position [1077, 0]
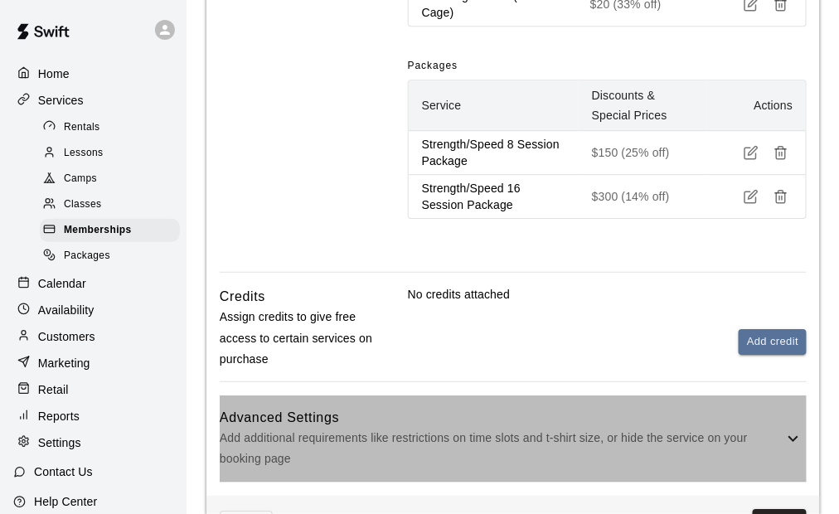
click at [527, 395] on div "Advanced Settings Add additional requirements like restrictions on time slots a…" at bounding box center [513, 438] width 587 height 86
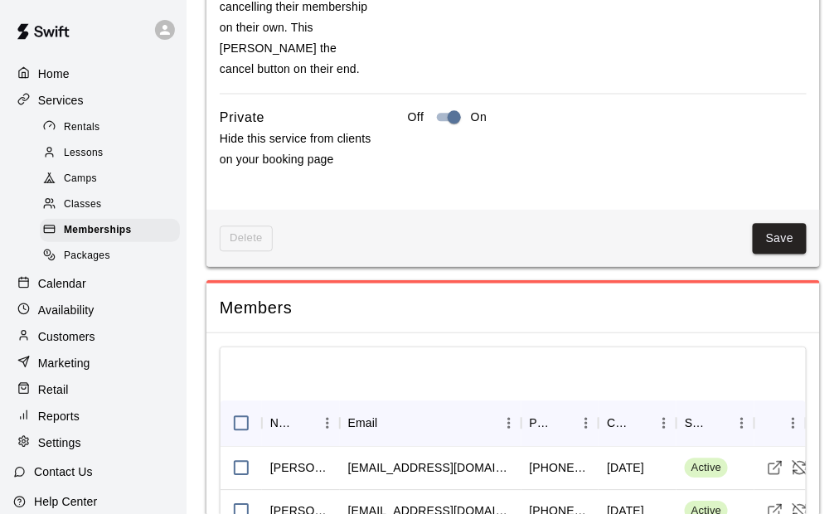
scroll to position [2320, 0]
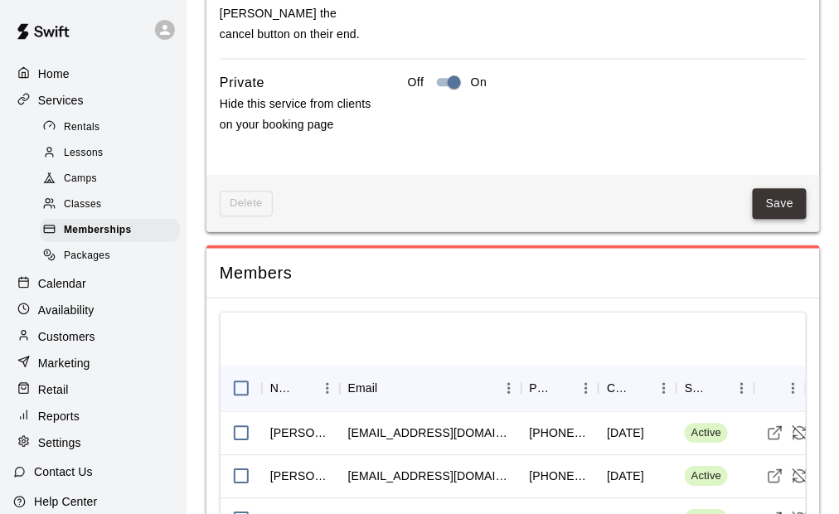
click at [789, 201] on button "Save" at bounding box center [779, 203] width 55 height 31
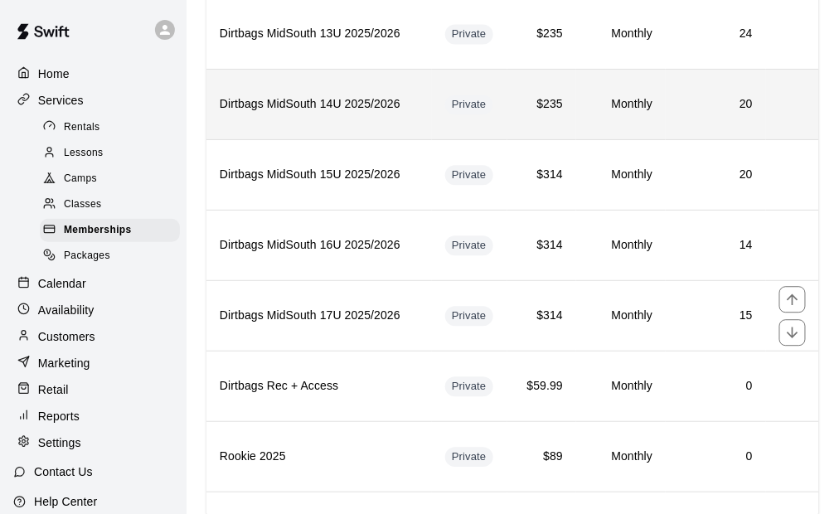
scroll to position [829, 0]
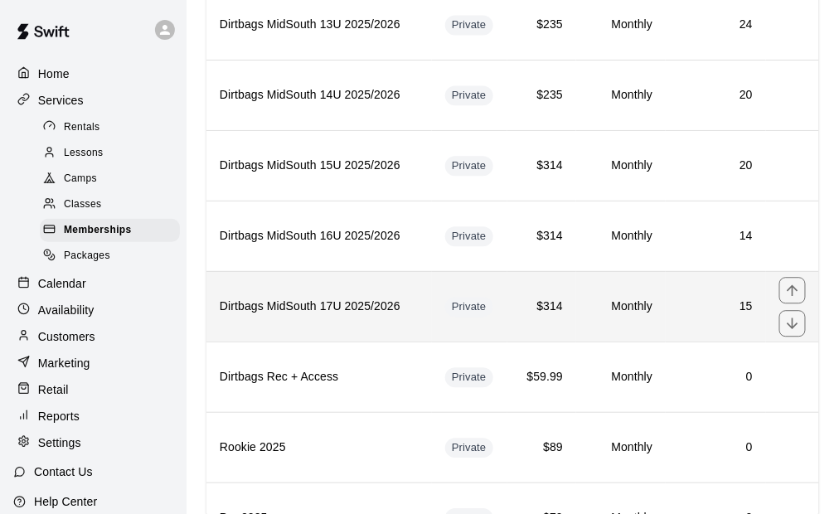
click at [346, 311] on th "Dirtbags MidSouth 17U 2025/2026" at bounding box center [318, 306] width 225 height 70
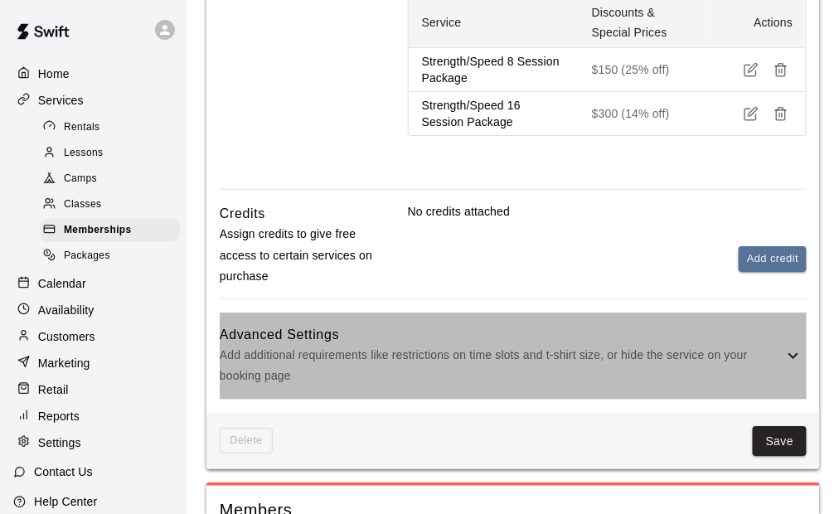
click at [554, 324] on h6 "Advanced Settings" at bounding box center [501, 335] width 563 height 22
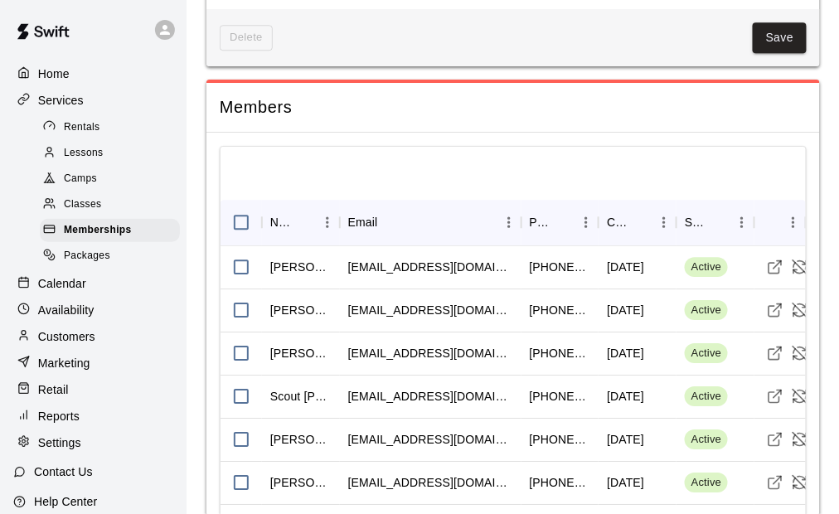
drag, startPoint x: 797, startPoint y: 17, endPoint x: 790, endPoint y: 28, distance: 13.1
click at [795, 22] on button "Save" at bounding box center [779, 37] width 55 height 31
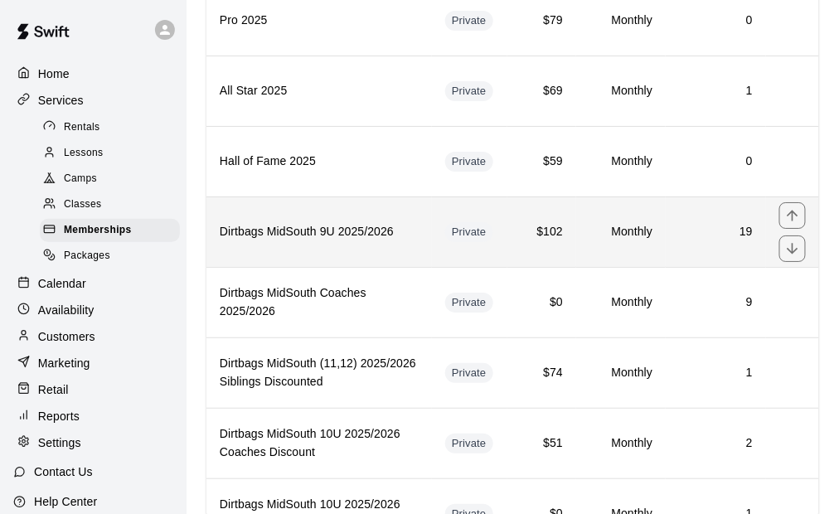
click at [413, 207] on th "Dirtbags MidSouth 9U 2025/2026" at bounding box center [318, 231] width 225 height 70
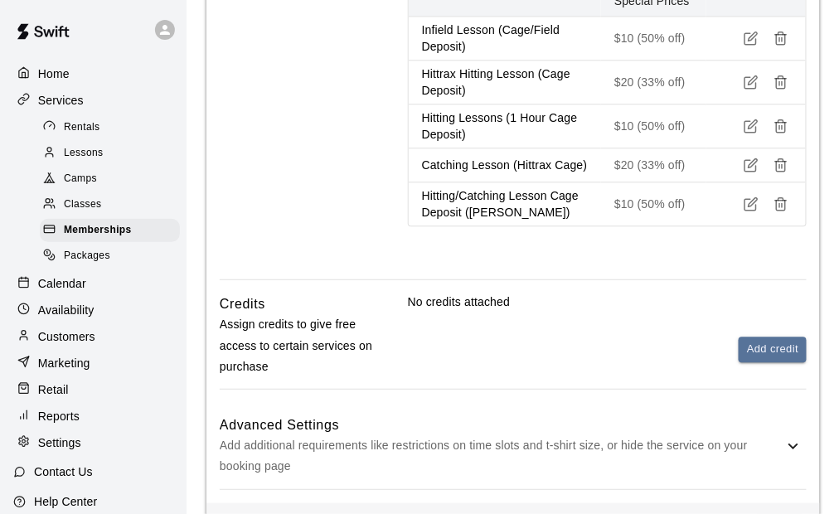
click at [518, 424] on h6 "Advanced Settings" at bounding box center [501, 425] width 563 height 22
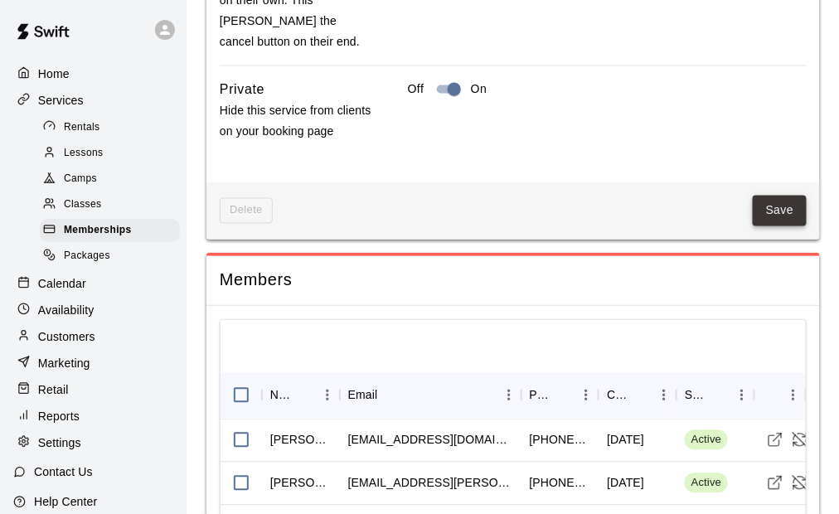
click at [778, 217] on button "Save" at bounding box center [779, 211] width 55 height 31
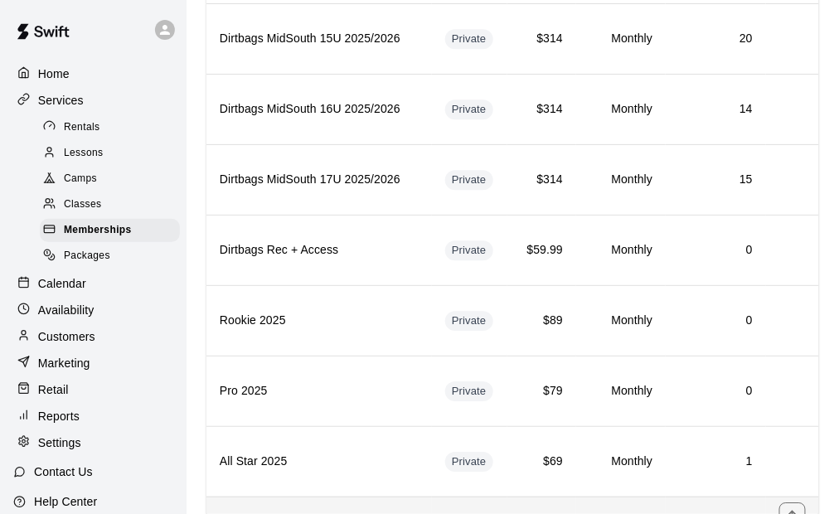
scroll to position [1326, 0]
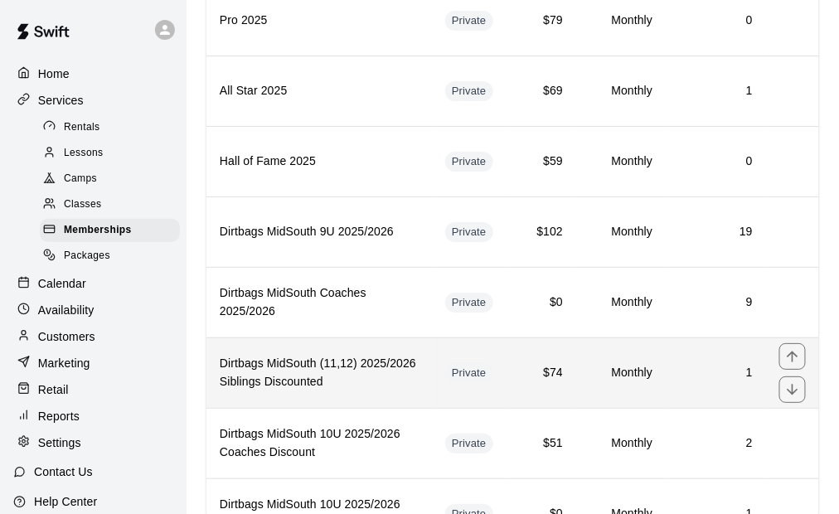
click at [365, 355] on h6 "Dirtbags MidSouth (11,12) 2025/2026 Siblings Discounted" at bounding box center [319, 373] width 199 height 36
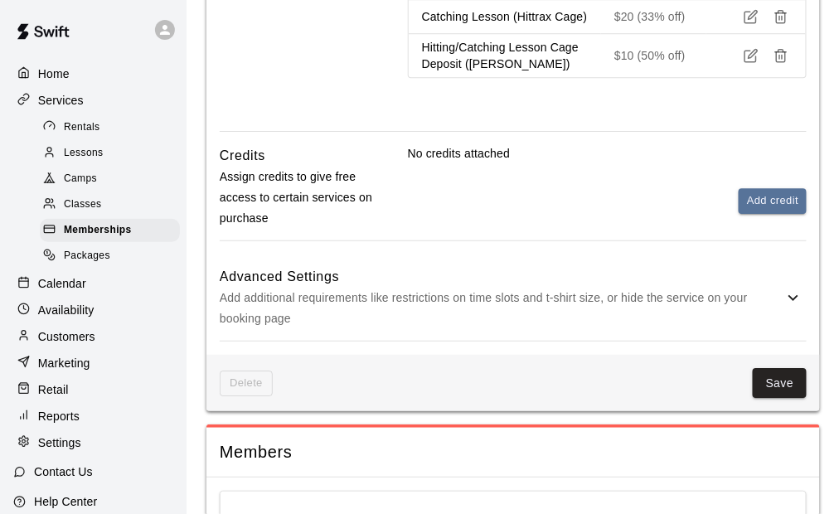
click at [529, 307] on p "Add additional requirements like restrictions on time slots and t-shirt size, o…" at bounding box center [501, 308] width 563 height 41
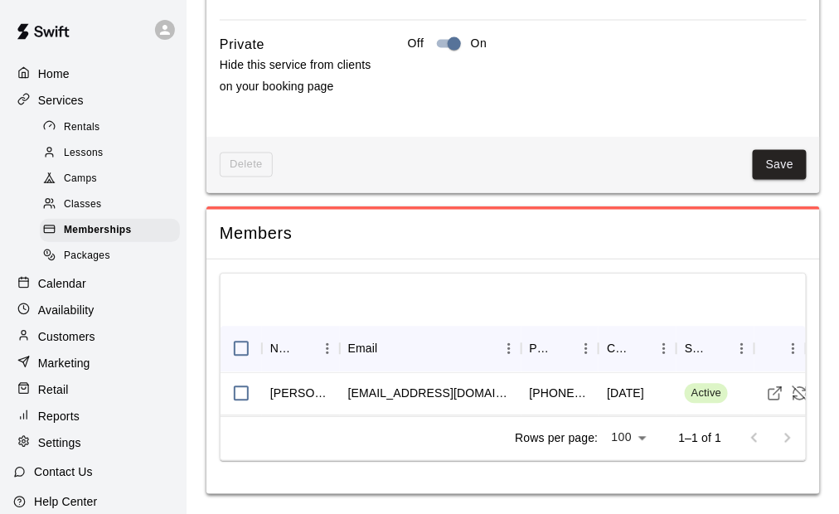
click at [786, 171] on button "Save" at bounding box center [779, 165] width 55 height 31
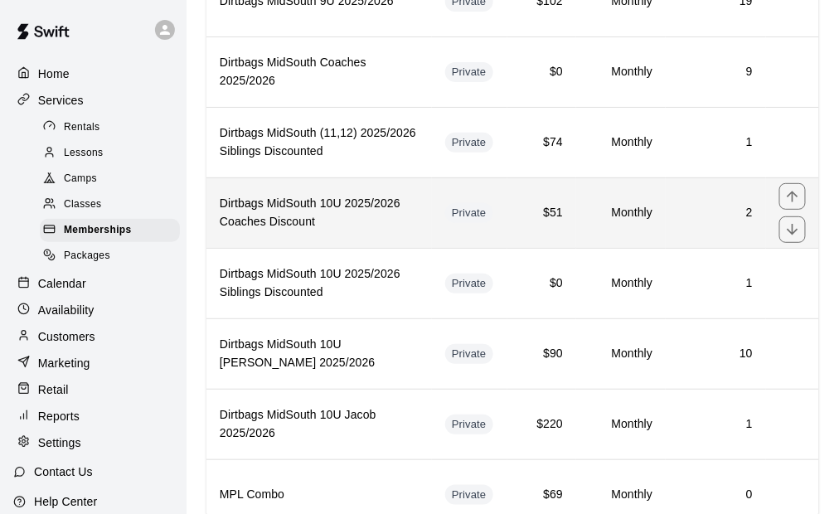
scroll to position [1473, 0]
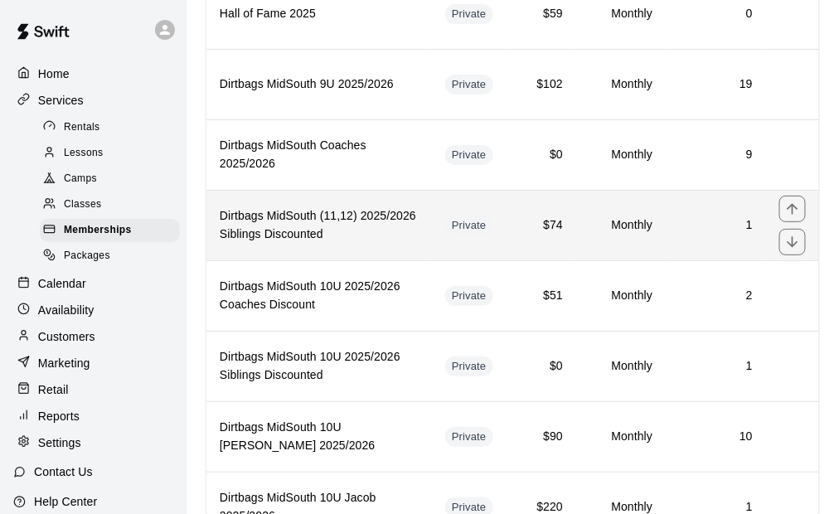
click at [365, 207] on h6 "Dirtbags MidSouth (11,12) 2025/2026 Siblings Discounted" at bounding box center [319, 225] width 199 height 36
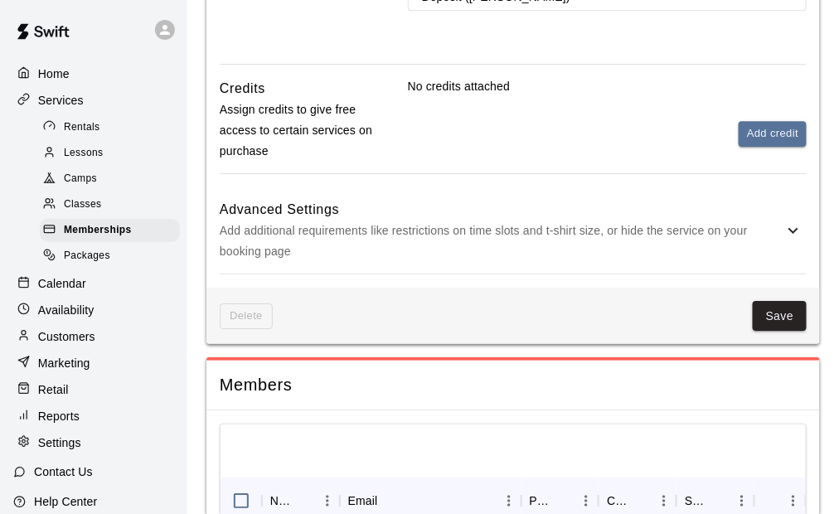
scroll to position [1160, 0]
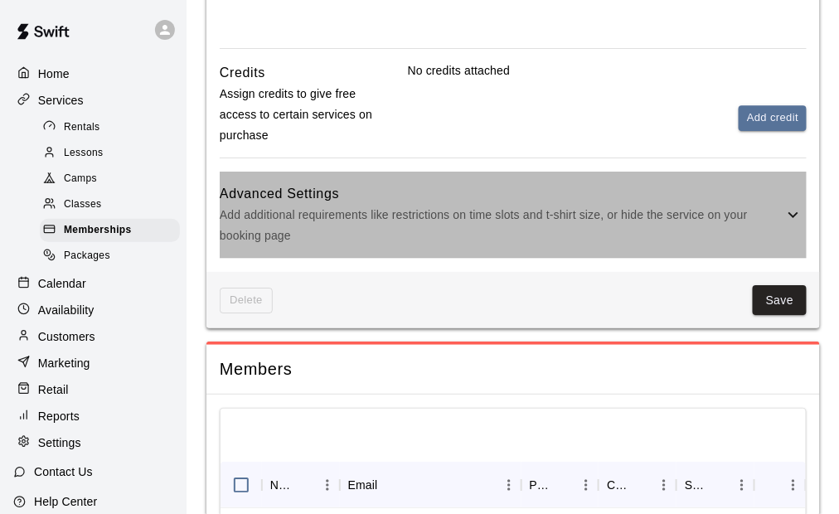
click at [666, 242] on p "Add additional requirements like restrictions on time slots and t-shirt size, o…" at bounding box center [501, 225] width 563 height 41
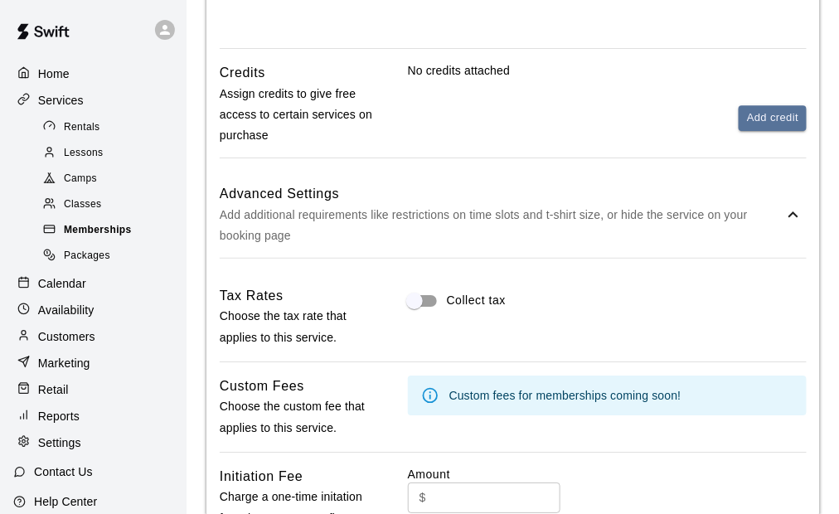
click at [114, 234] on span "Memberships" at bounding box center [98, 230] width 68 height 17
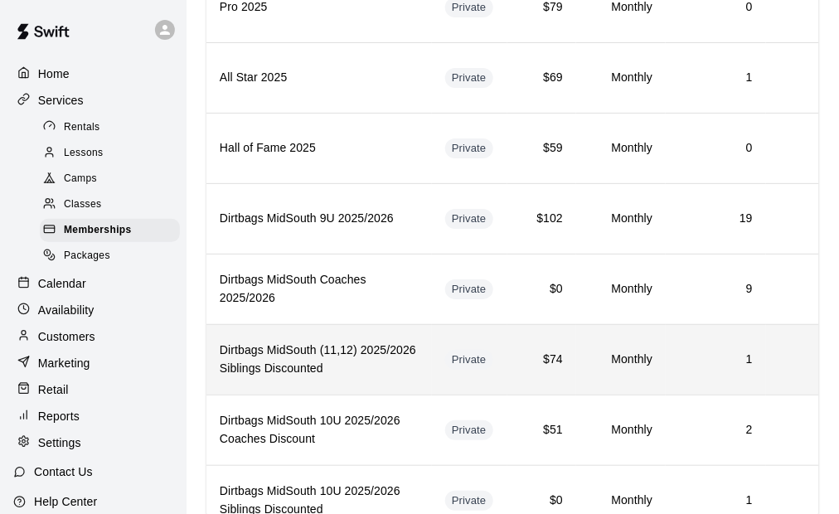
scroll to position [1409, 0]
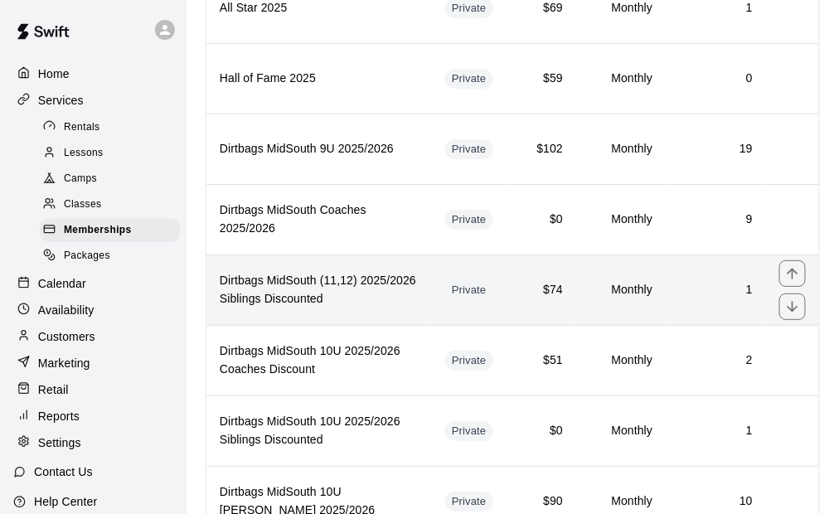
click at [379, 278] on th "Dirtbags MidSouth (11,12) 2025/2026 Siblings Discounted" at bounding box center [318, 289] width 225 height 70
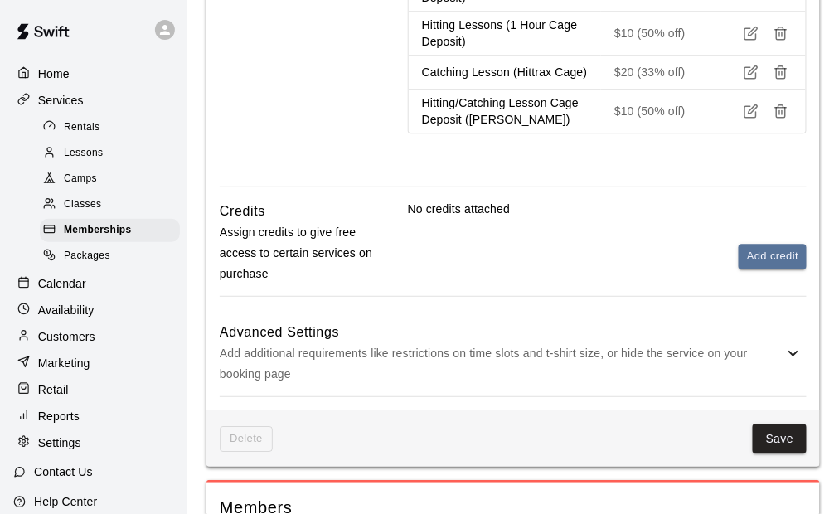
scroll to position [1077, 0]
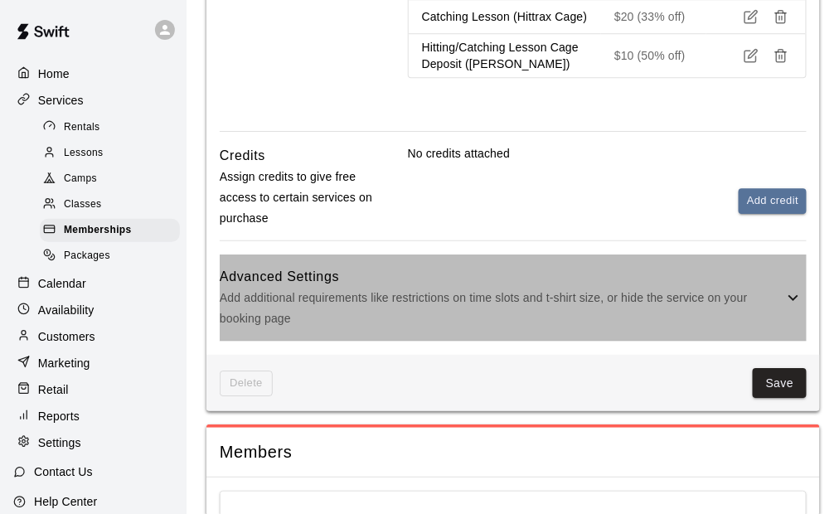
click at [526, 278] on h6 "Advanced Settings" at bounding box center [501, 277] width 563 height 22
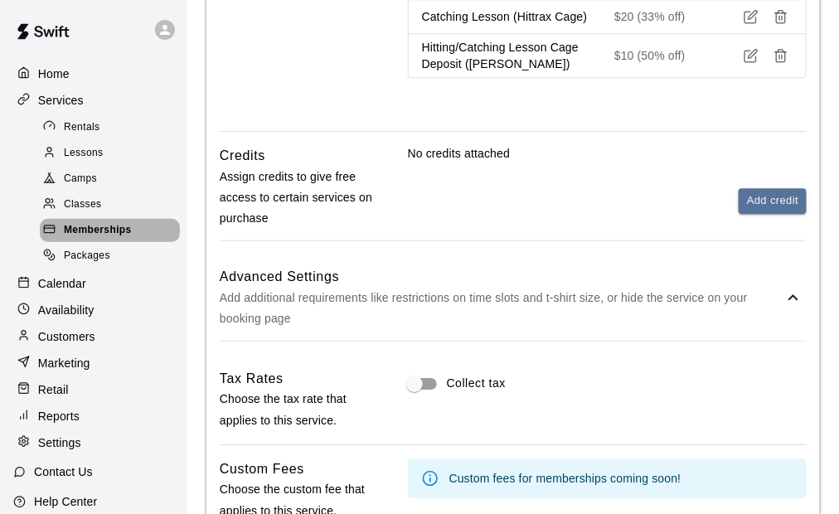
click at [128, 239] on span "Memberships" at bounding box center [98, 230] width 68 height 17
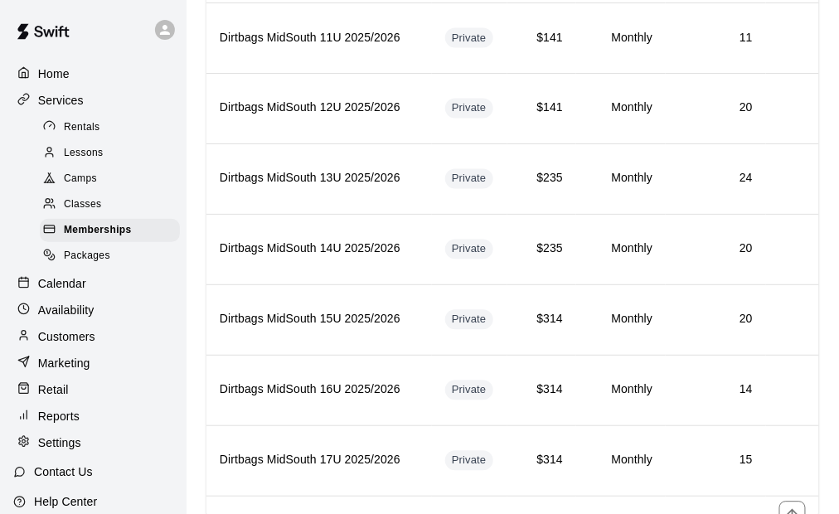
scroll to position [1326, 0]
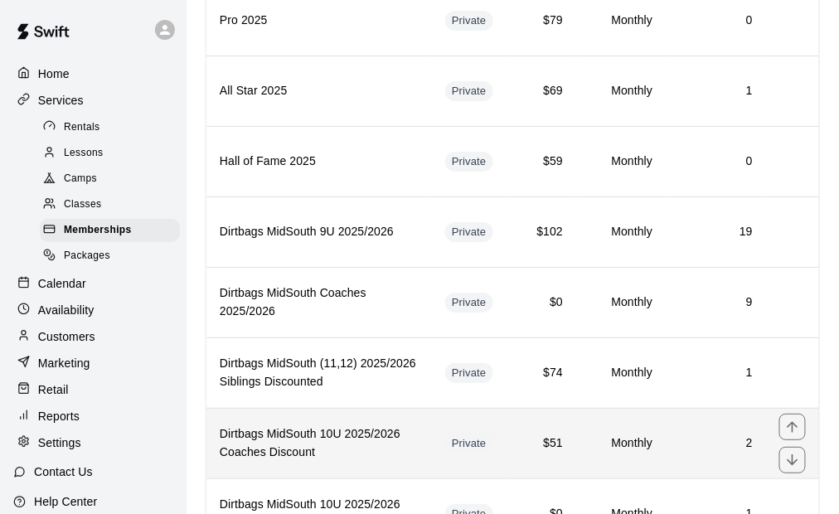
click at [394, 425] on h6 "Dirtbags MidSouth 10U 2025/2026 Coaches Discount" at bounding box center [319, 443] width 199 height 36
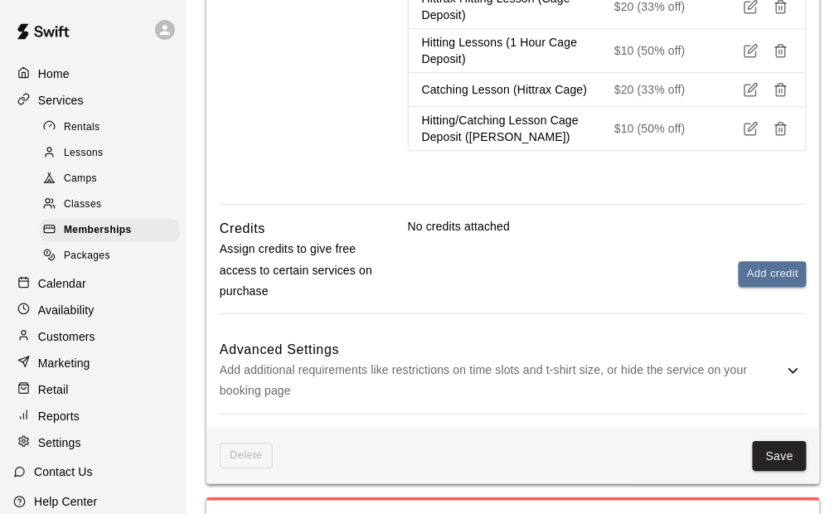
scroll to position [1077, 0]
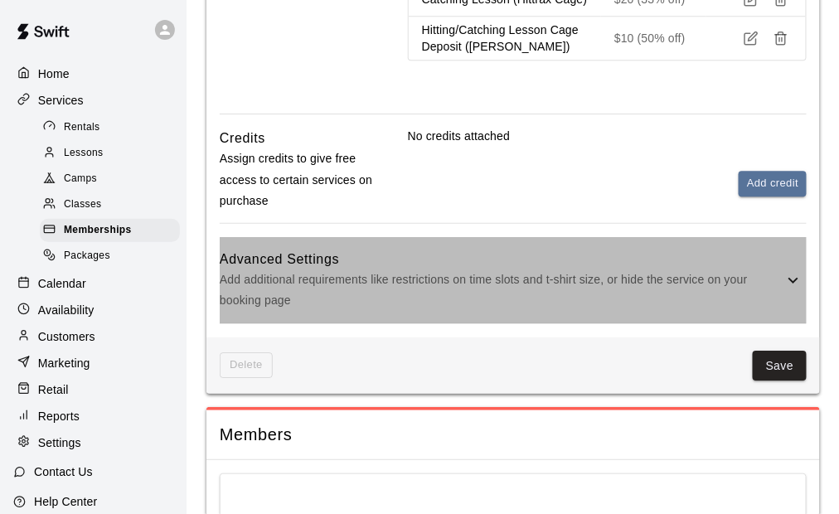
click at [540, 299] on p "Add additional requirements like restrictions on time slots and t-shirt size, o…" at bounding box center [501, 289] width 563 height 41
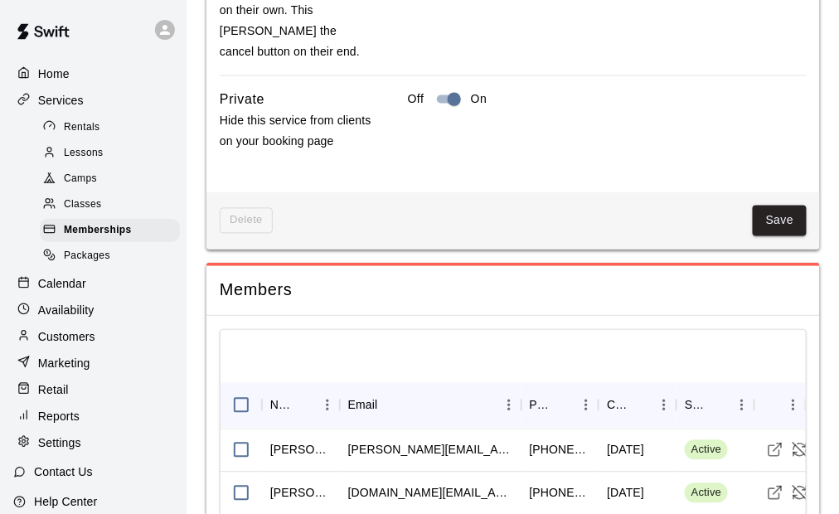
scroll to position [2154, 0]
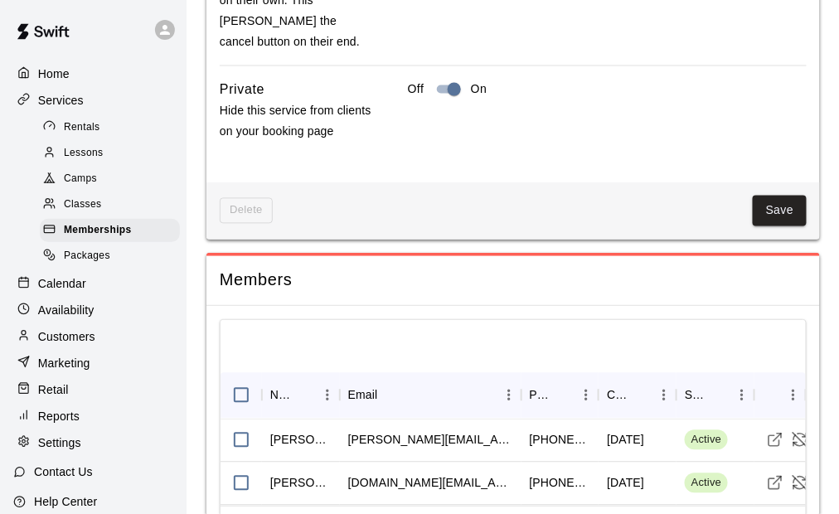
click at [753, 202] on button "Save" at bounding box center [779, 211] width 55 height 31
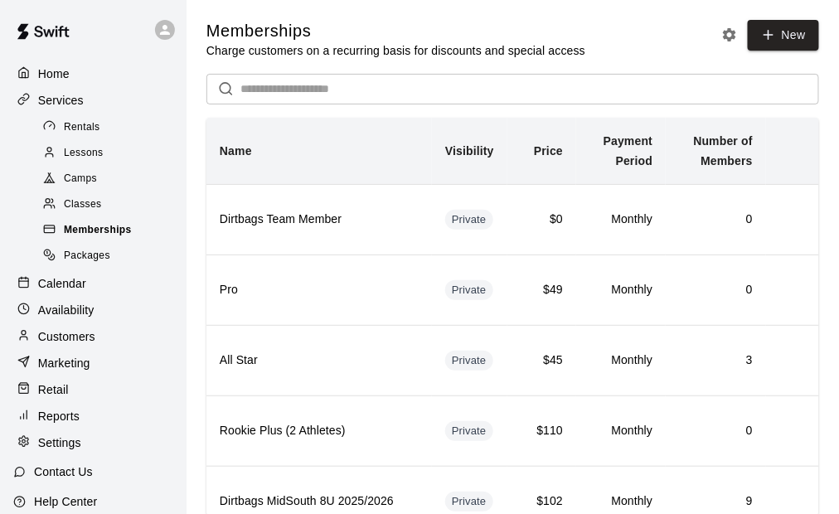
click at [108, 235] on span "Memberships" at bounding box center [98, 230] width 68 height 17
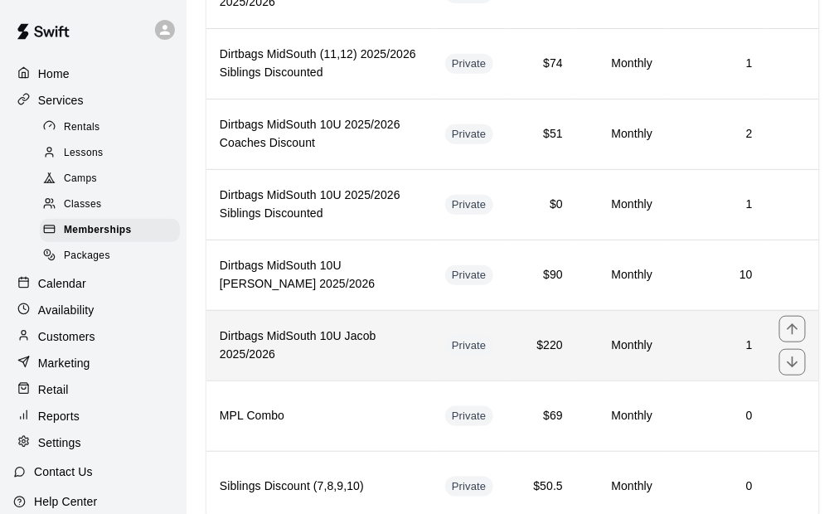
scroll to position [1657, 0]
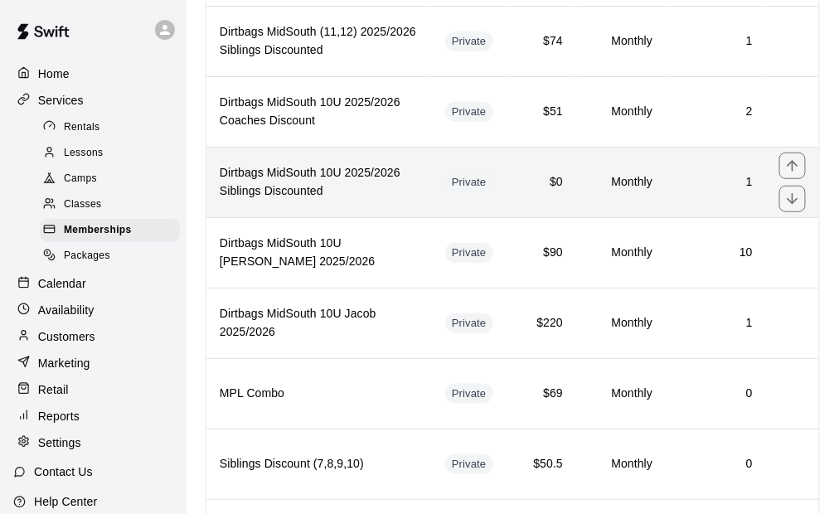
click at [346, 162] on th "Dirtbags MidSouth 10U 2025/2026 Siblings Discounted" at bounding box center [318, 182] width 225 height 70
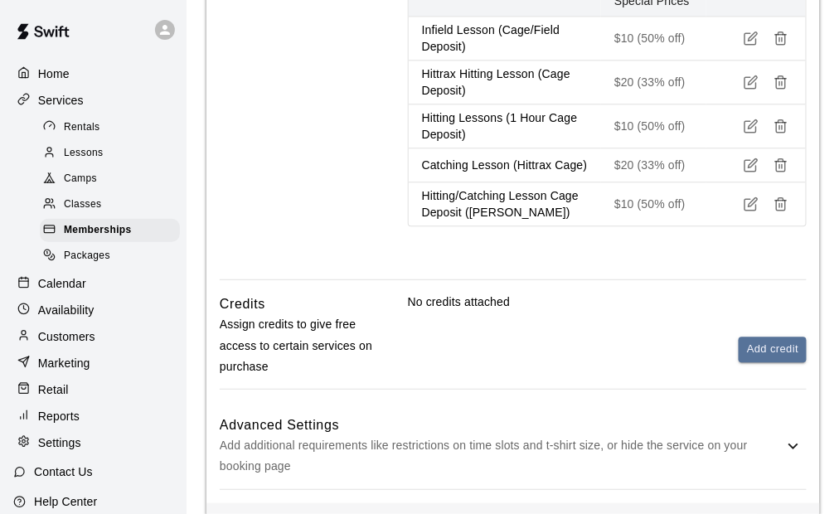
scroll to position [994, 0]
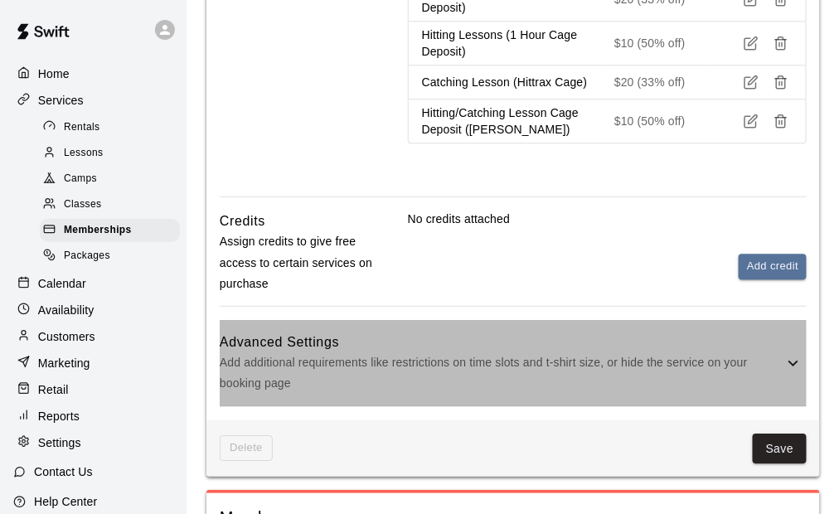
click at [610, 364] on p "Add additional requirements like restrictions on time slots and t-shirt size, o…" at bounding box center [501, 372] width 563 height 41
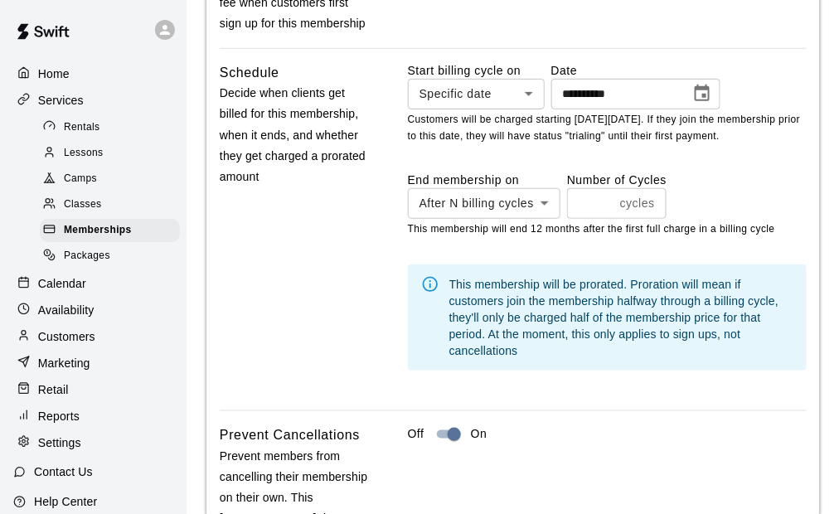
scroll to position [1906, 0]
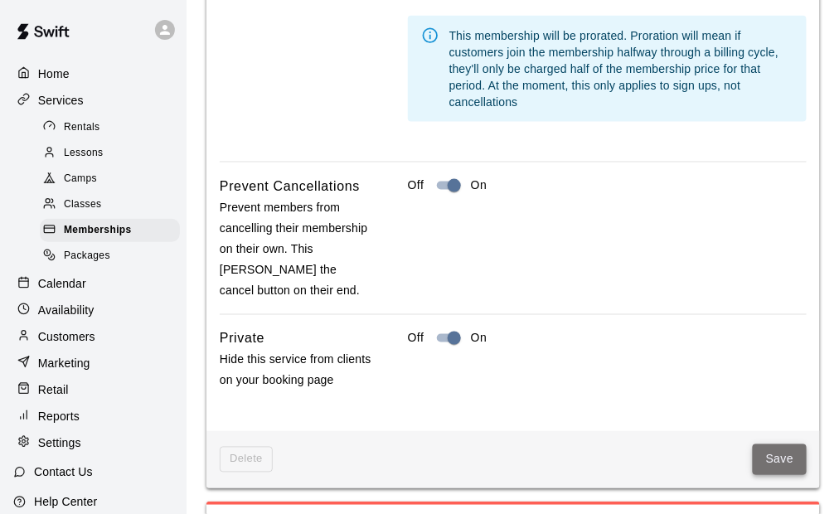
click at [785, 461] on button "Save" at bounding box center [779, 459] width 55 height 31
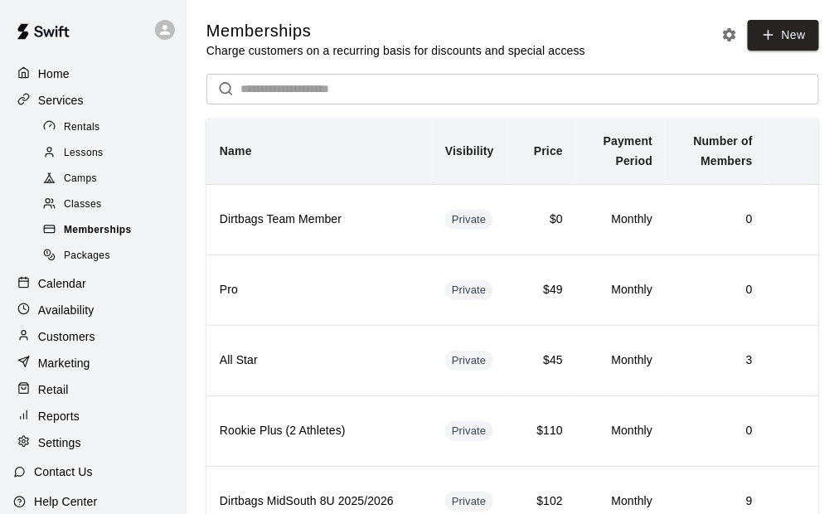
click at [111, 238] on span "Memberships" at bounding box center [98, 230] width 68 height 17
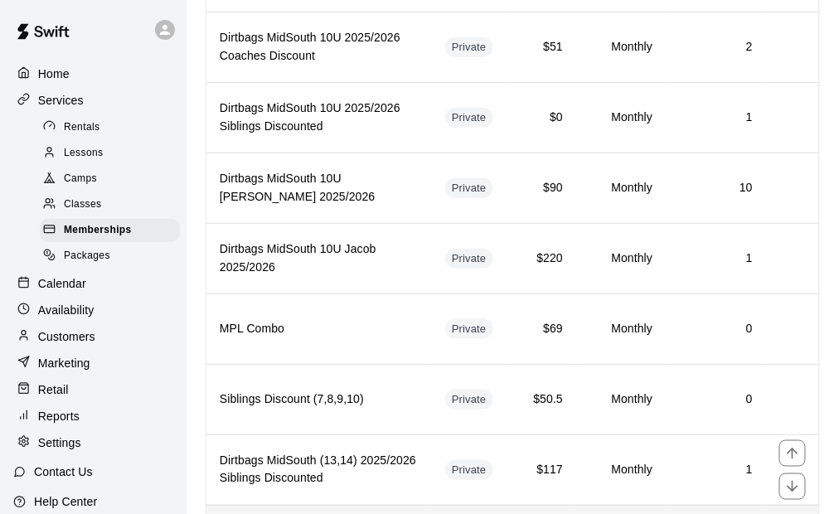
scroll to position [1639, 0]
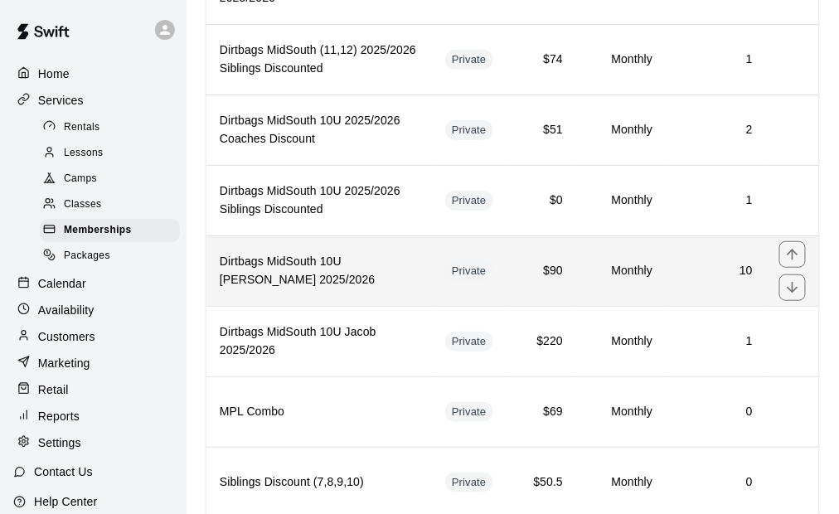
click at [339, 253] on h6 "Dirtbags MidSouth 10U [PERSON_NAME] 2025/2026" at bounding box center [319, 271] width 199 height 36
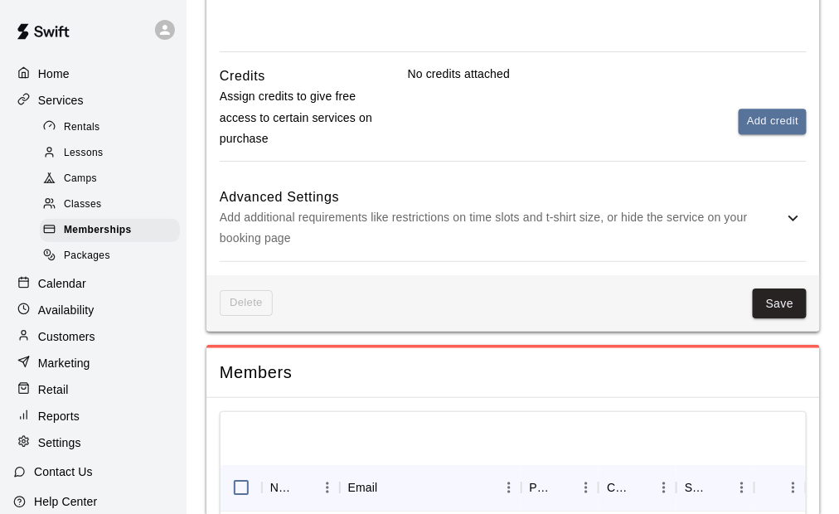
scroll to position [1160, 0]
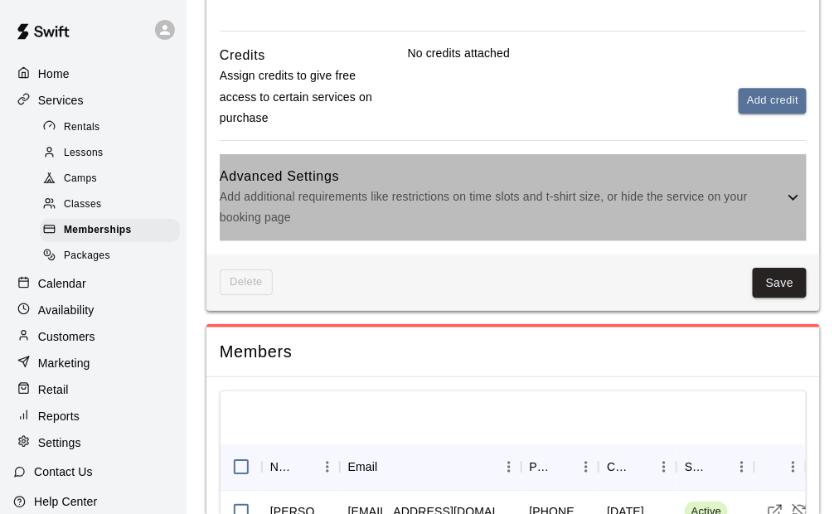
click at [488, 239] on div "Advanced Settings Add additional requirements like restrictions on time slots a…" at bounding box center [513, 197] width 587 height 86
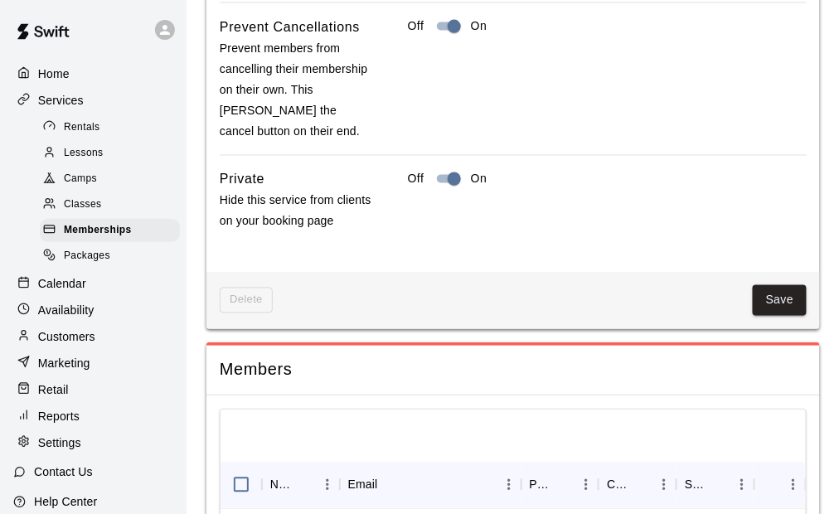
scroll to position [2154, 0]
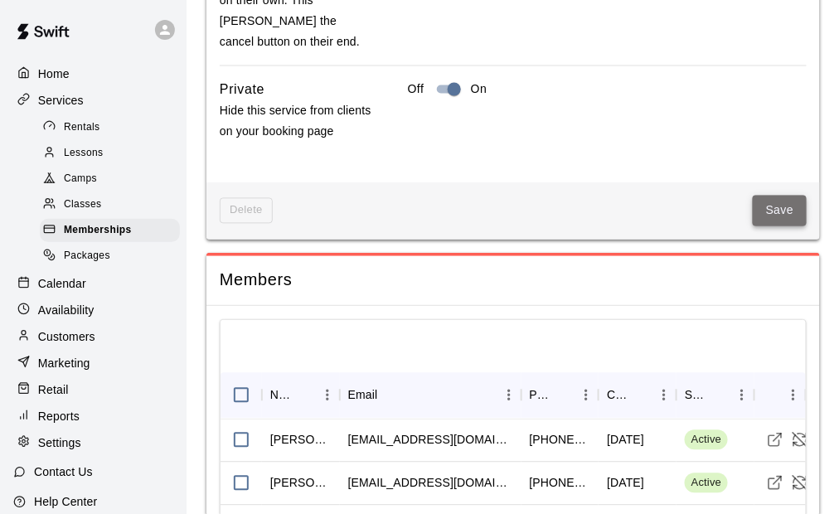
click at [773, 219] on button "Save" at bounding box center [779, 211] width 55 height 31
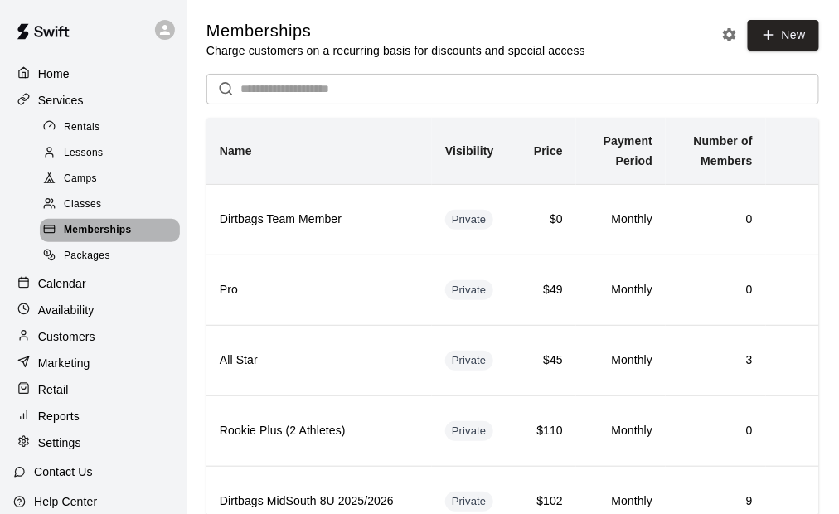
click at [114, 236] on span "Memberships" at bounding box center [98, 230] width 68 height 17
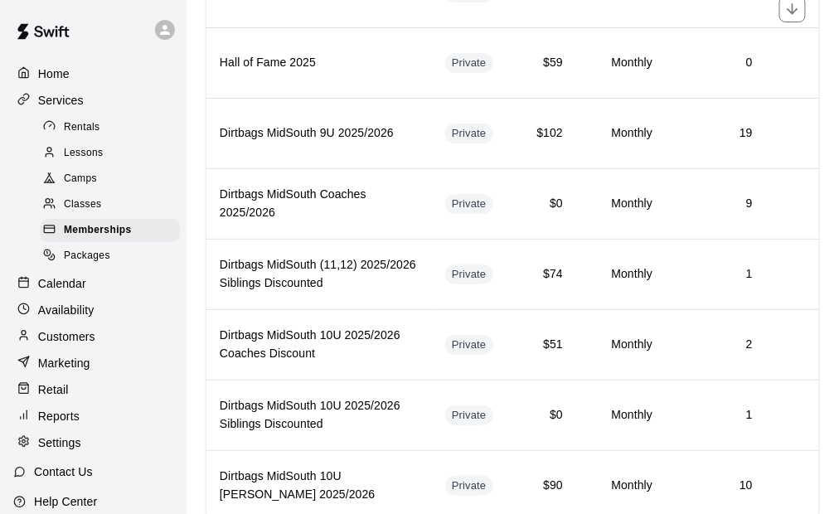
scroll to position [1574, 0]
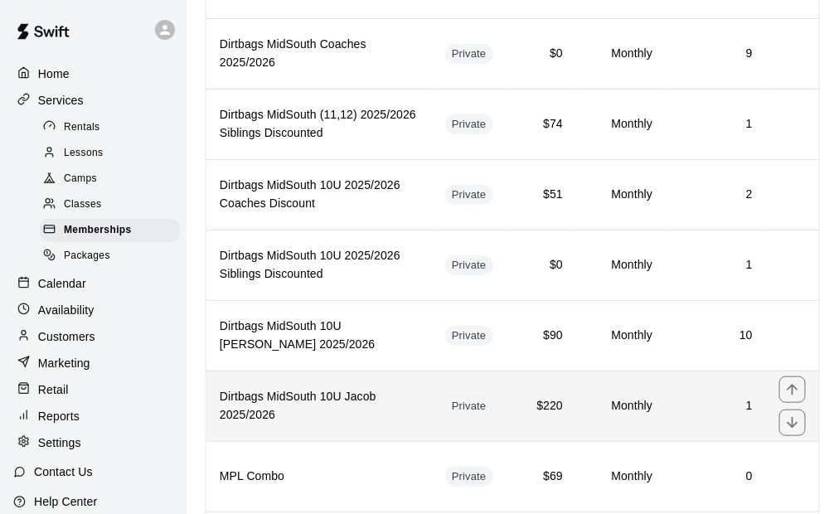
click at [365, 388] on h6 "Dirtbags MidSouth 10U Jacob 2025/2026" at bounding box center [319, 406] width 199 height 36
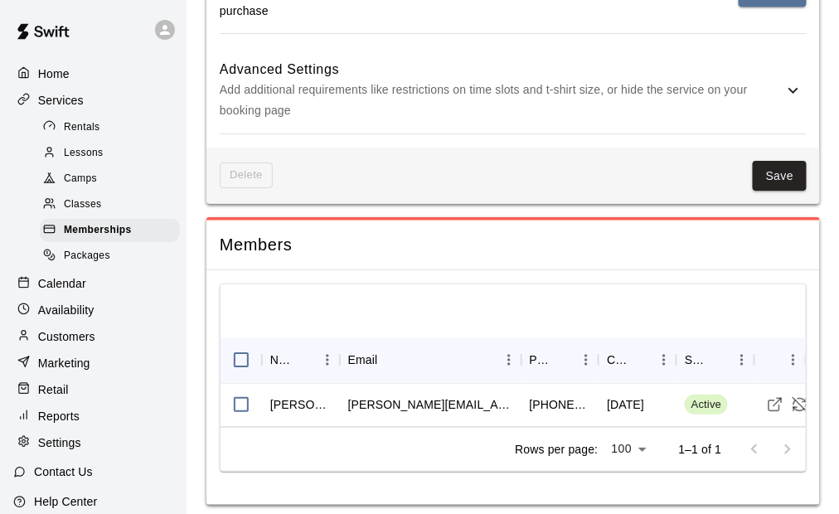
scroll to position [1279, 0]
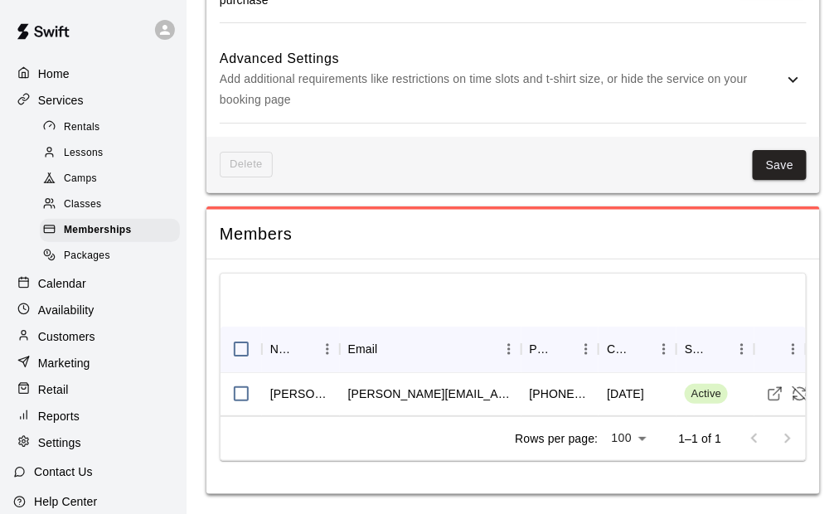
click at [452, 103] on p "Add additional requirements like restrictions on time slots and t-shirt size, o…" at bounding box center [501, 89] width 563 height 41
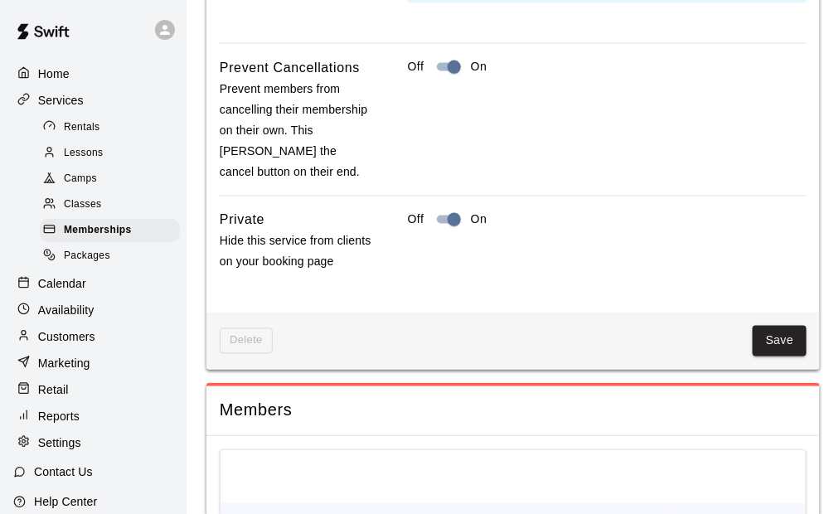
scroll to position [2190, 0]
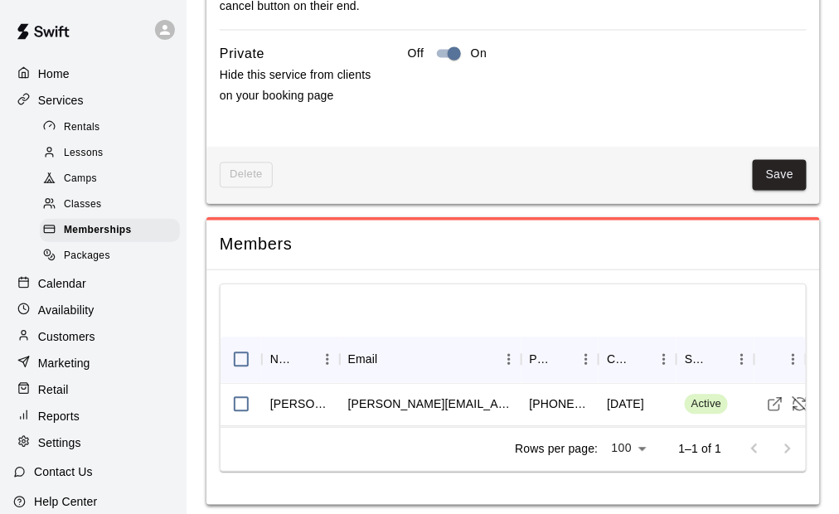
click at [779, 175] on button "Save" at bounding box center [779, 175] width 55 height 31
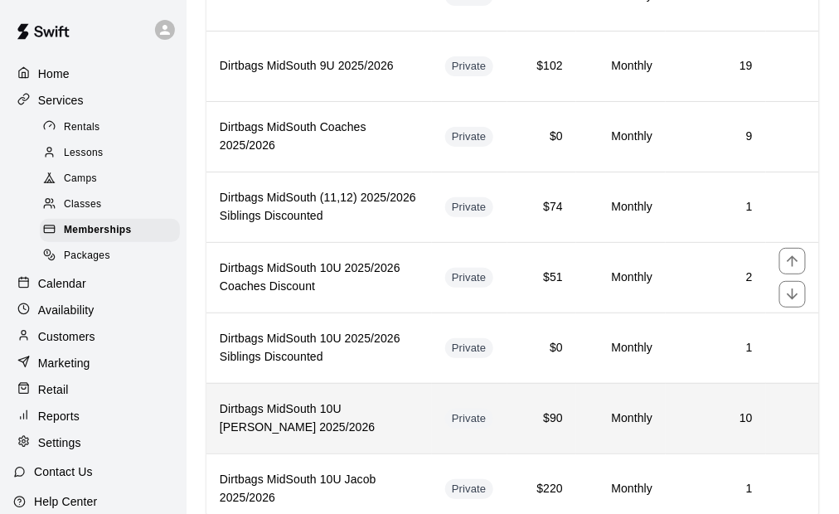
scroll to position [1574, 0]
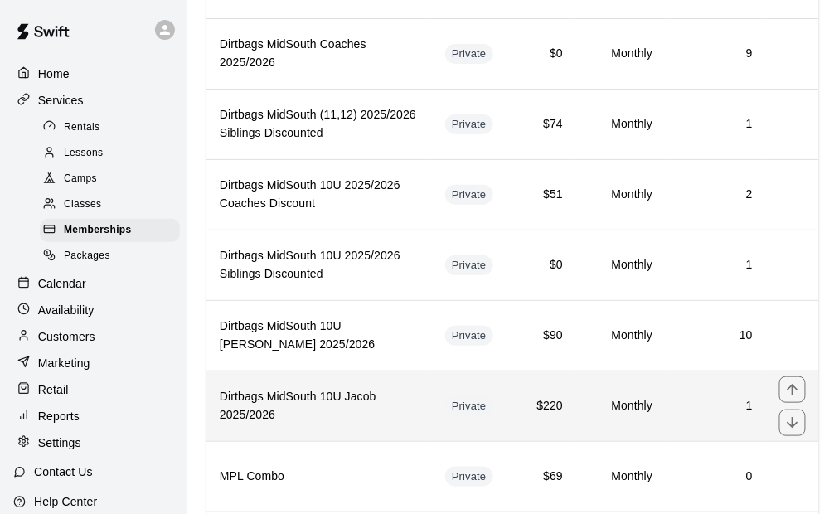
click at [370, 388] on h6 "Dirtbags MidSouth 10U Jacob 2025/2026" at bounding box center [319, 406] width 199 height 36
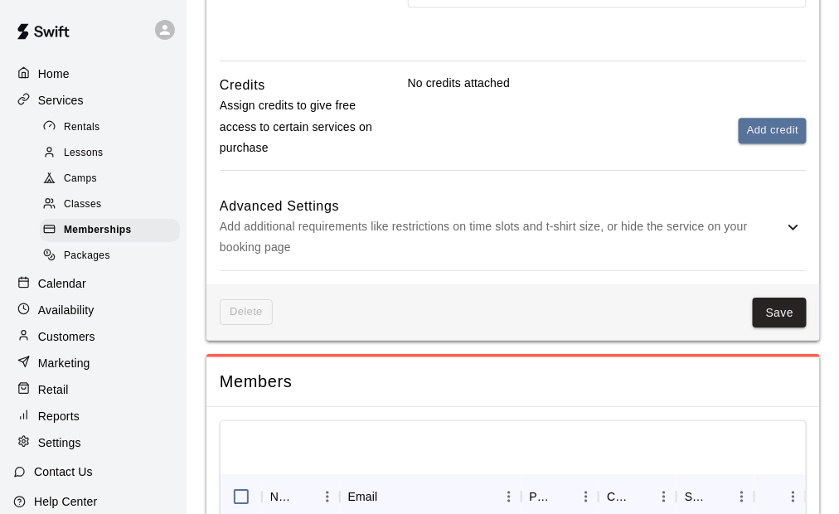
scroll to position [1113, 0]
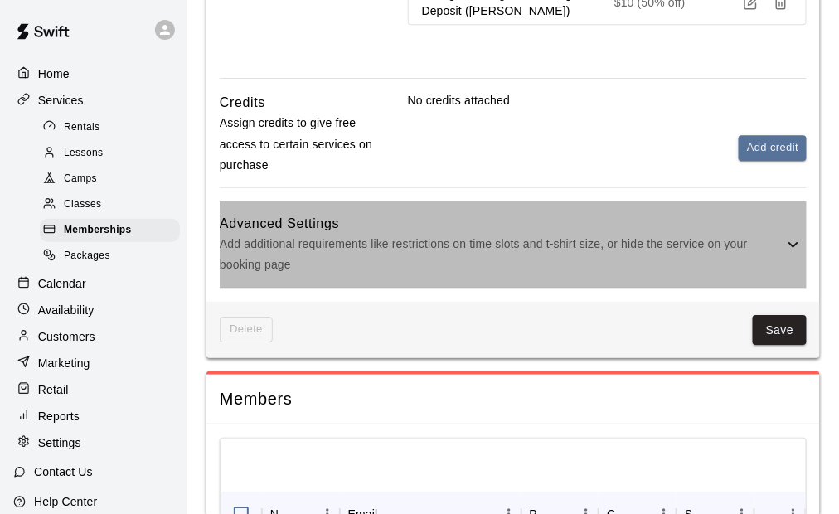
click at [510, 258] on p "Add additional requirements like restrictions on time slots and t-shirt size, o…" at bounding box center [501, 254] width 563 height 41
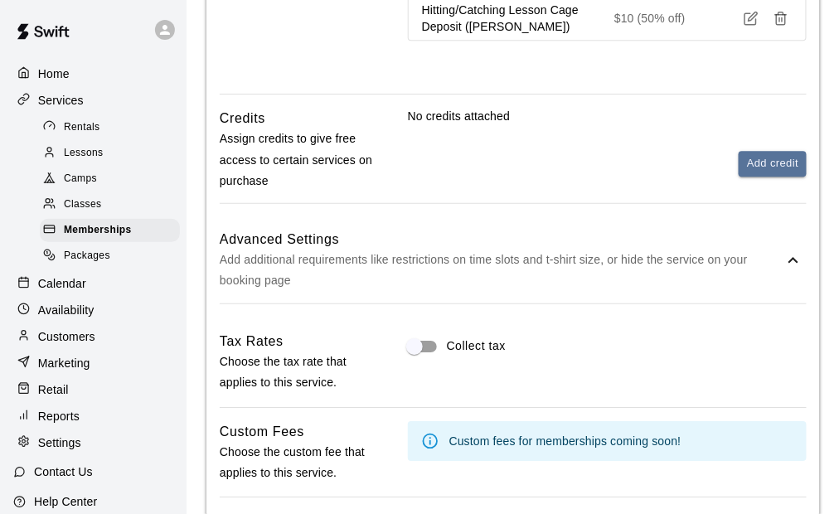
scroll to position [1030, 0]
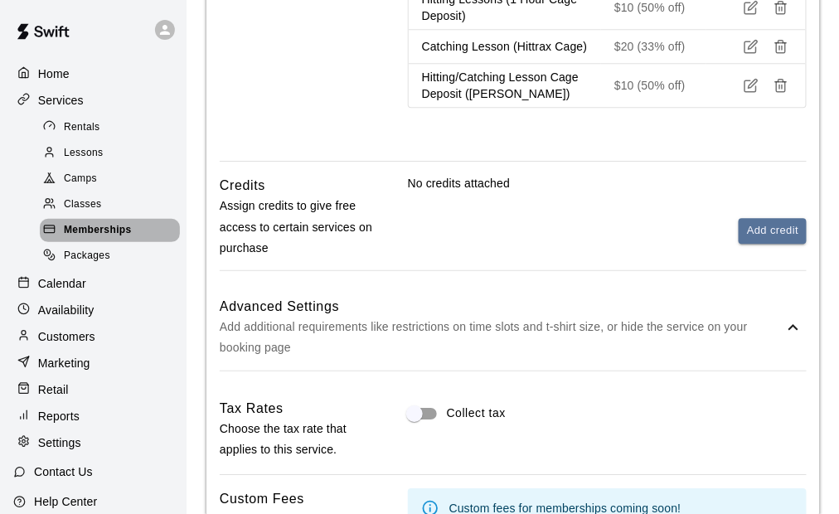
click at [113, 237] on span "Memberships" at bounding box center [98, 230] width 68 height 17
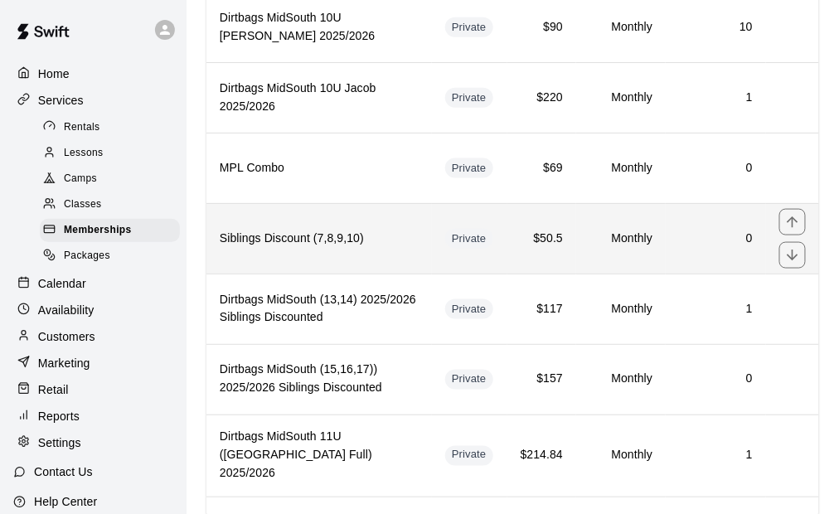
scroll to position [1906, 0]
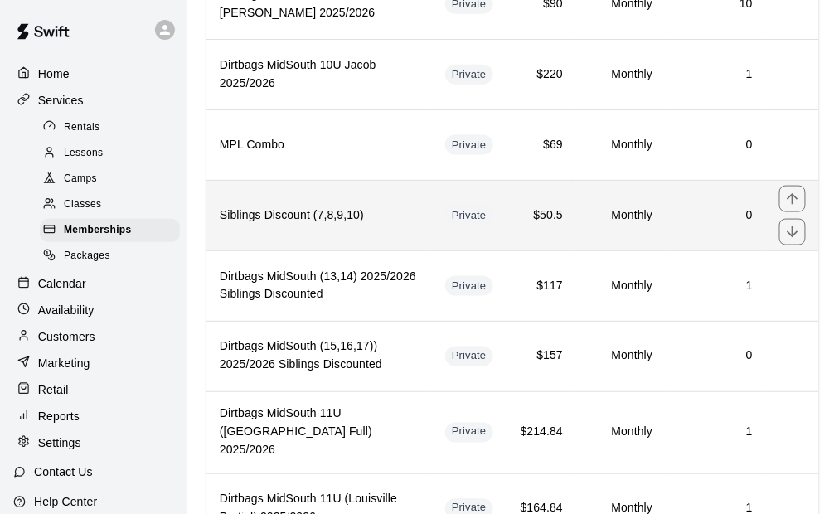
click at [382, 181] on th "Siblings Discount (7,8,9,10)" at bounding box center [318, 215] width 225 height 70
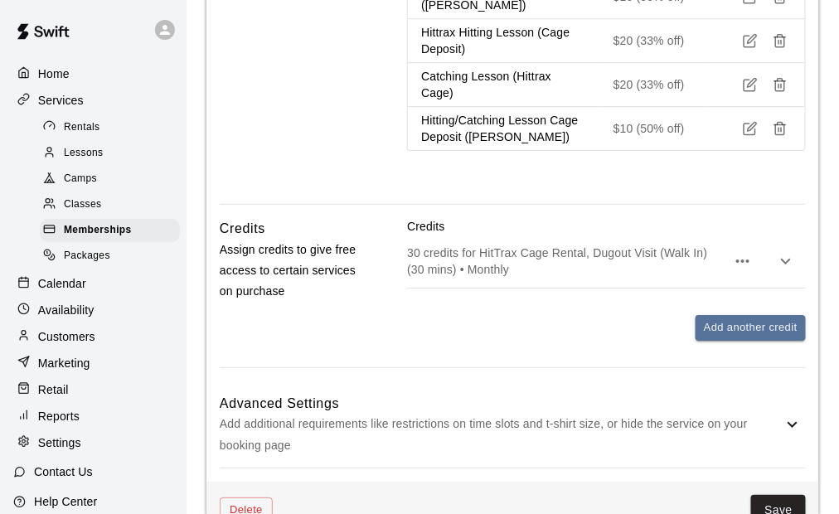
scroll to position [1243, 0]
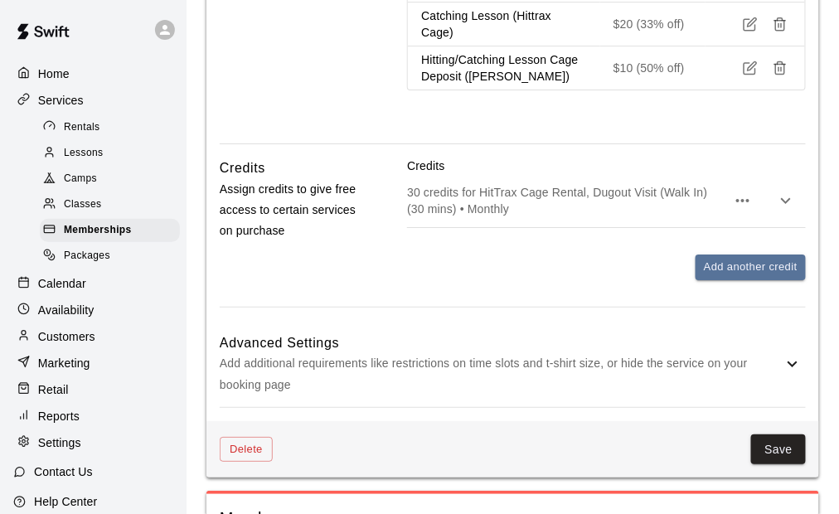
click at [485, 321] on div "Advanced Settings Add additional requirements like restrictions on time slots a…" at bounding box center [513, 364] width 586 height 86
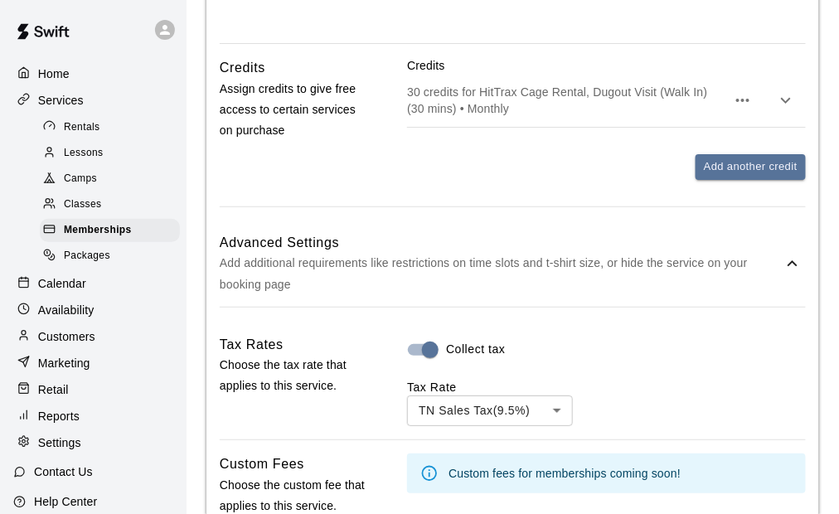
scroll to position [1409, 0]
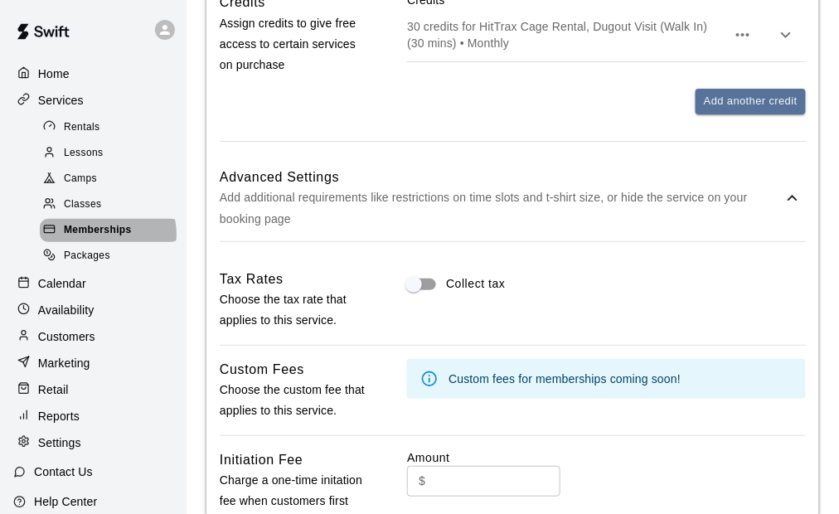
click at [107, 239] on span "Memberships" at bounding box center [98, 230] width 68 height 17
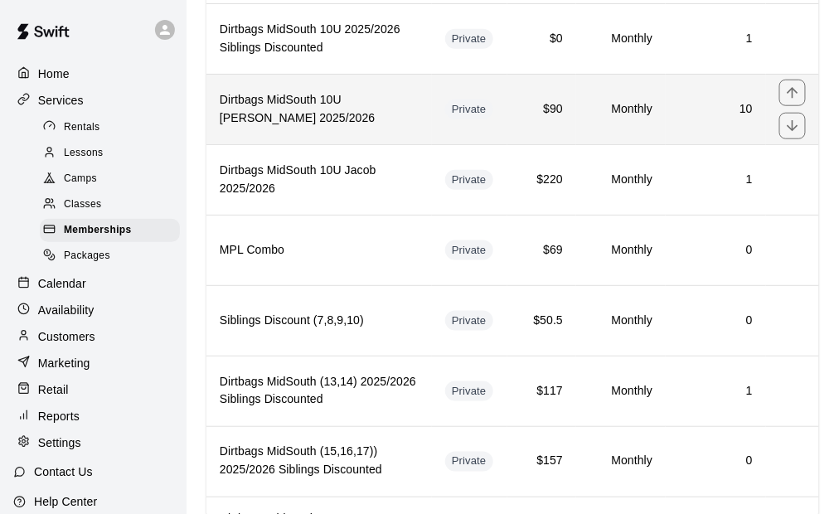
scroll to position [1823, 0]
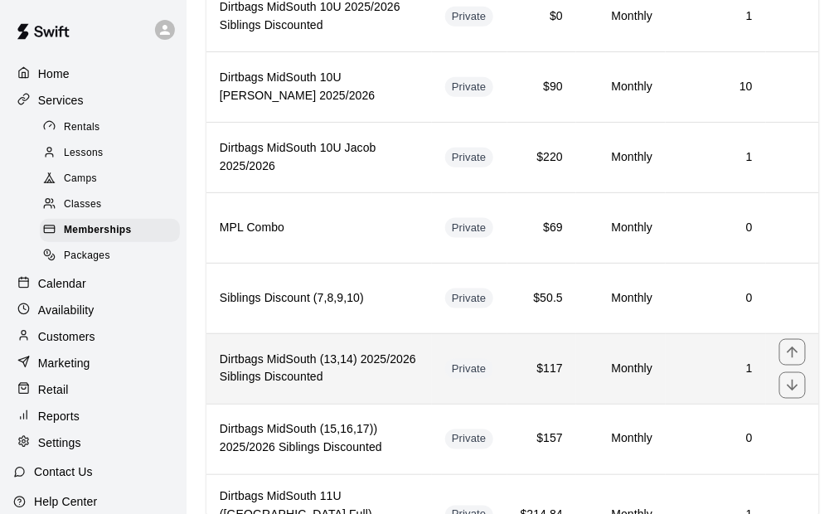
click at [365, 350] on h6 "Dirtbags MidSouth (13,14) 2025/2026 Siblings Discounted" at bounding box center [319, 368] width 199 height 36
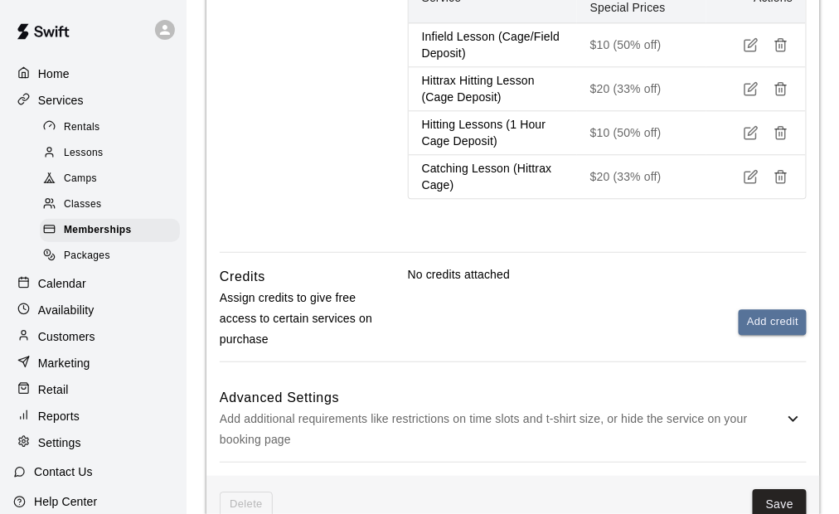
scroll to position [994, 0]
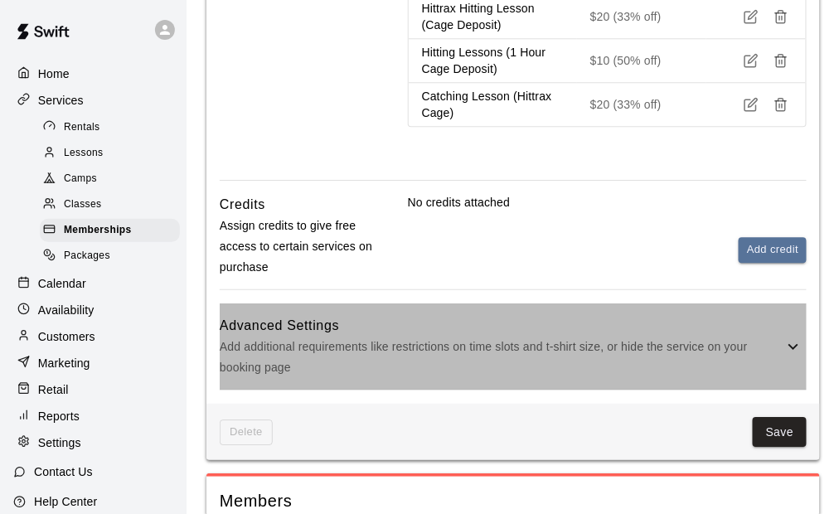
click at [547, 336] on p "Add additional requirements like restrictions on time slots and t-shirt size, o…" at bounding box center [501, 356] width 563 height 41
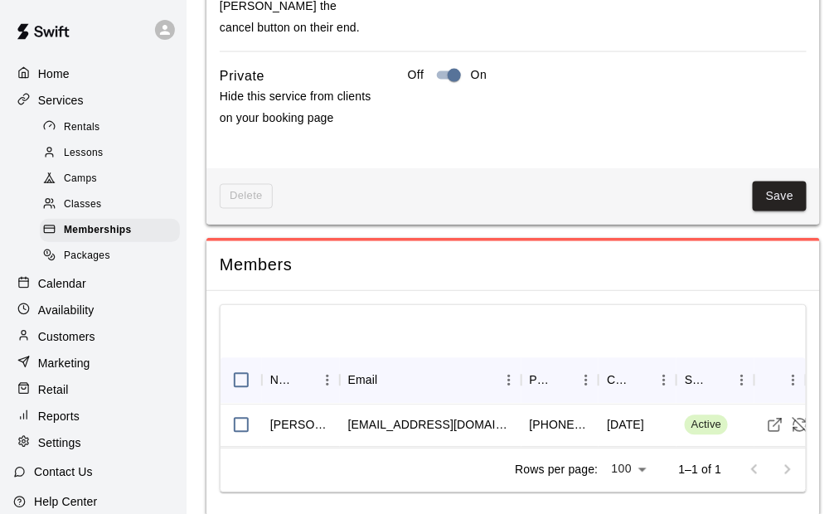
scroll to position [2052, 0]
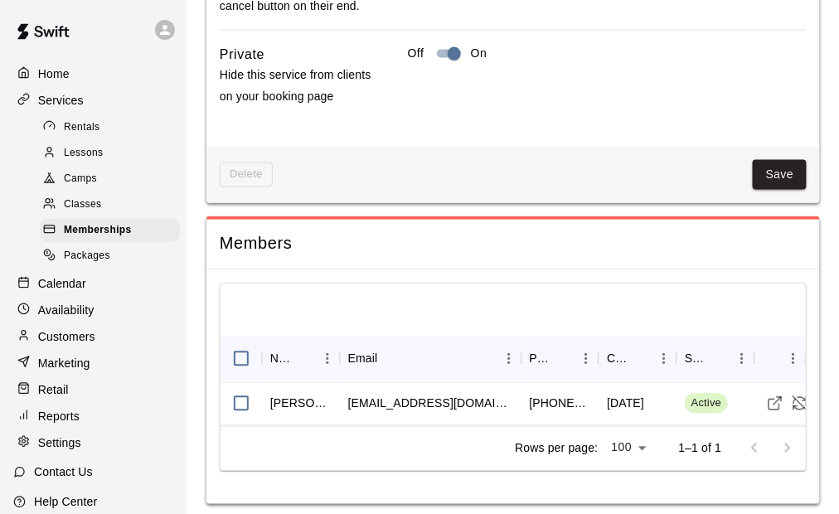
click at [776, 169] on button "Save" at bounding box center [779, 175] width 55 height 31
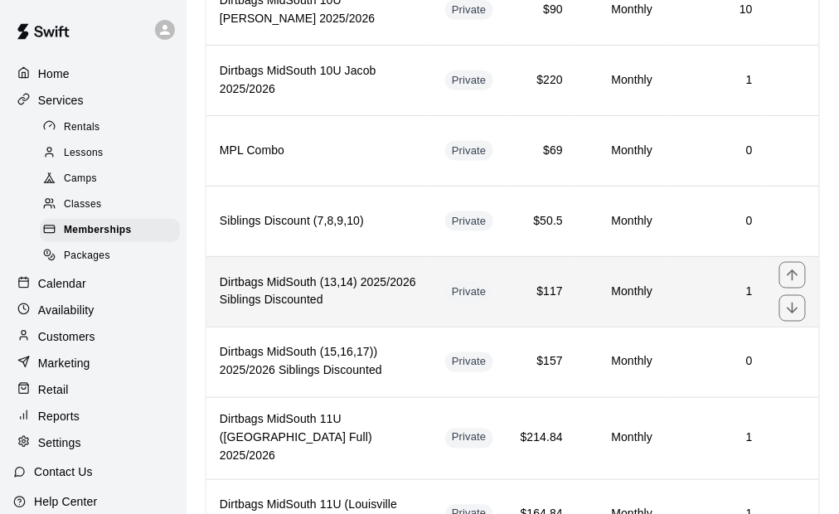
scroll to position [1906, 0]
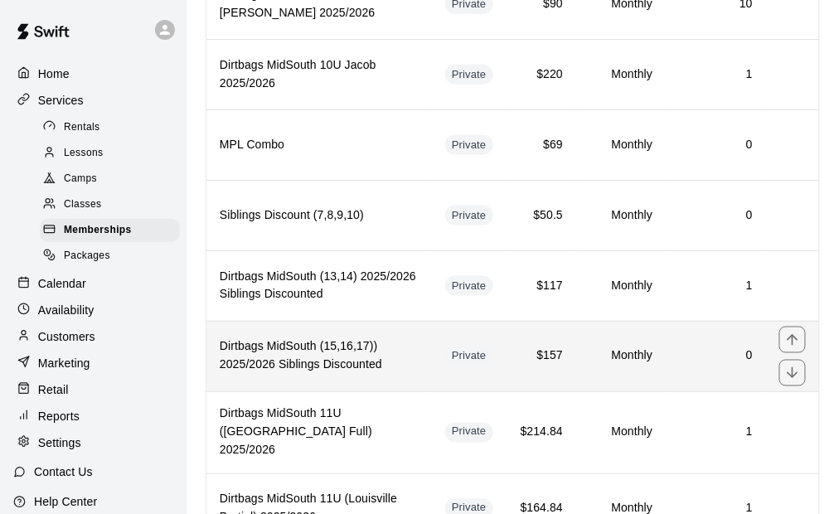
click at [385, 338] on h6 "Dirtbags MidSouth (15,16,17)) 2025/2026 Siblings Discounted" at bounding box center [319, 356] width 199 height 36
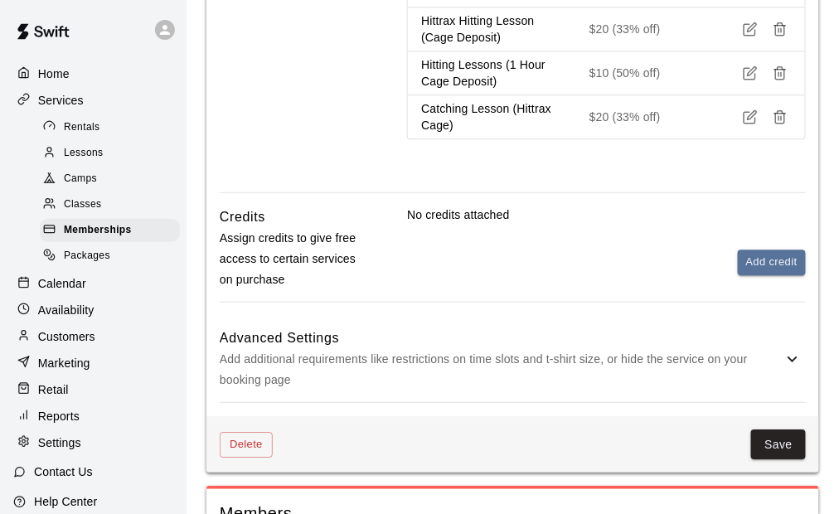
scroll to position [994, 0]
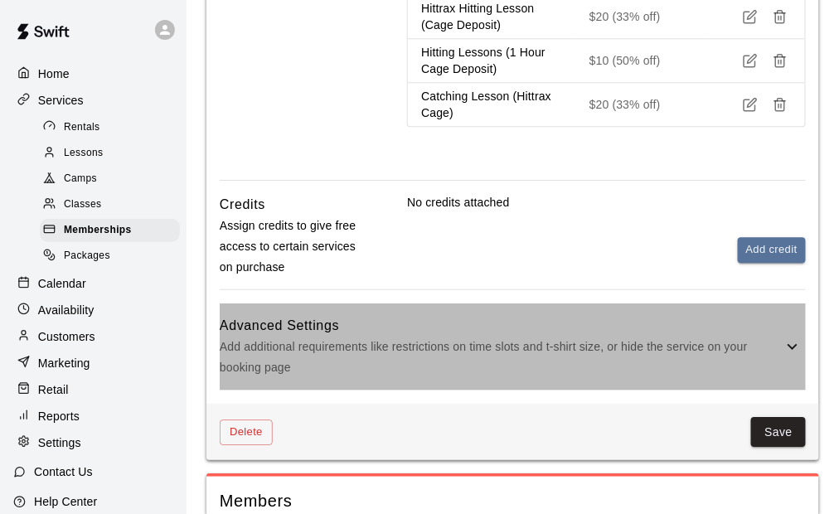
click at [492, 336] on p "Add additional requirements like restrictions on time slots and t-shirt size, o…" at bounding box center [501, 356] width 563 height 41
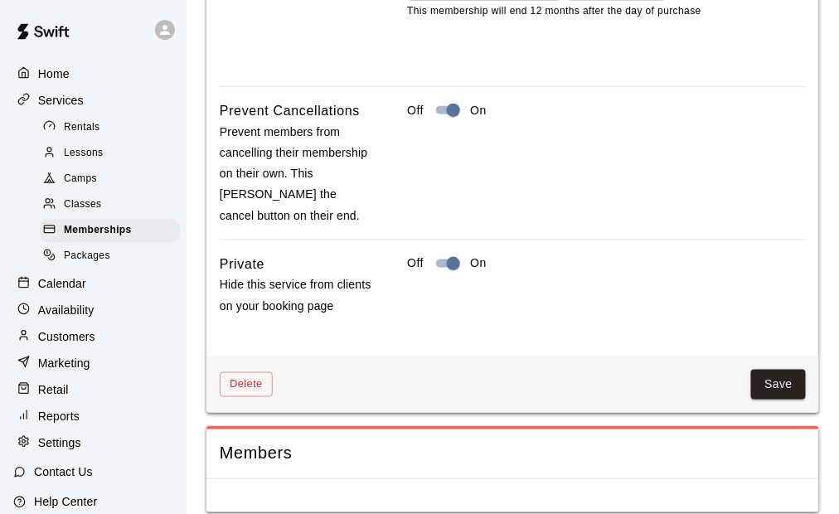
scroll to position [1851, 0]
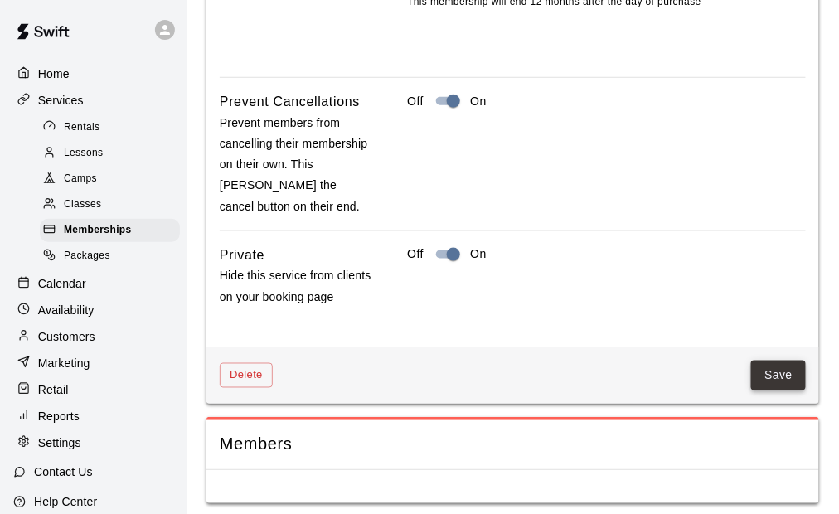
click at [784, 375] on button "Save" at bounding box center [778, 375] width 55 height 31
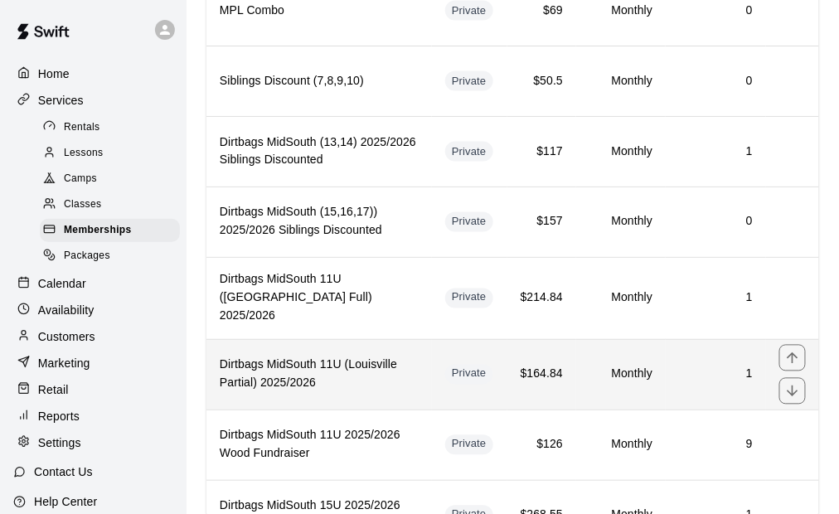
scroll to position [2053, 0]
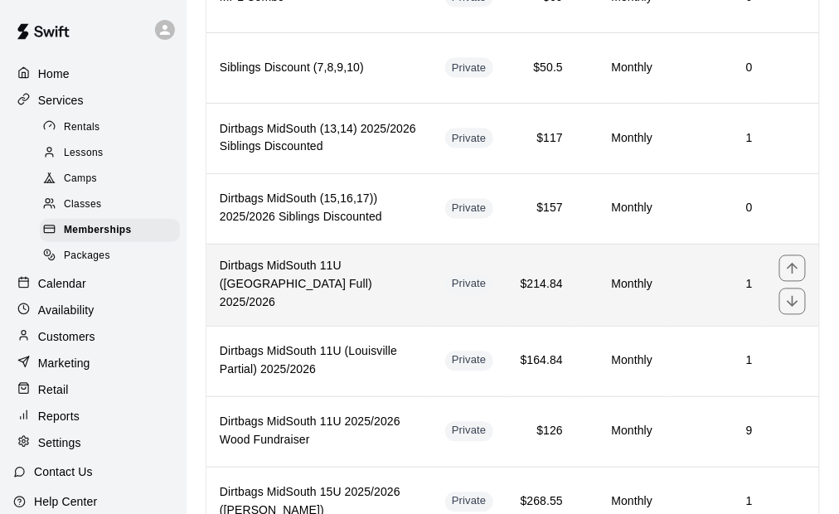
click at [371, 258] on h6 "Dirtbags MidSouth 11U ([GEOGRAPHIC_DATA] Full) 2025/2026" at bounding box center [319, 285] width 199 height 55
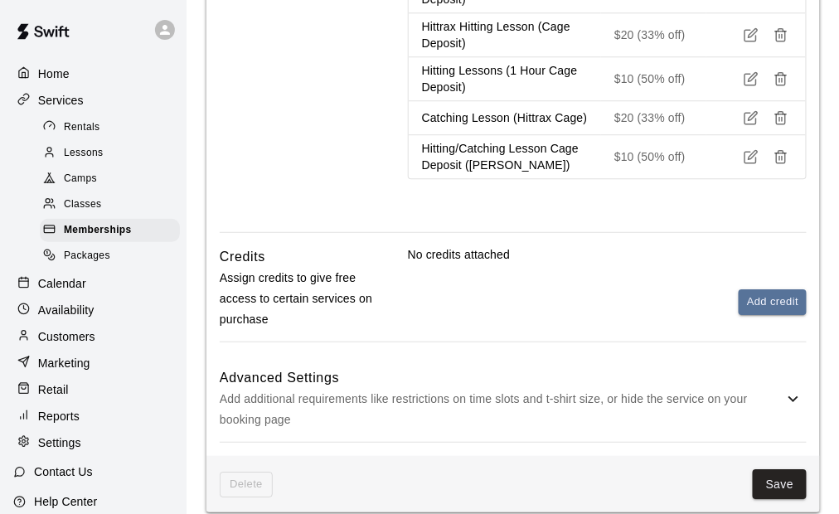
scroll to position [991, 0]
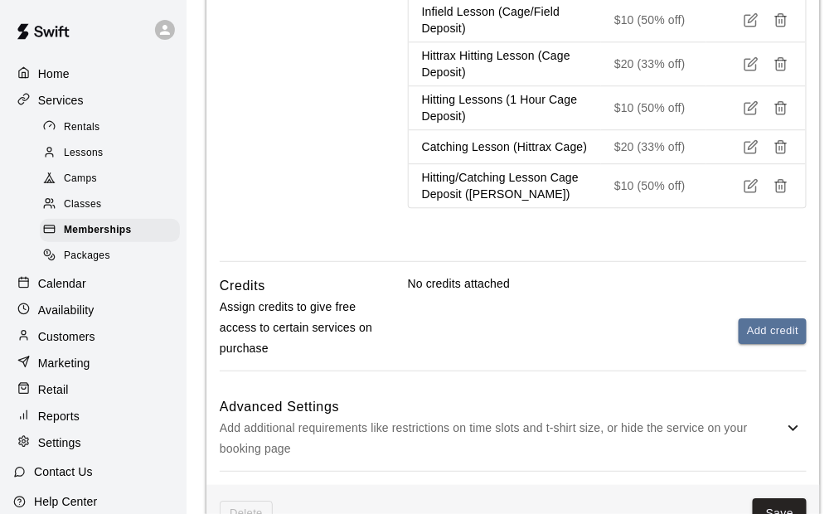
click at [488, 396] on h6 "Advanced Settings" at bounding box center [501, 407] width 563 height 22
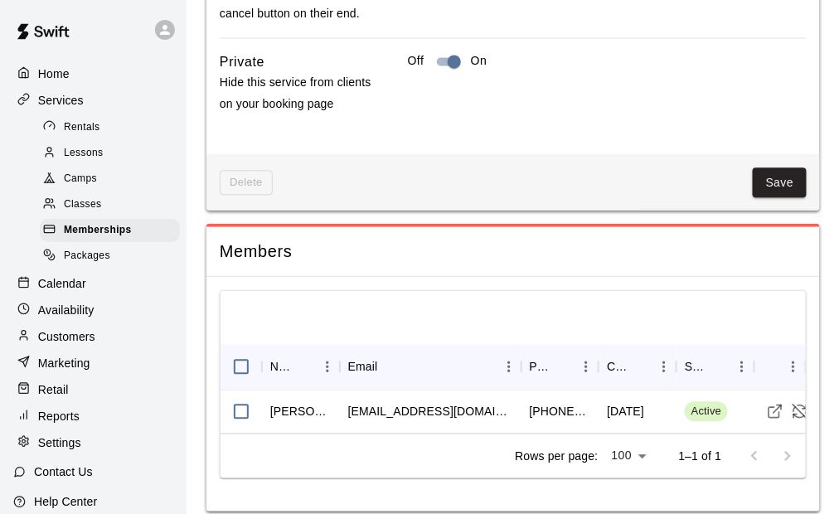
scroll to position [2246, 0]
click at [778, 167] on button "Save" at bounding box center [779, 182] width 55 height 31
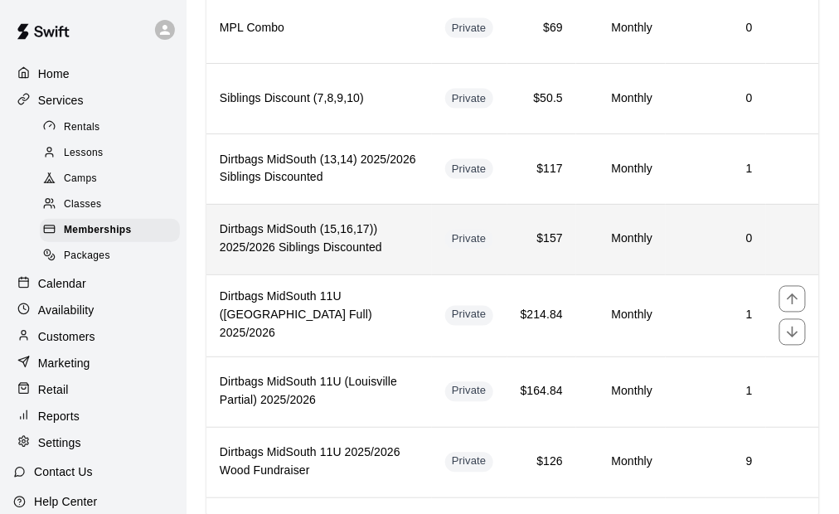
scroll to position [2053, 0]
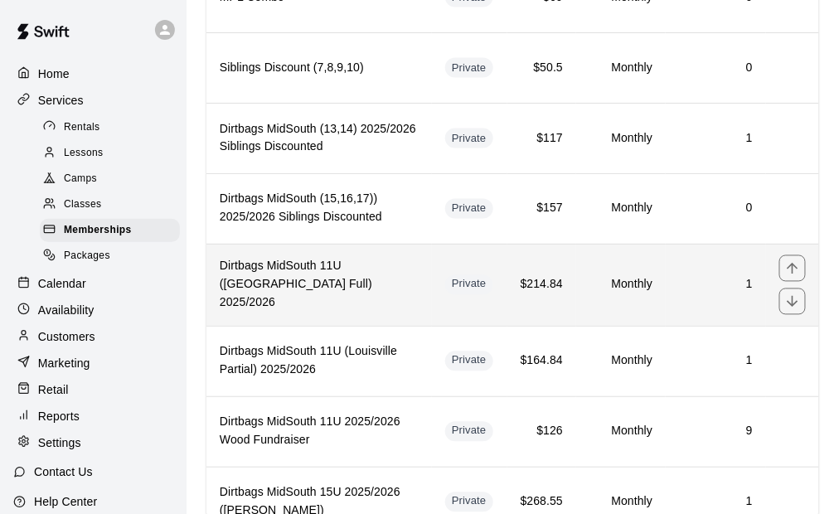
click at [365, 247] on th "Dirtbags MidSouth 11U ([GEOGRAPHIC_DATA] Full) 2025/2026" at bounding box center [318, 285] width 225 height 82
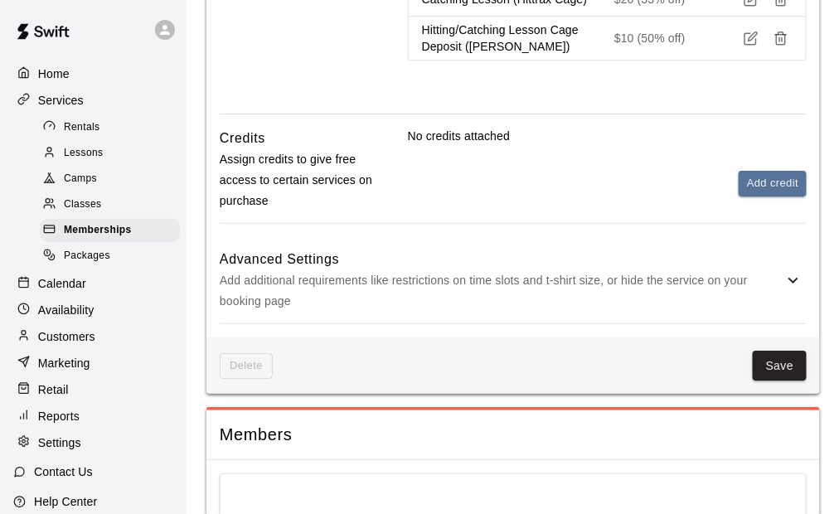
scroll to position [1160, 0]
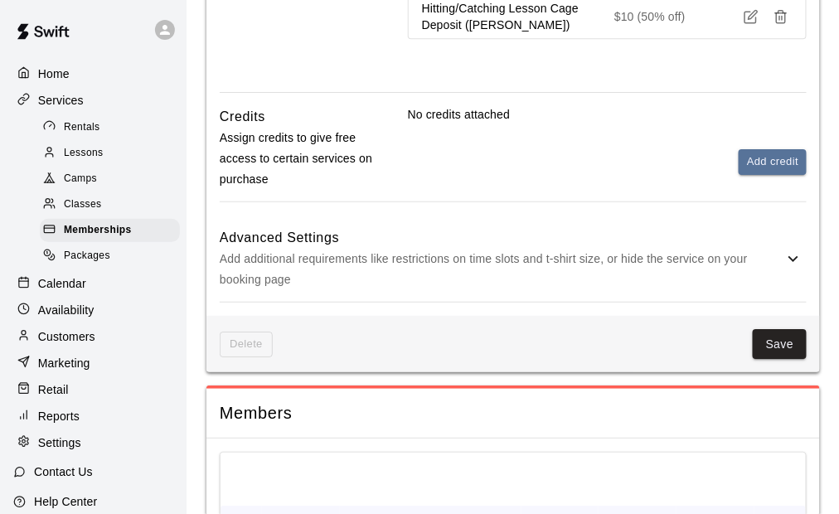
click at [482, 249] on p "Add additional requirements like restrictions on time slots and t-shirt size, o…" at bounding box center [501, 269] width 563 height 41
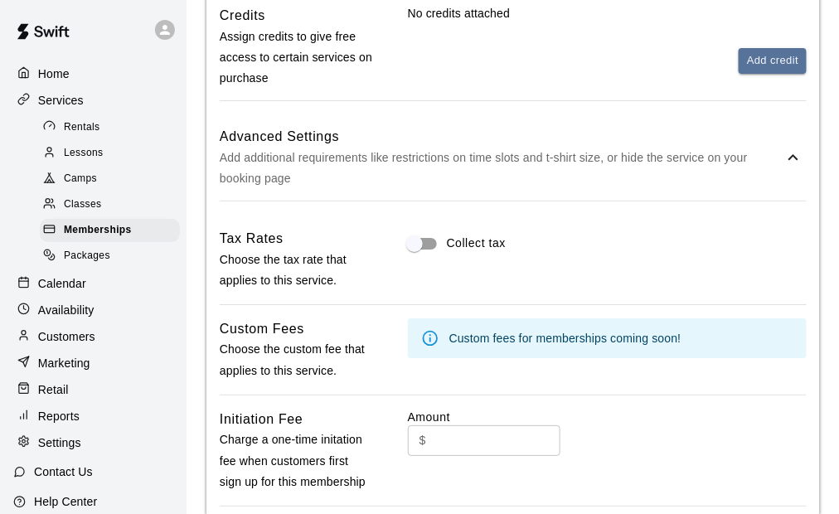
scroll to position [1326, 0]
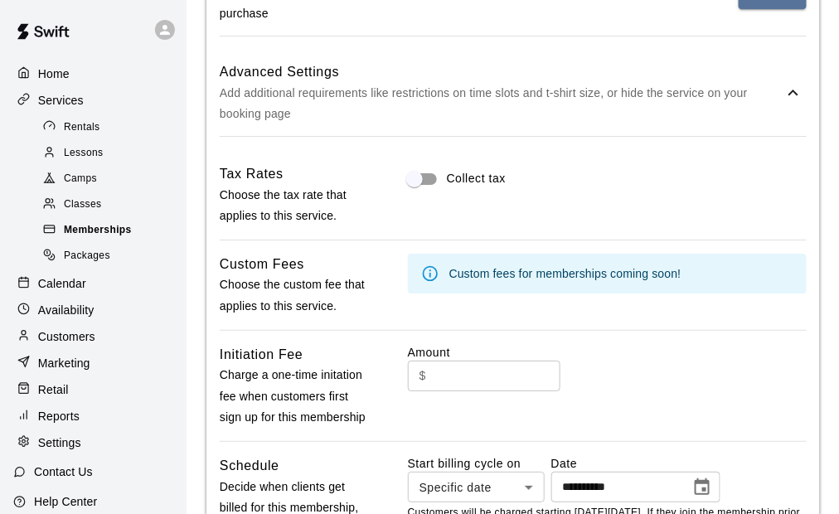
click at [123, 234] on span "Memberships" at bounding box center [98, 230] width 68 height 17
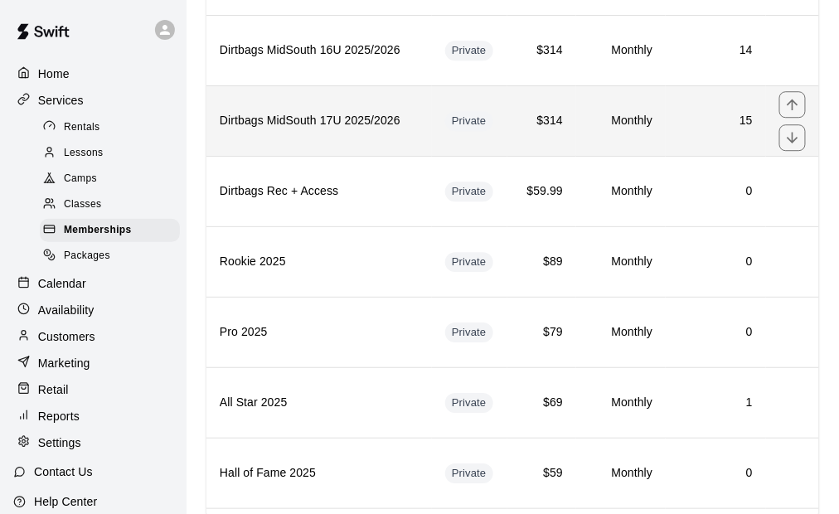
scroll to position [911, 0]
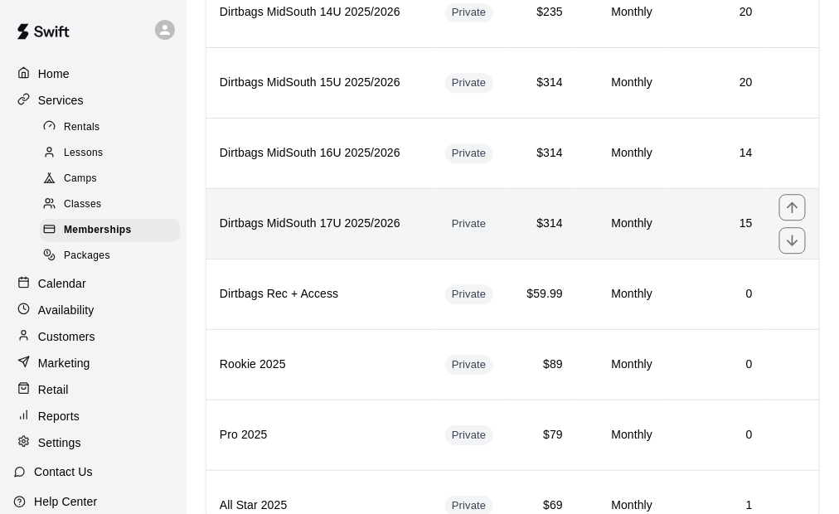
click at [382, 224] on th "Dirtbags MidSouth 17U 2025/2026" at bounding box center [318, 223] width 225 height 70
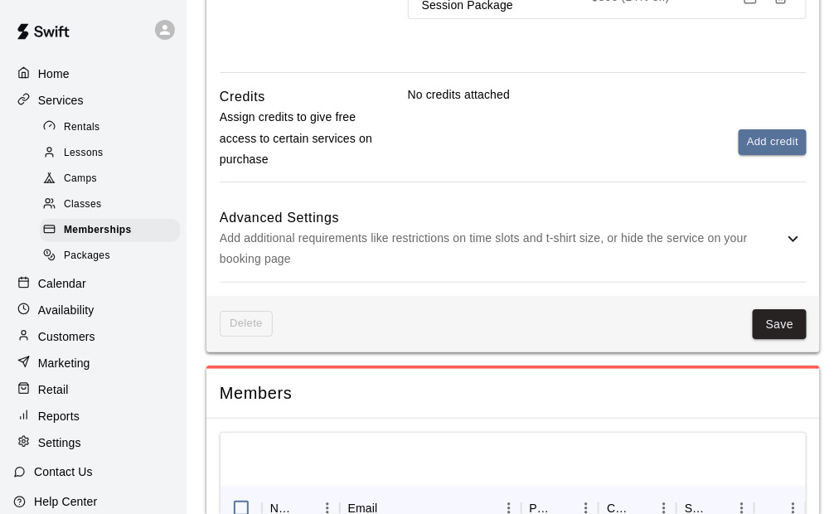
scroll to position [1326, 0]
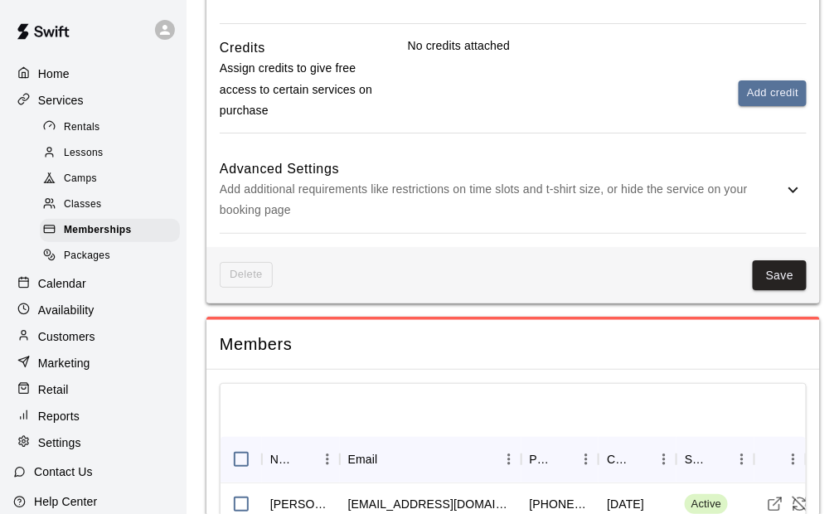
click at [434, 217] on div "Advanced Settings Add additional requirements like restrictions on time slots a…" at bounding box center [513, 190] width 587 height 86
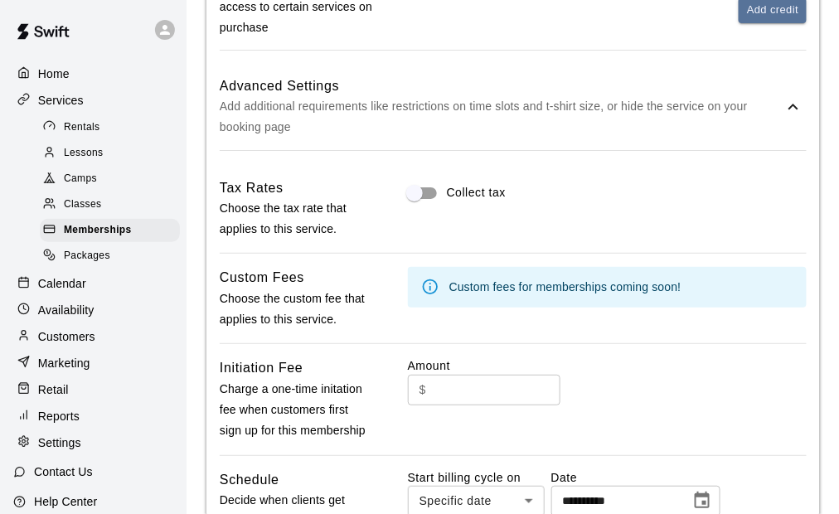
scroll to position [1243, 0]
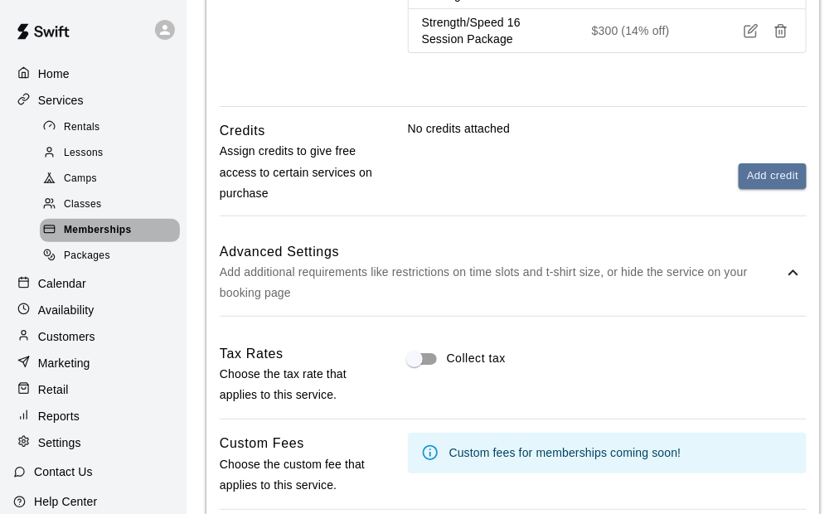
click at [136, 235] on div "Memberships" at bounding box center [110, 230] width 140 height 23
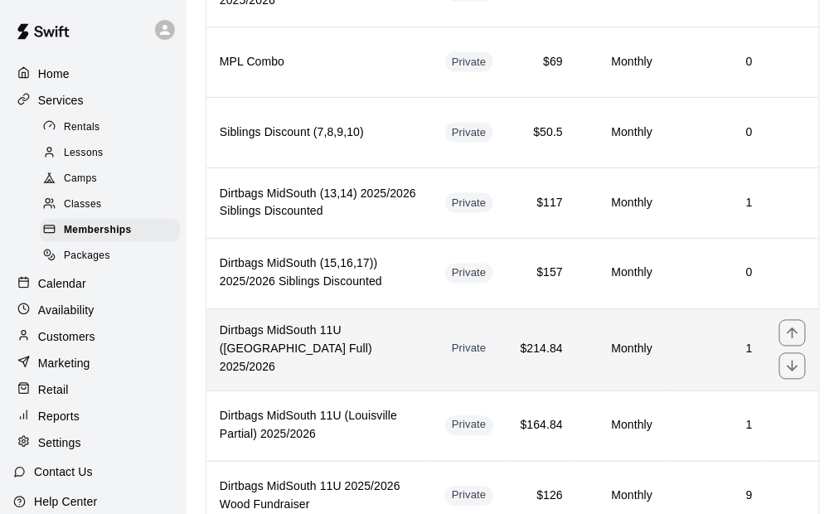
scroll to position [2053, 0]
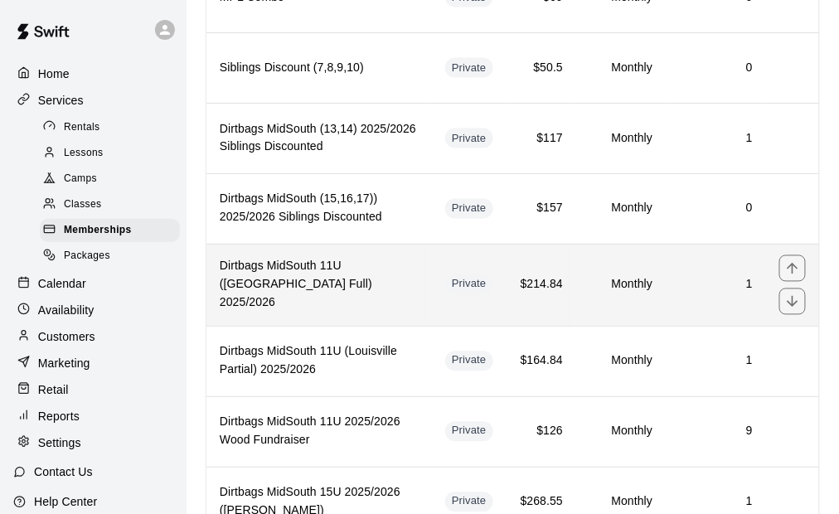
click at [378, 249] on th "Dirtbags MidSouth 11U ([GEOGRAPHIC_DATA] Full) 2025/2026" at bounding box center [318, 285] width 225 height 82
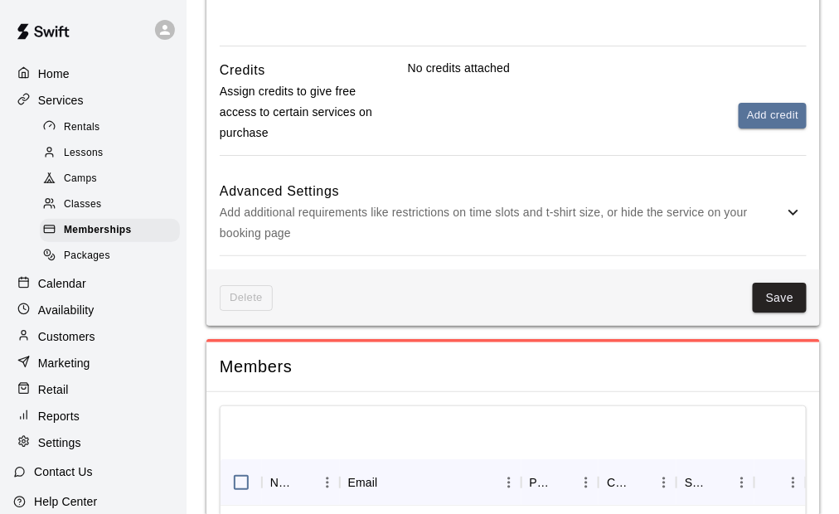
scroll to position [1157, 0]
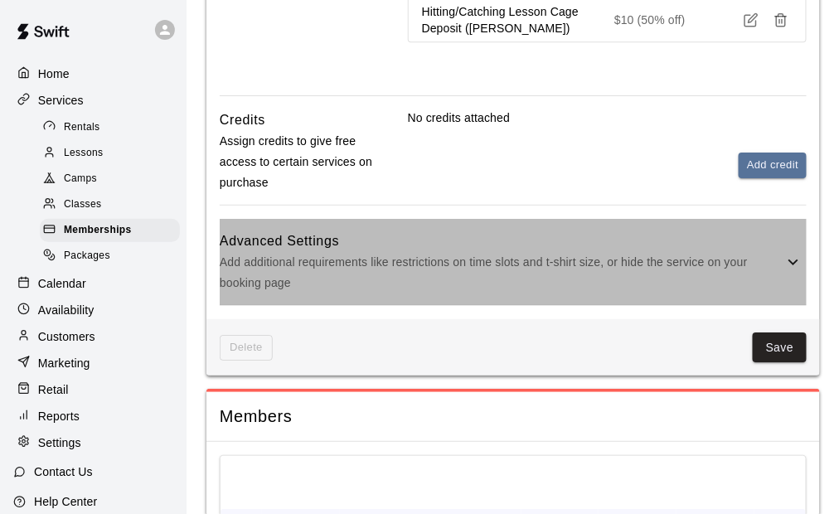
click at [587, 261] on p "Add additional requirements like restrictions on time slots and t-shirt size, o…" at bounding box center [501, 272] width 563 height 41
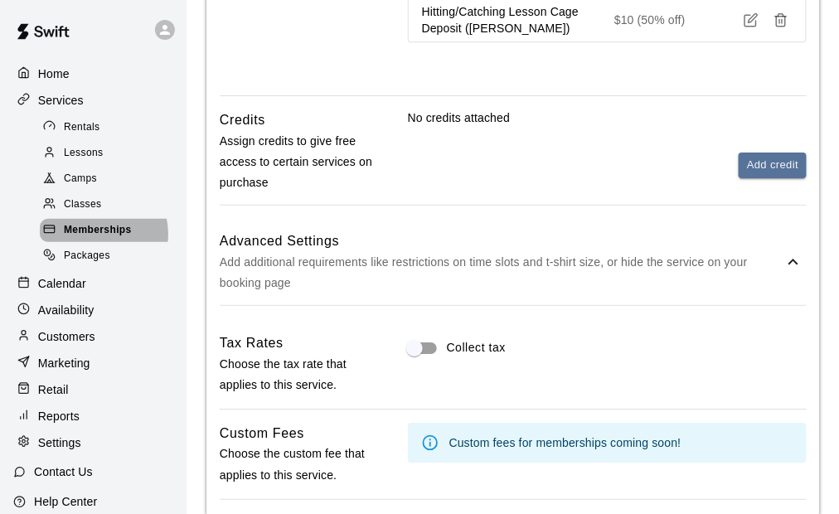
click at [99, 239] on span "Memberships" at bounding box center [98, 230] width 68 height 17
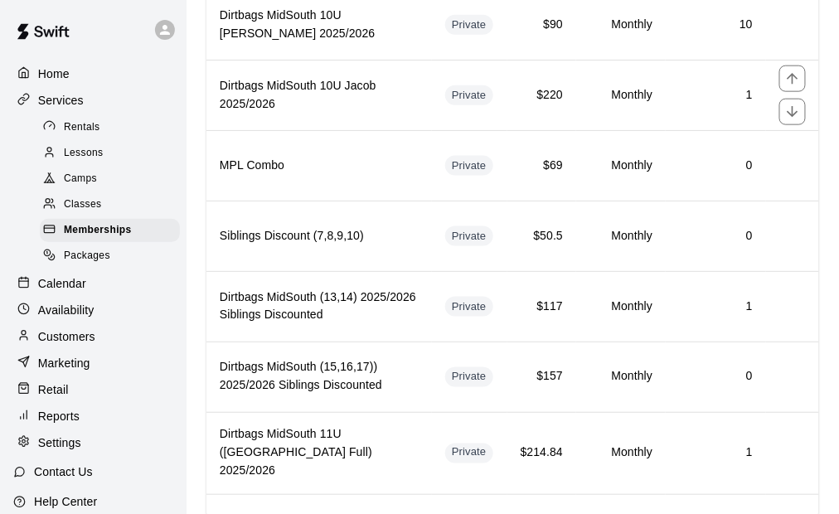
scroll to position [2053, 0]
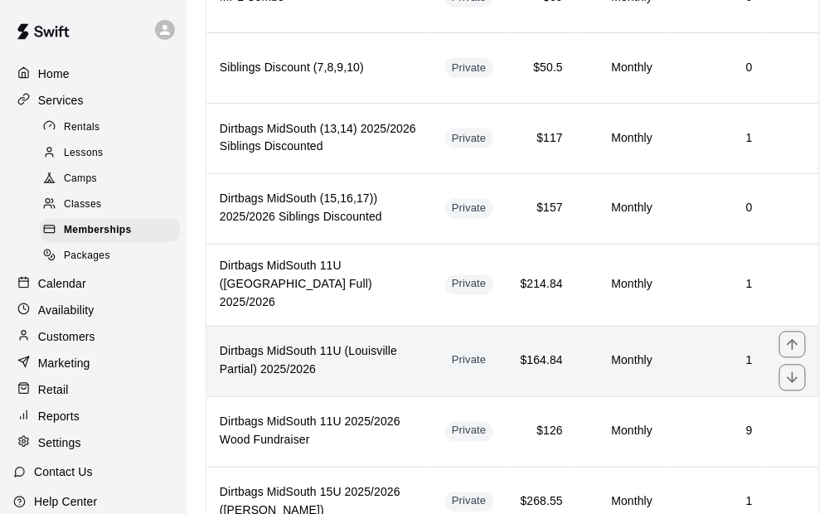
click at [336, 326] on th "Dirtbags MidSouth 11U (Louisville Partial) 2025/2026" at bounding box center [318, 361] width 225 height 70
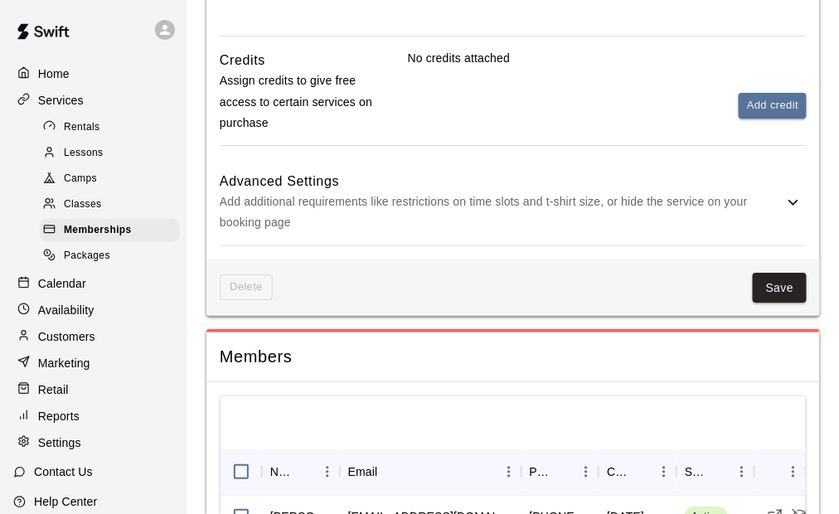
scroll to position [1074, 0]
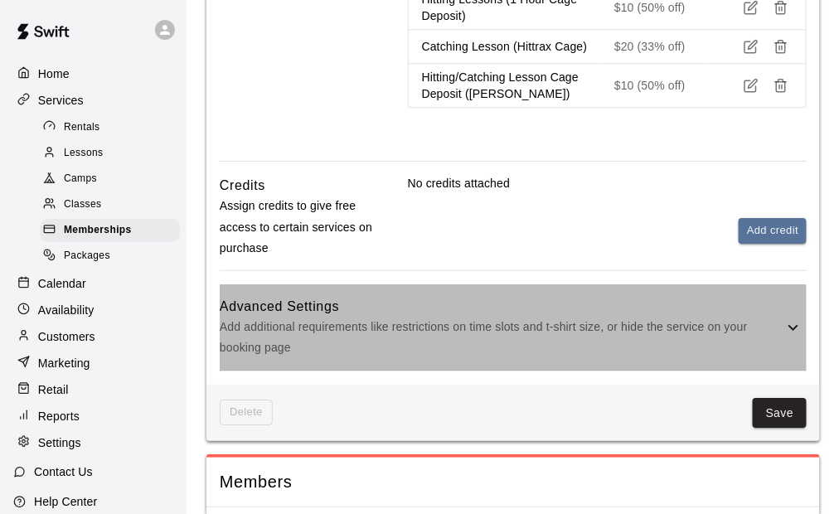
click at [447, 328] on p "Add additional requirements like restrictions on time slots and t-shirt size, o…" at bounding box center [501, 337] width 563 height 41
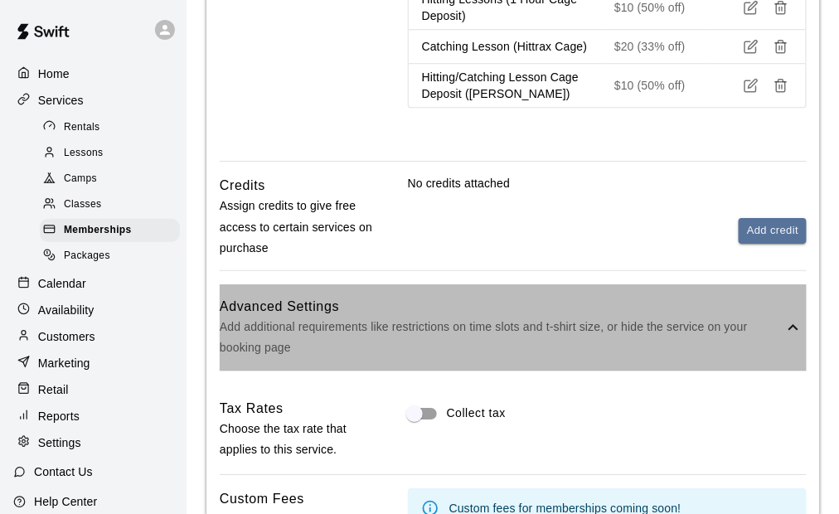
click at [442, 334] on p "Add additional requirements like restrictions on time slots and t-shirt size, o…" at bounding box center [501, 337] width 563 height 41
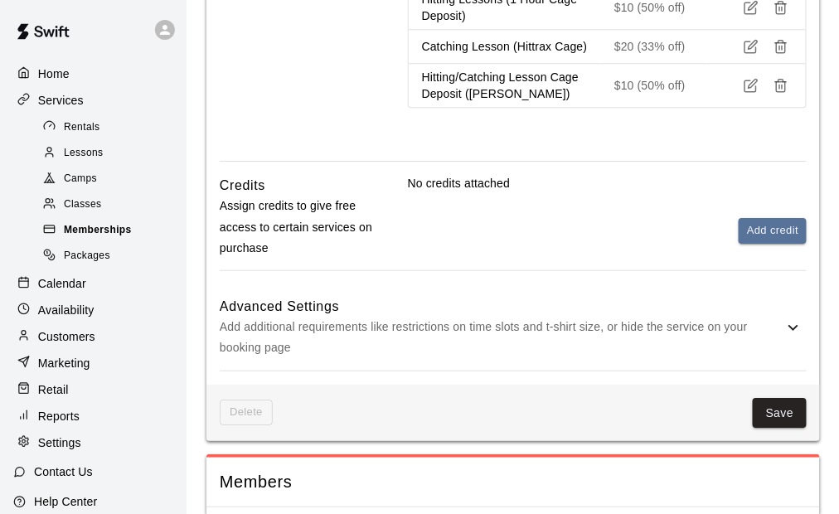
click at [103, 232] on span "Memberships" at bounding box center [98, 230] width 68 height 17
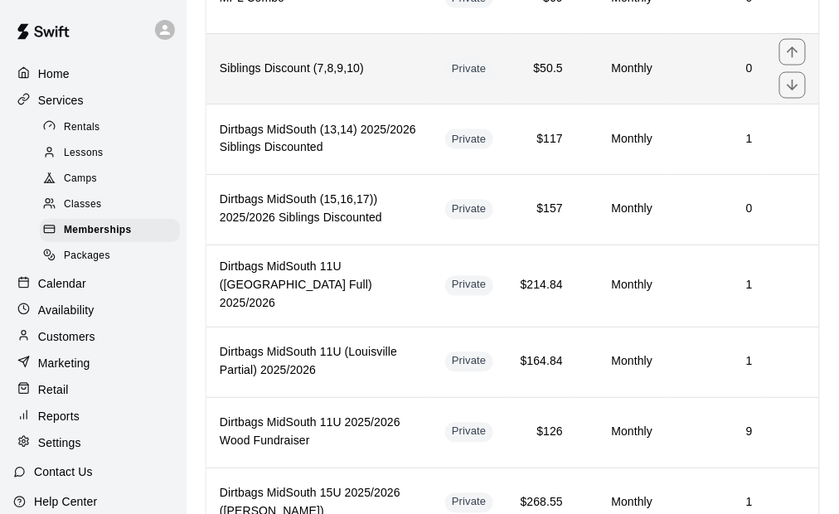
scroll to position [2053, 0]
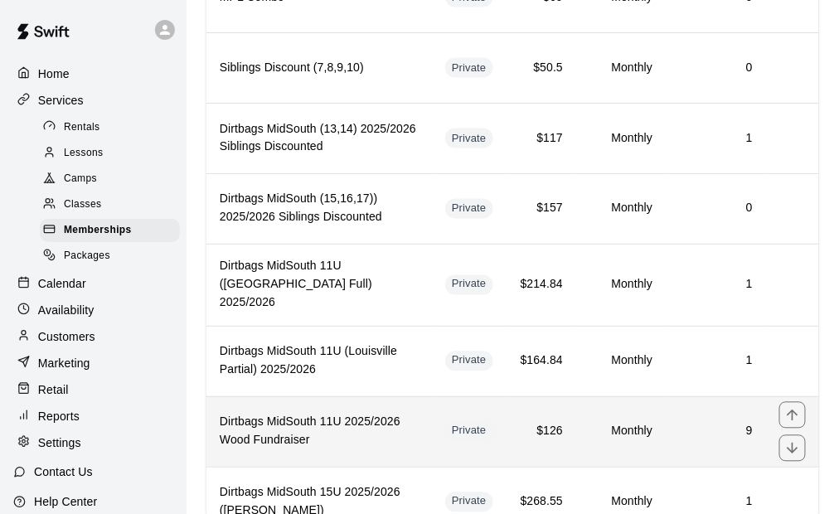
click at [318, 413] on h6 "Dirtbags MidSouth 11U 2025/2026 Wood Fundraiser" at bounding box center [319, 431] width 199 height 36
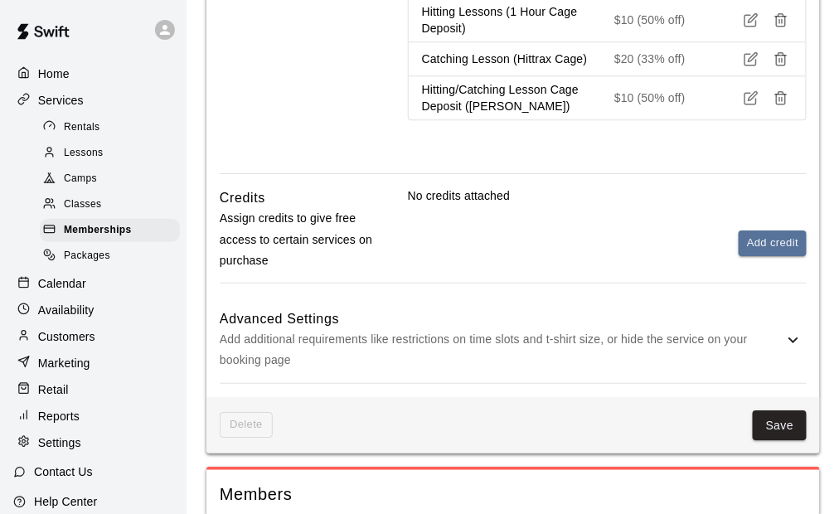
scroll to position [1160, 0]
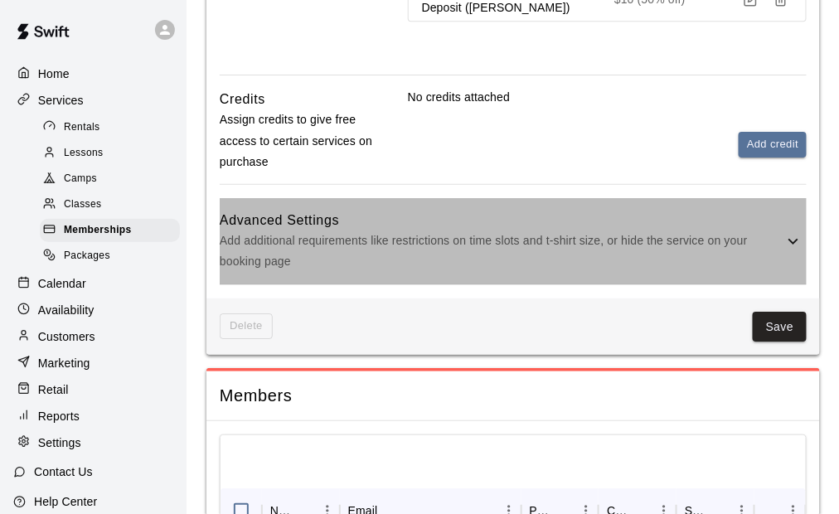
click at [386, 270] on p "Add additional requirements like restrictions on time slots and t-shirt size, o…" at bounding box center [501, 250] width 563 height 41
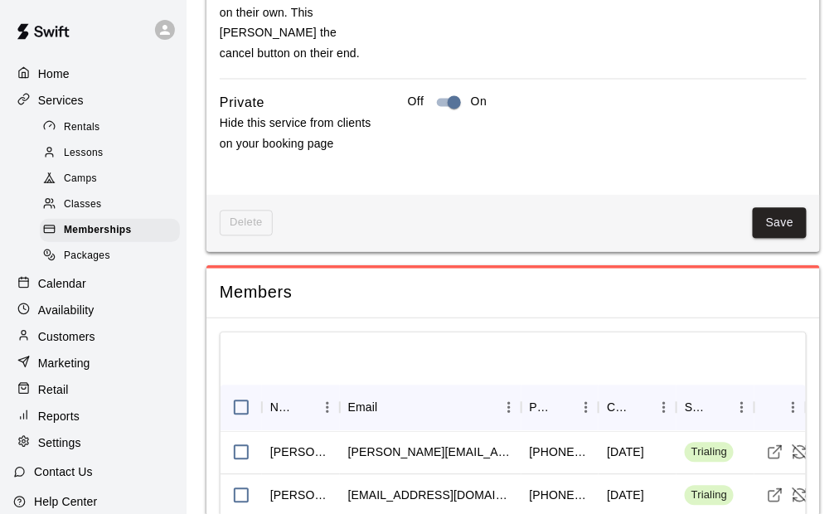
scroll to position [2237, 0]
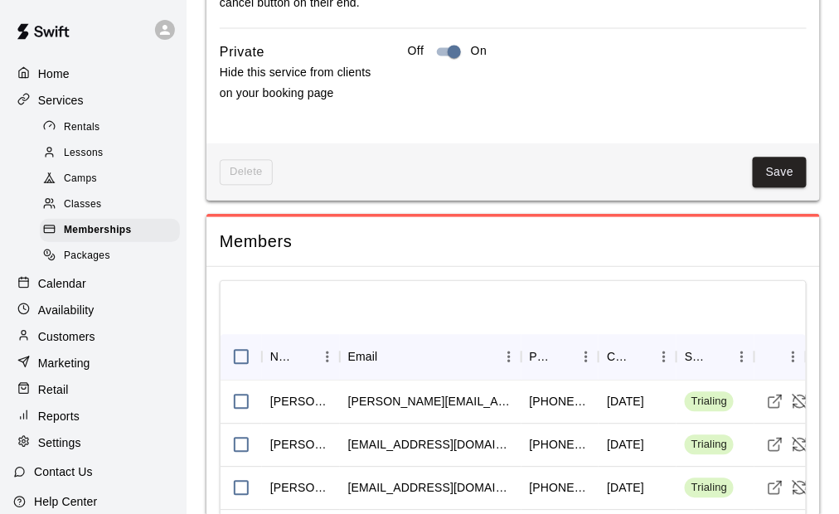
click at [789, 172] on button "Save" at bounding box center [779, 172] width 55 height 31
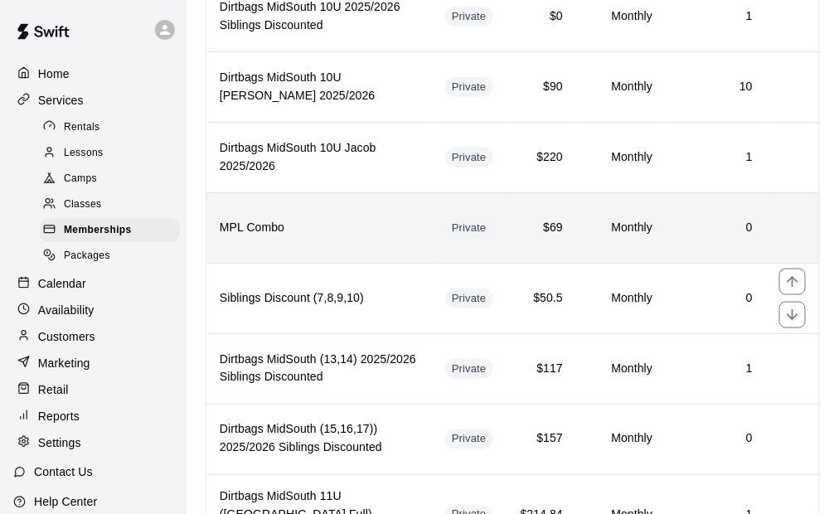
scroll to position [2053, 0]
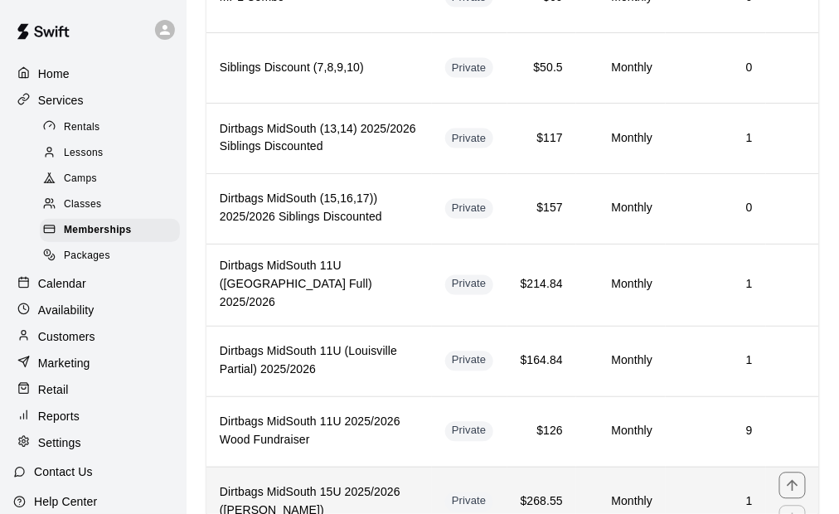
click at [367, 484] on h6 "Dirtbags MidSouth 15U 2025/2026 ([PERSON_NAME])" at bounding box center [319, 502] width 199 height 36
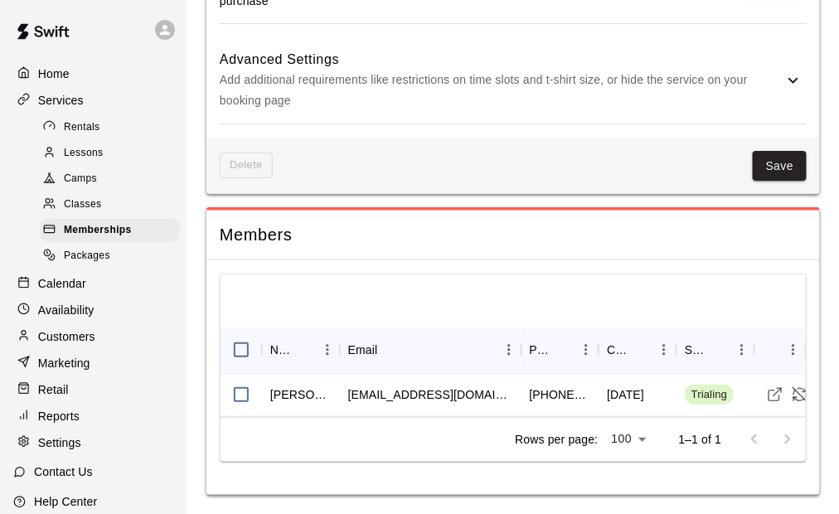
scroll to position [1303, 0]
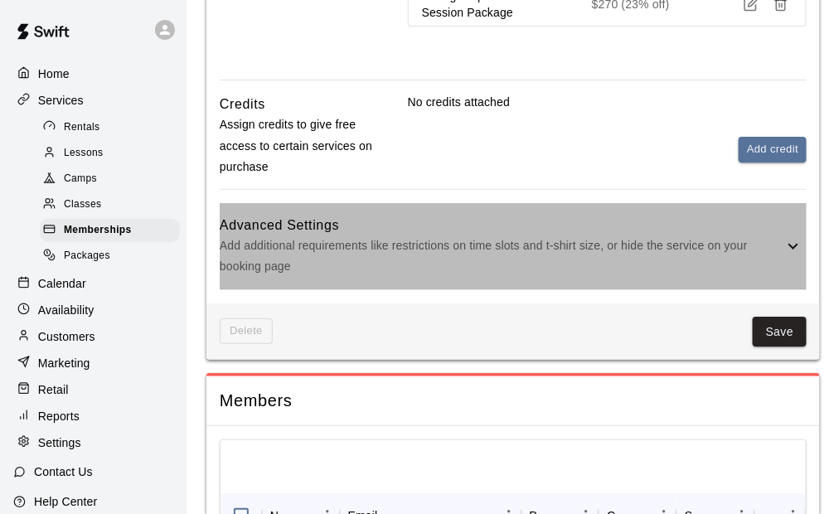
click at [489, 277] on p "Add additional requirements like restrictions on time slots and t-shirt size, o…" at bounding box center [501, 255] width 563 height 41
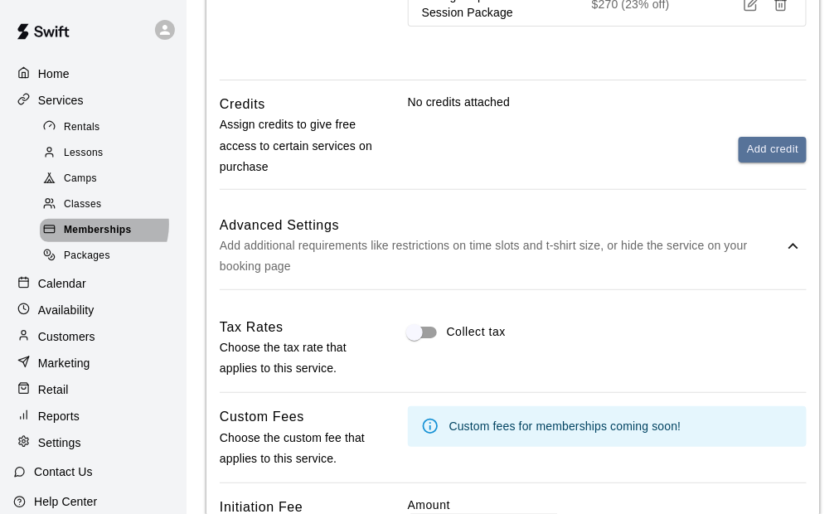
click at [99, 231] on span "Memberships" at bounding box center [98, 230] width 68 height 17
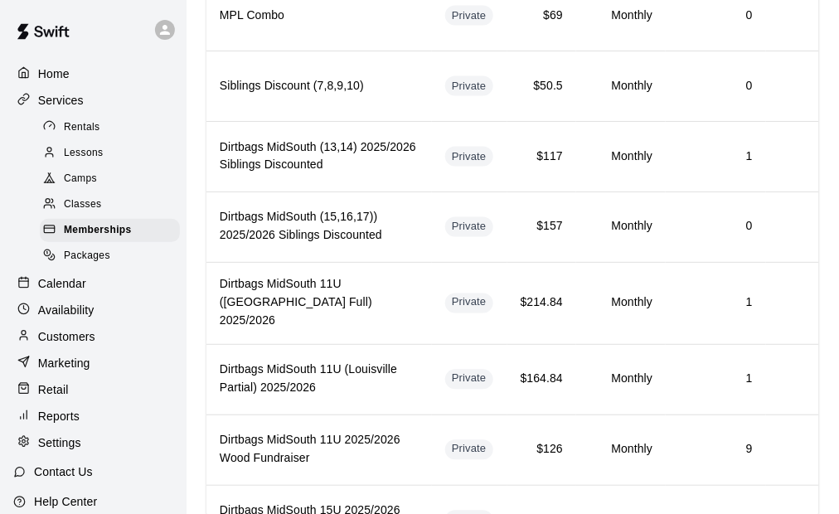
scroll to position [2053, 0]
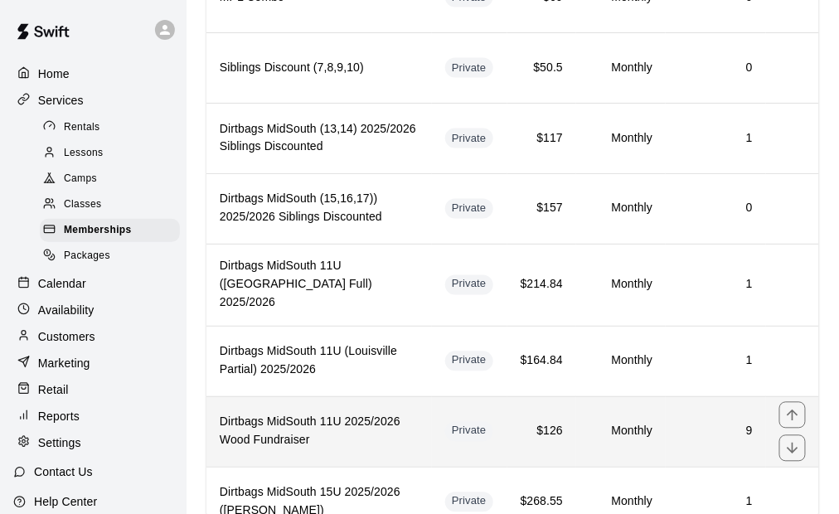
click at [342, 413] on h6 "Dirtbags MidSouth 11U 2025/2026 Wood Fundraiser" at bounding box center [319, 431] width 199 height 36
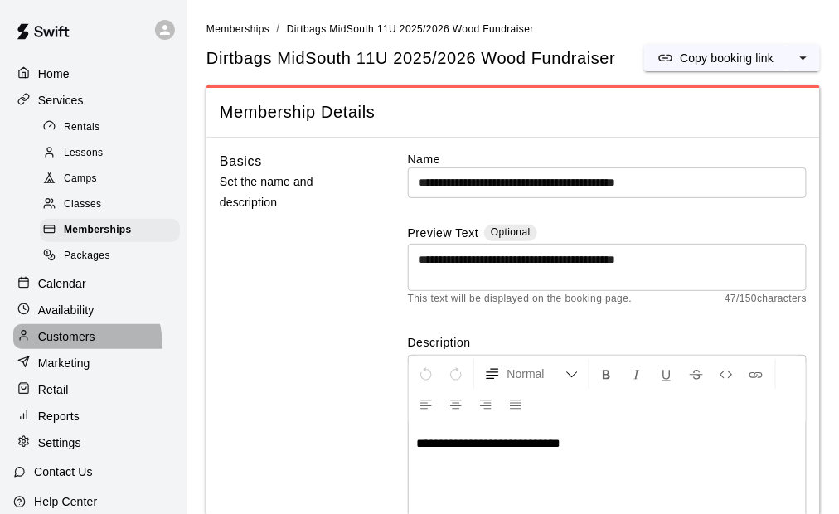
click at [75, 349] on div "Customers" at bounding box center [93, 336] width 160 height 25
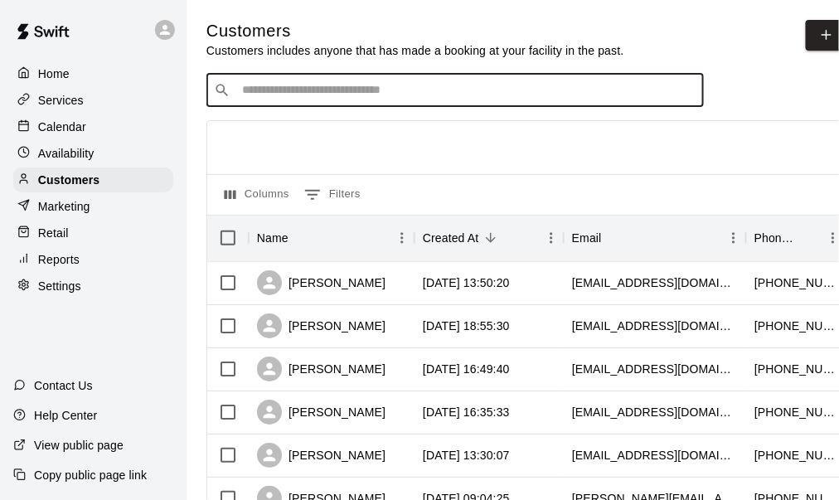
click at [321, 93] on input "Search customers by name or email" at bounding box center [466, 90] width 459 height 17
click at [332, 92] on input "*******" at bounding box center [454, 90] width 434 height 17
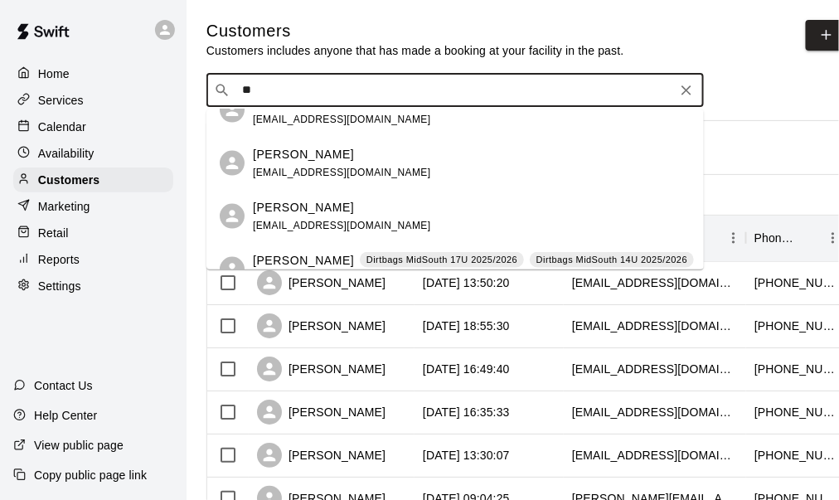
scroll to position [2062, 0]
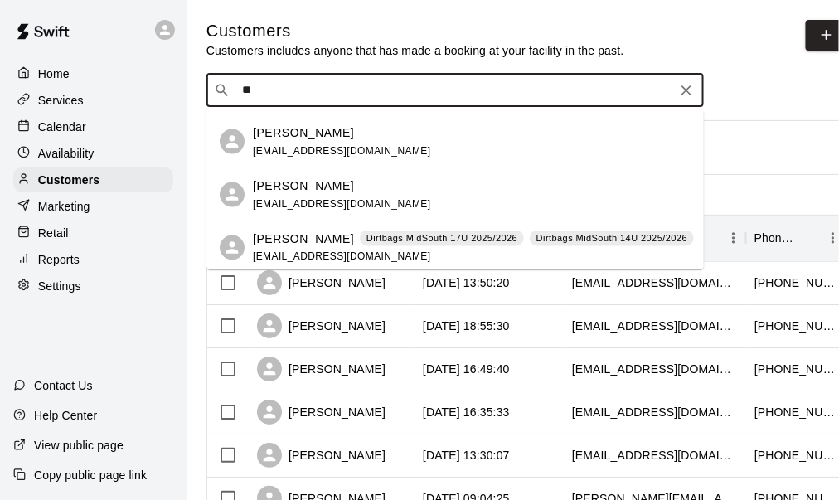
click at [336, 99] on input "**" at bounding box center [454, 90] width 434 height 17
click at [341, 99] on input "**" at bounding box center [454, 90] width 434 height 17
click at [383, 99] on input "**" at bounding box center [454, 90] width 434 height 17
type input "*"
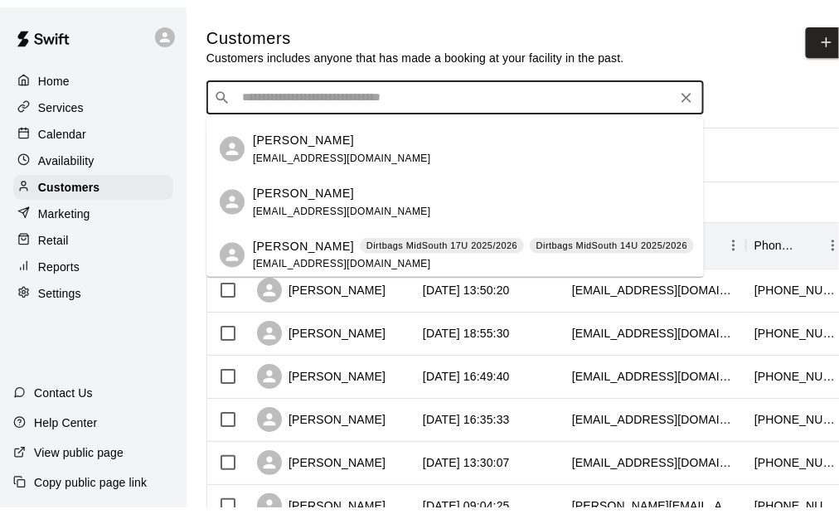
scroll to position [0, 0]
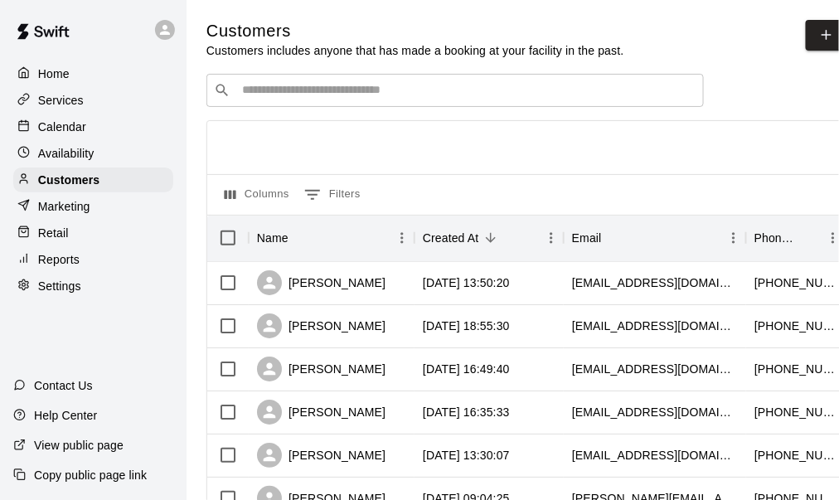
click at [360, 104] on div "​ ​" at bounding box center [454, 90] width 497 height 33
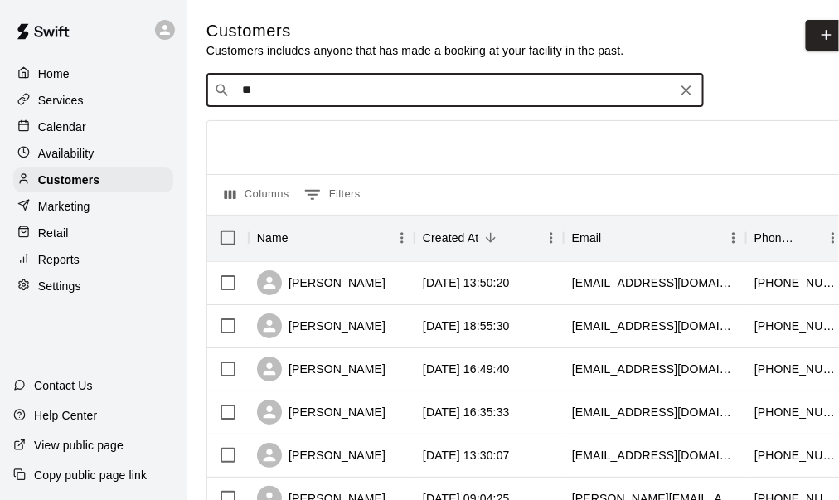
type input "*"
click at [379, 96] on input "*" at bounding box center [454, 90] width 434 height 17
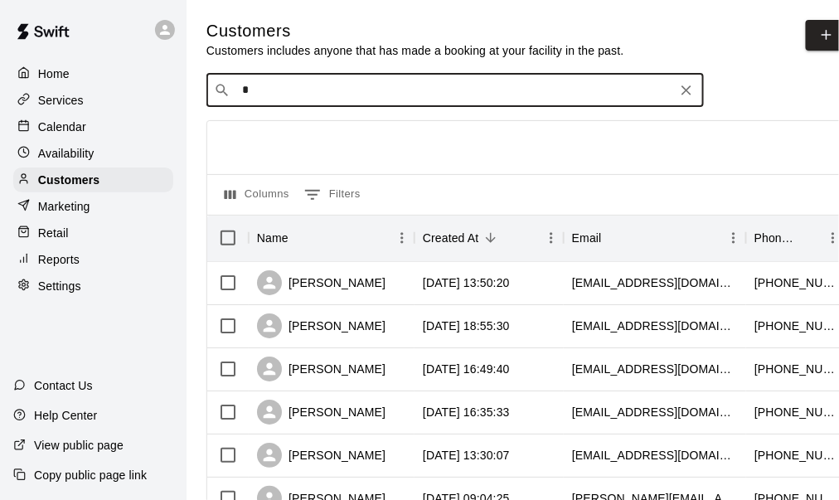
click at [685, 91] on icon "Clear" at bounding box center [686, 90] width 17 height 17
click at [417, 158] on div at bounding box center [542, 147] width 670 height 53
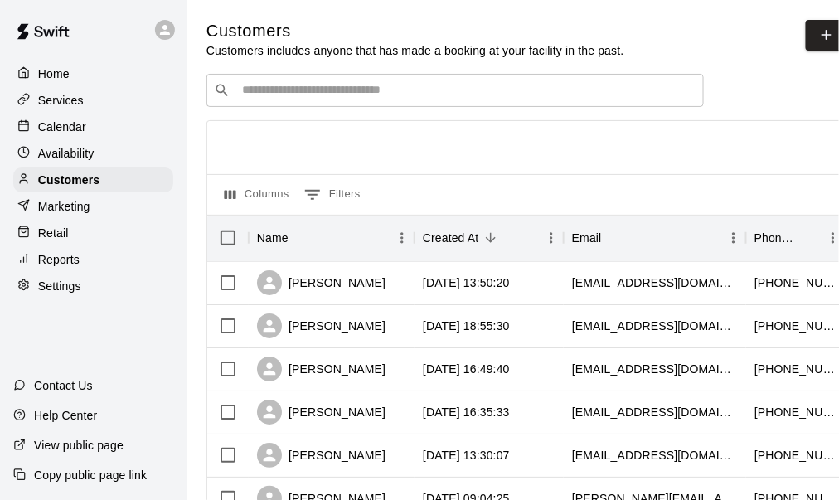
click at [328, 102] on div "​ ​" at bounding box center [454, 90] width 497 height 33
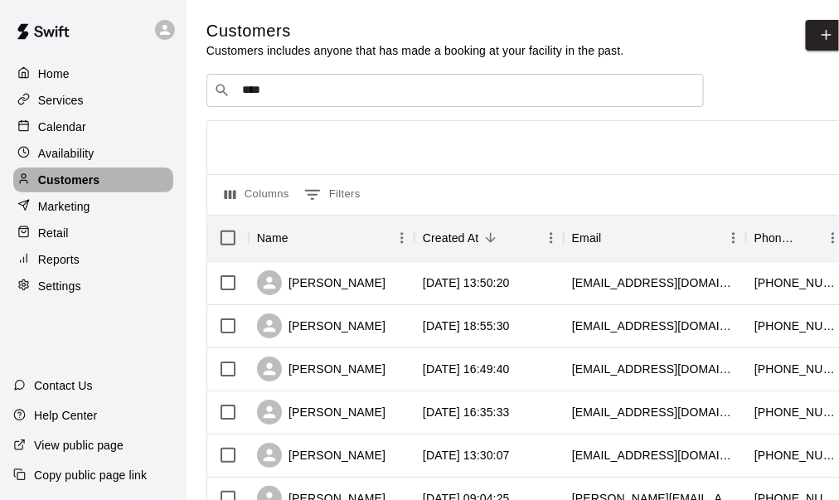
click at [85, 181] on p "Customers" at bounding box center [68, 180] width 61 height 17
click at [88, 187] on p "Customers" at bounding box center [68, 180] width 61 height 17
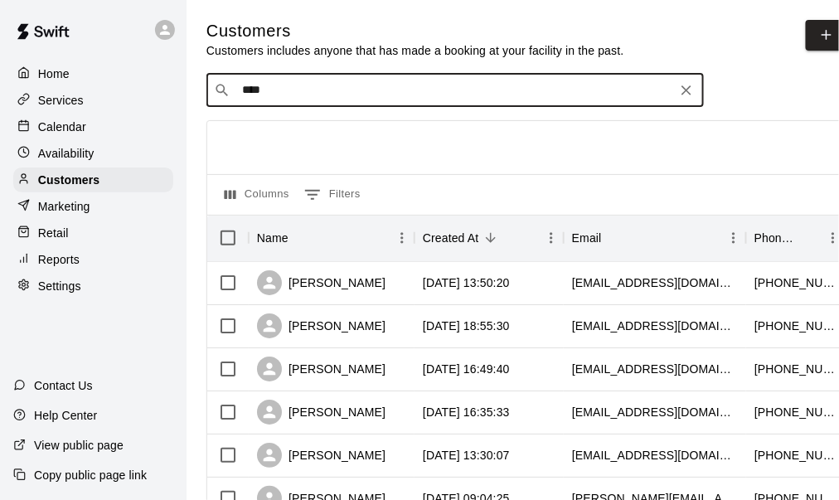
click at [279, 93] on input "****" at bounding box center [454, 90] width 434 height 17
type input "*"
click at [100, 129] on div "Calendar" at bounding box center [93, 126] width 160 height 25
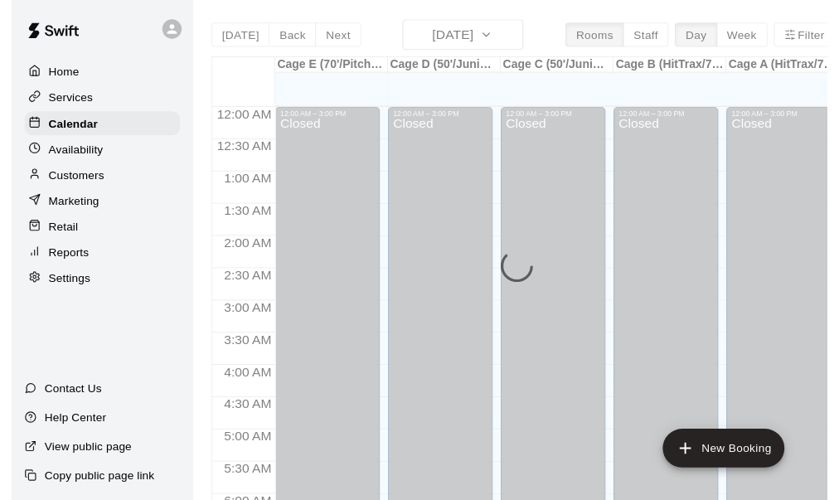
scroll to position [1118, 0]
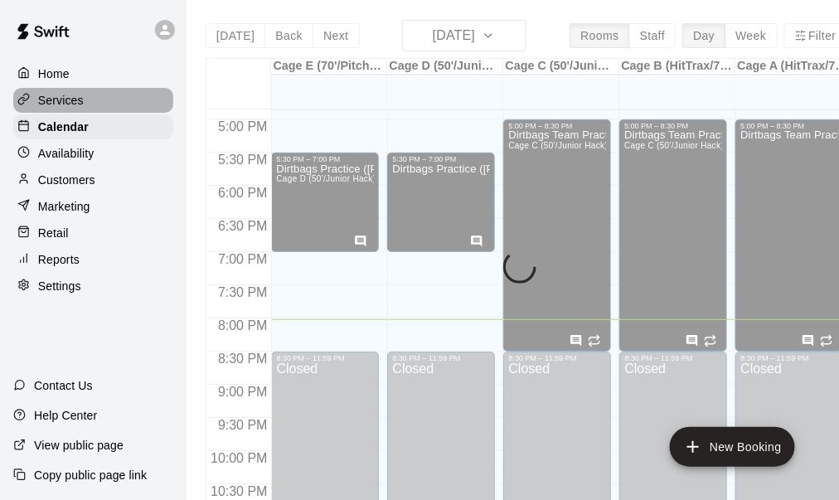
click at [95, 104] on div "Services" at bounding box center [93, 100] width 160 height 25
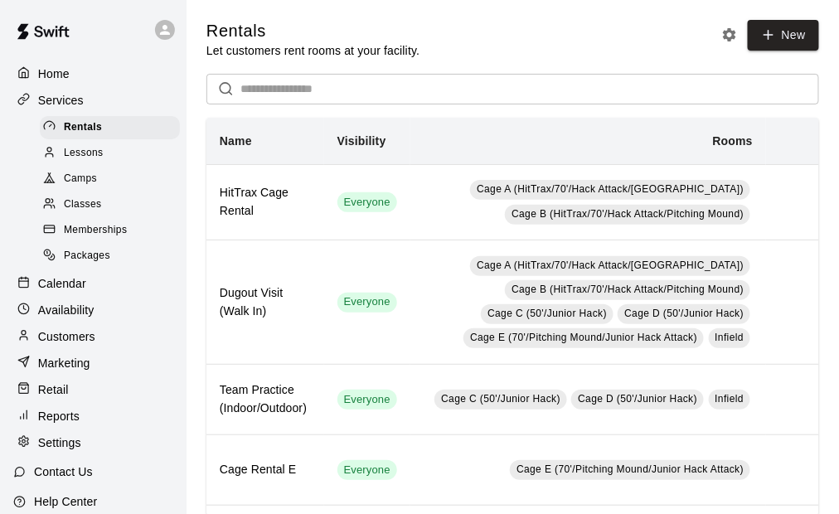
click at [53, 108] on p "Services" at bounding box center [61, 100] width 46 height 17
click at [60, 296] on div "Calendar" at bounding box center [93, 283] width 160 height 25
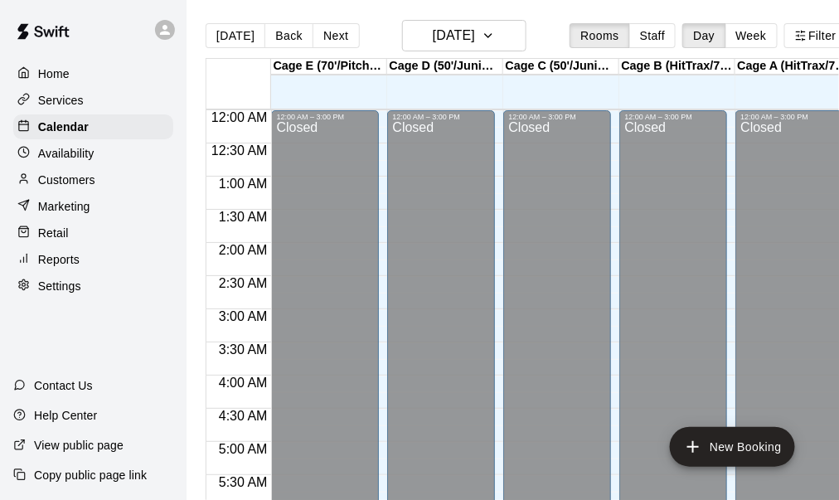
scroll to position [1118, 0]
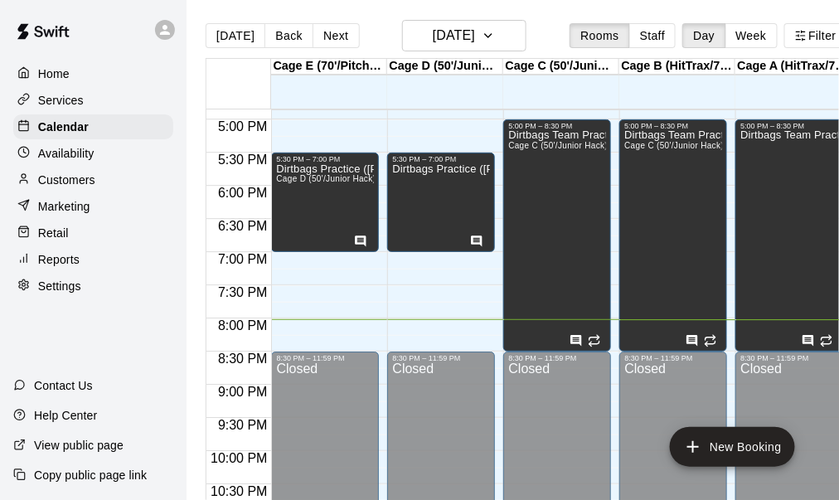
click at [85, 178] on p "Customers" at bounding box center [66, 180] width 57 height 17
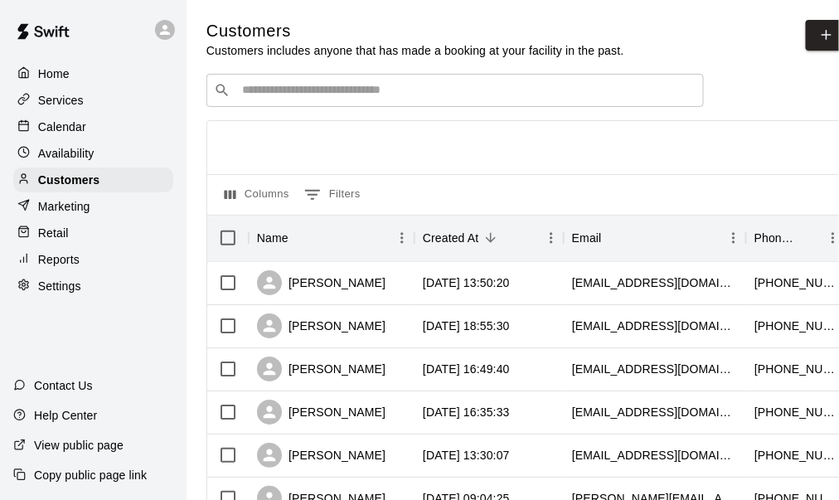
click at [352, 99] on input "Search customers by name or email" at bounding box center [466, 90] width 459 height 17
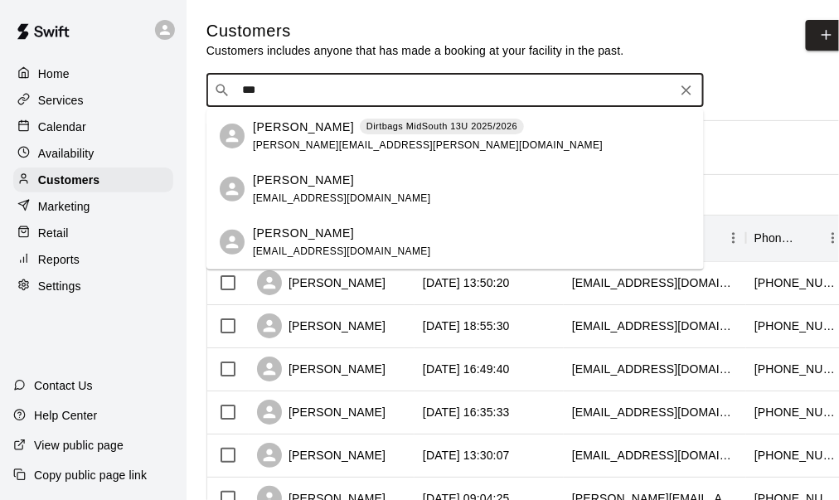
type input "****"
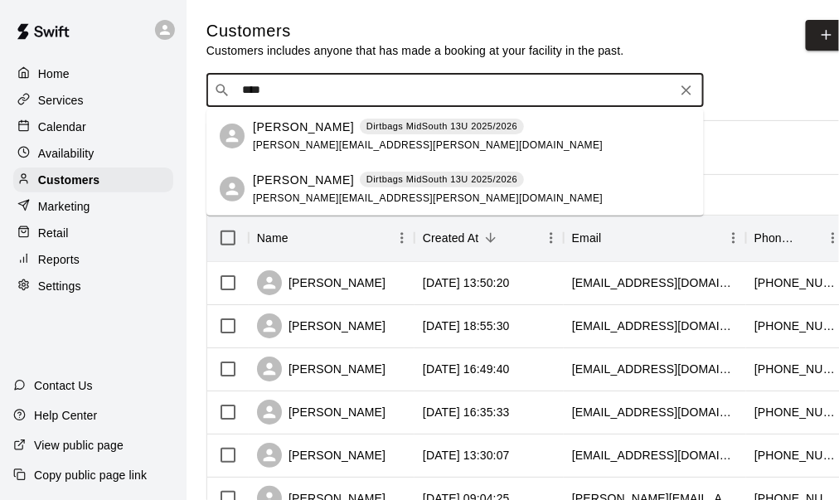
click at [314, 140] on span "[PERSON_NAME][EMAIL_ADDRESS][PERSON_NAME][DOMAIN_NAME]" at bounding box center [428, 145] width 350 height 12
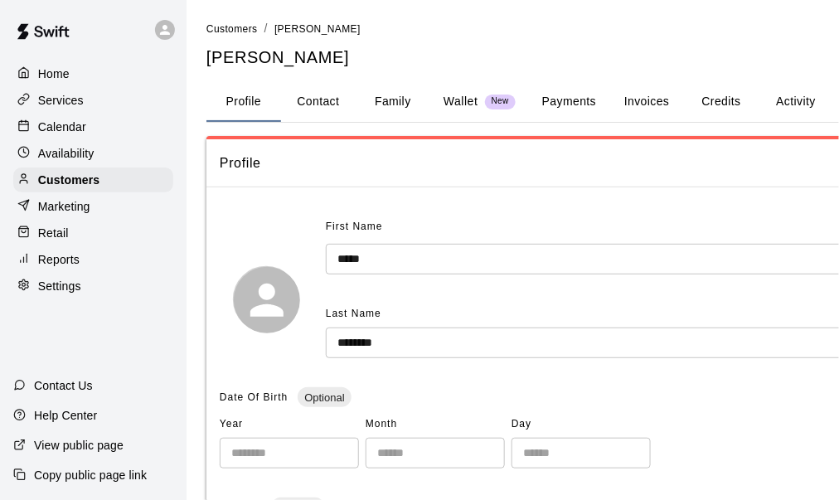
click at [580, 105] on button "Payments" at bounding box center [569, 102] width 80 height 40
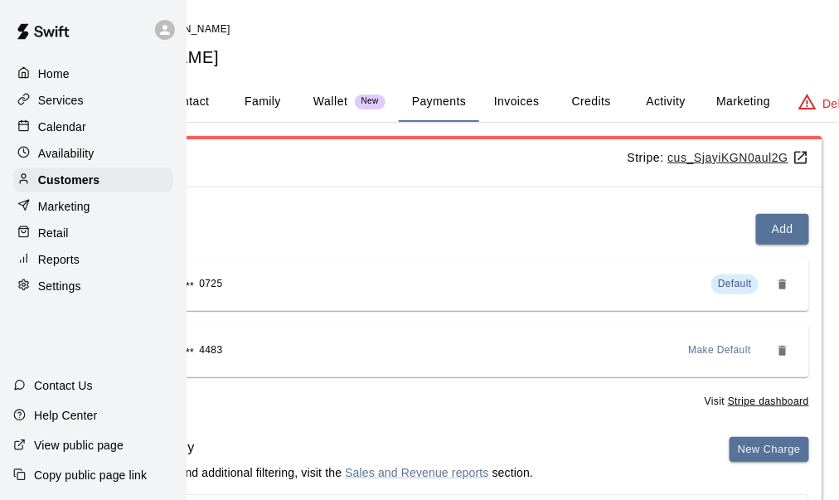
scroll to position [0, 134]
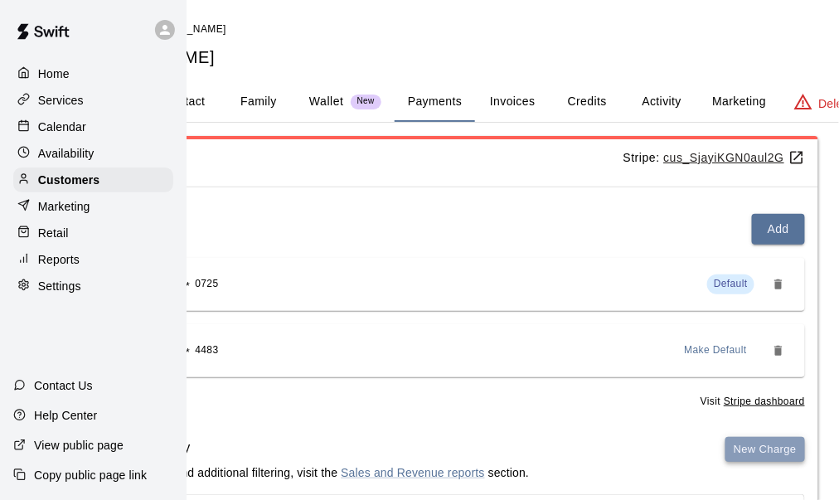
click at [769, 442] on button "New Charge" at bounding box center [765, 450] width 80 height 26
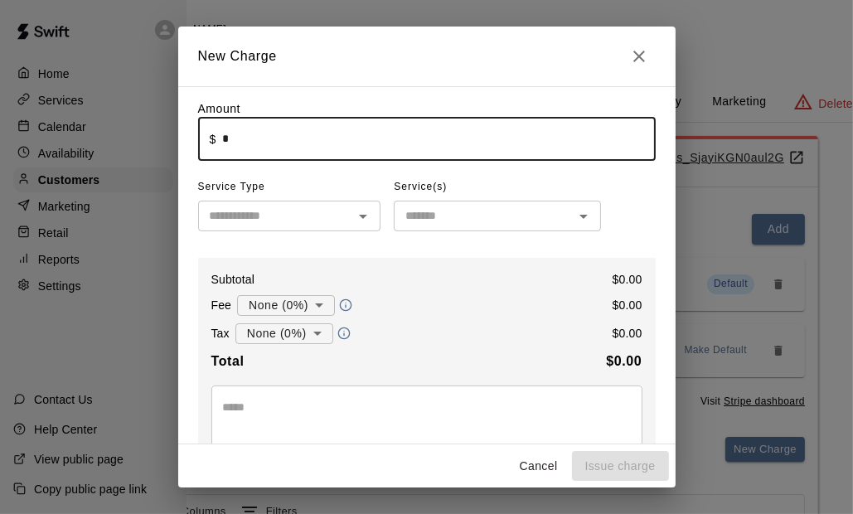
drag, startPoint x: 296, startPoint y: 139, endPoint x: 307, endPoint y: 147, distance: 13.6
click at [297, 141] on input "*" at bounding box center [438, 139] width 433 height 44
type input "****"
click at [315, 223] on input "text" at bounding box center [276, 215] width 146 height 21
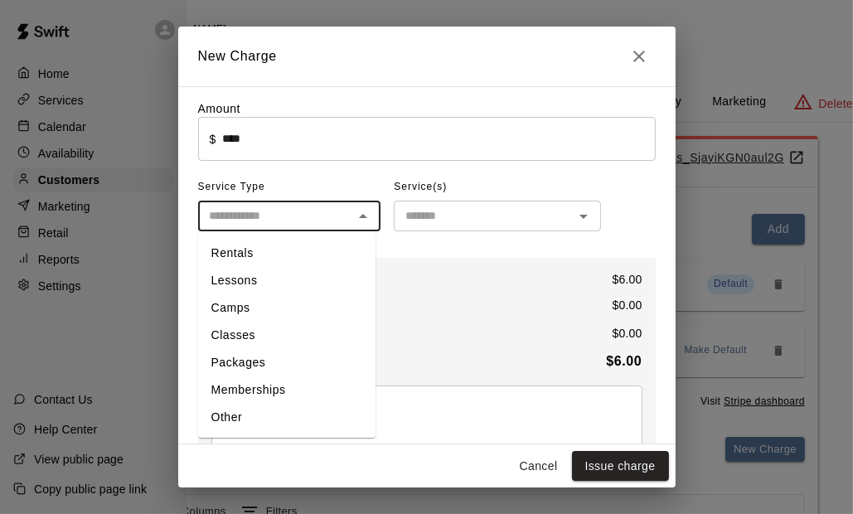
click at [260, 411] on li "Other" at bounding box center [286, 417] width 177 height 27
type input "*****"
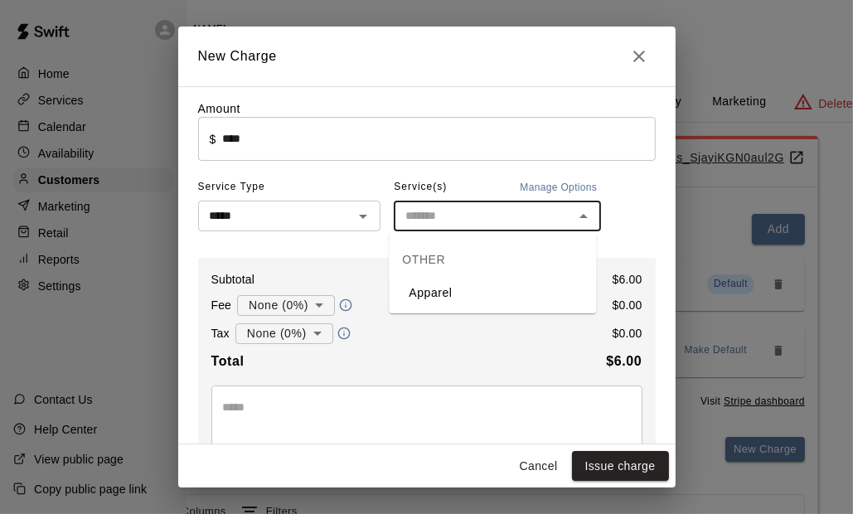
click at [444, 211] on input "text" at bounding box center [484, 215] width 170 height 21
click at [445, 288] on li "Apparel" at bounding box center [492, 292] width 207 height 27
type input "*******"
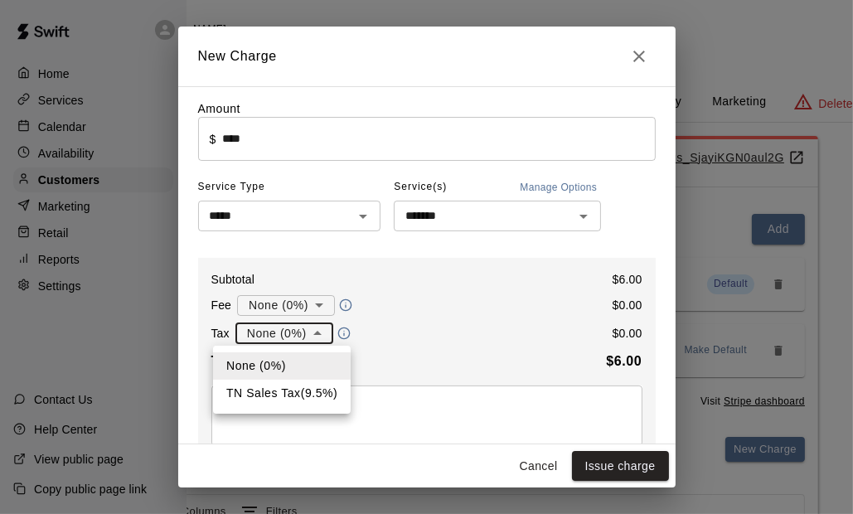
click at [293, 345] on body "Home Services Calendar Availability Customers Marketing Retail Reports Settings…" at bounding box center [292, 451] width 853 height 903
click at [299, 393] on li "TN Sales Tax ( 9.5 %)" at bounding box center [282, 392] width 138 height 27
type input "**********"
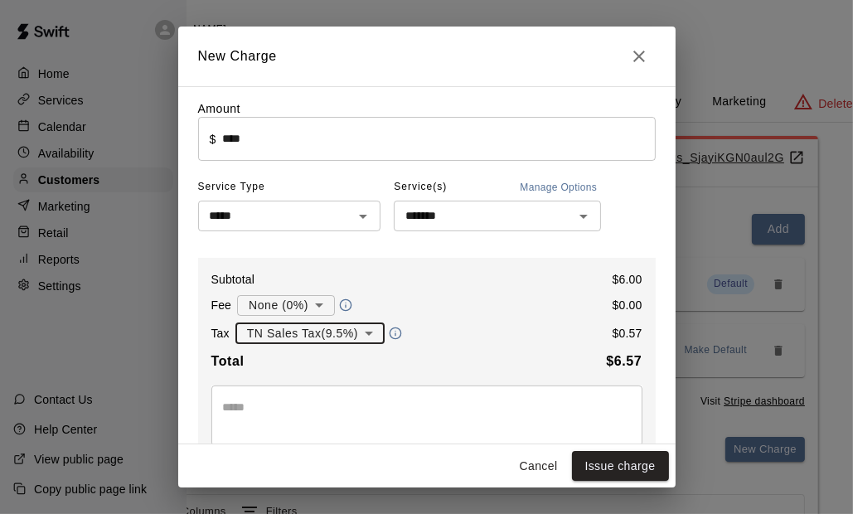
click at [287, 412] on textarea at bounding box center [427, 415] width 408 height 33
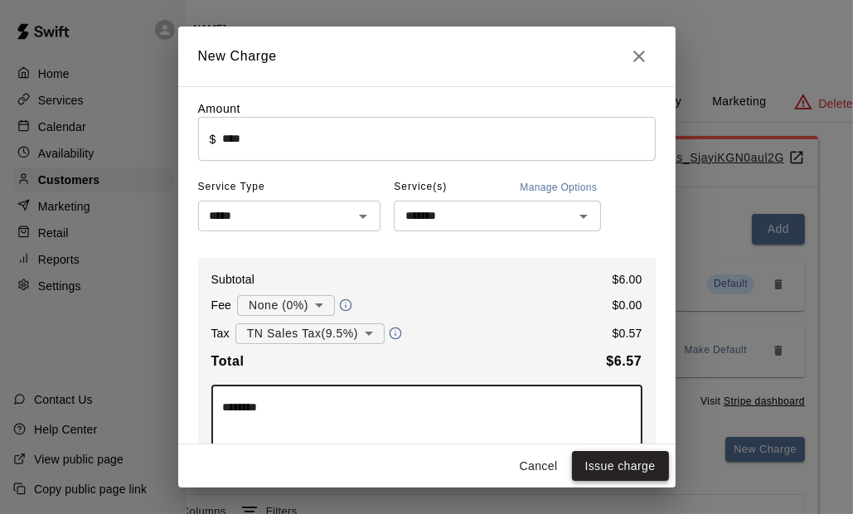
type textarea "********"
click at [626, 468] on button "Issue charge" at bounding box center [620, 466] width 97 height 31
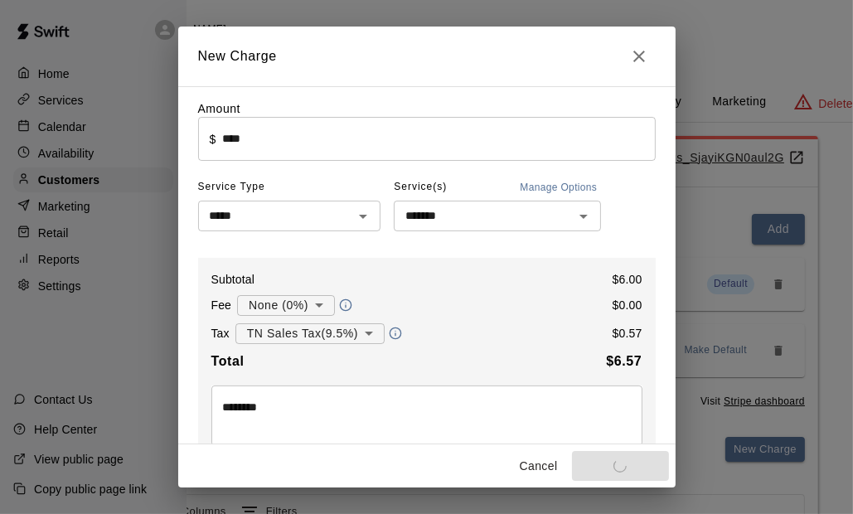
type input "*"
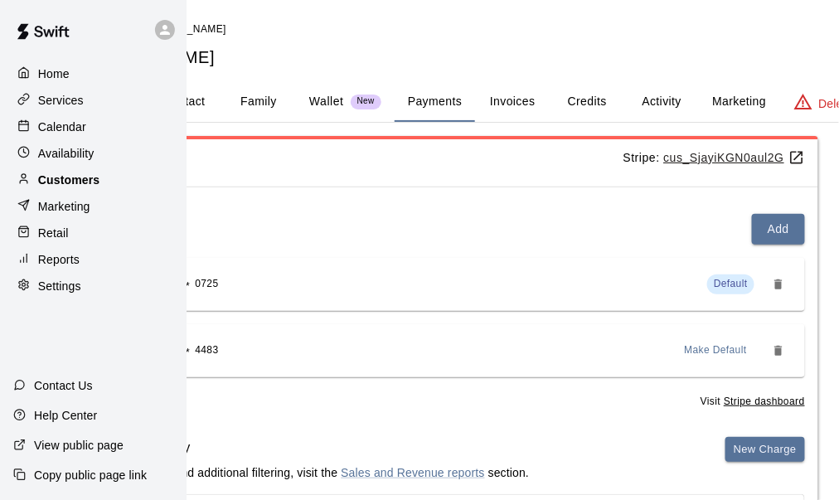
click at [100, 186] on div "Customers" at bounding box center [93, 179] width 160 height 25
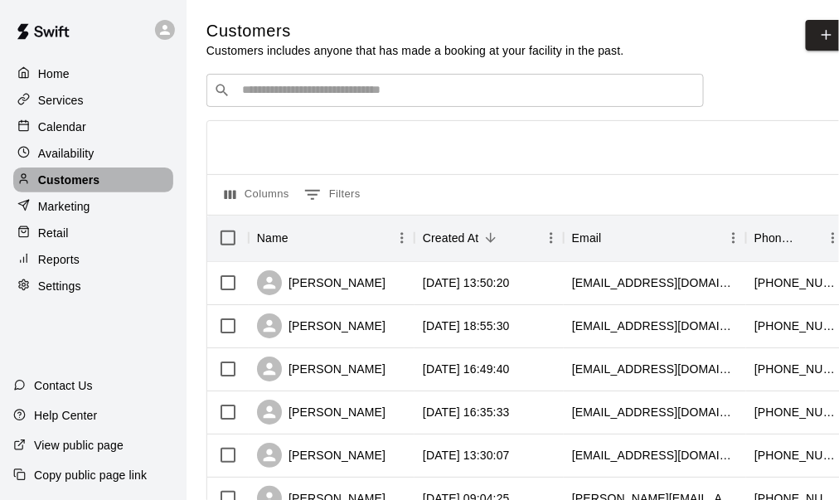
click at [116, 181] on div "Customers" at bounding box center [93, 179] width 160 height 25
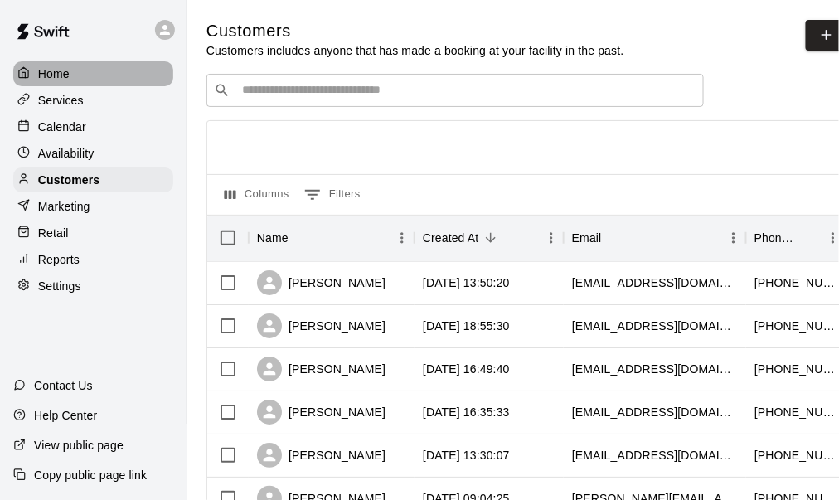
click at [64, 71] on p "Home" at bounding box center [53, 73] width 31 height 17
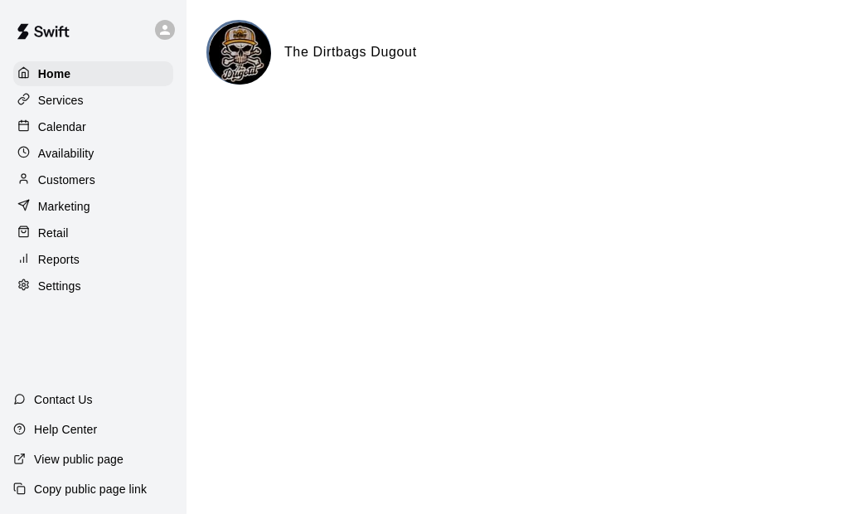
click at [53, 290] on p "Settings" at bounding box center [59, 286] width 43 height 17
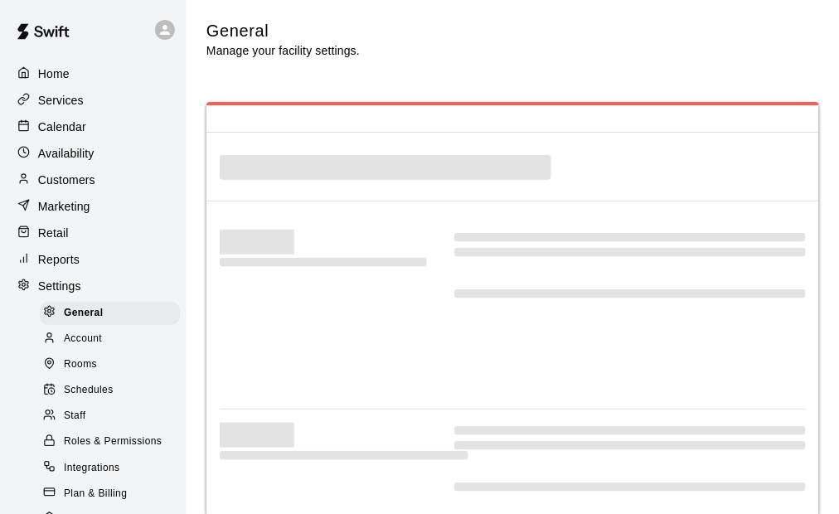
select select "**"
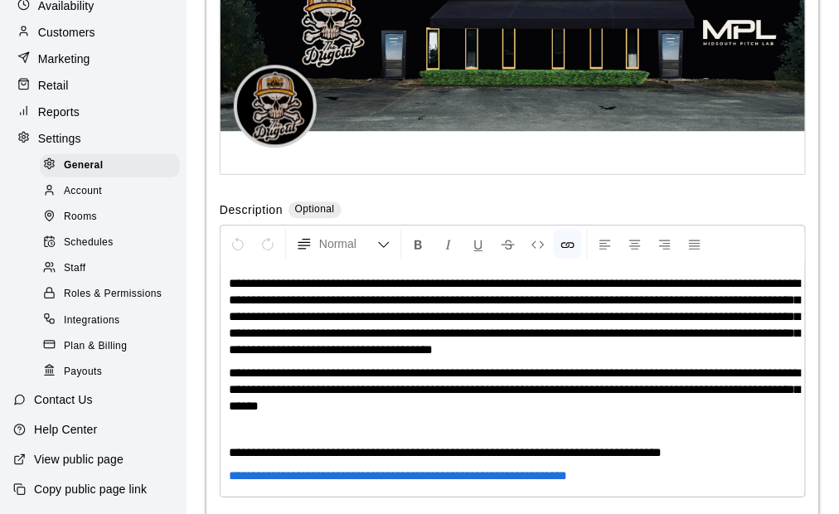
scroll to position [165, 0]
click at [91, 365] on span "Payouts" at bounding box center [83, 372] width 38 height 17
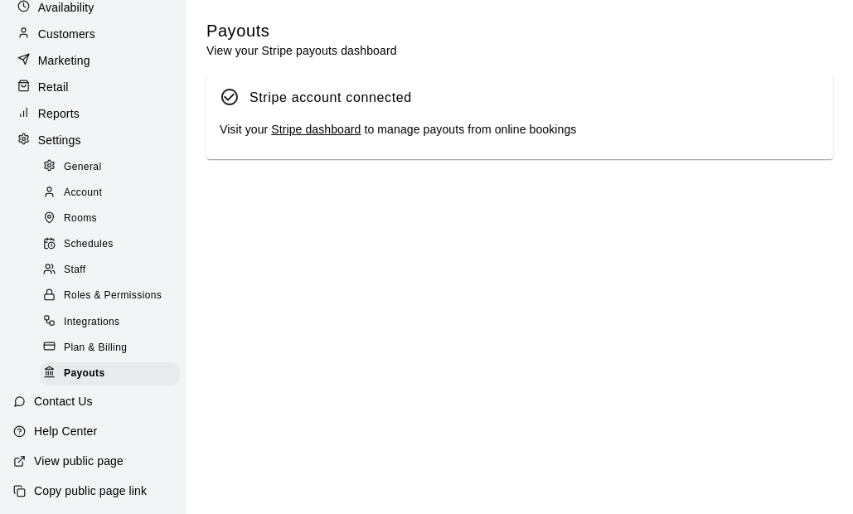
scroll to position [165, 0]
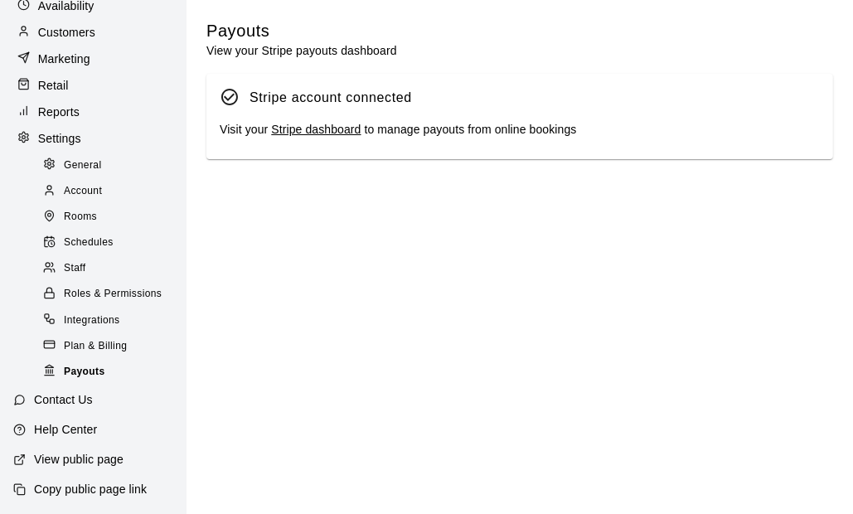
click at [85, 367] on span "Payouts" at bounding box center [84, 372] width 41 height 17
